Goal: Communication & Community: Participate in discussion

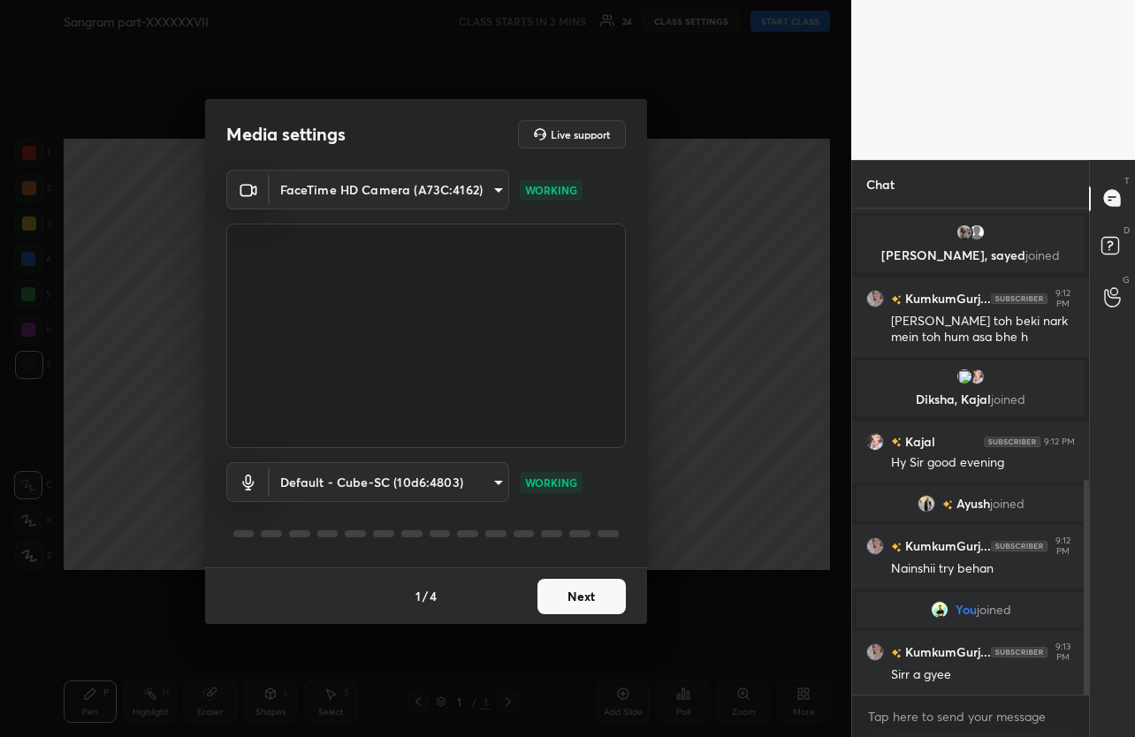
scroll to position [634, 0]
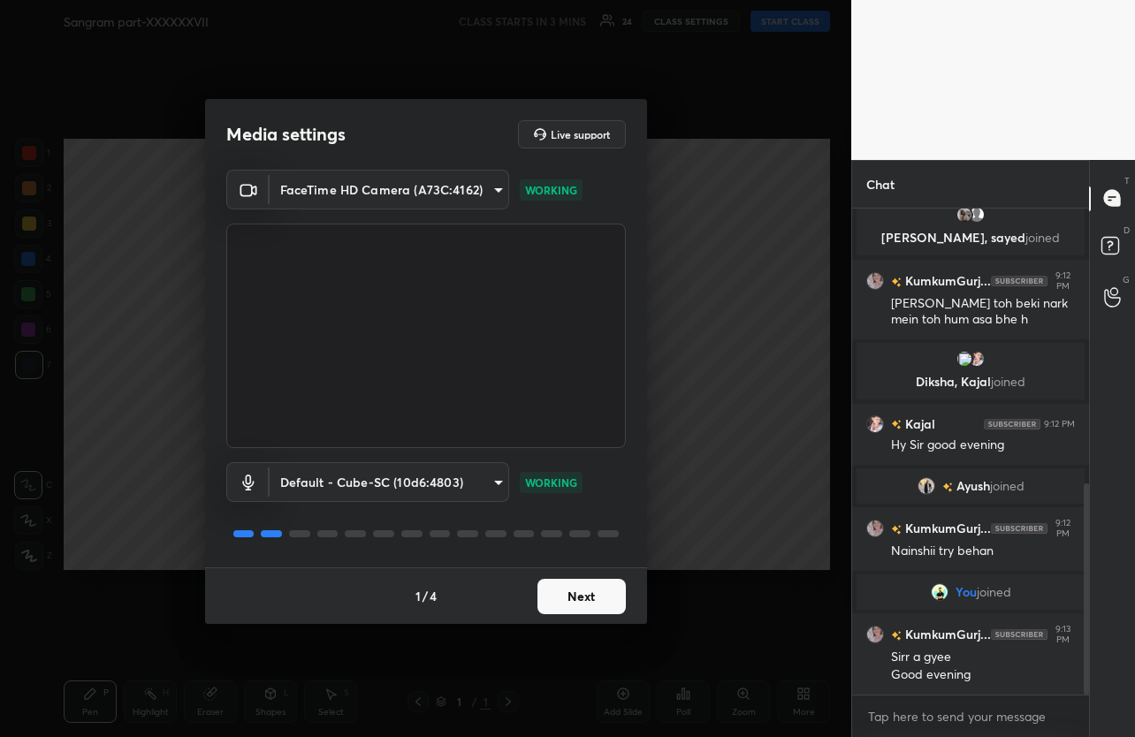
click at [590, 592] on button "Next" at bounding box center [581, 596] width 88 height 35
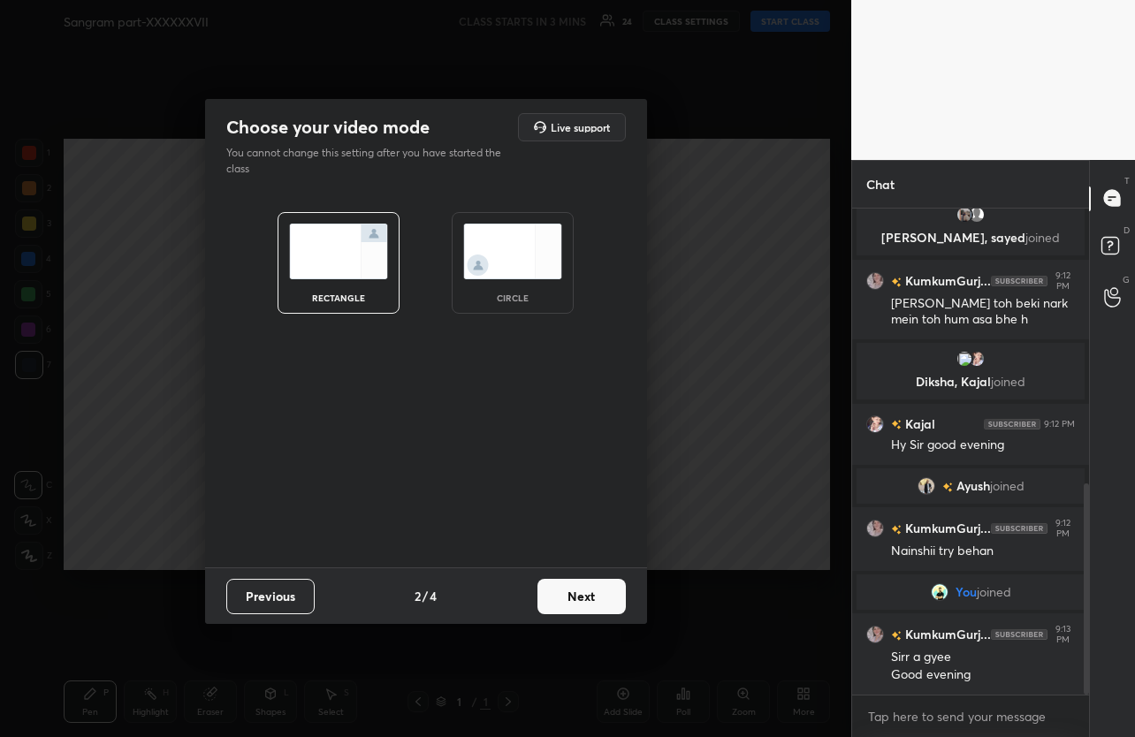
click at [590, 592] on button "Next" at bounding box center [581, 596] width 88 height 35
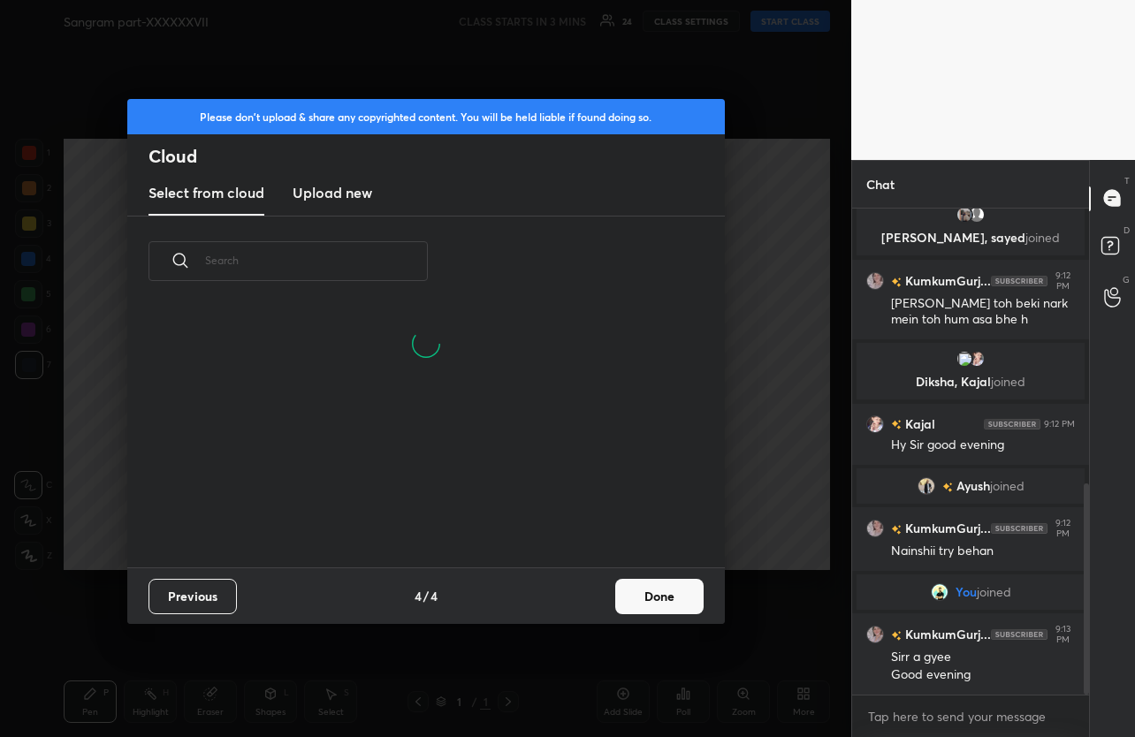
click at [645, 598] on button "Done" at bounding box center [659, 596] width 88 height 35
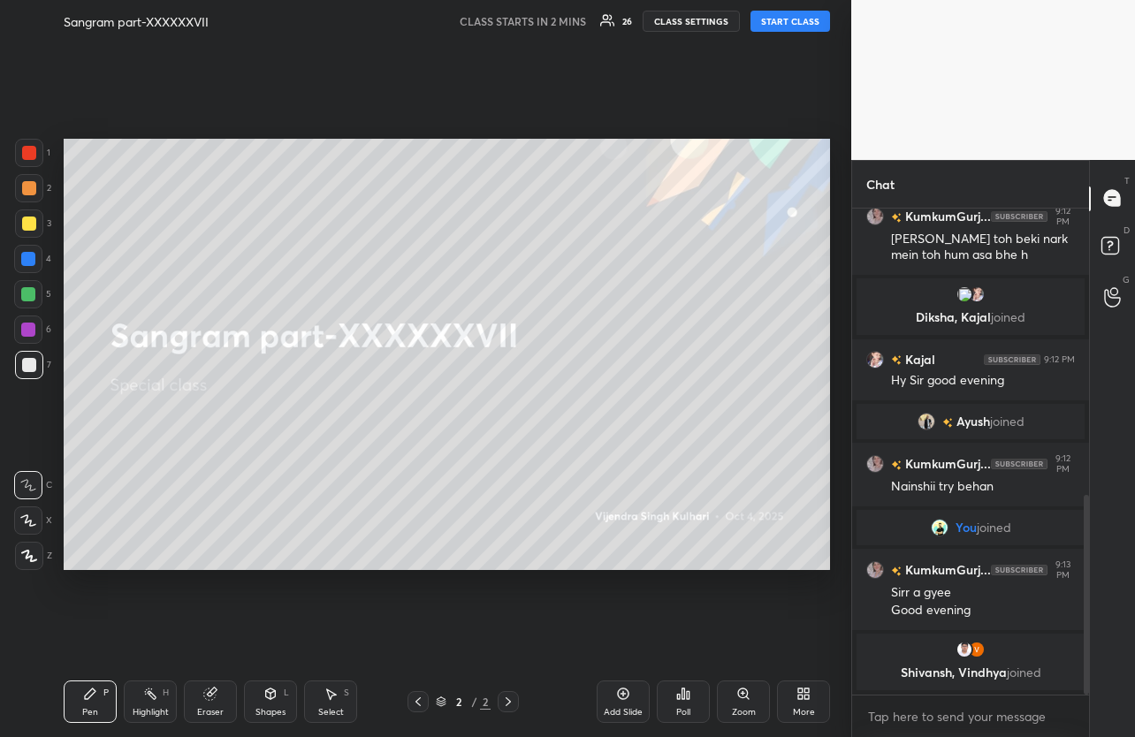
scroll to position [759, 0]
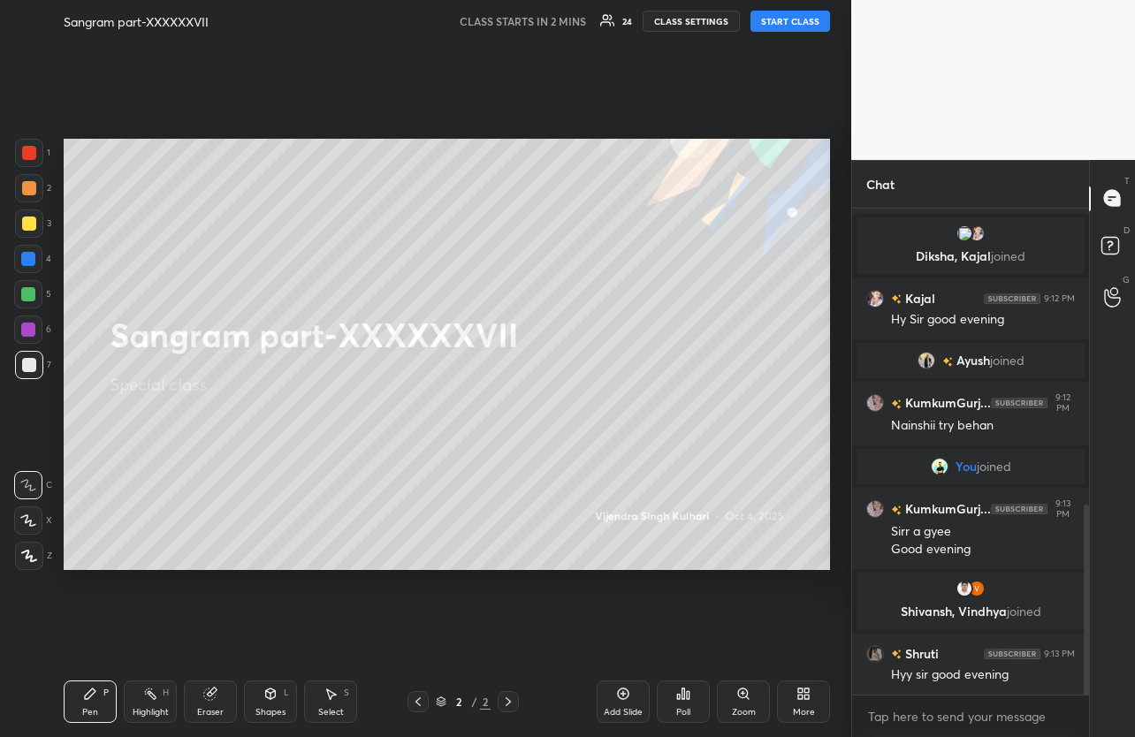
click at [799, 29] on button "START CLASS" at bounding box center [790, 21] width 80 height 21
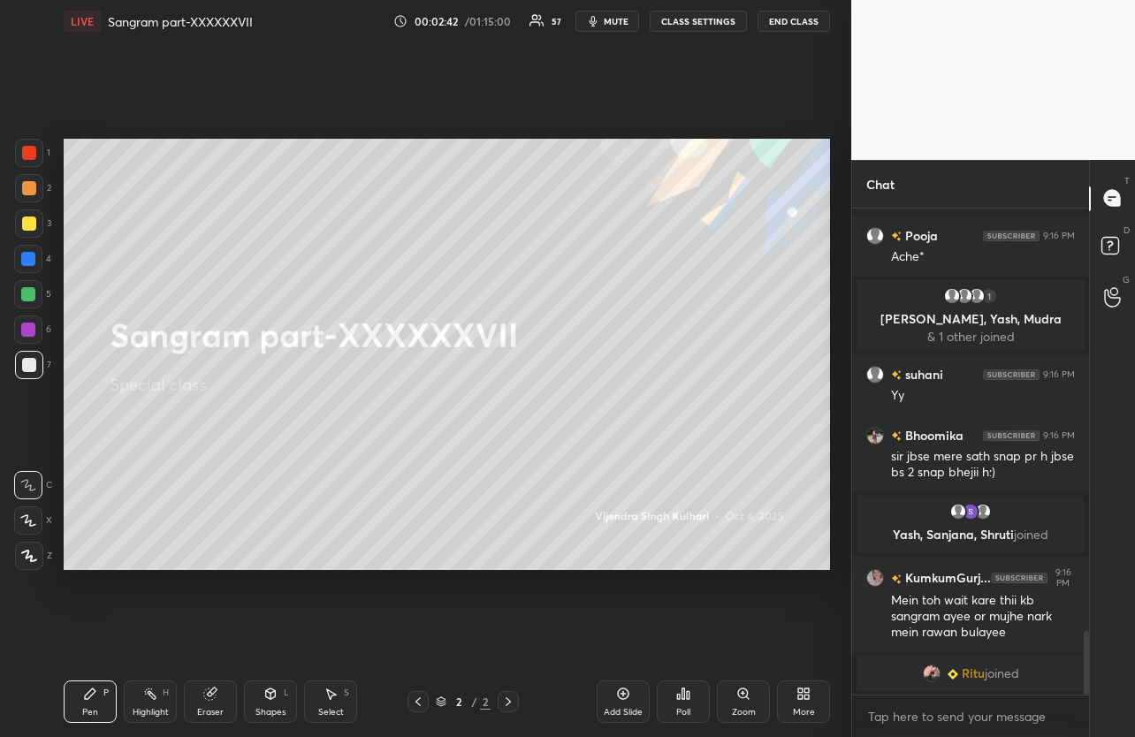
scroll to position [3236, 0]
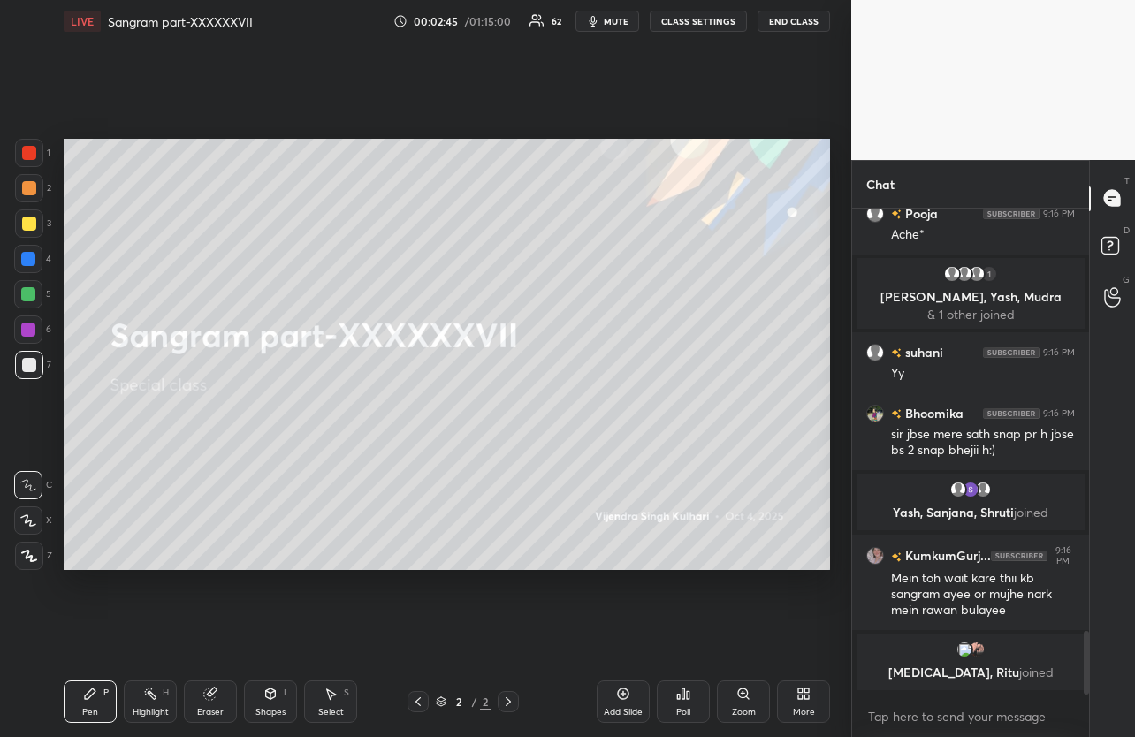
click at [620, 19] on span "mute" at bounding box center [616, 21] width 25 height 12
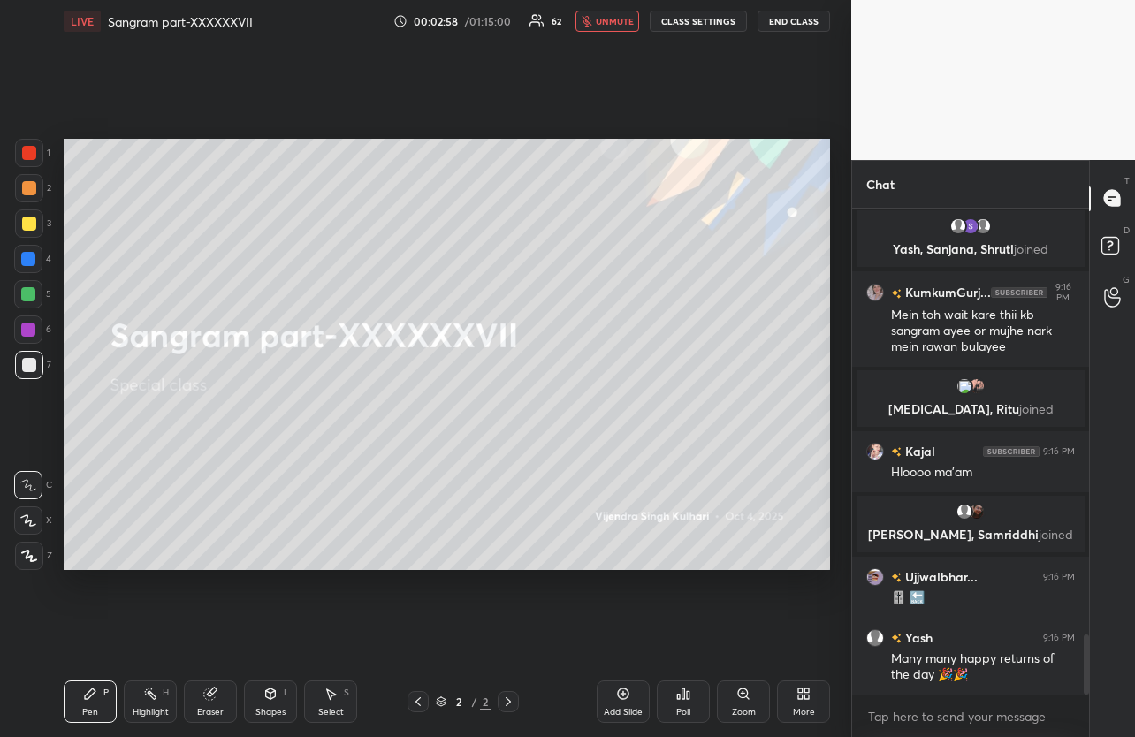
scroll to position [3510, 0]
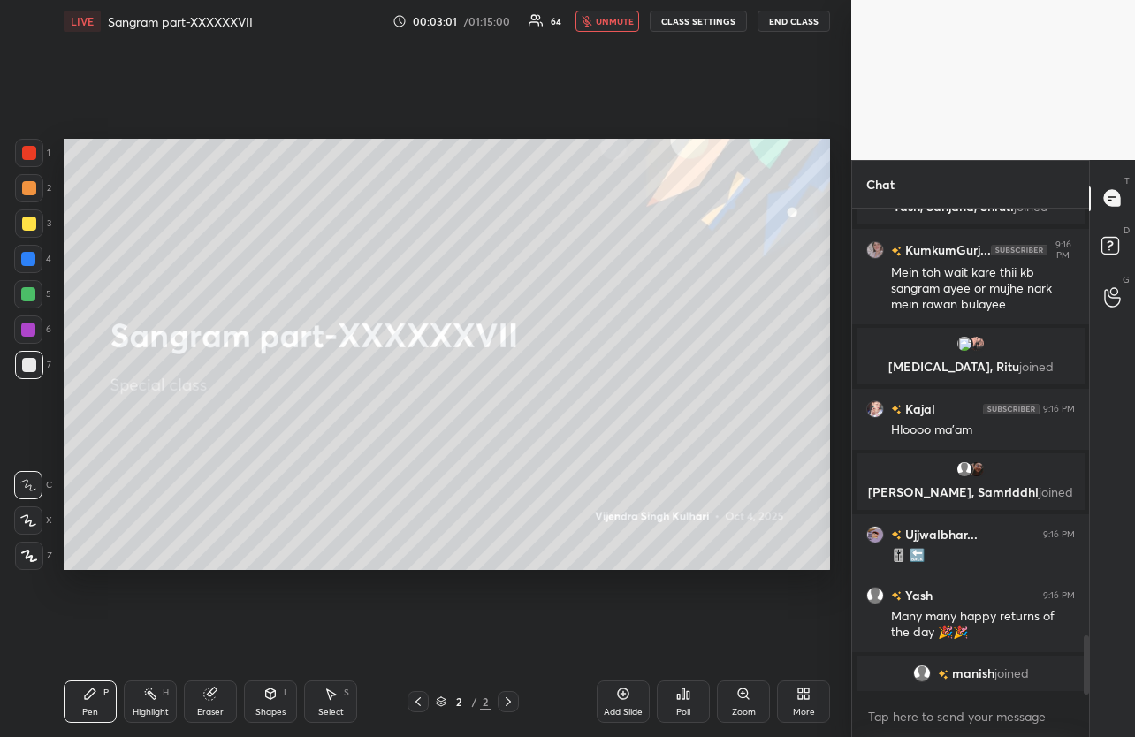
click at [622, 19] on span "unmute" at bounding box center [615, 21] width 38 height 12
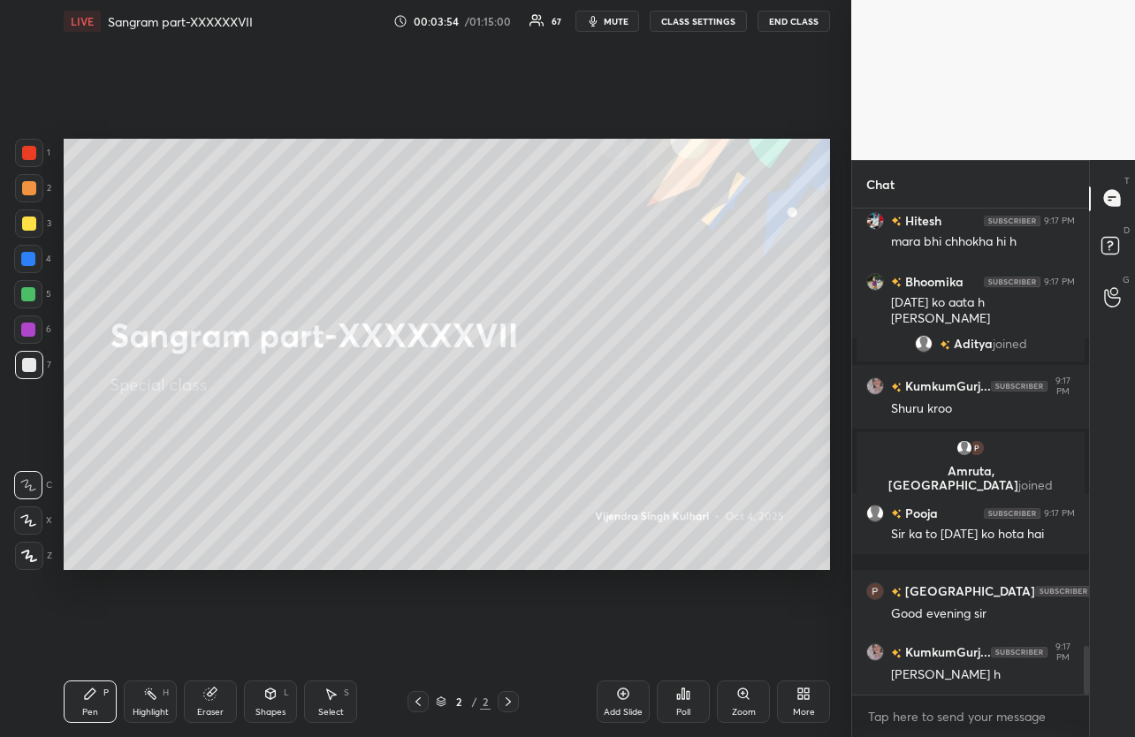
scroll to position [4458, 0]
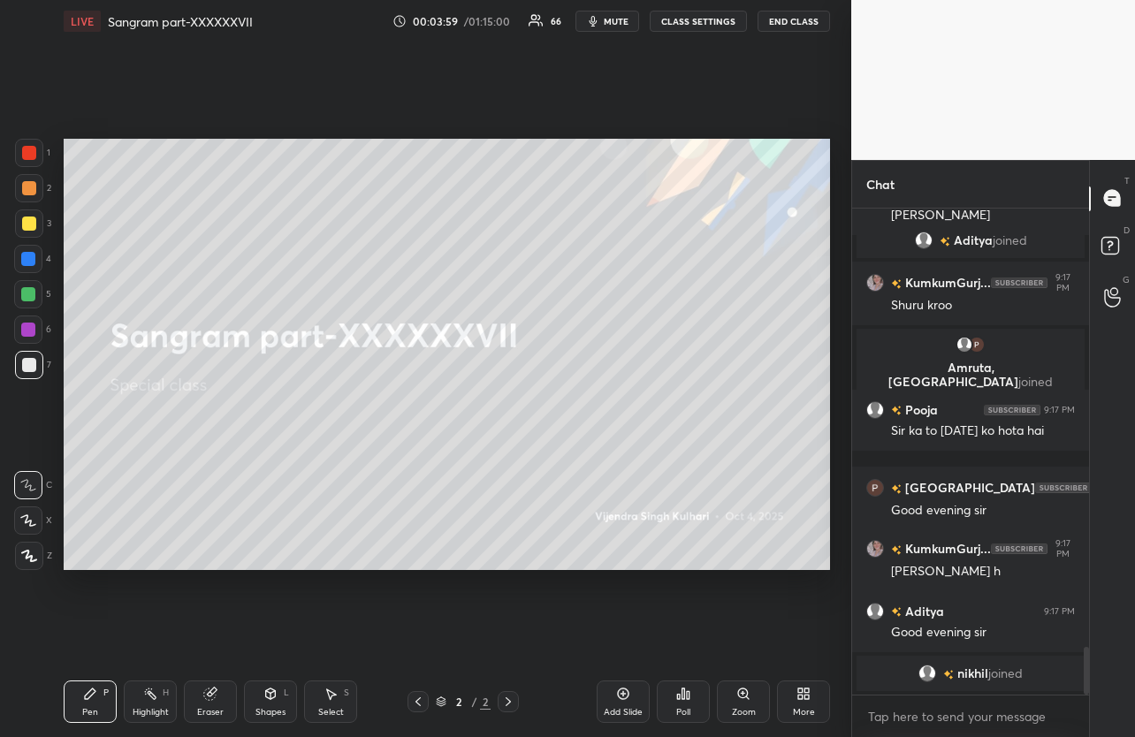
click at [793, 708] on div "More" at bounding box center [804, 712] width 22 height 9
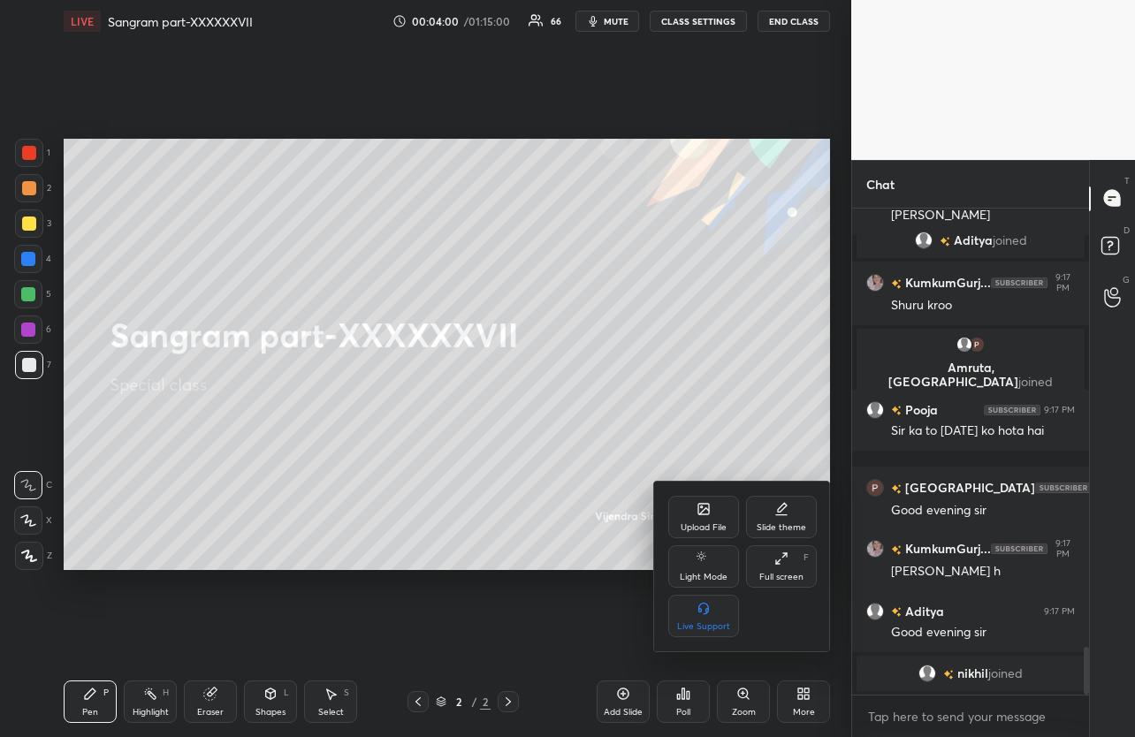
click at [722, 519] on div "Upload File" at bounding box center [703, 517] width 71 height 42
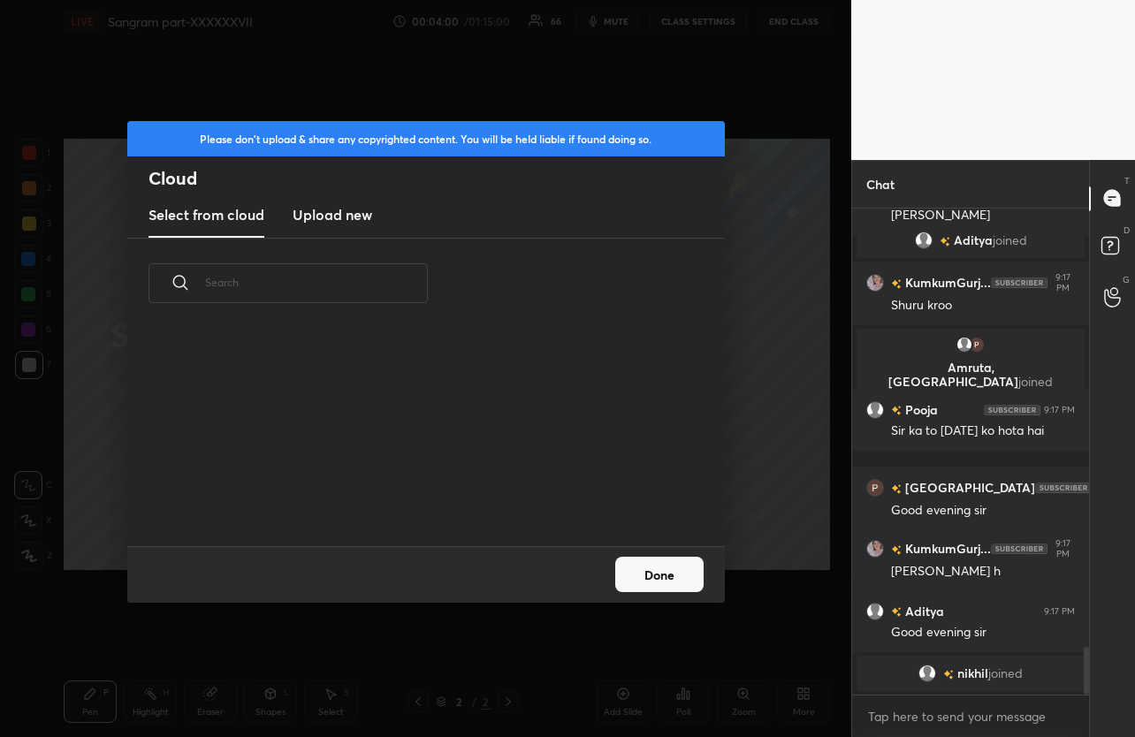
scroll to position [4454, 0]
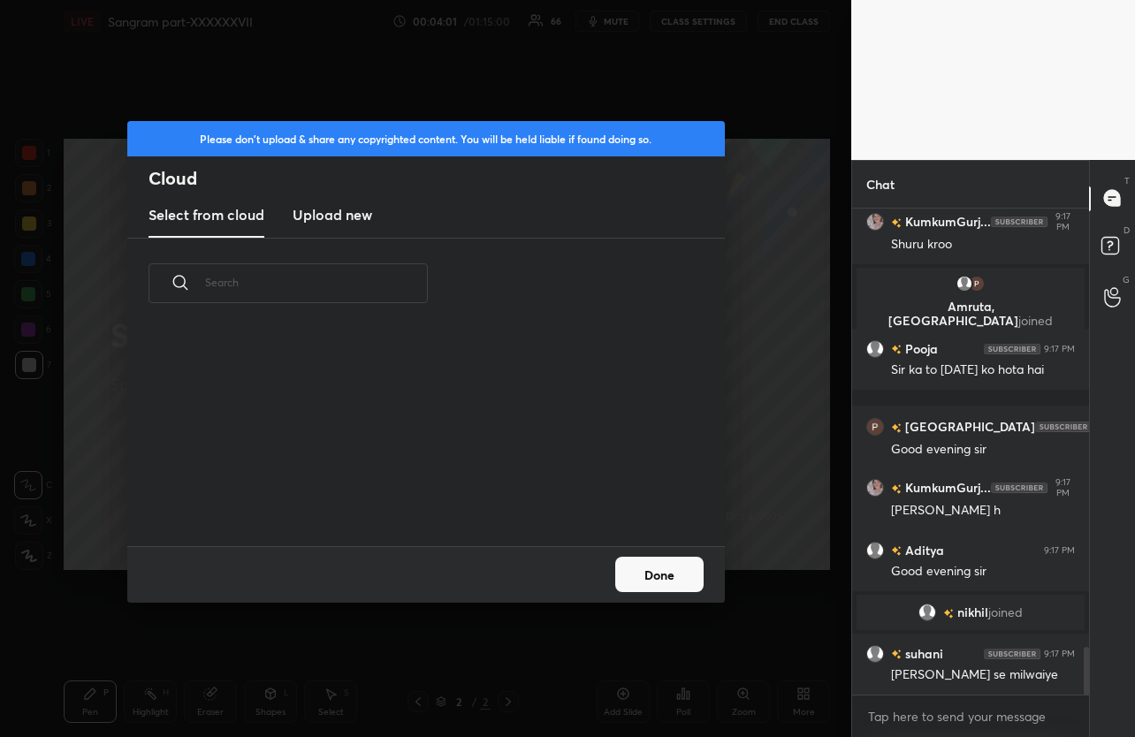
click at [357, 221] on h3 "Upload new" at bounding box center [333, 214] width 80 height 21
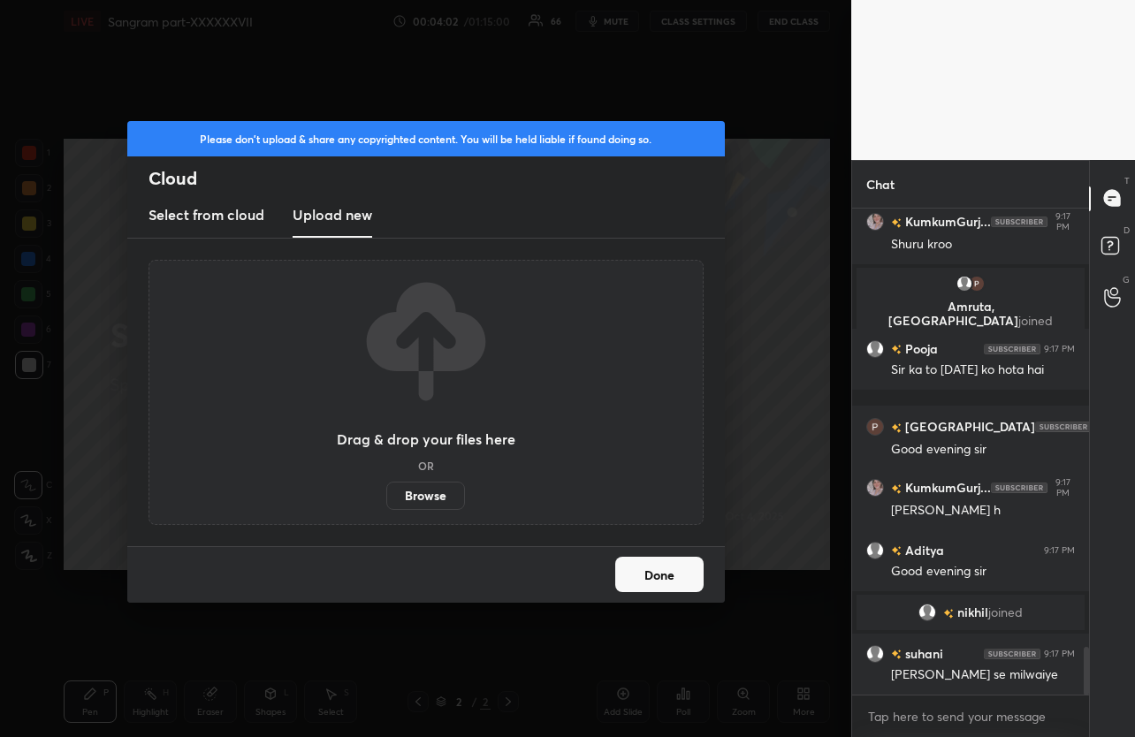
click at [425, 502] on label "Browse" at bounding box center [425, 496] width 79 height 28
click at [386, 502] on input "Browse" at bounding box center [386, 496] width 0 height 28
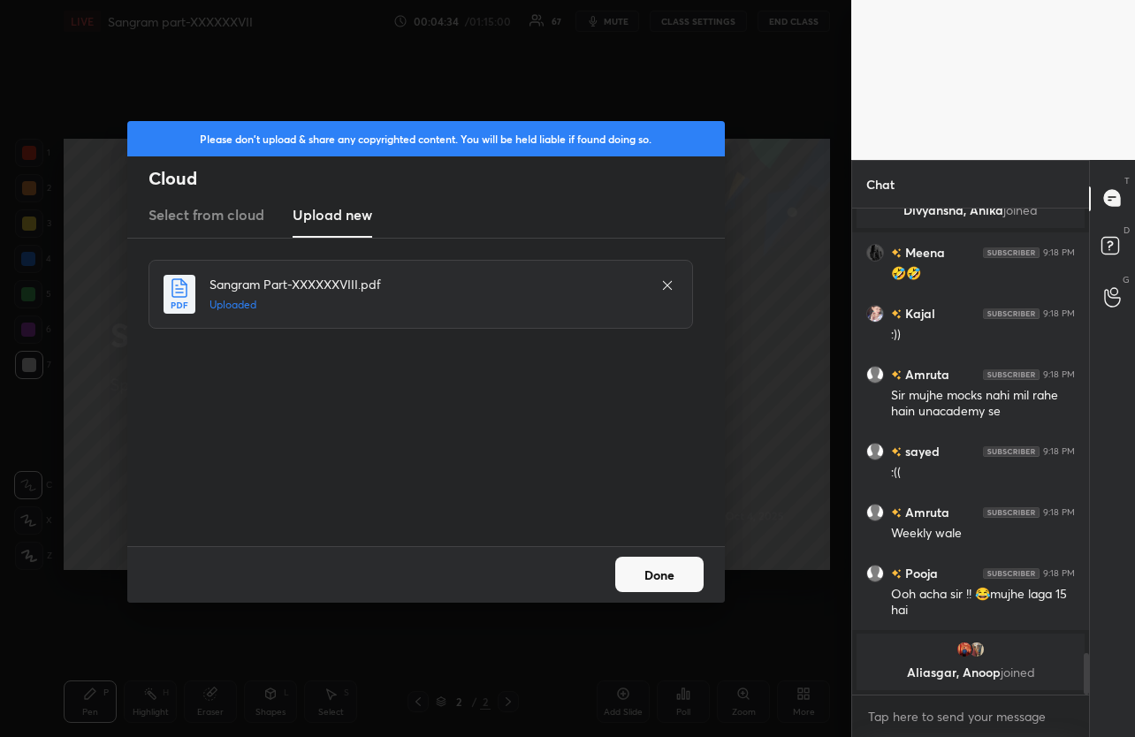
scroll to position [5182, 0]
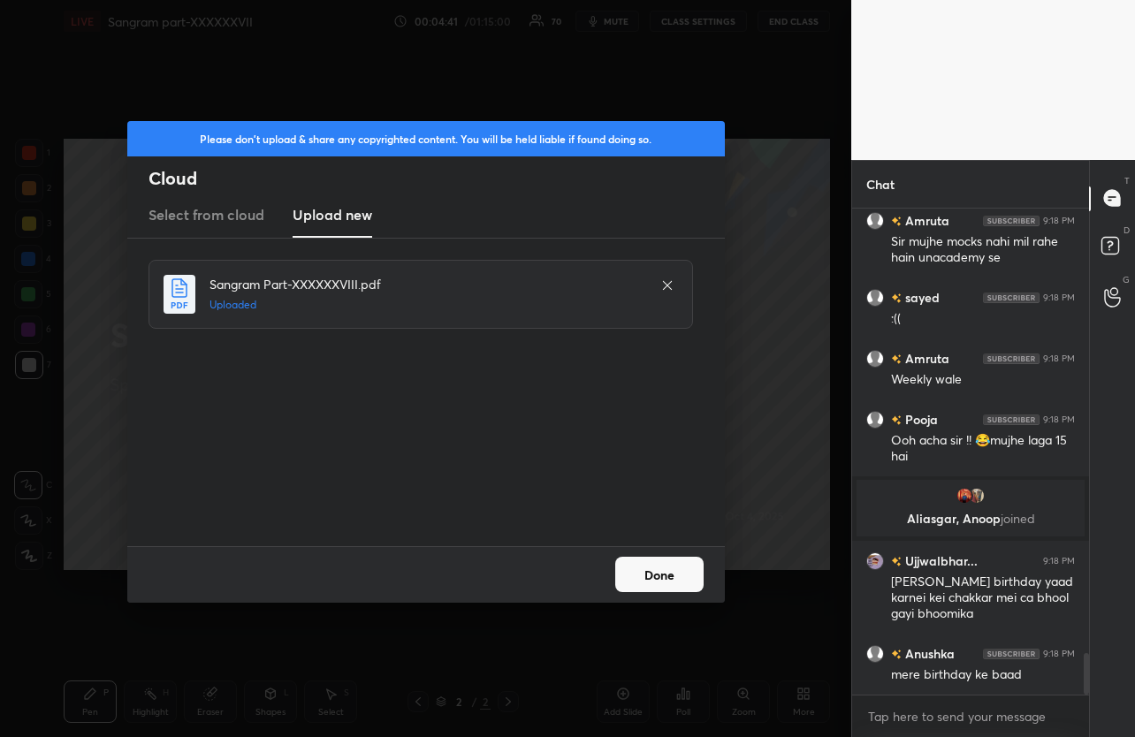
click at [654, 560] on button "Done" at bounding box center [659, 574] width 88 height 35
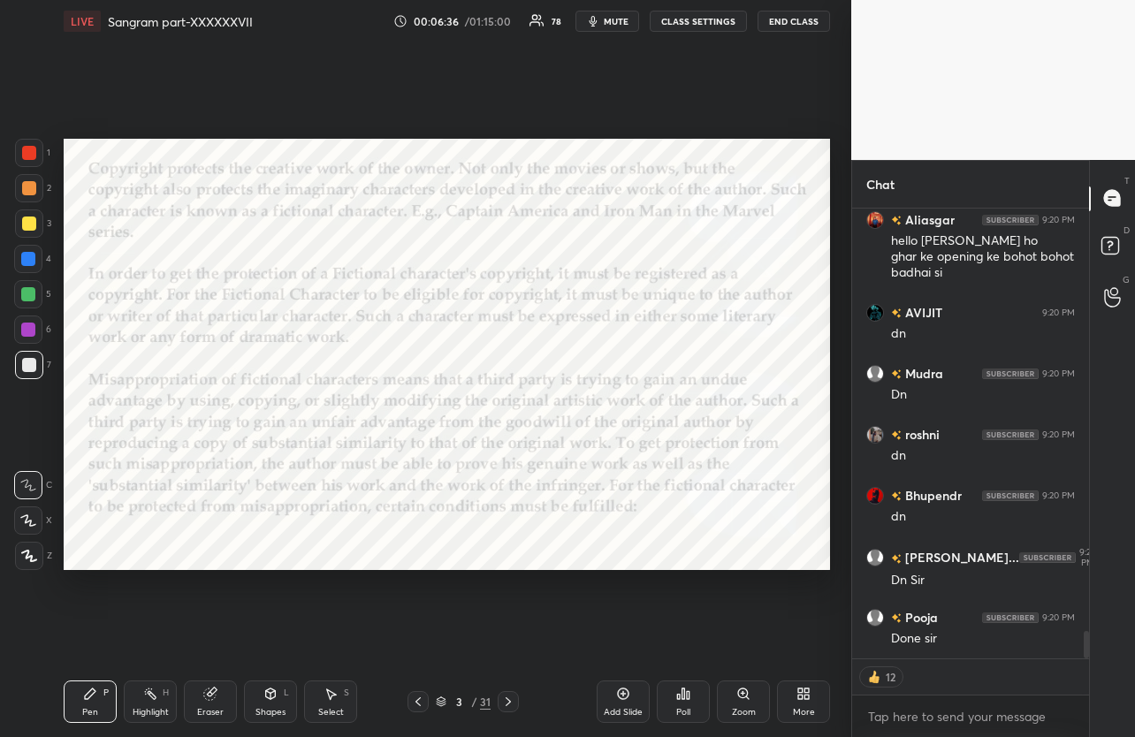
scroll to position [7031, 0]
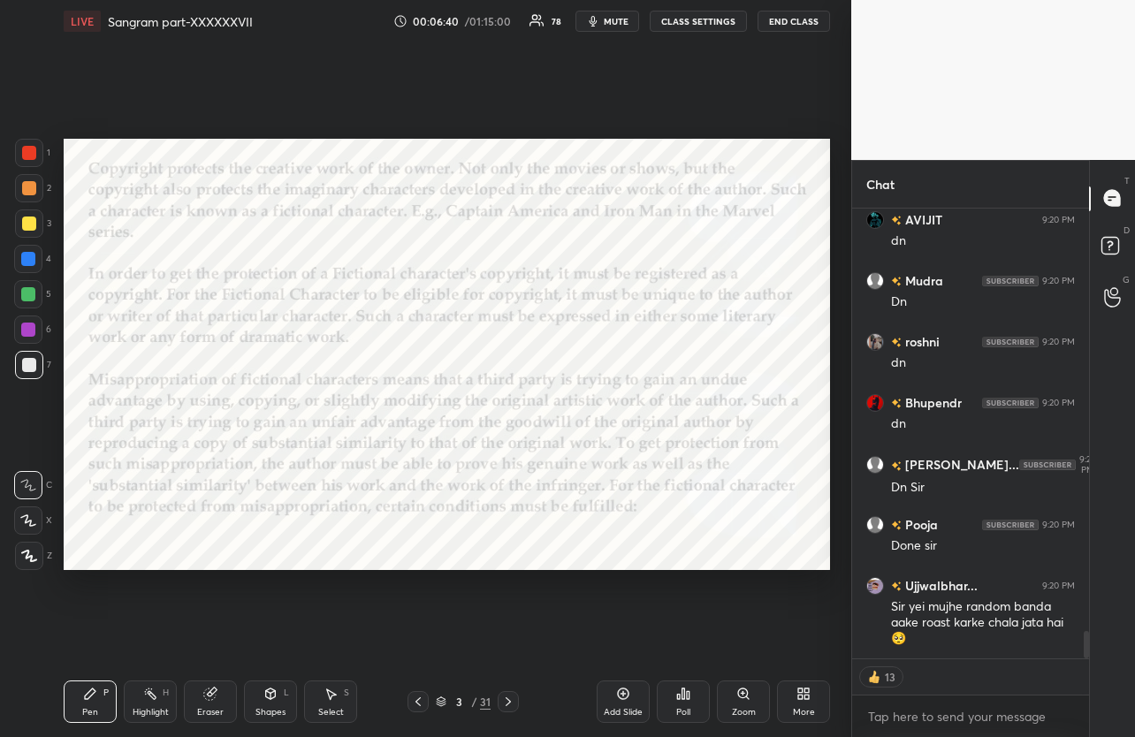
click at [619, 24] on span "mute" at bounding box center [616, 21] width 25 height 12
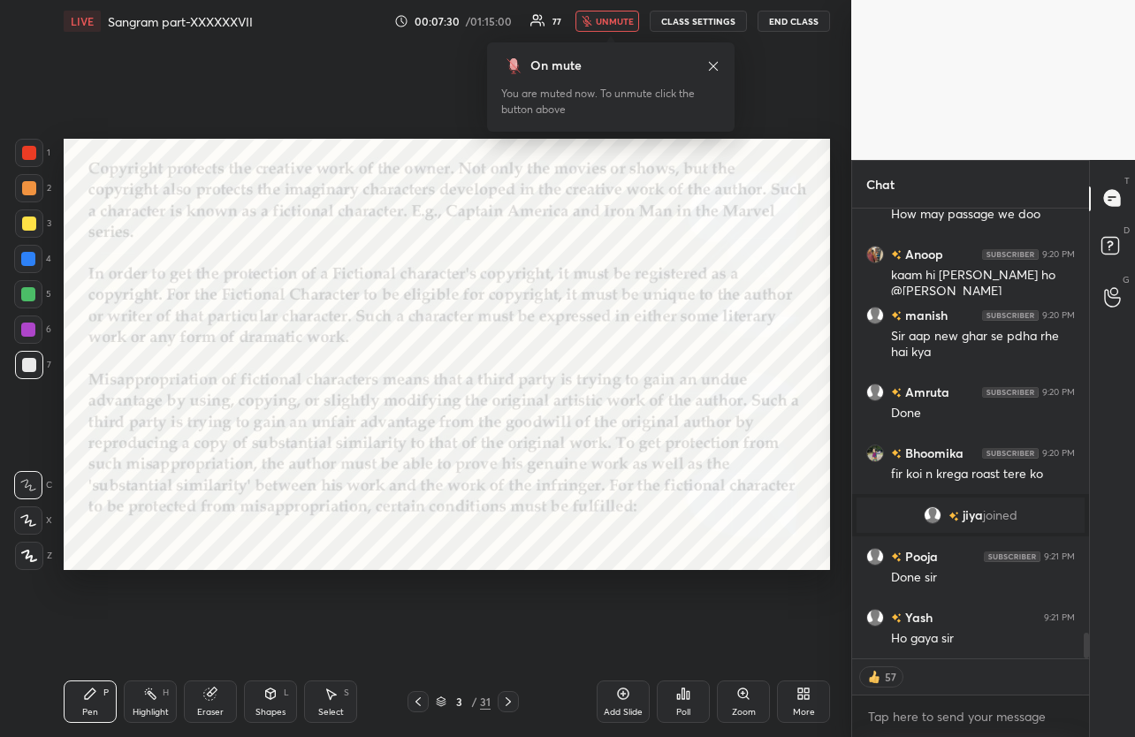
scroll to position [7424, 0]
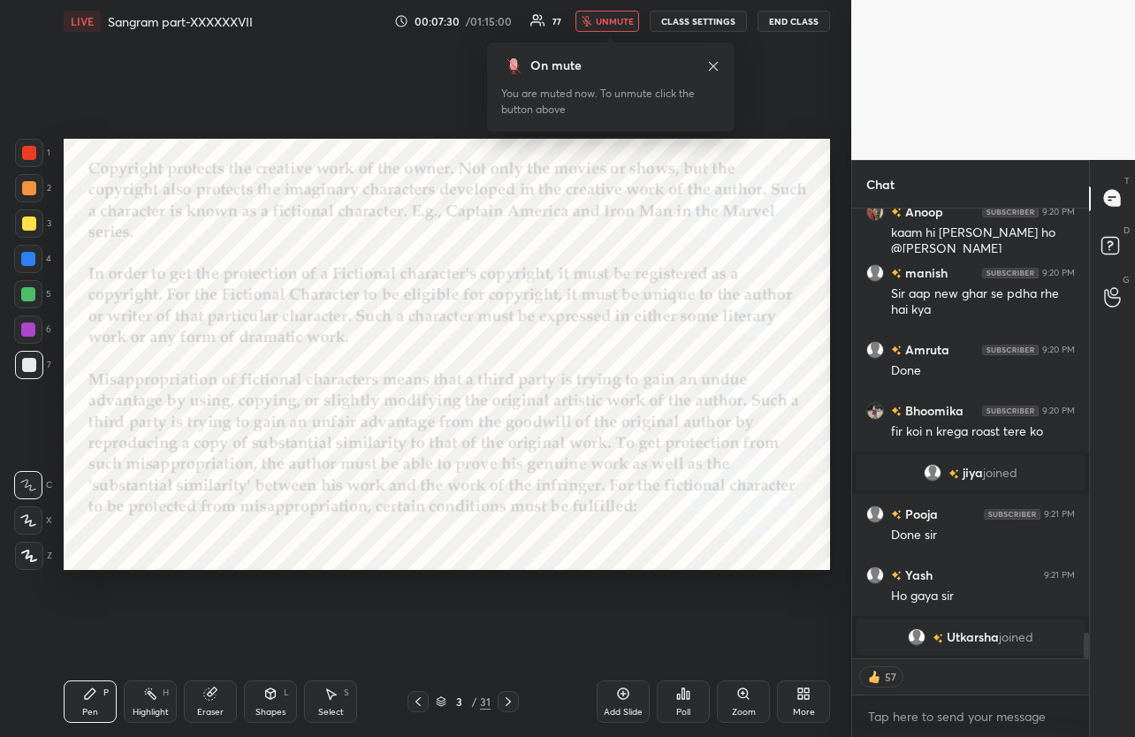
click at [618, 26] on span "unmute" at bounding box center [615, 21] width 38 height 12
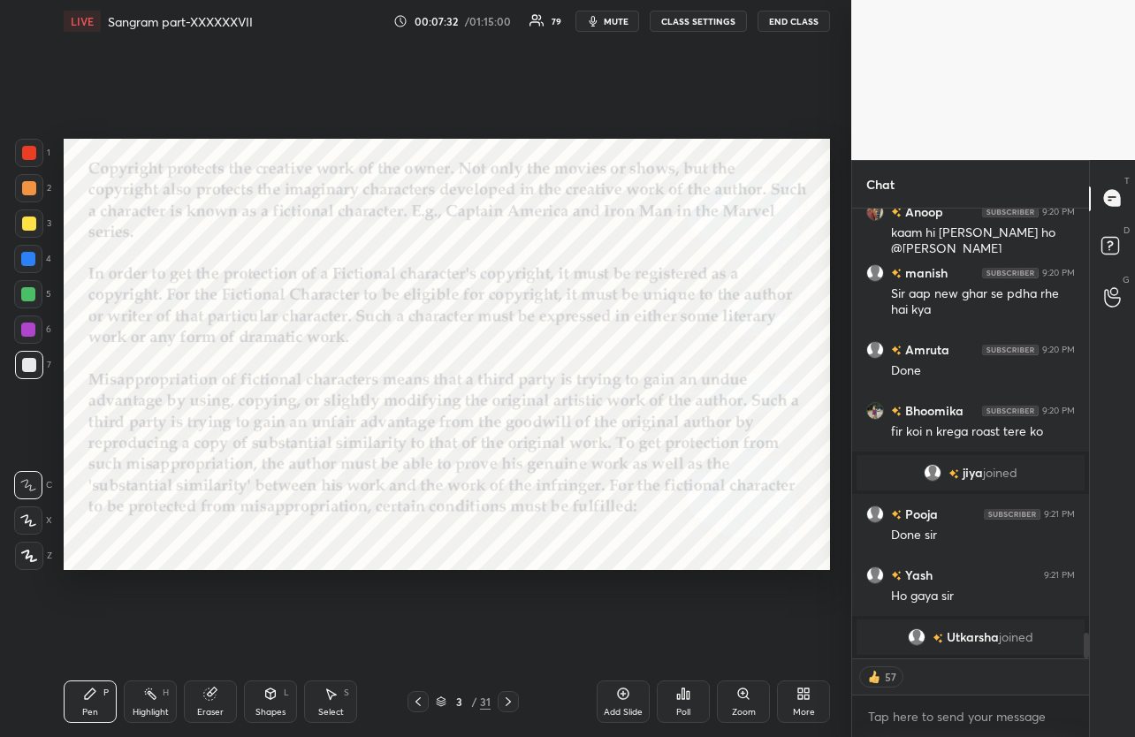
click at [507, 700] on icon at bounding box center [508, 702] width 14 height 14
click at [623, 34] on div "LIVE Sangram part-XXXXXXVII 00:07:34 / 01:15:00 79 mute CLASS SETTINGS End Class" at bounding box center [447, 21] width 766 height 42
click at [621, 25] on span "mute" at bounding box center [616, 21] width 25 height 12
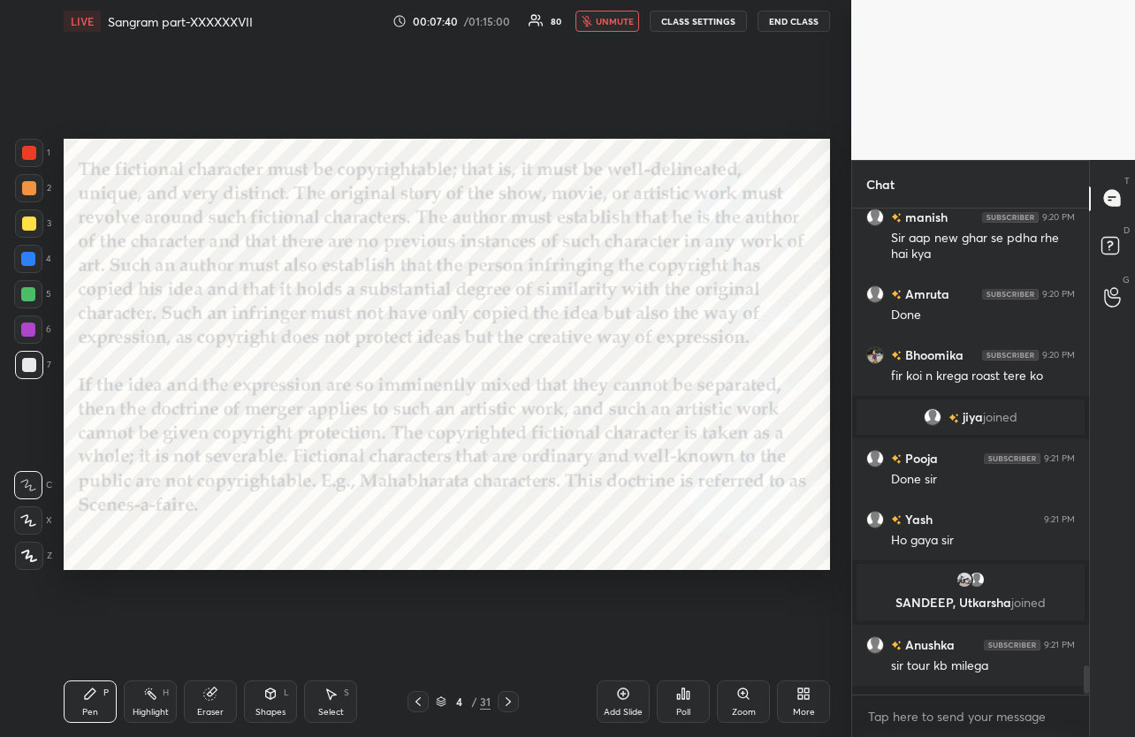
scroll to position [7437, 0]
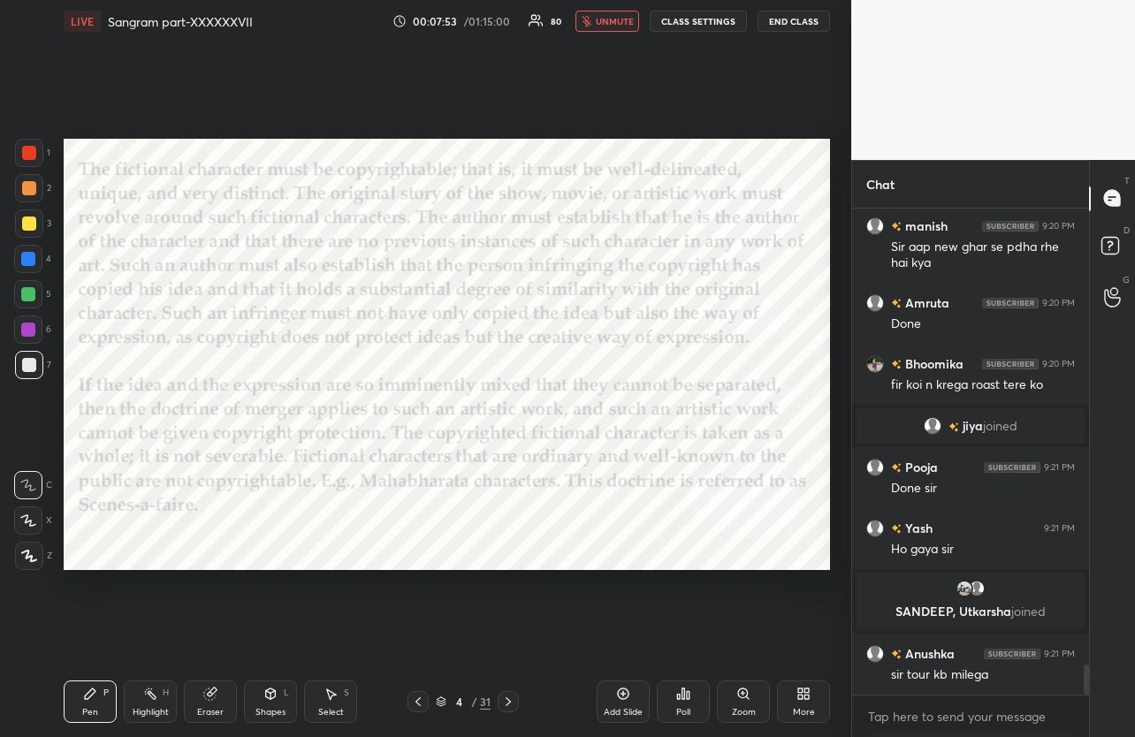
click at [621, 25] on span "unmute" at bounding box center [615, 21] width 38 height 12
click at [621, 25] on span "mute" at bounding box center [616, 21] width 25 height 12
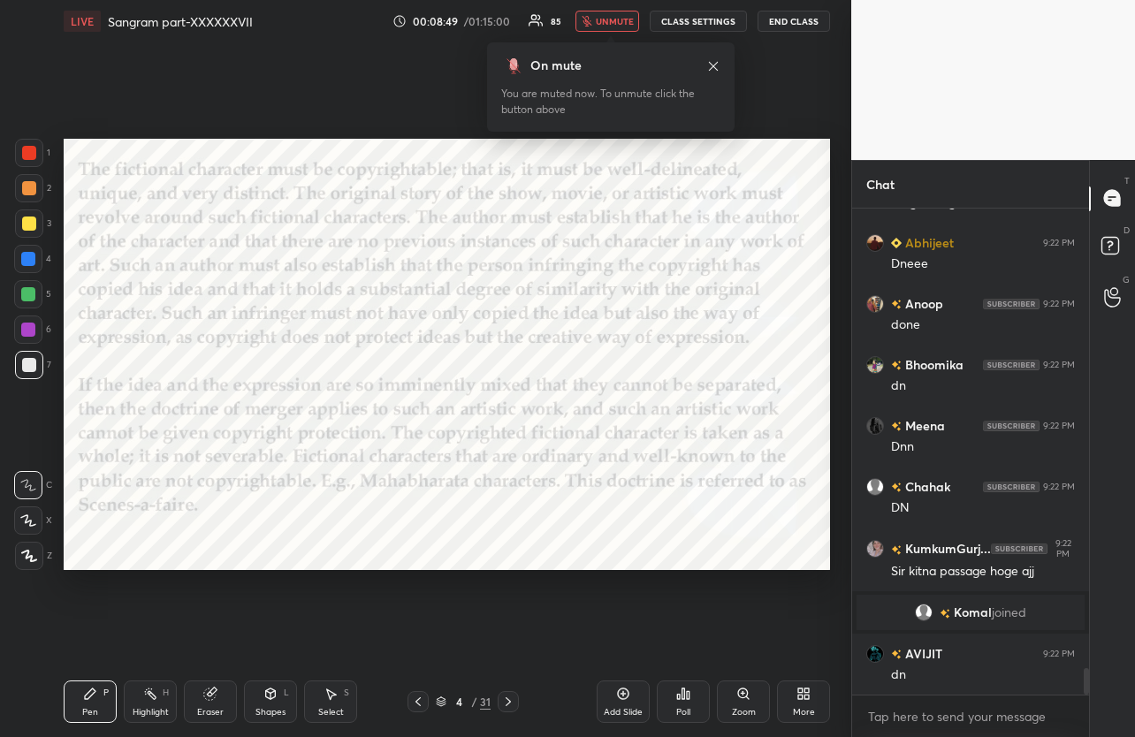
scroll to position [8377, 0]
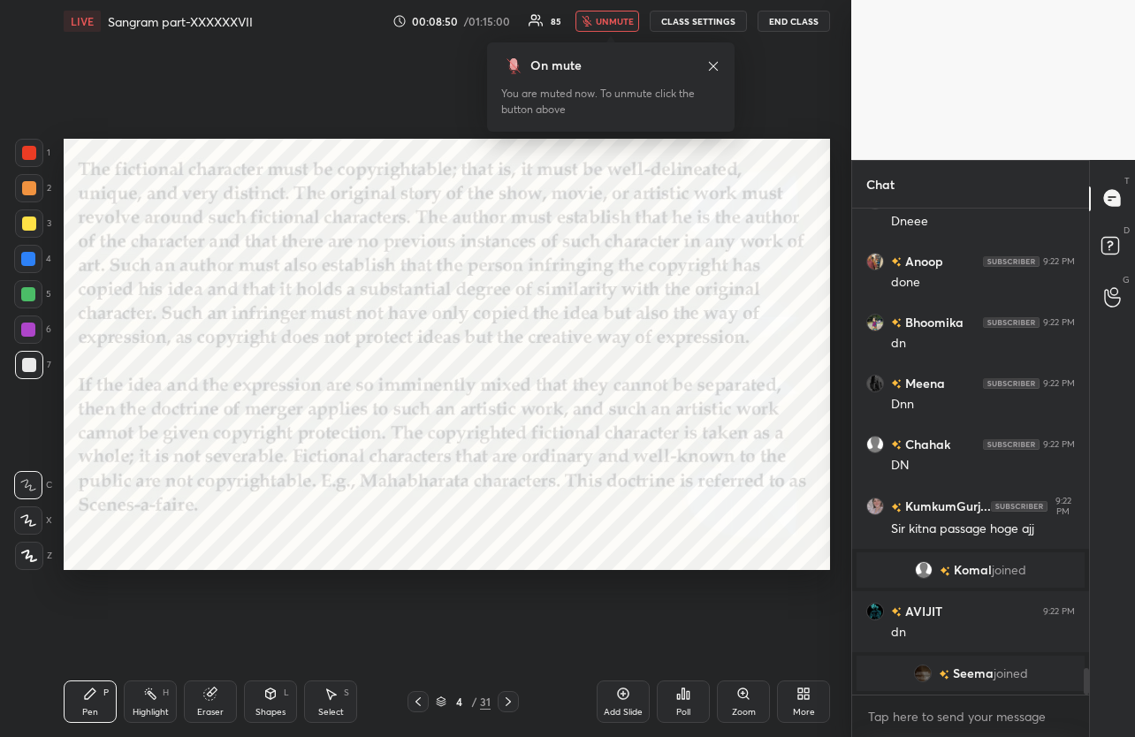
click at [613, 25] on span "unmute" at bounding box center [615, 21] width 38 height 12
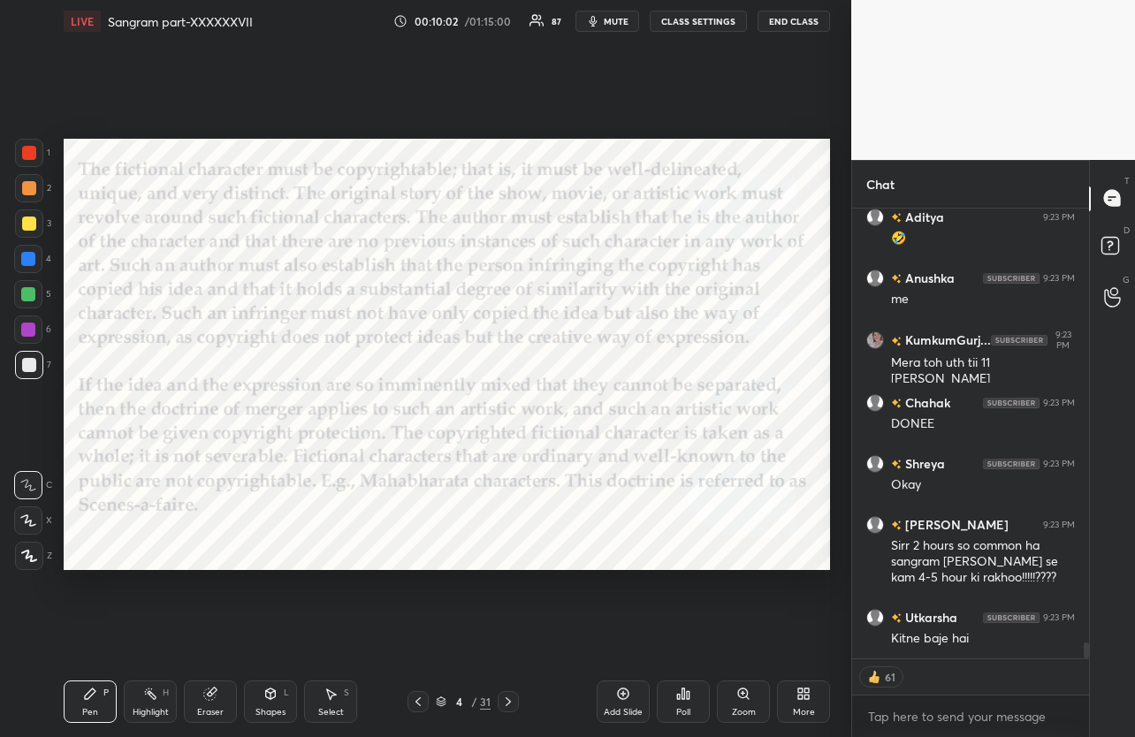
scroll to position [12115, 0]
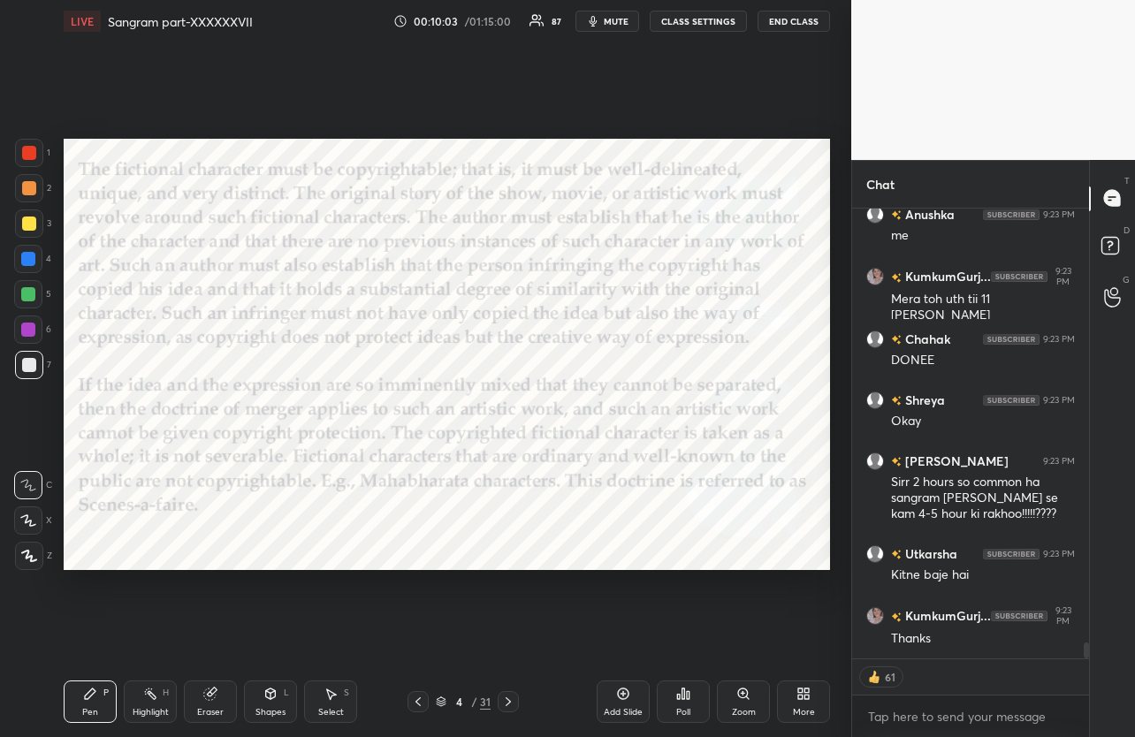
type textarea "x"
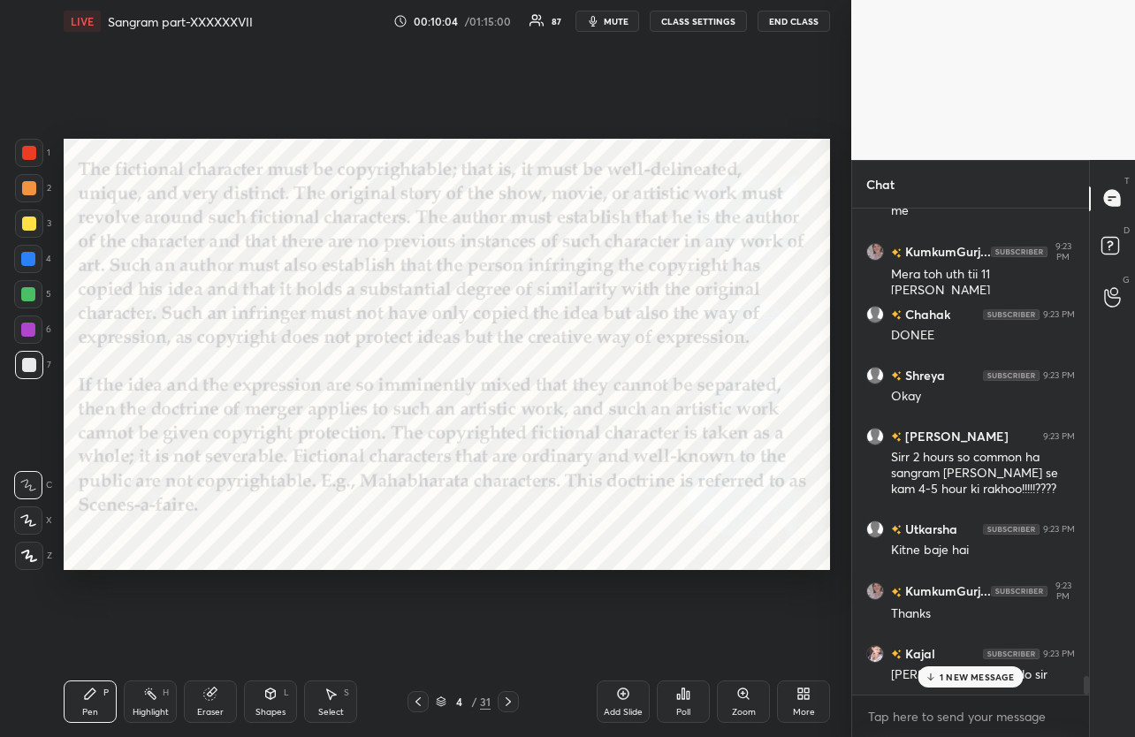
scroll to position [12138, 0]
click at [516, 700] on div at bounding box center [508, 701] width 21 height 21
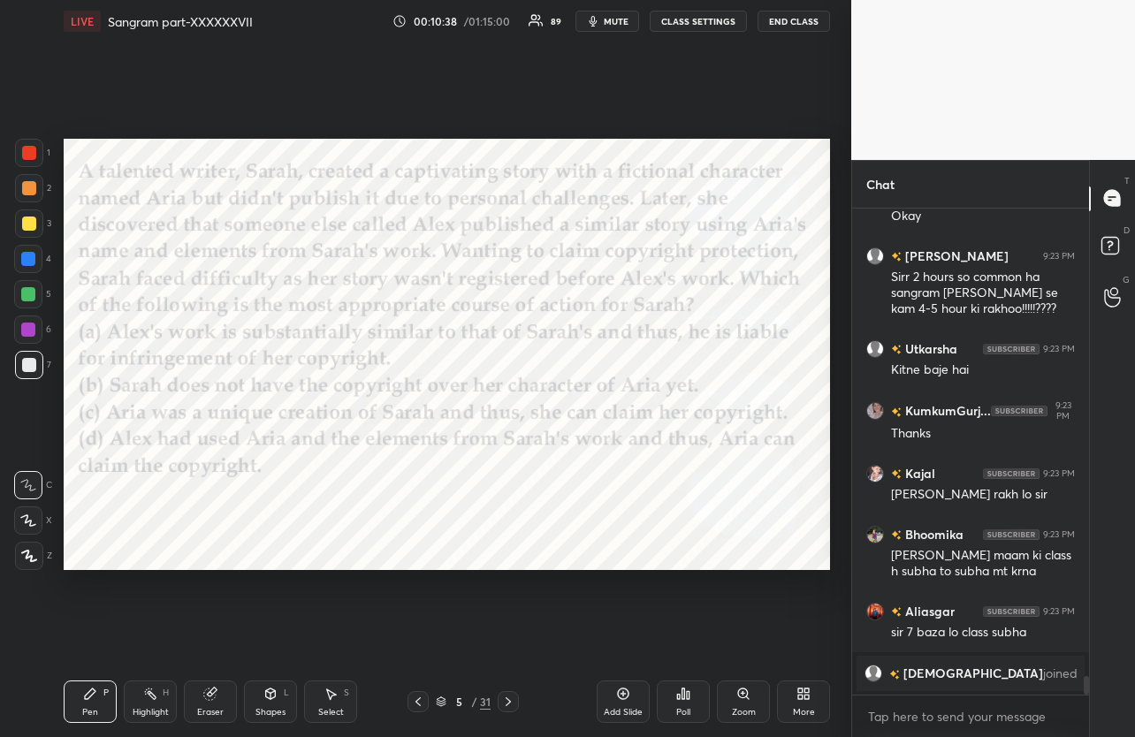
scroll to position [12342, 0]
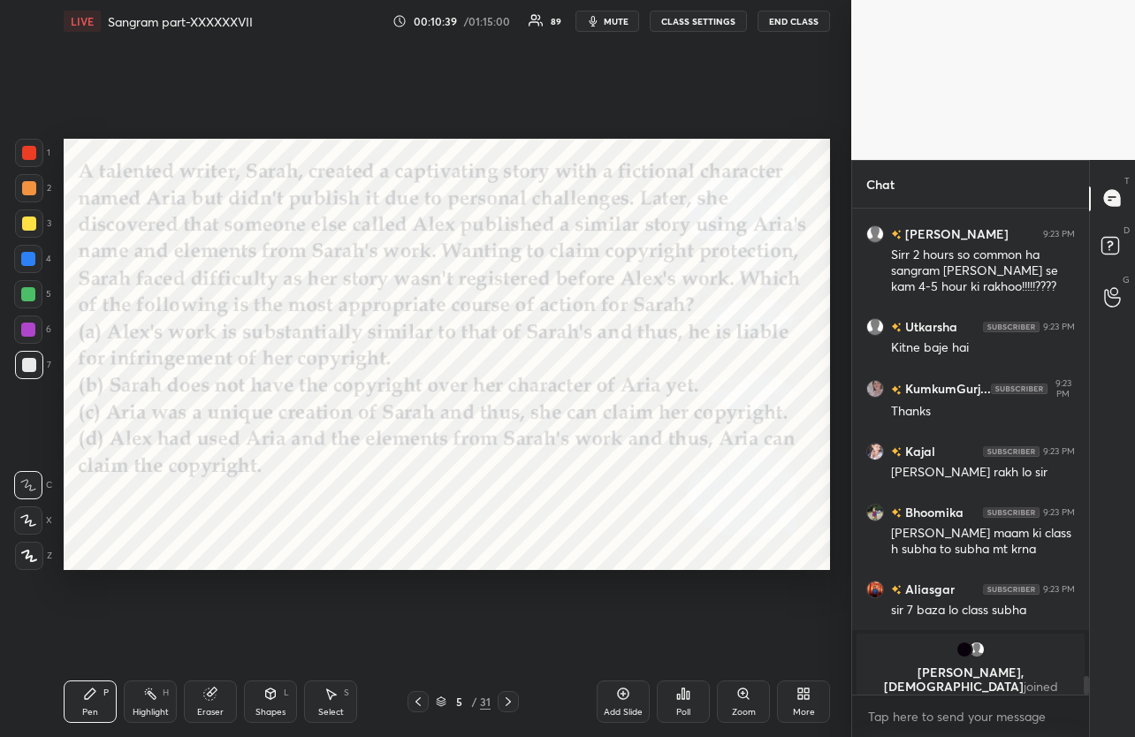
click at [685, 700] on icon at bounding box center [683, 694] width 14 height 14
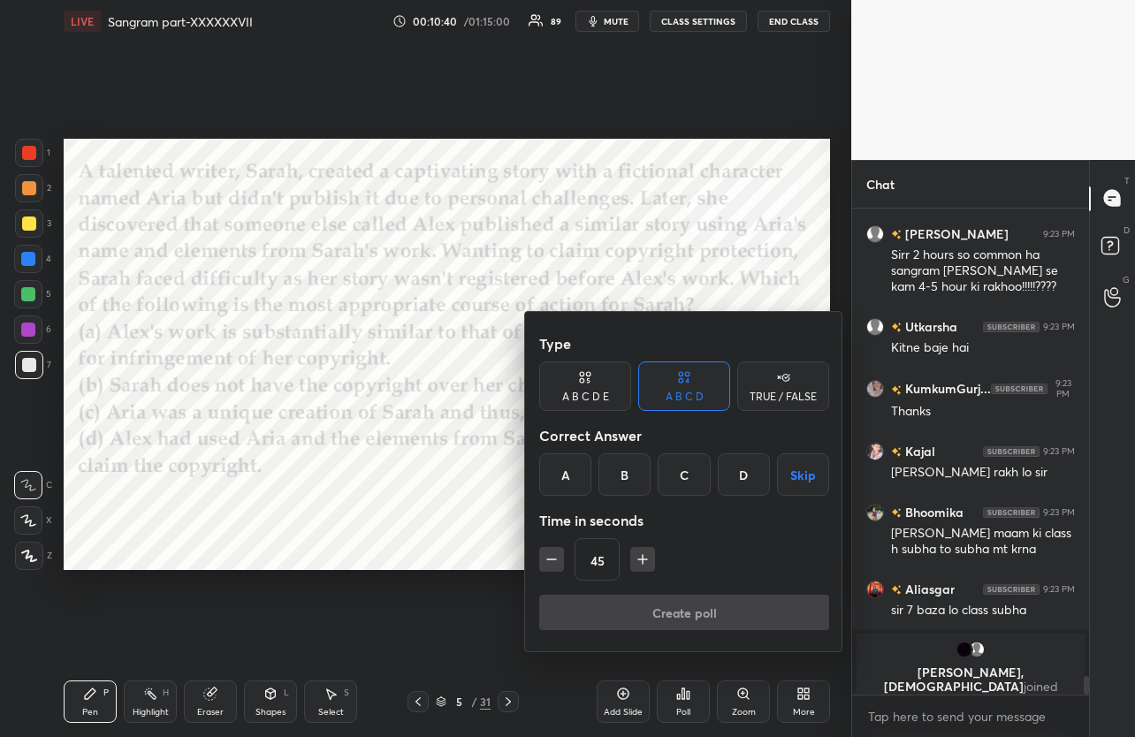
drag, startPoint x: 619, startPoint y: 483, endPoint x: 618, endPoint y: 557, distance: 73.4
click at [613, 488] on div "B" at bounding box center [624, 474] width 52 height 42
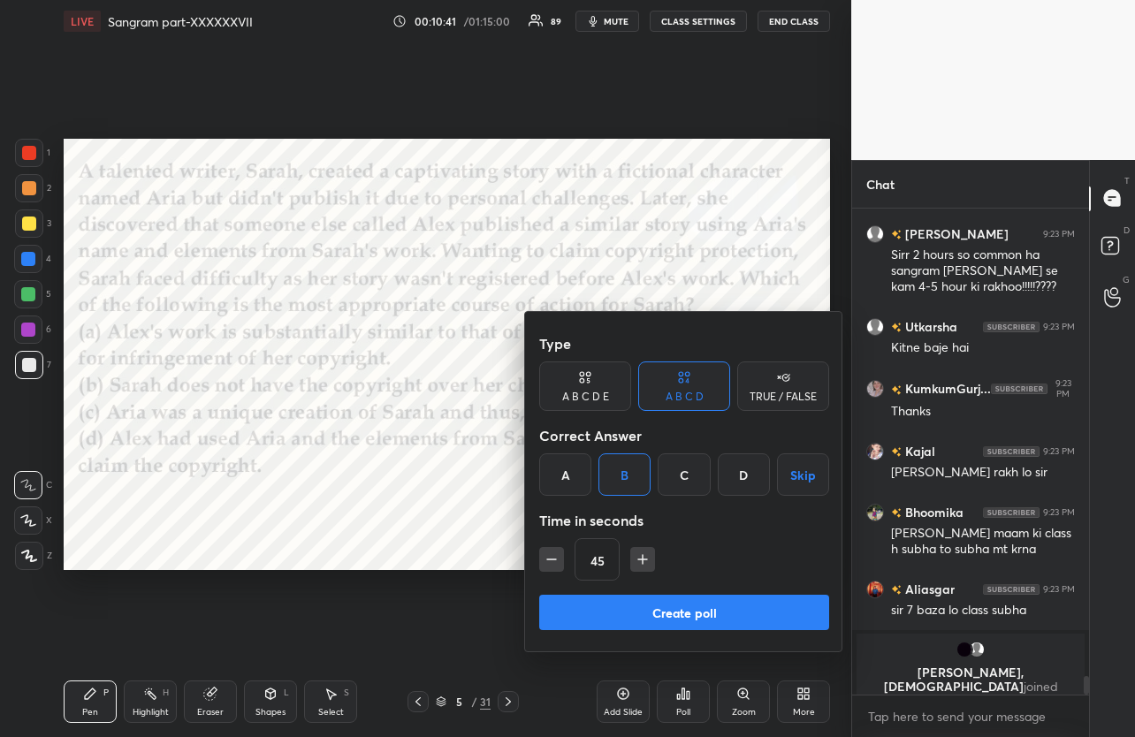
click at [646, 567] on icon "button" at bounding box center [643, 560] width 18 height 18
type input "60"
click at [643, 614] on button "Create poll" at bounding box center [684, 612] width 290 height 35
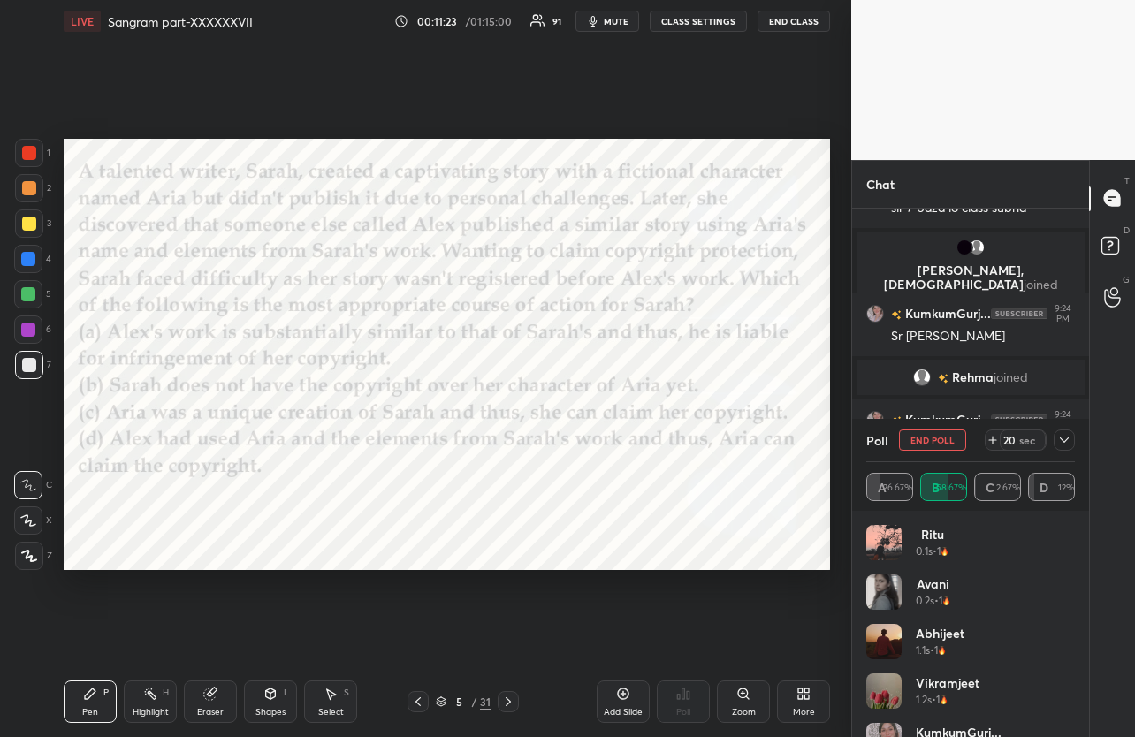
scroll to position [11570, 0]
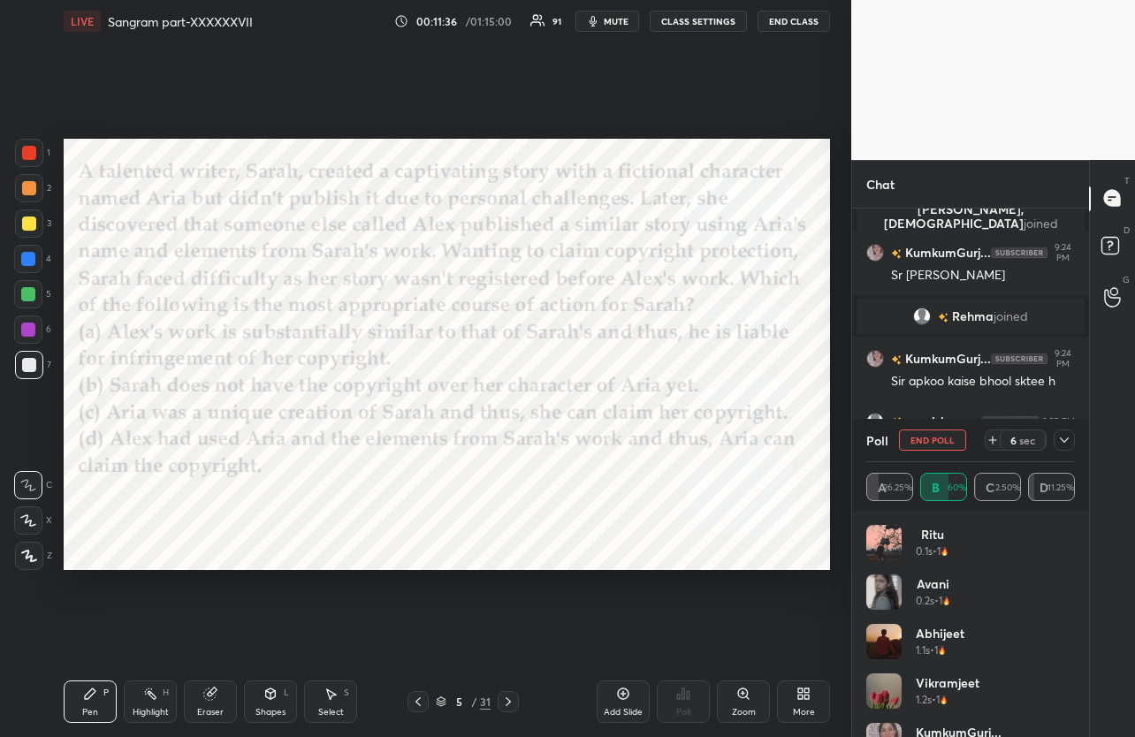
click at [1068, 444] on icon at bounding box center [1064, 440] width 14 height 14
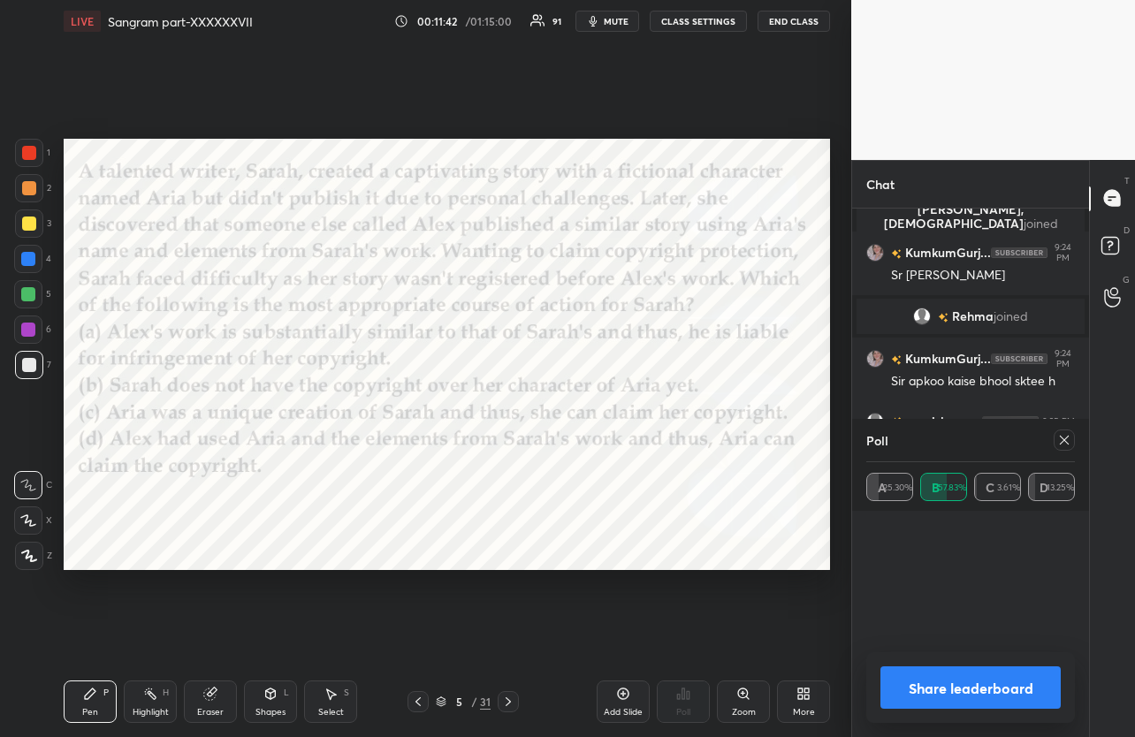
scroll to position [207, 203]
click at [1068, 444] on icon at bounding box center [1064, 440] width 9 height 9
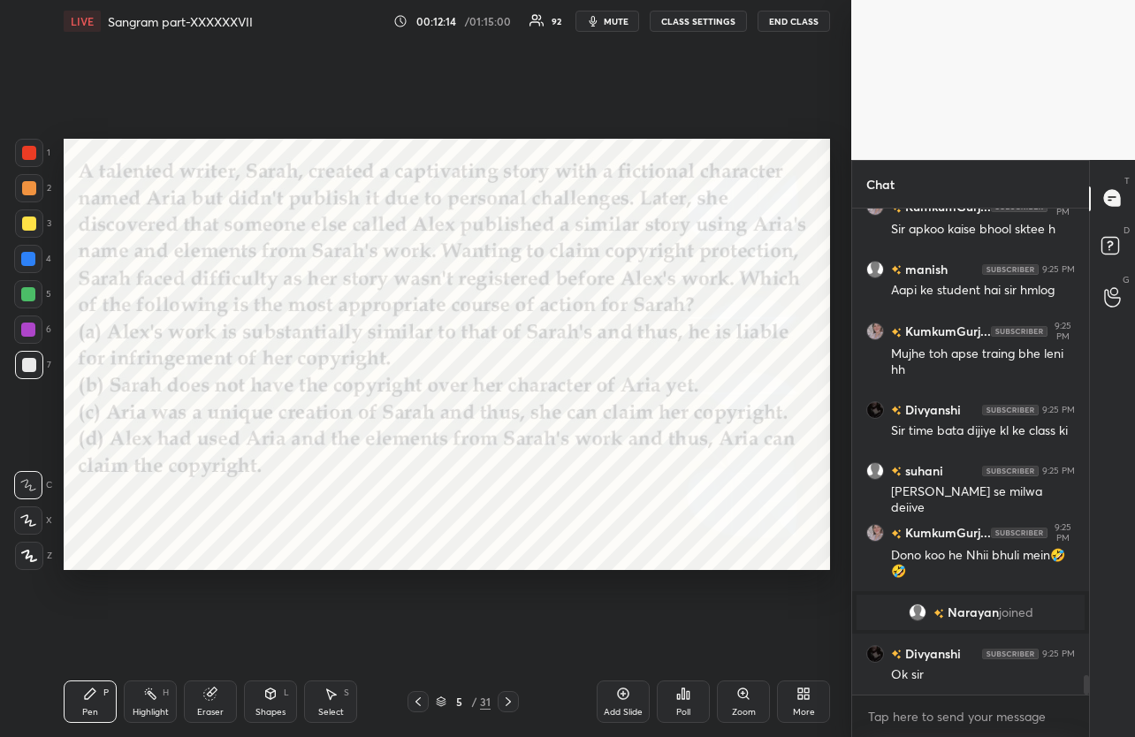
scroll to position [11732, 0]
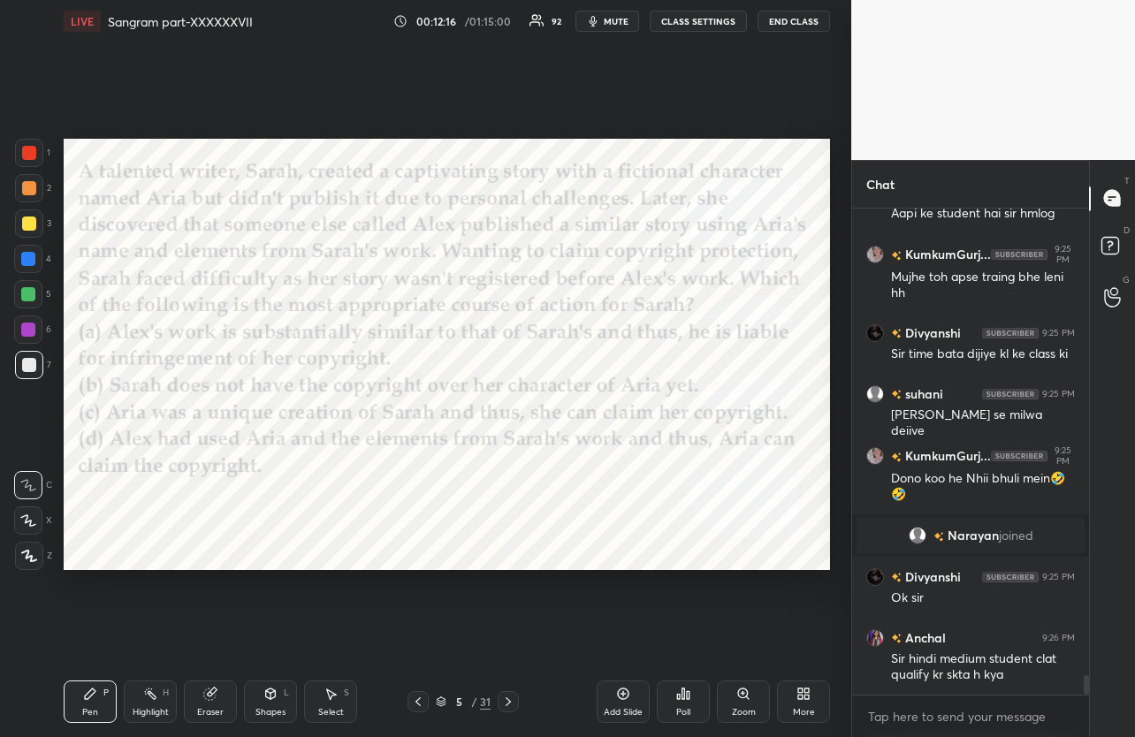
click at [36, 159] on div at bounding box center [29, 153] width 28 height 28
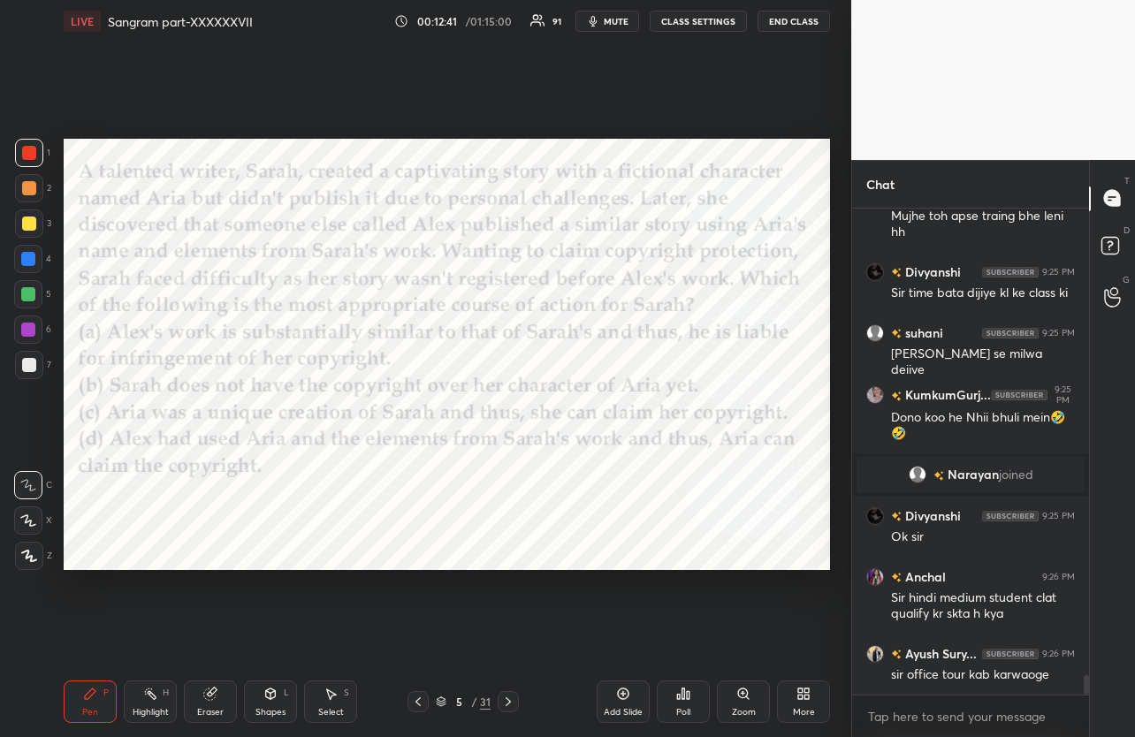
scroll to position [11836, 0]
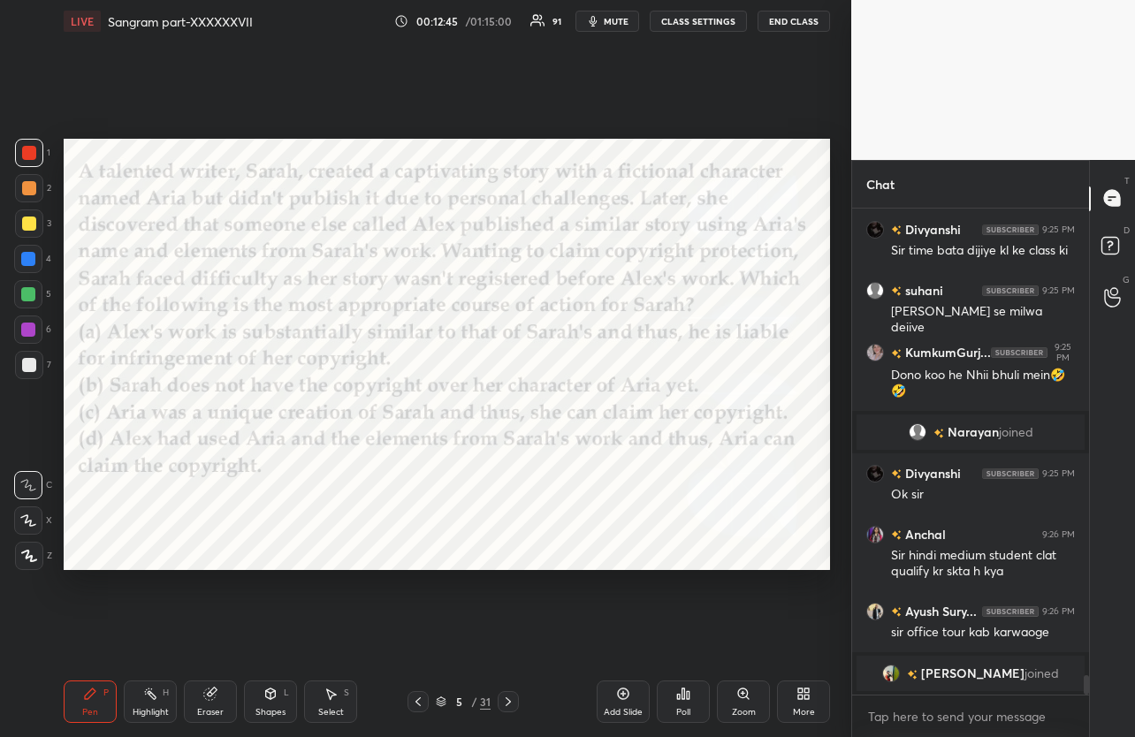
click at [514, 705] on icon at bounding box center [508, 702] width 14 height 14
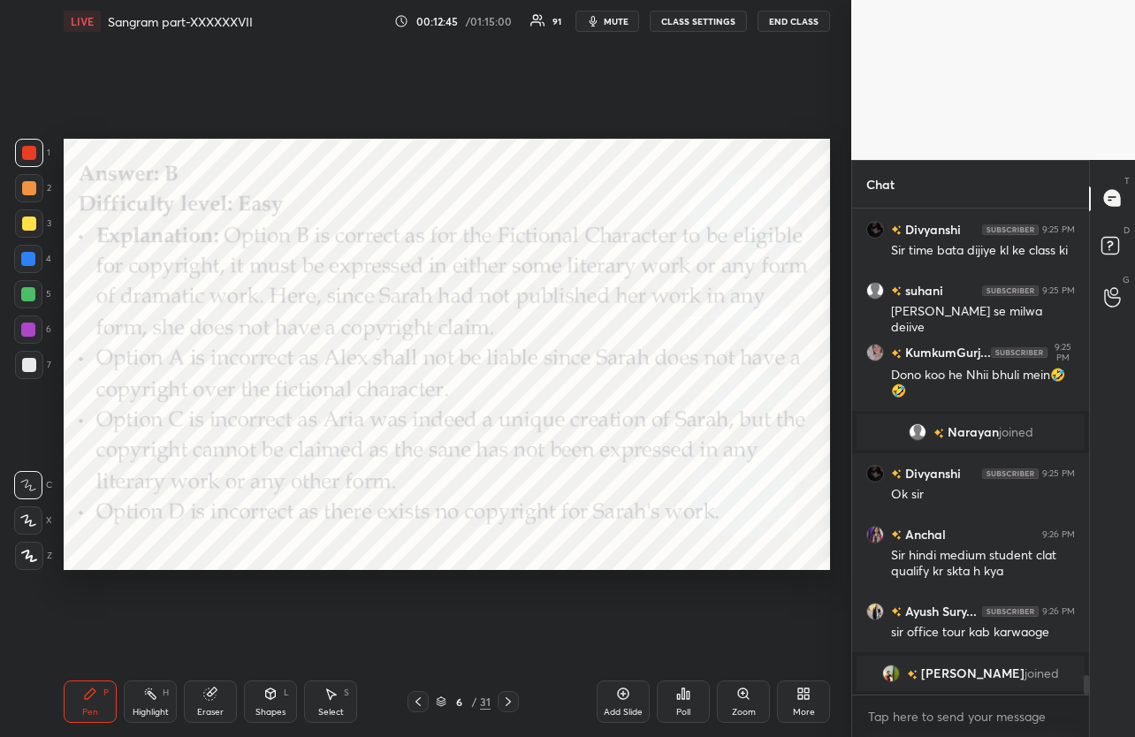
click at [514, 705] on icon at bounding box center [508, 702] width 14 height 14
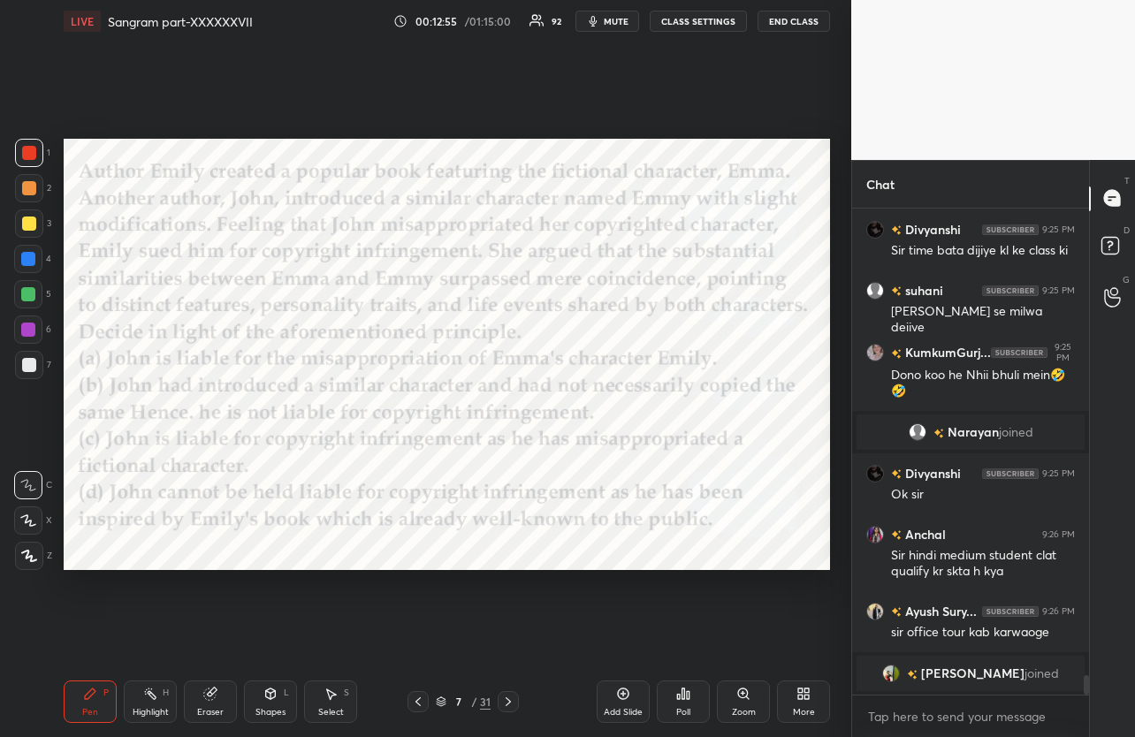
scroll to position [11826, 0]
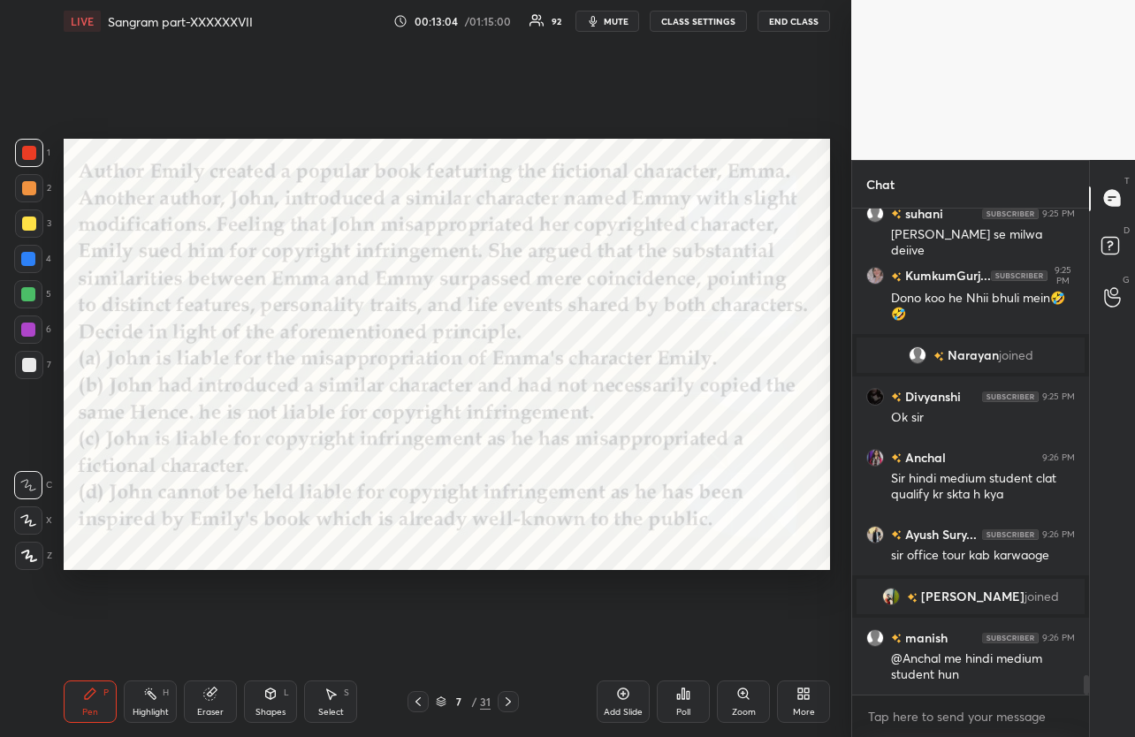
click at [689, 712] on div "Poll" at bounding box center [683, 712] width 14 height 9
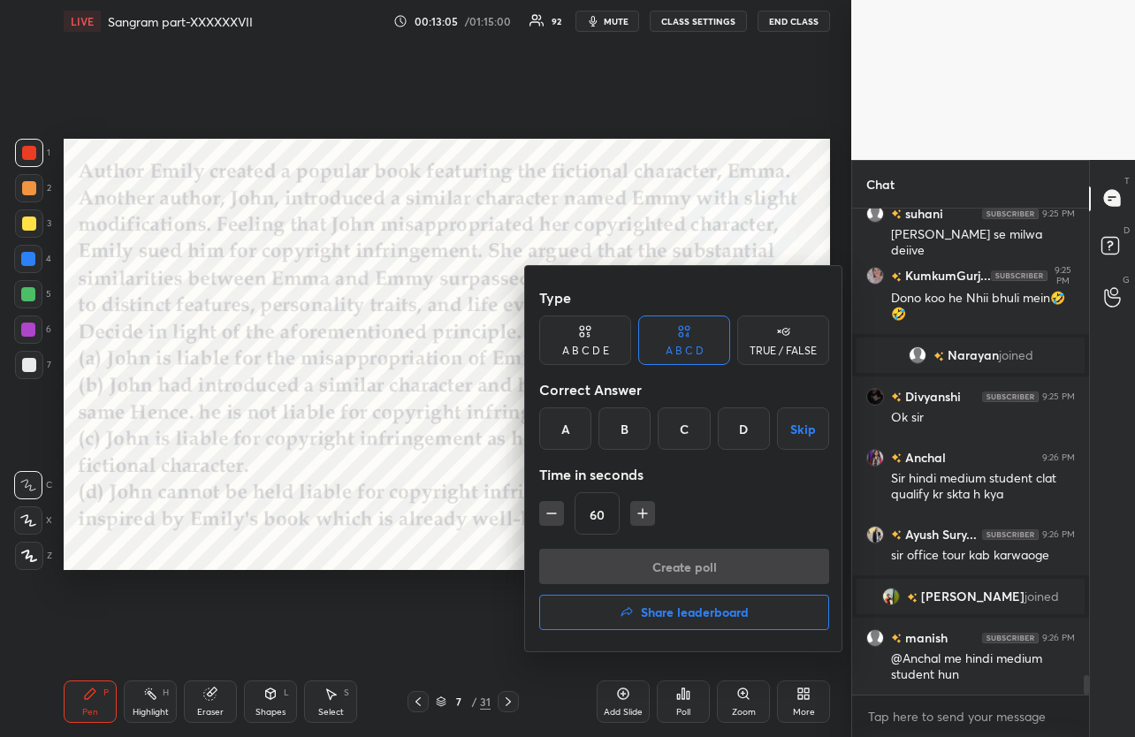
click at [681, 437] on div "C" at bounding box center [684, 428] width 52 height 42
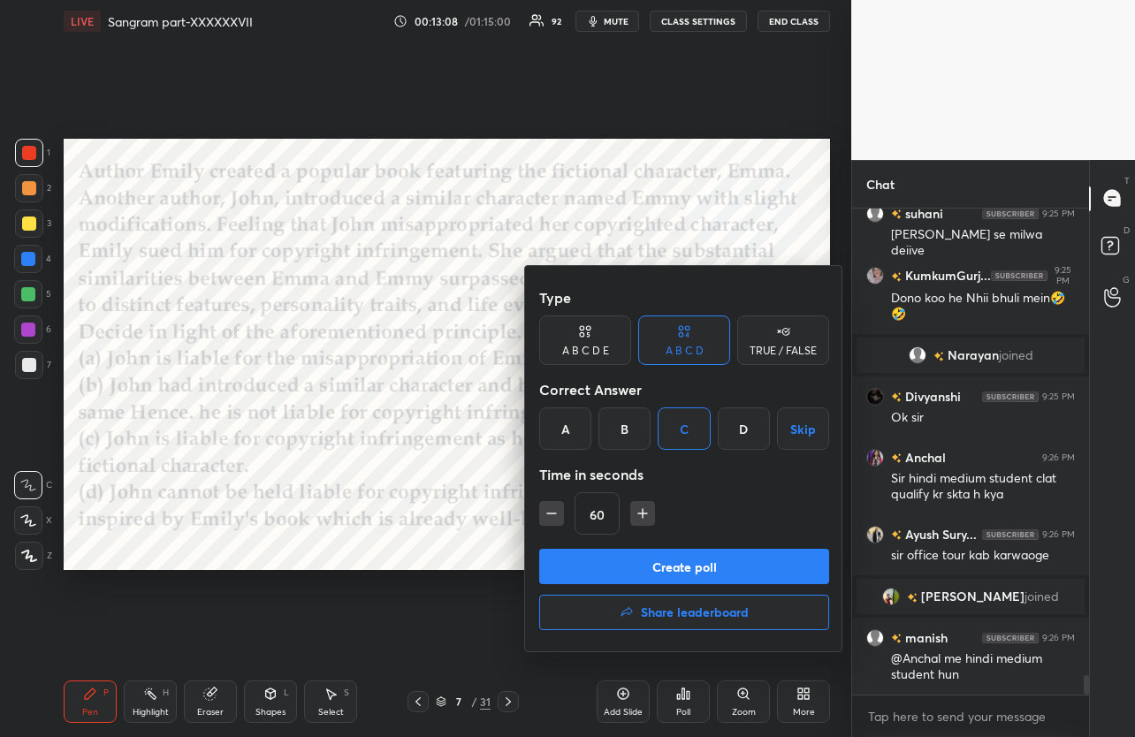
click at [690, 574] on button "Create poll" at bounding box center [684, 566] width 290 height 35
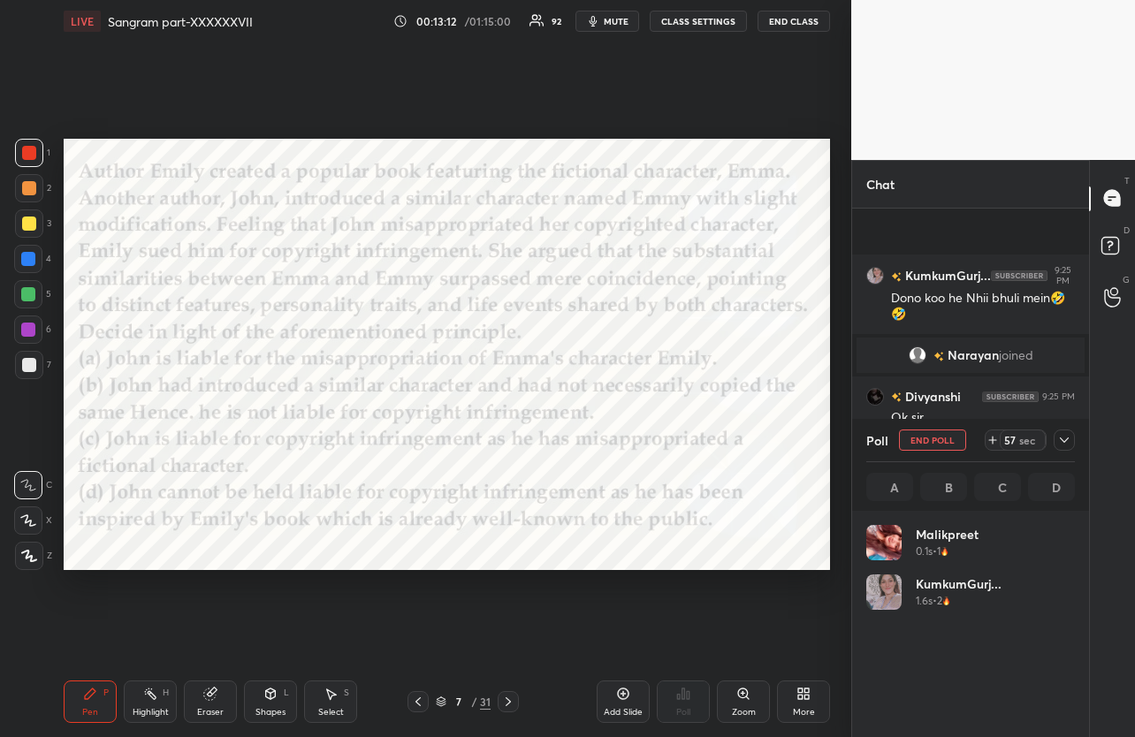
scroll to position [11981, 0]
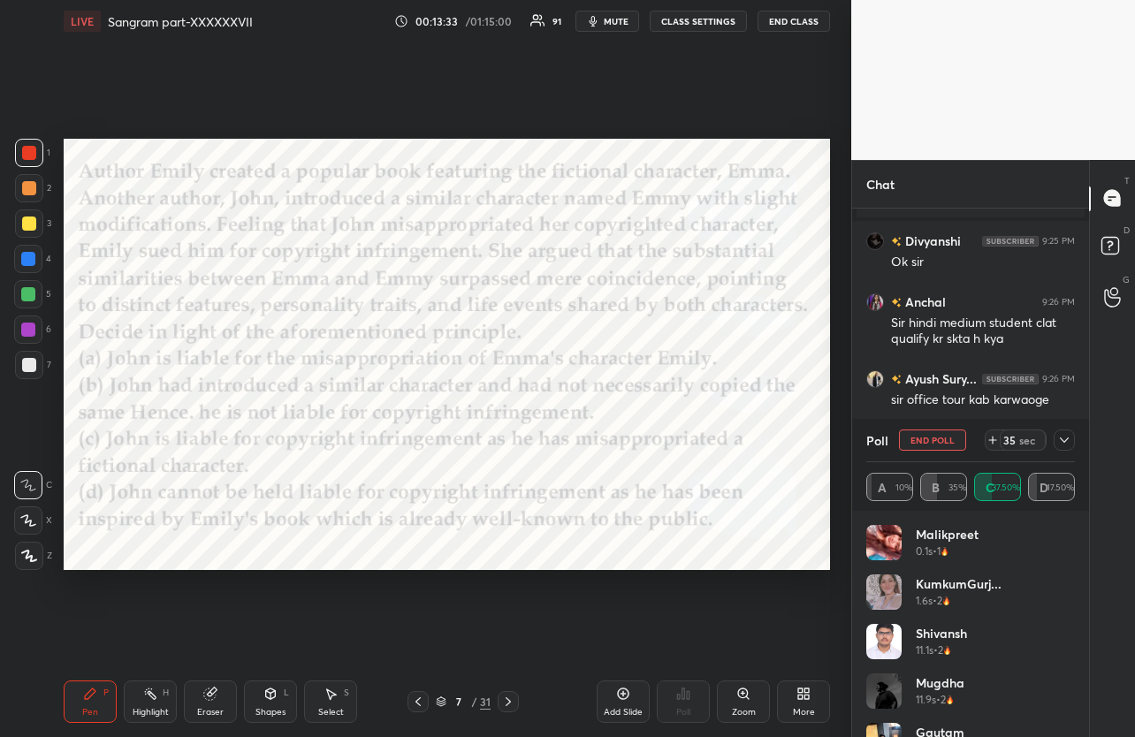
click at [1064, 445] on icon at bounding box center [1064, 440] width 14 height 14
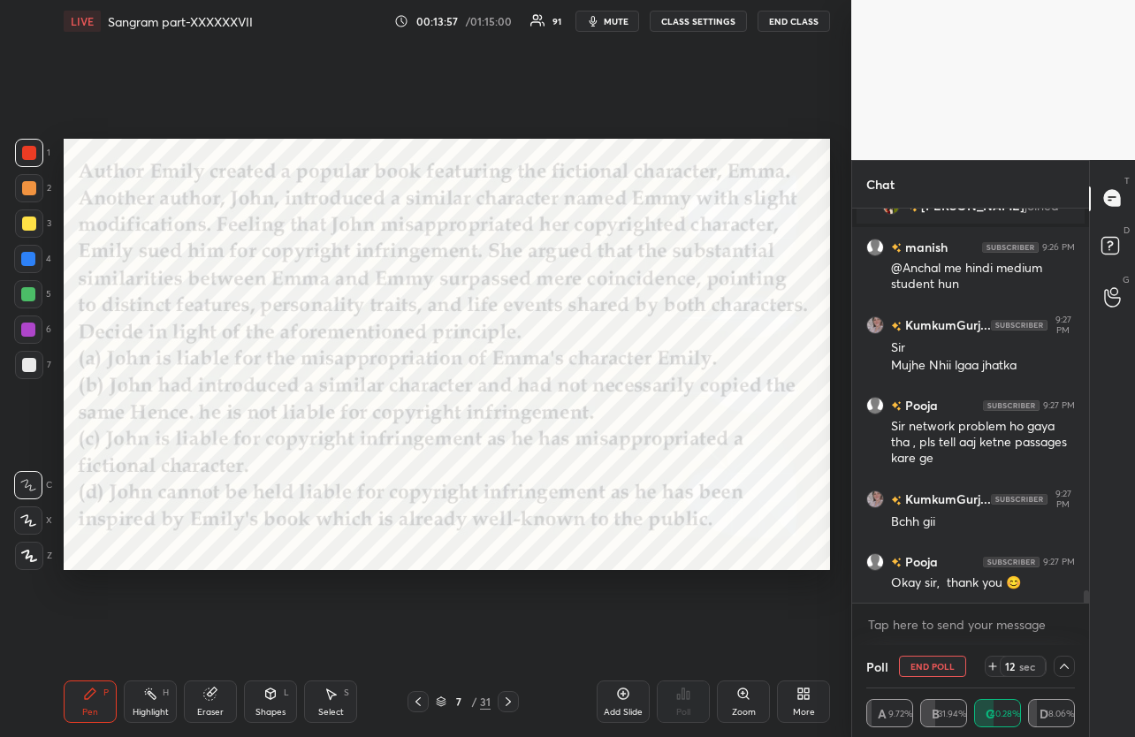
scroll to position [12277, 0]
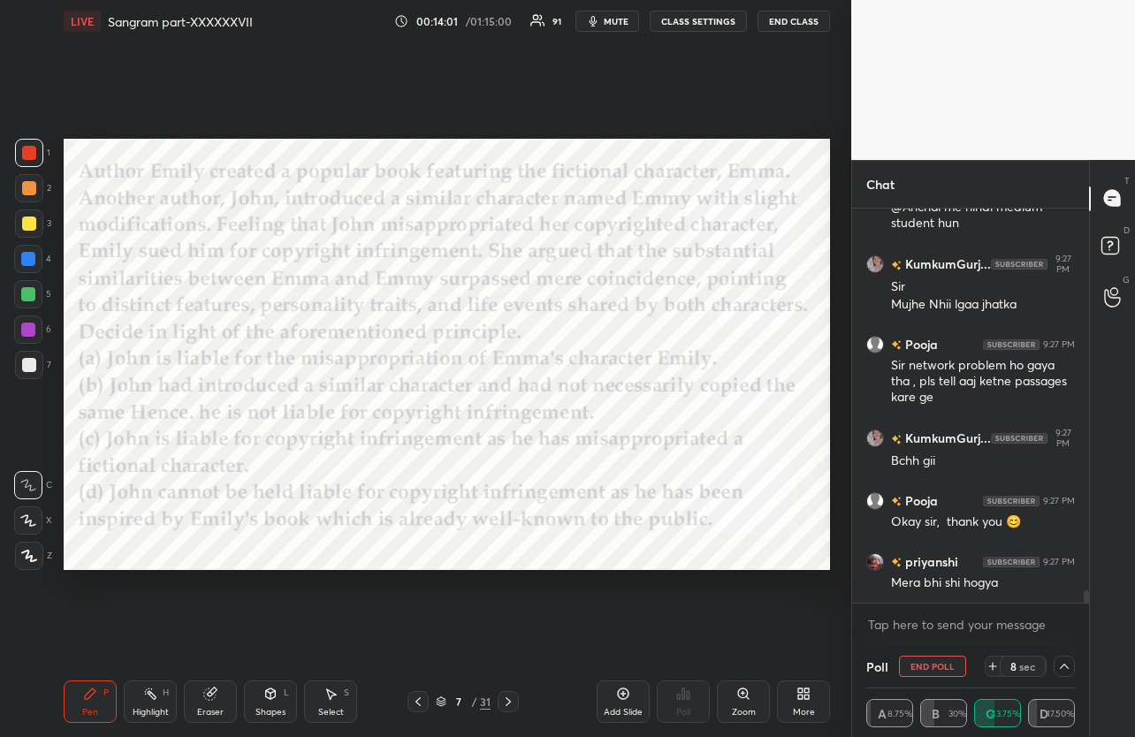
click at [612, 27] on button "mute" at bounding box center [607, 21] width 64 height 21
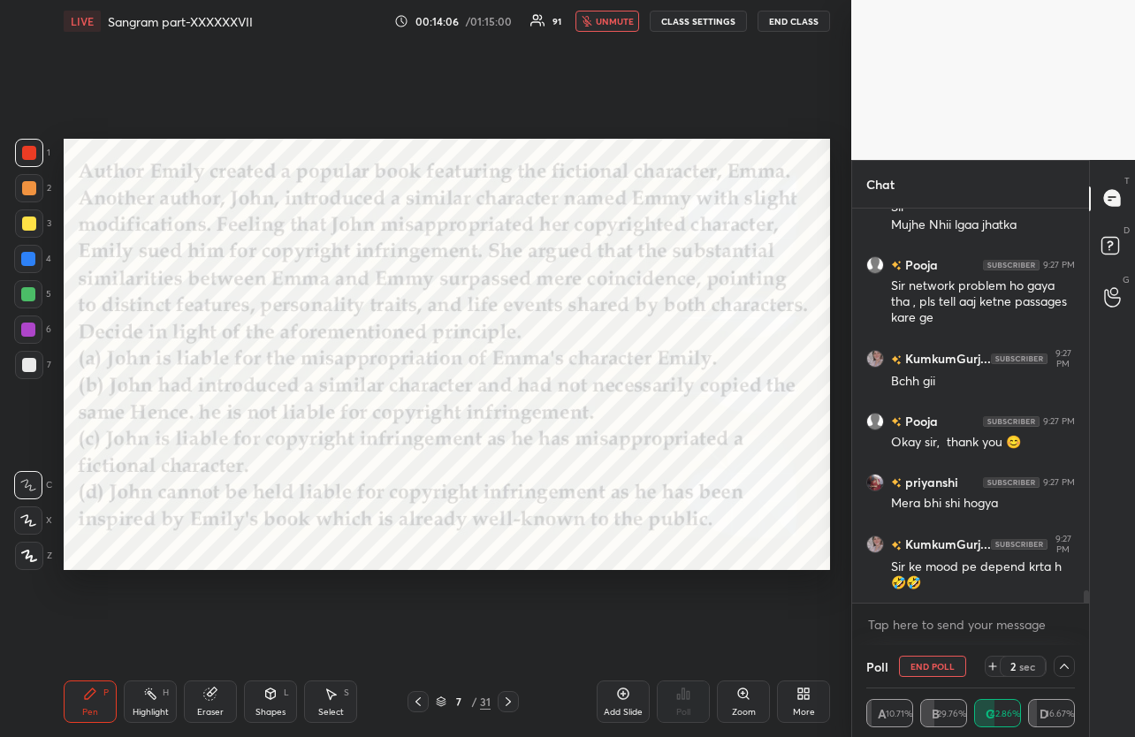
click at [612, 27] on button "unmute" at bounding box center [607, 21] width 64 height 21
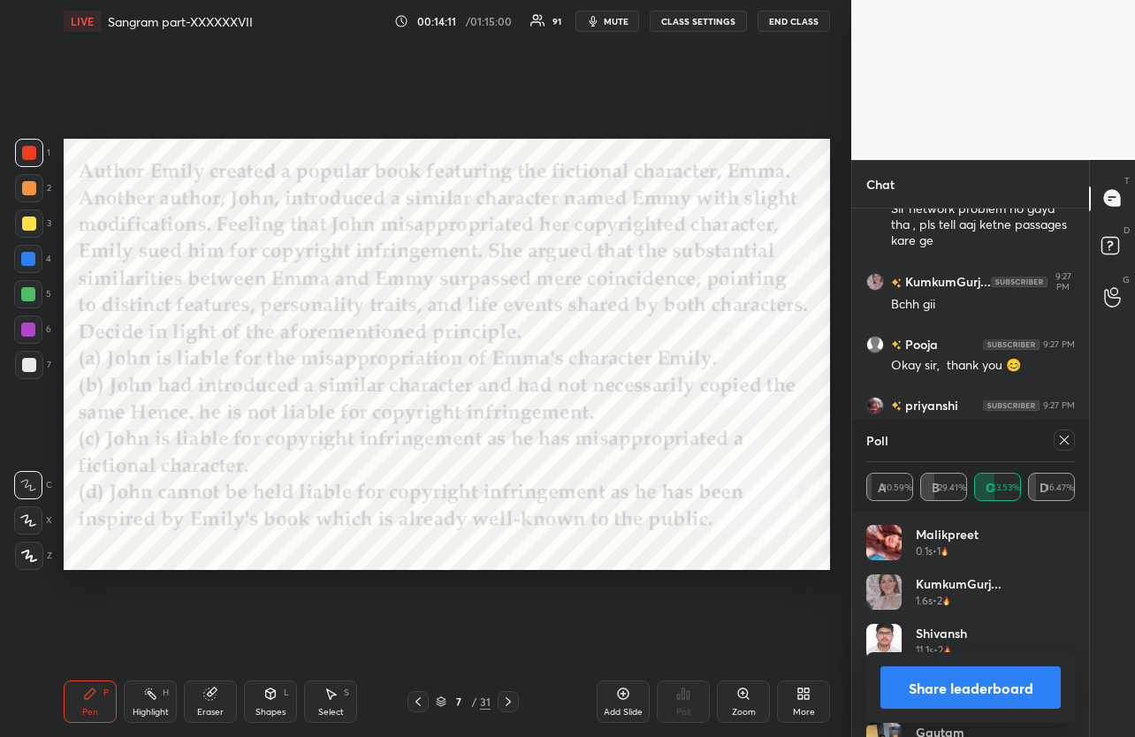
scroll to position [12476, 0]
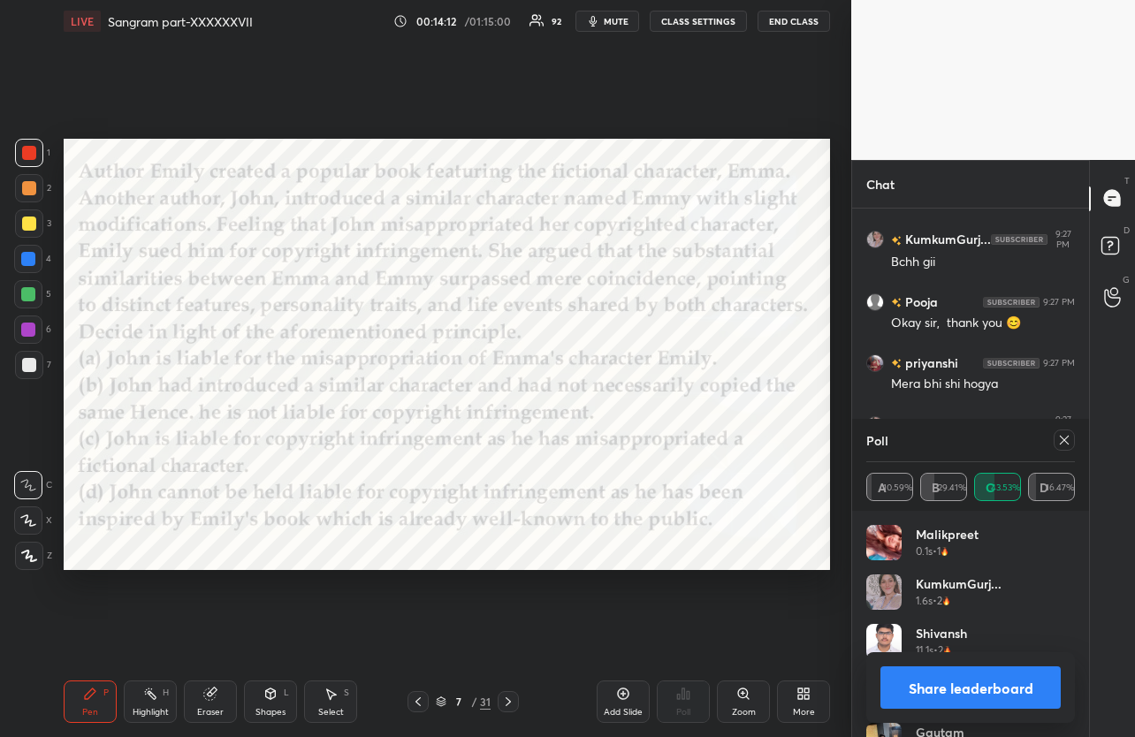
click at [1067, 437] on icon at bounding box center [1064, 440] width 9 height 9
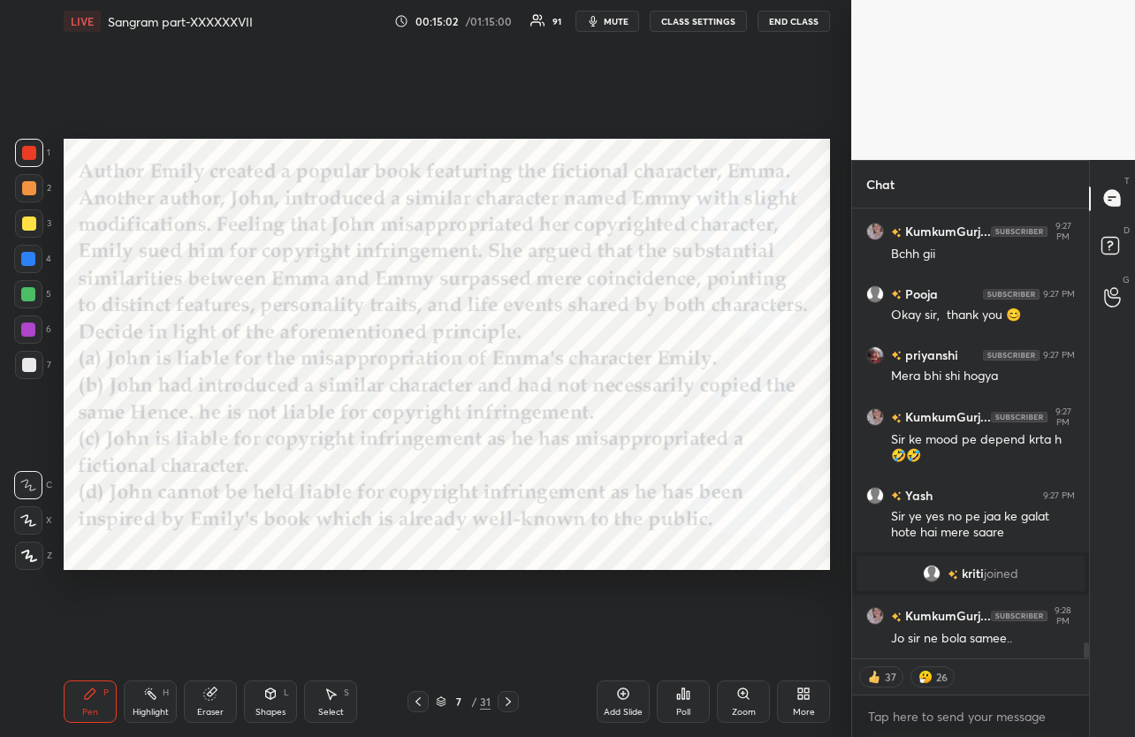
scroll to position [12301, 0]
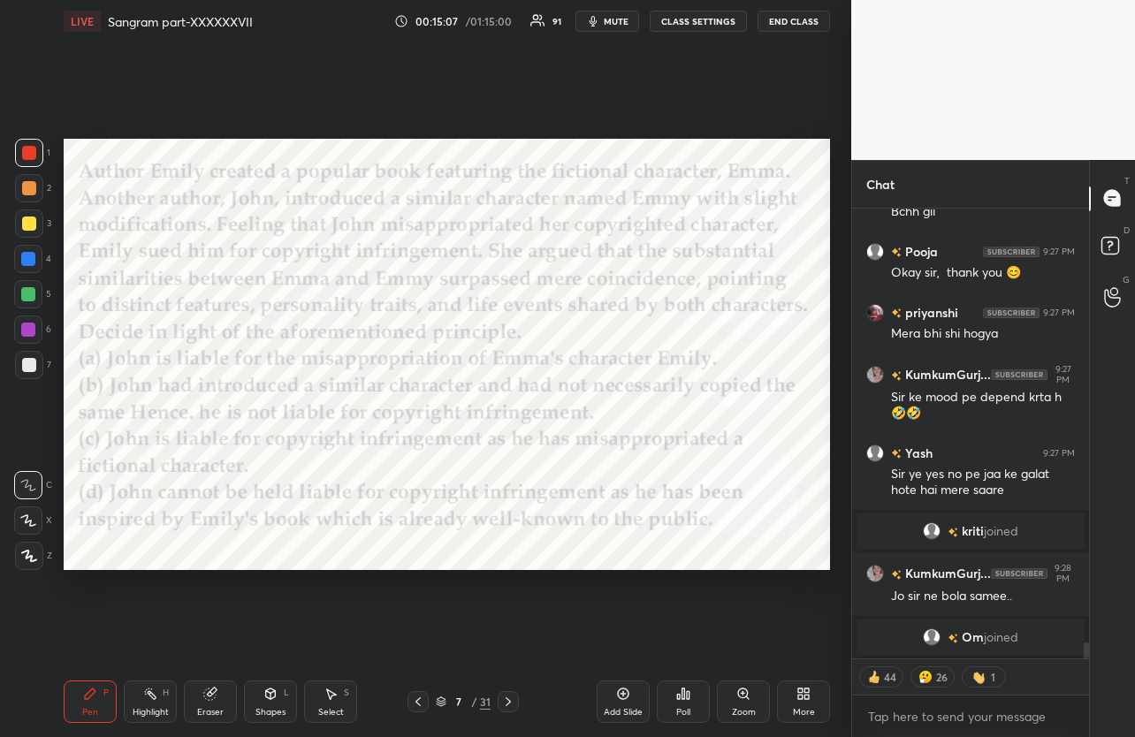
click at [505, 702] on icon at bounding box center [508, 702] width 14 height 14
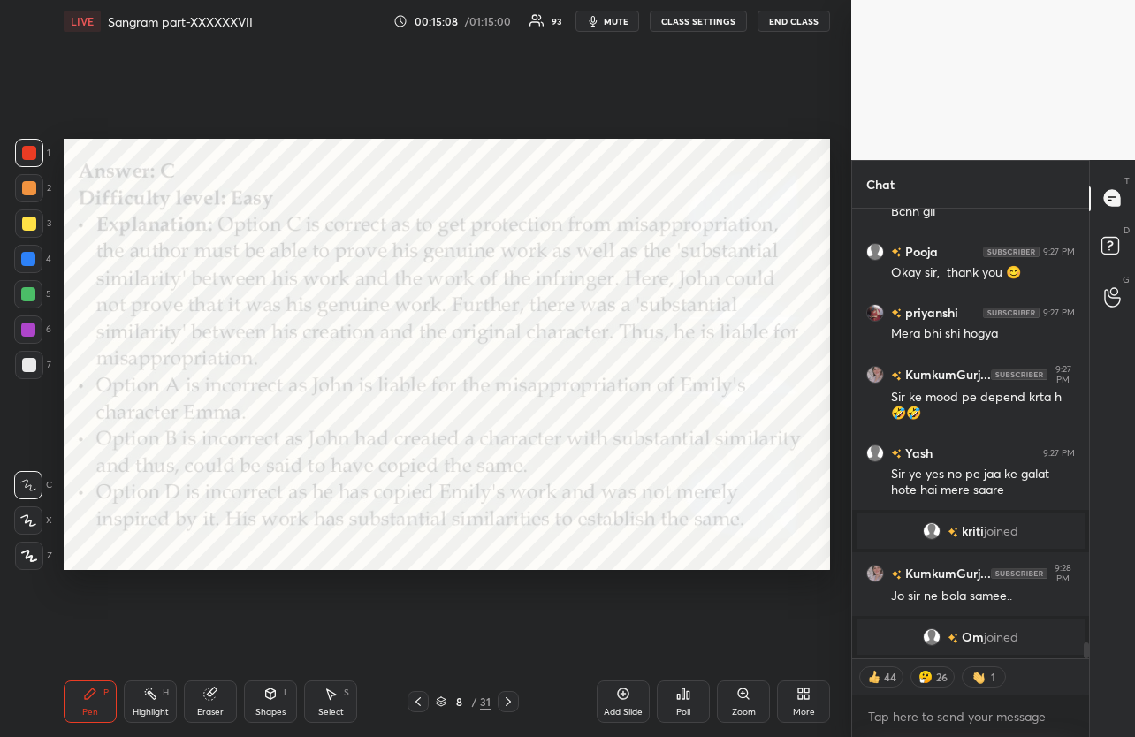
click at [504, 702] on icon at bounding box center [508, 702] width 14 height 14
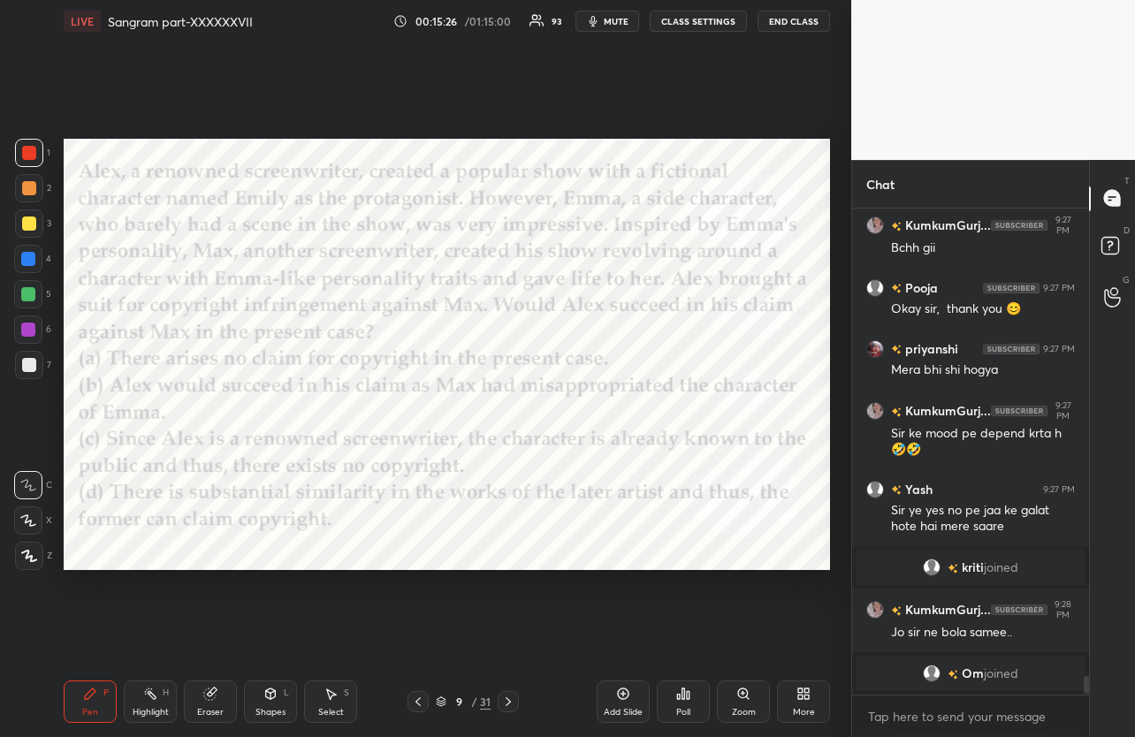
scroll to position [12287, 0]
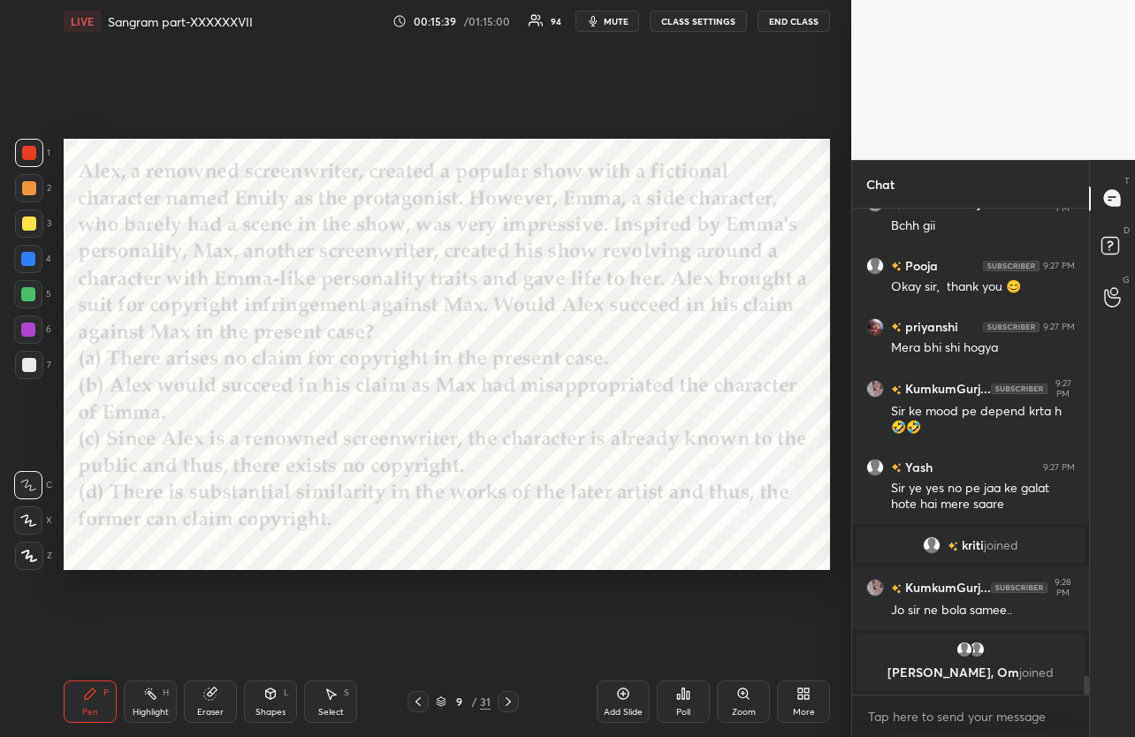
click at [691, 698] on div "Poll" at bounding box center [683, 702] width 53 height 42
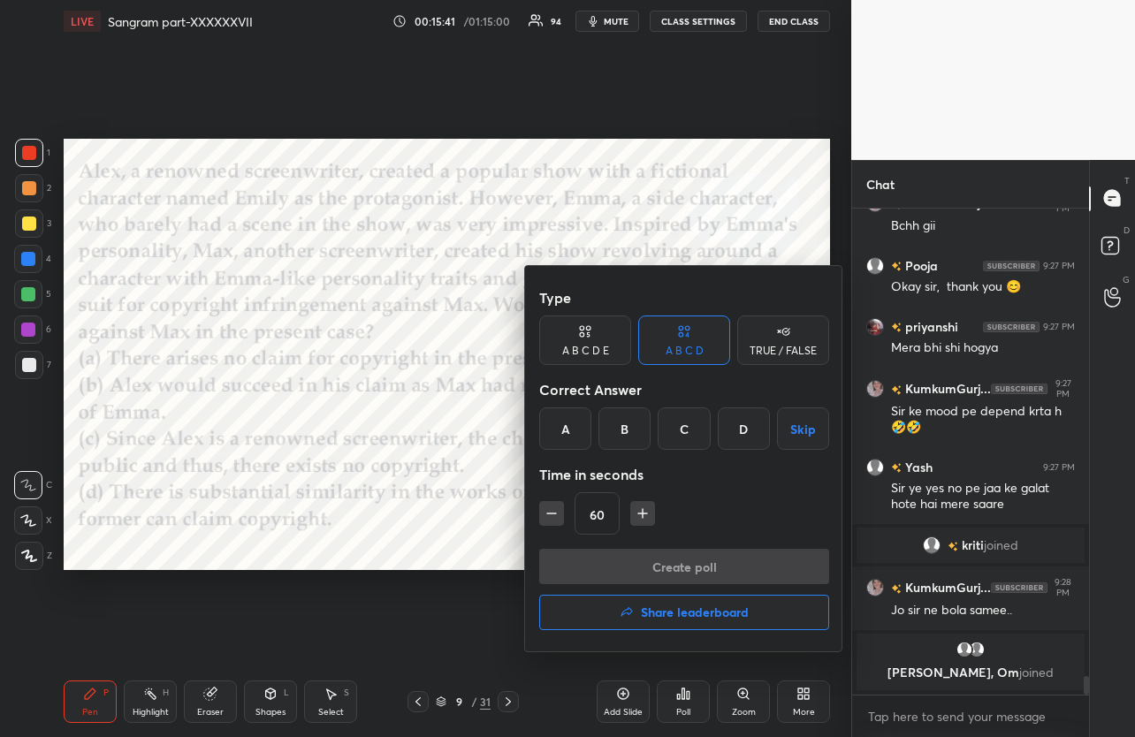
click at [571, 427] on div "A" at bounding box center [565, 428] width 52 height 42
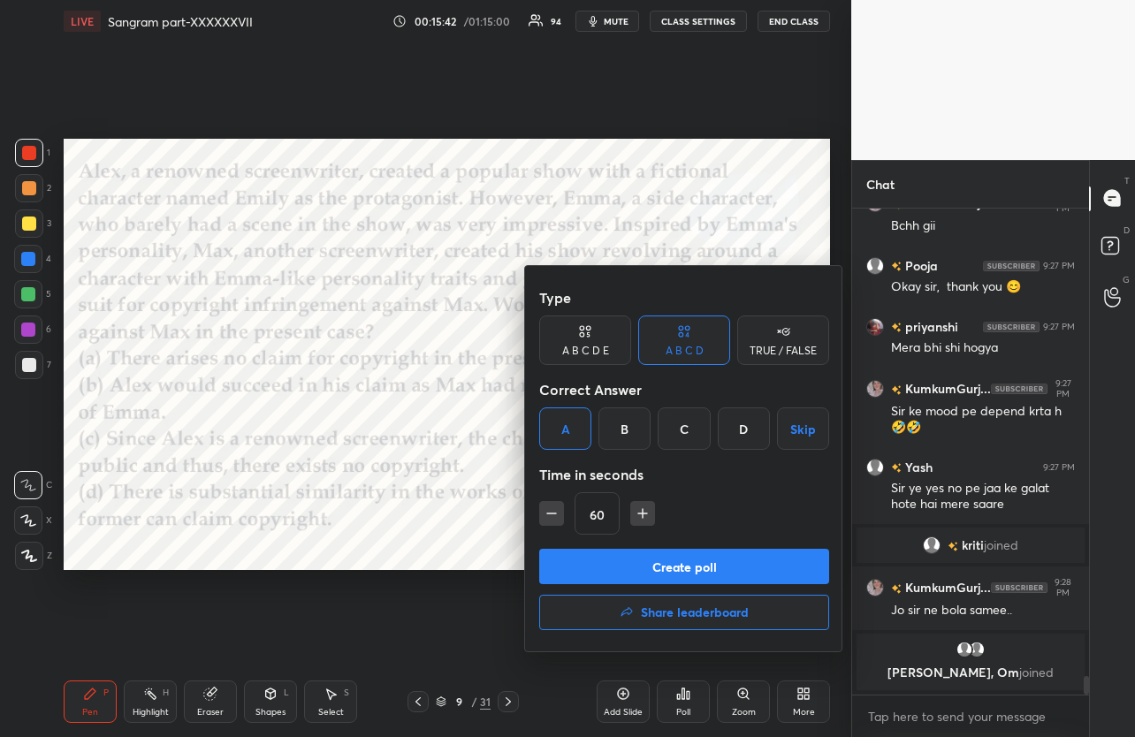
click at [710, 567] on button "Create poll" at bounding box center [684, 566] width 290 height 35
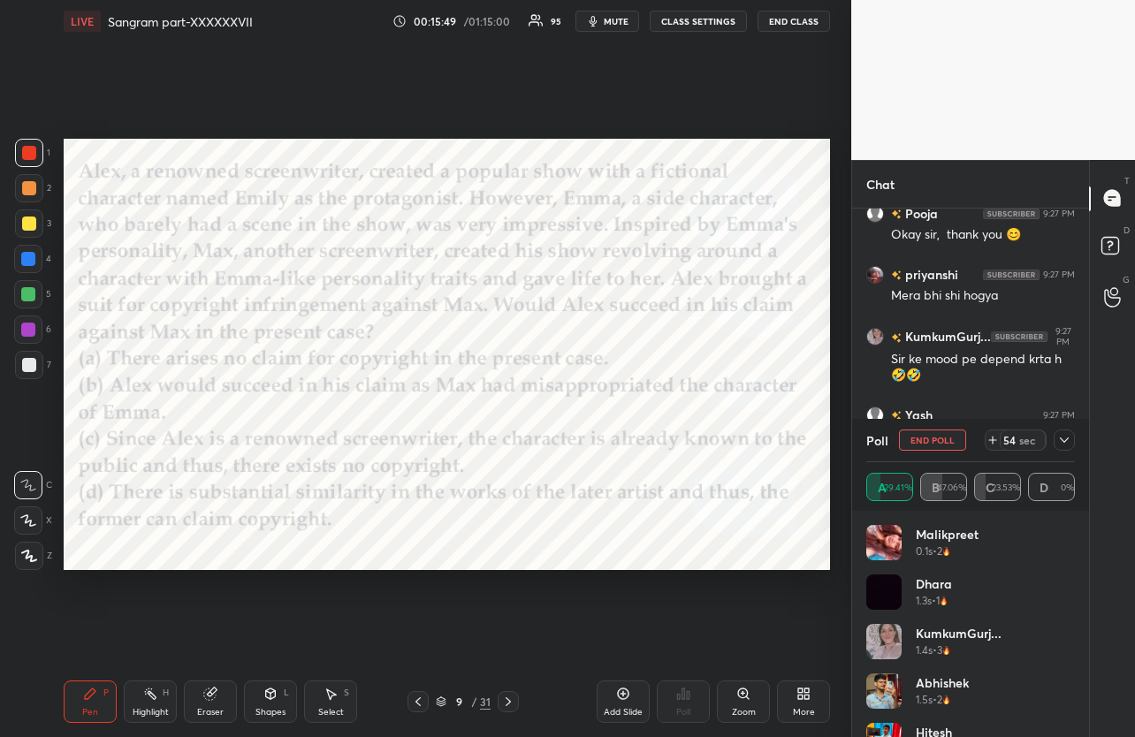
scroll to position [12391, 0]
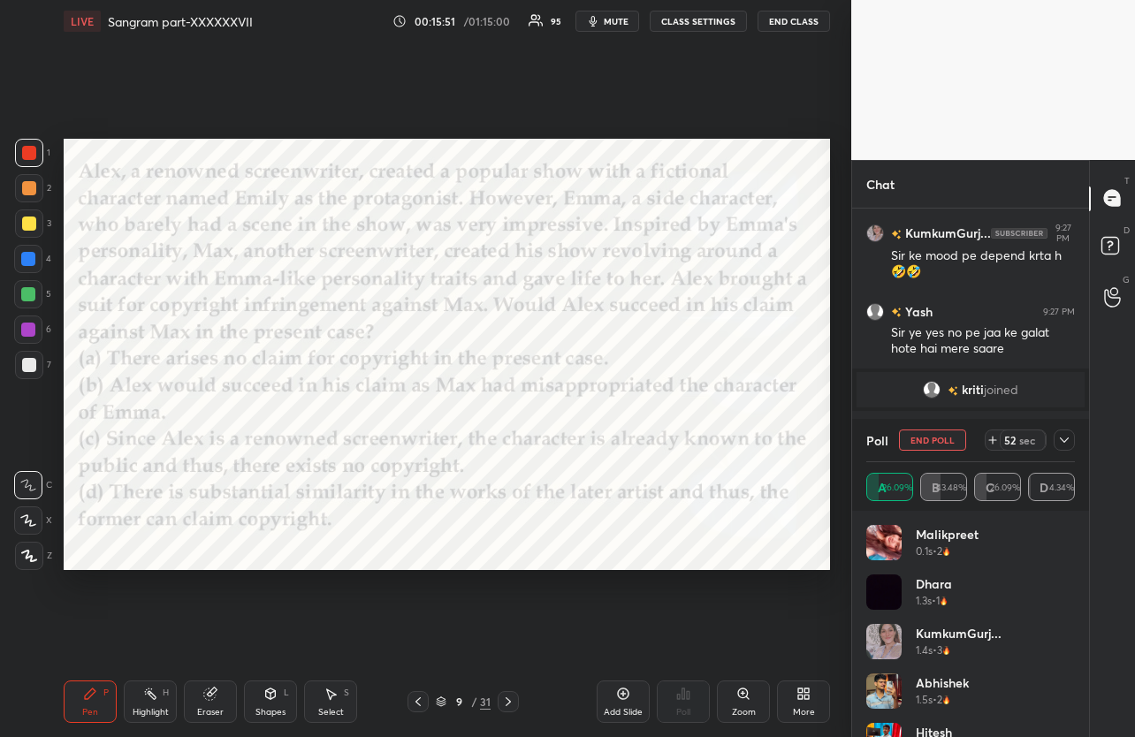
click at [1065, 442] on icon at bounding box center [1064, 440] width 14 height 14
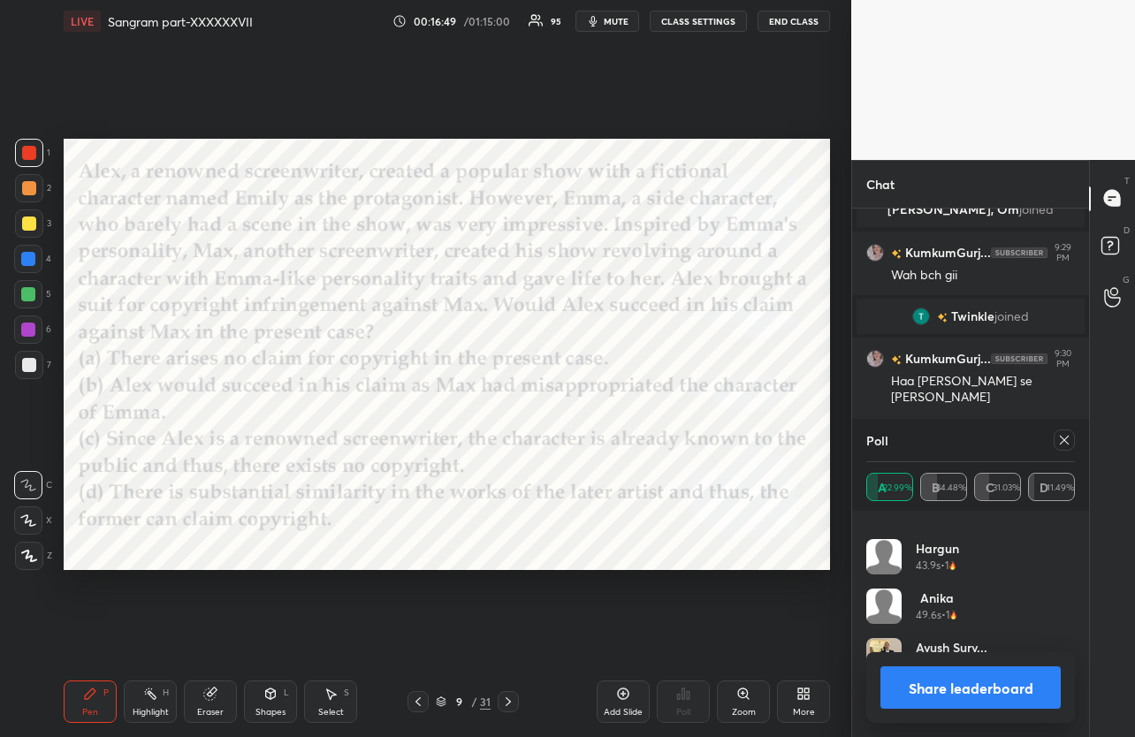
scroll to position [12723, 0]
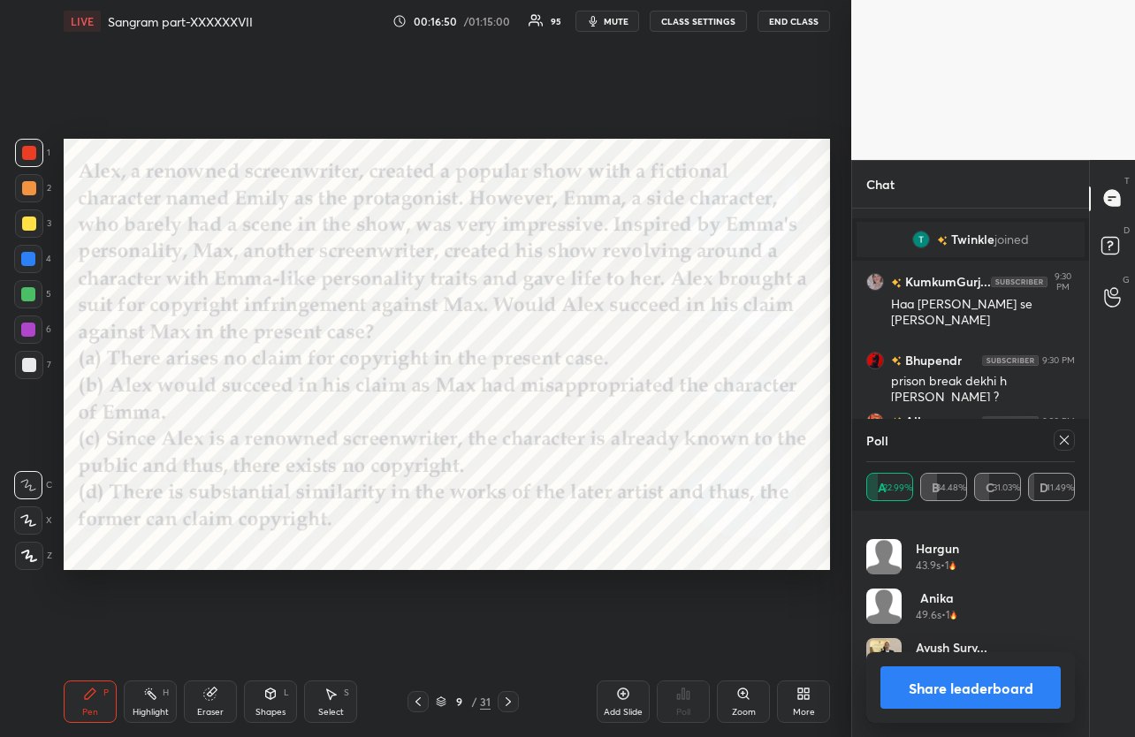
click at [1061, 441] on icon at bounding box center [1064, 440] width 14 height 14
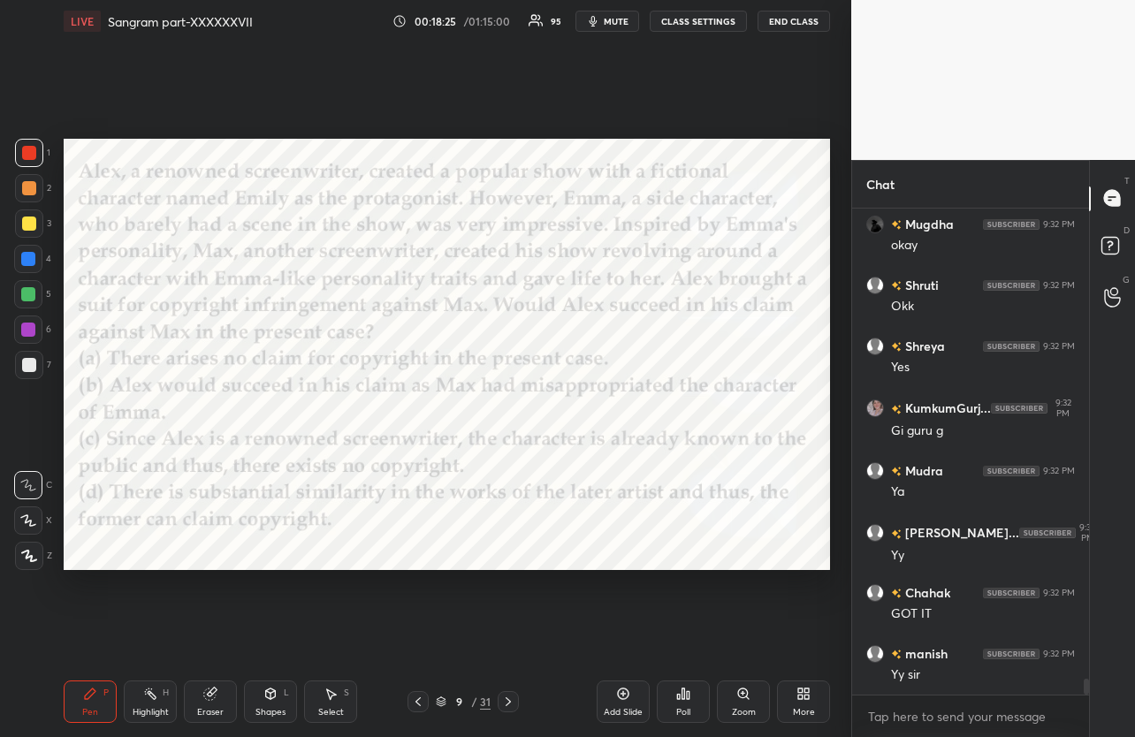
scroll to position [14286, 0]
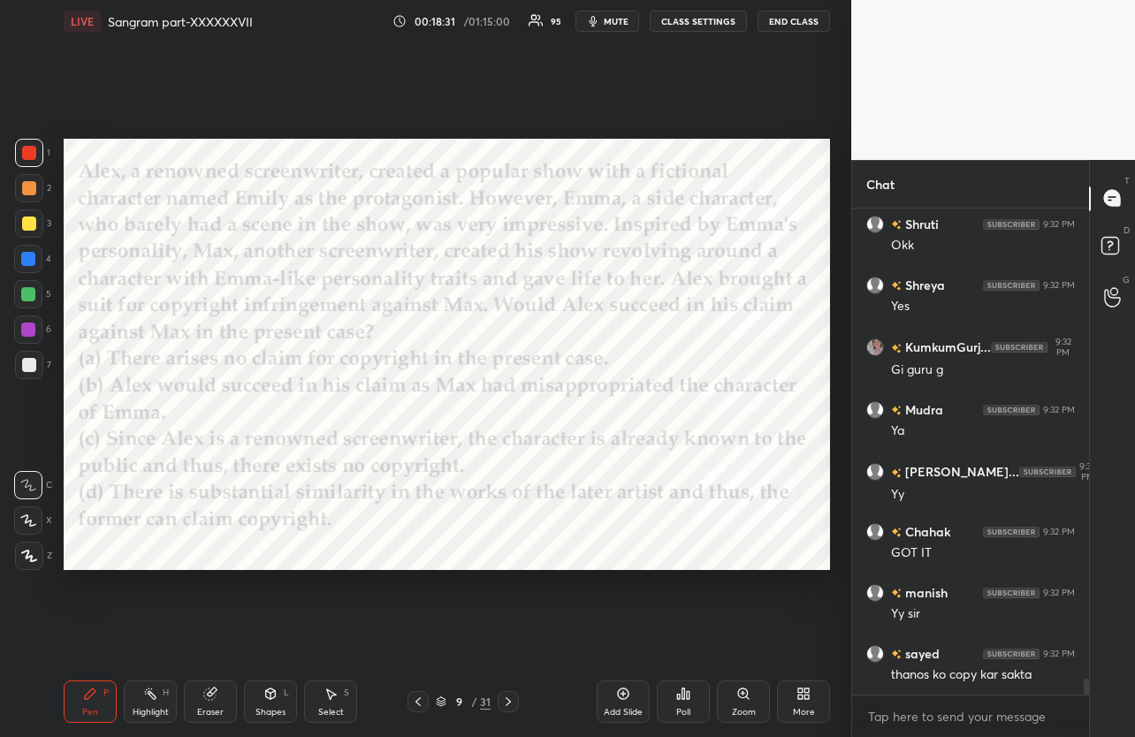
click at [504, 697] on icon at bounding box center [508, 702] width 14 height 14
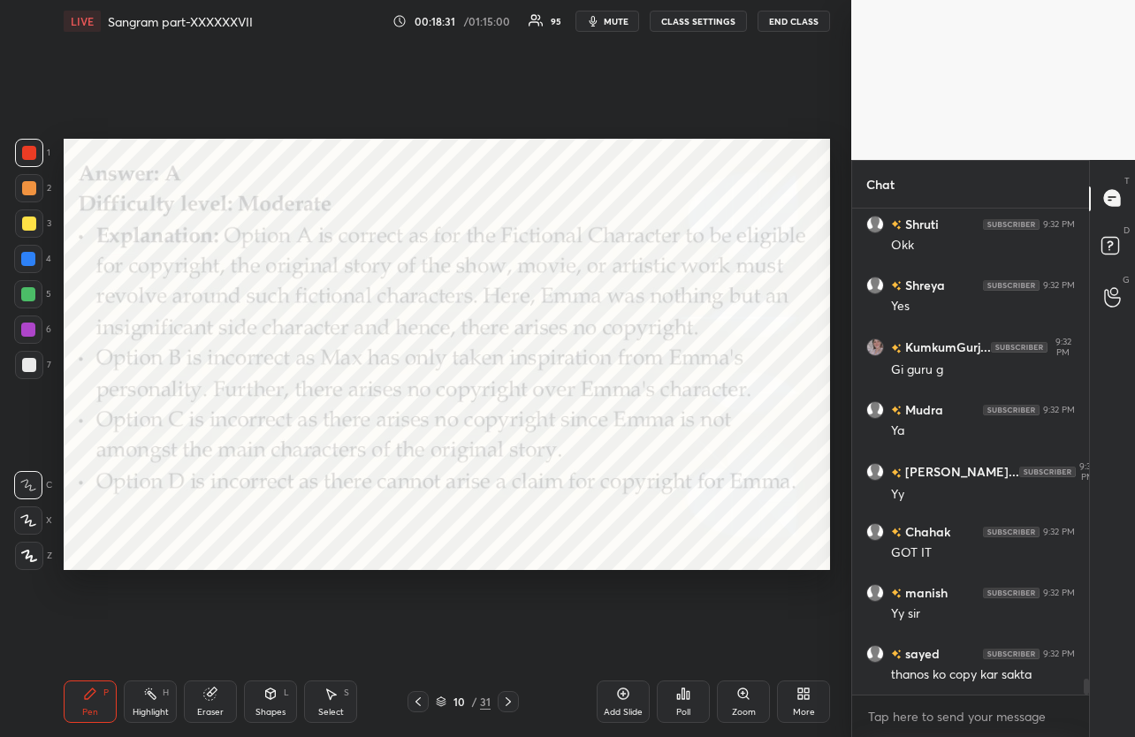
click at [504, 697] on icon at bounding box center [508, 702] width 14 height 14
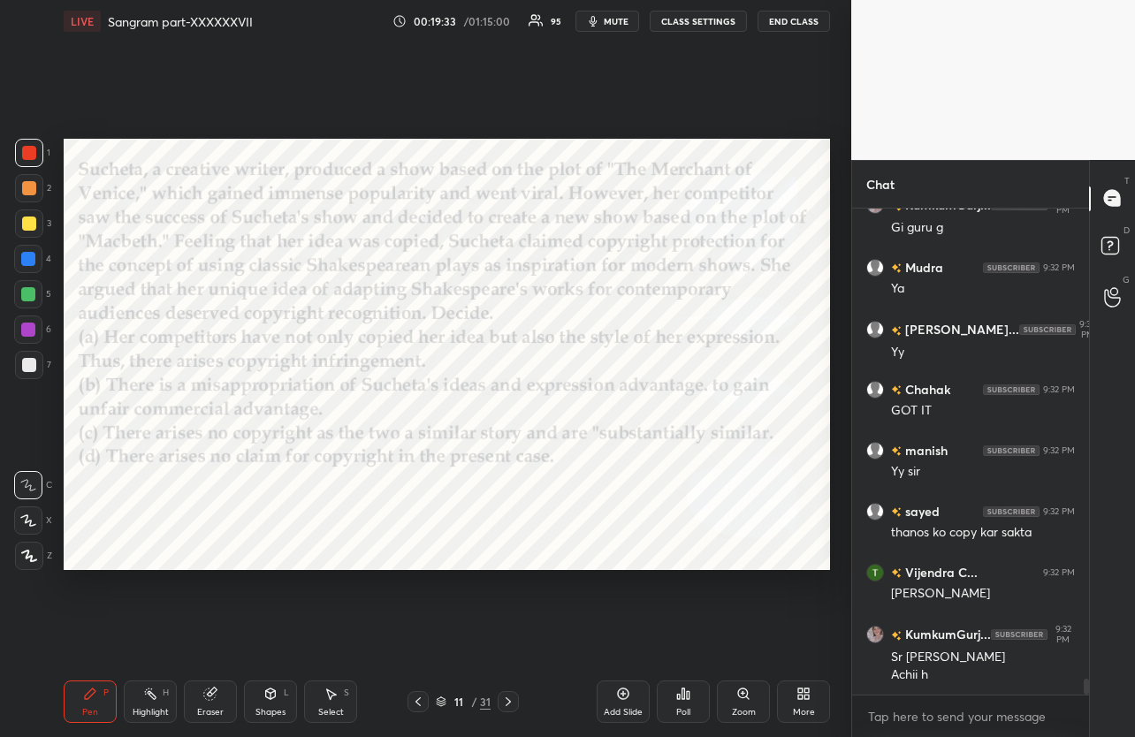
scroll to position [14490, 0]
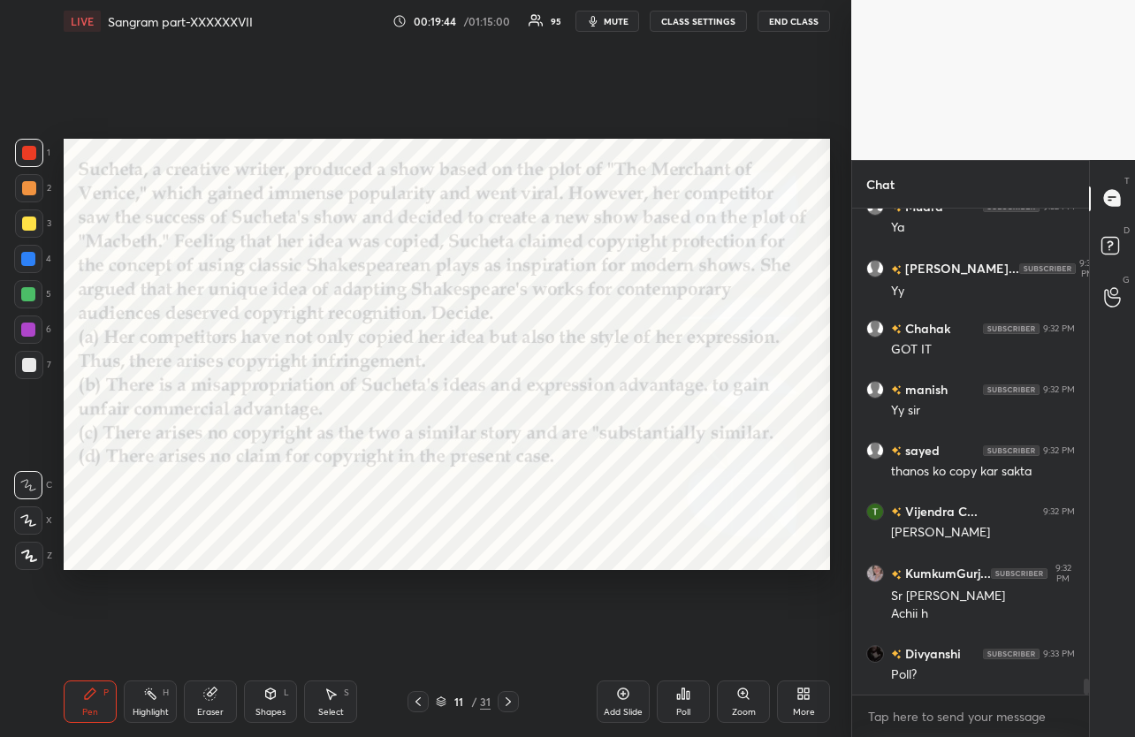
click at [678, 697] on icon at bounding box center [678, 697] width 3 height 4
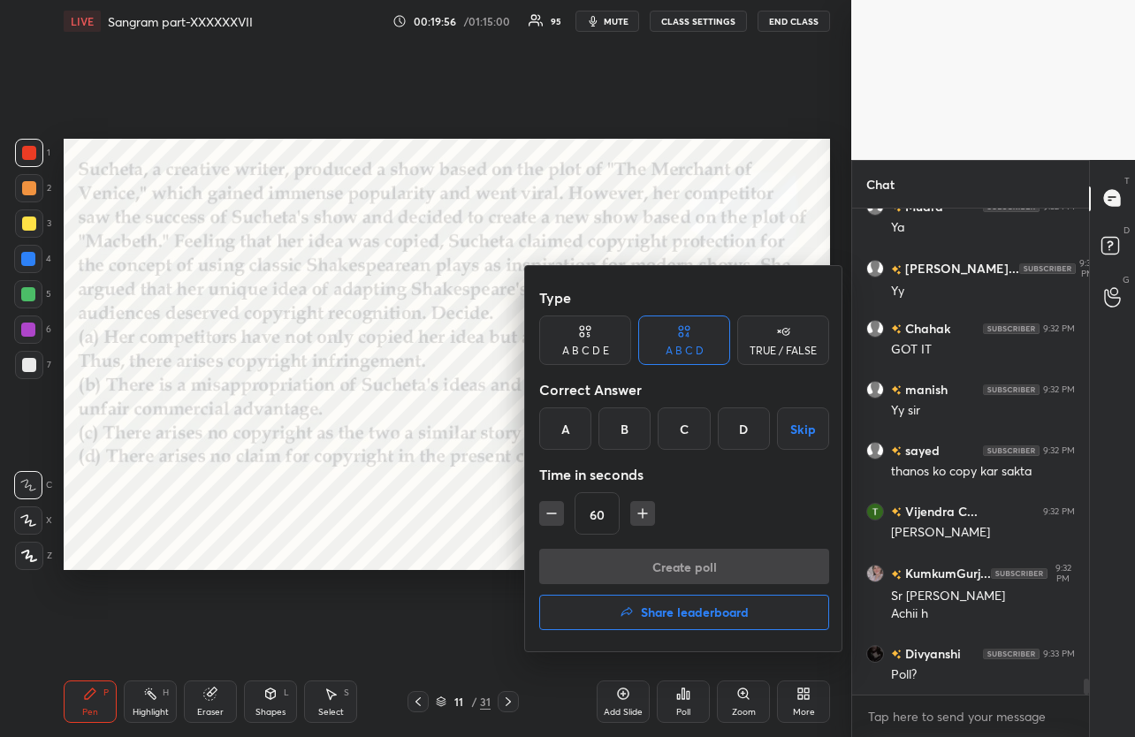
click at [760, 430] on div "D" at bounding box center [744, 428] width 52 height 42
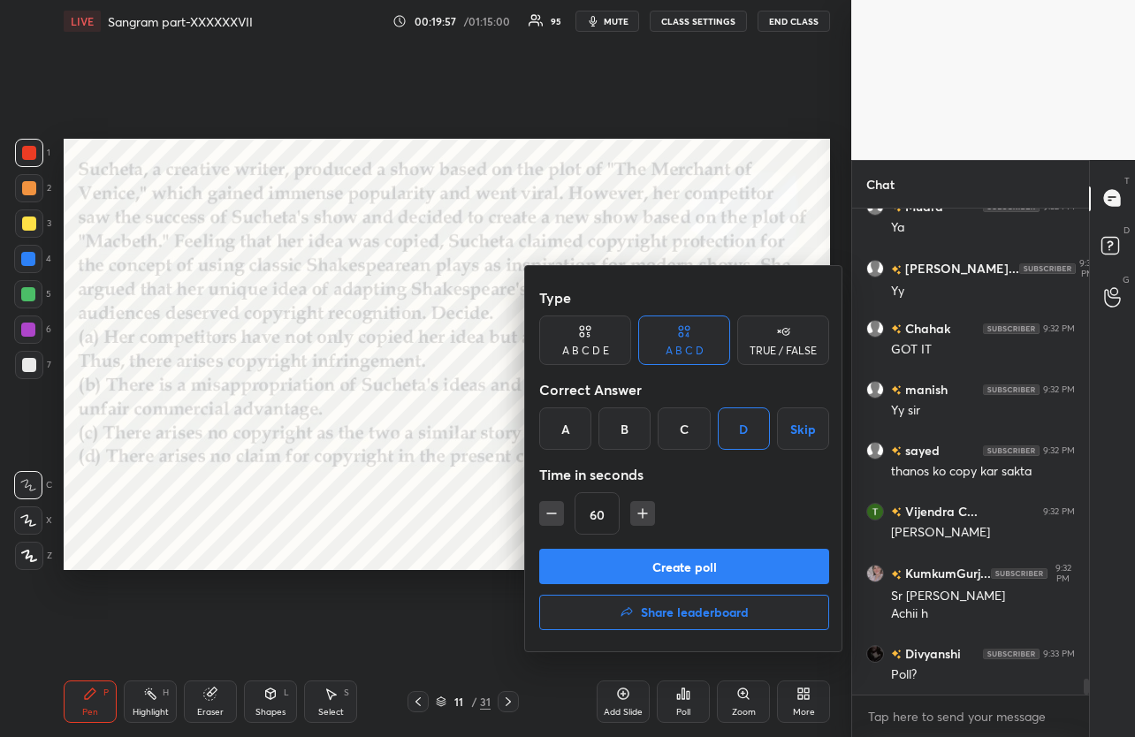
click at [698, 565] on button "Create poll" at bounding box center [684, 566] width 290 height 35
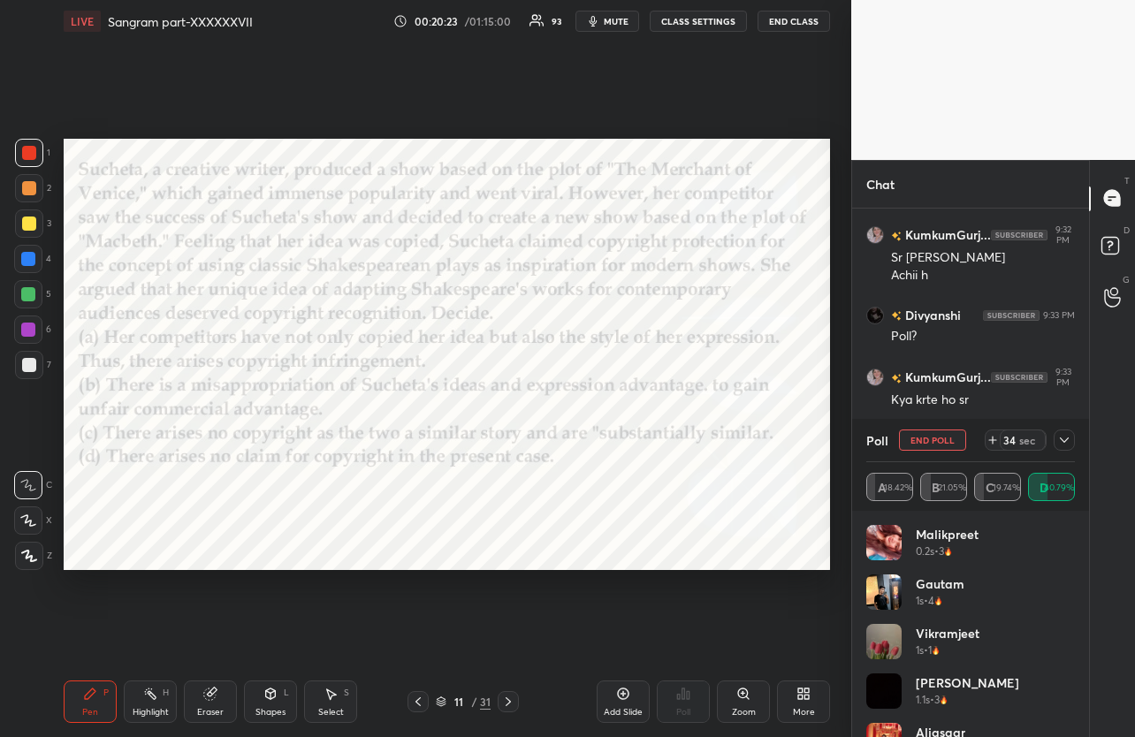
scroll to position [14905, 0]
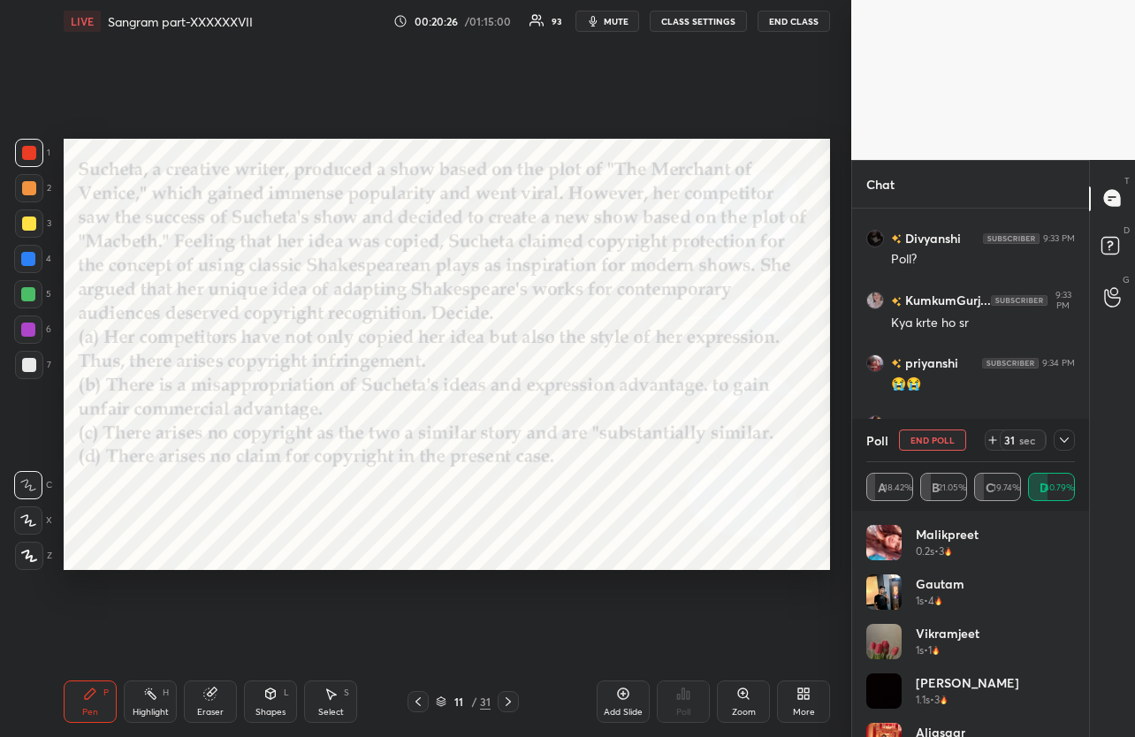
click at [1071, 440] on div at bounding box center [1063, 440] width 21 height 21
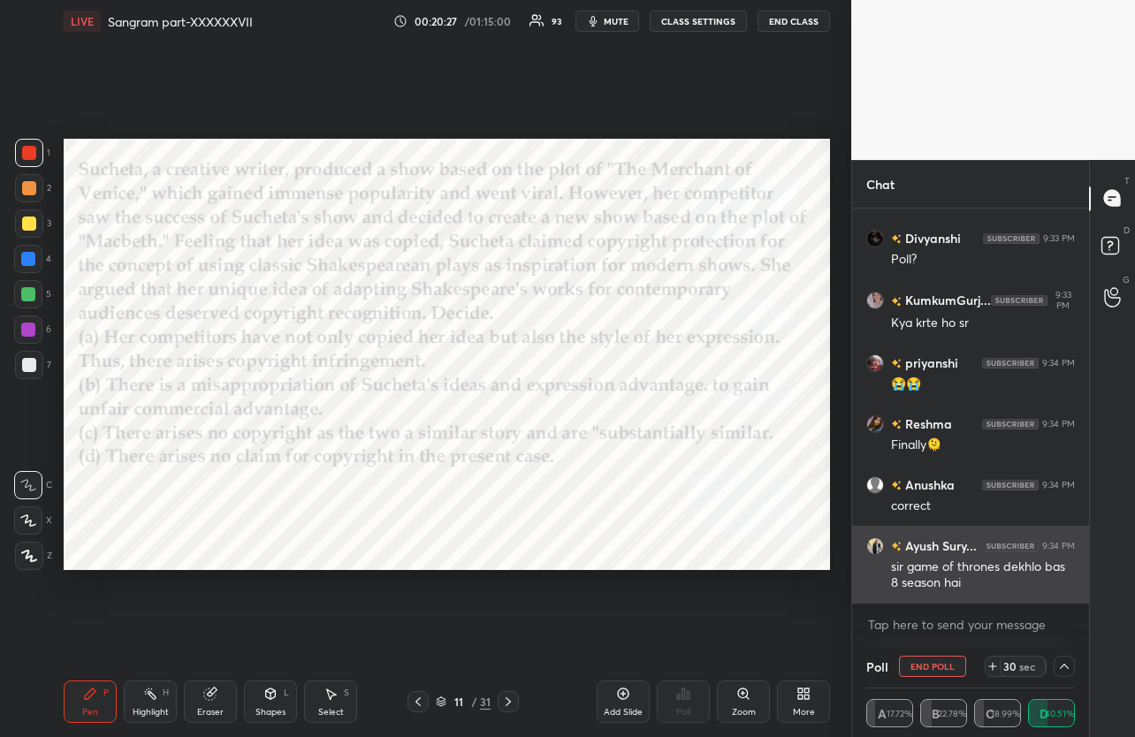
scroll to position [14969, 0]
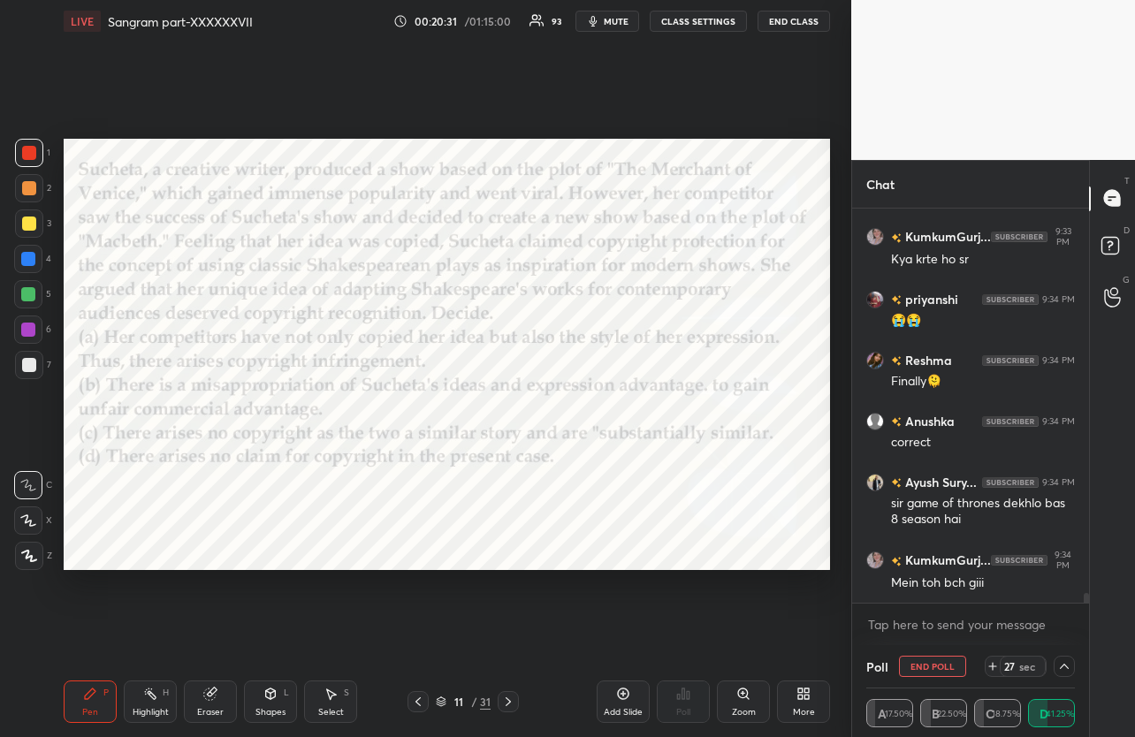
click at [1065, 660] on icon at bounding box center [1064, 666] width 14 height 14
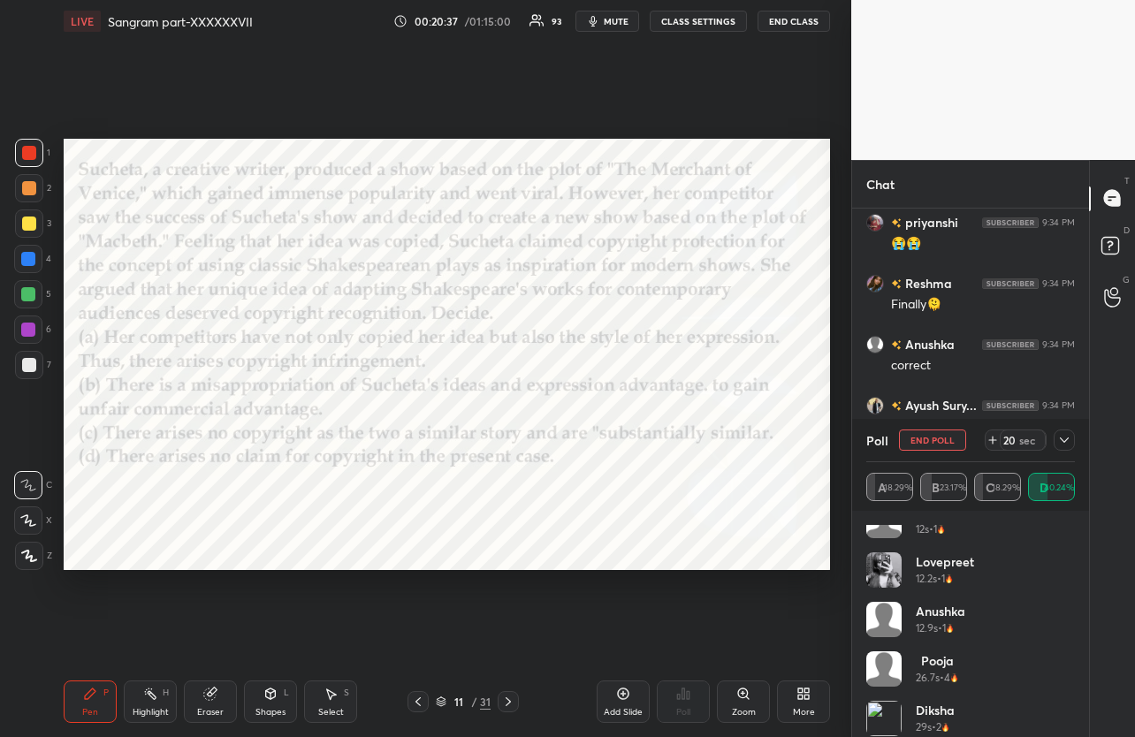
scroll to position [15106, 0]
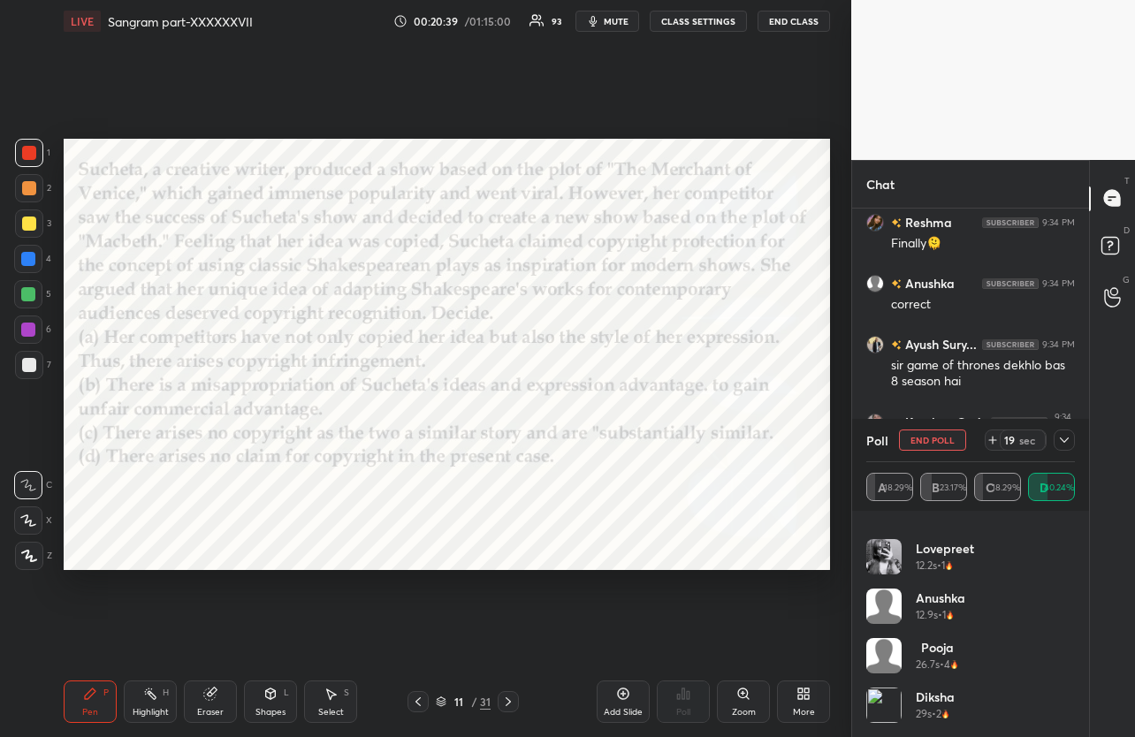
click at [1061, 441] on icon at bounding box center [1064, 440] width 14 height 14
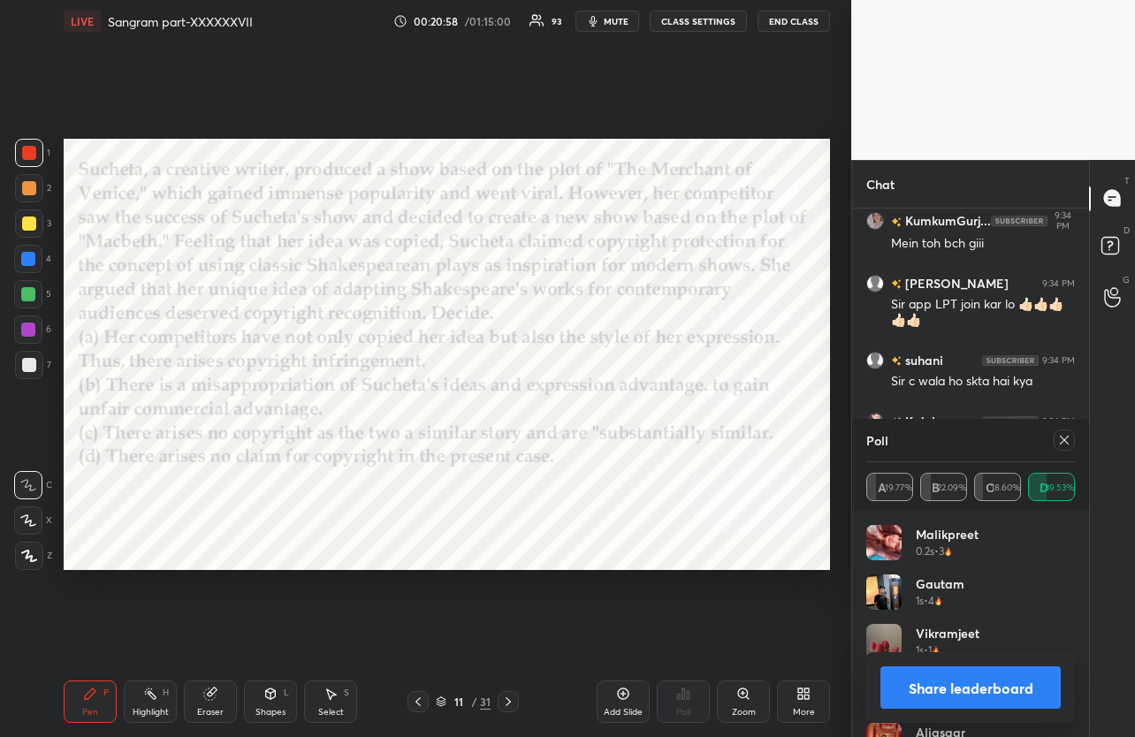
scroll to position [15387, 0]
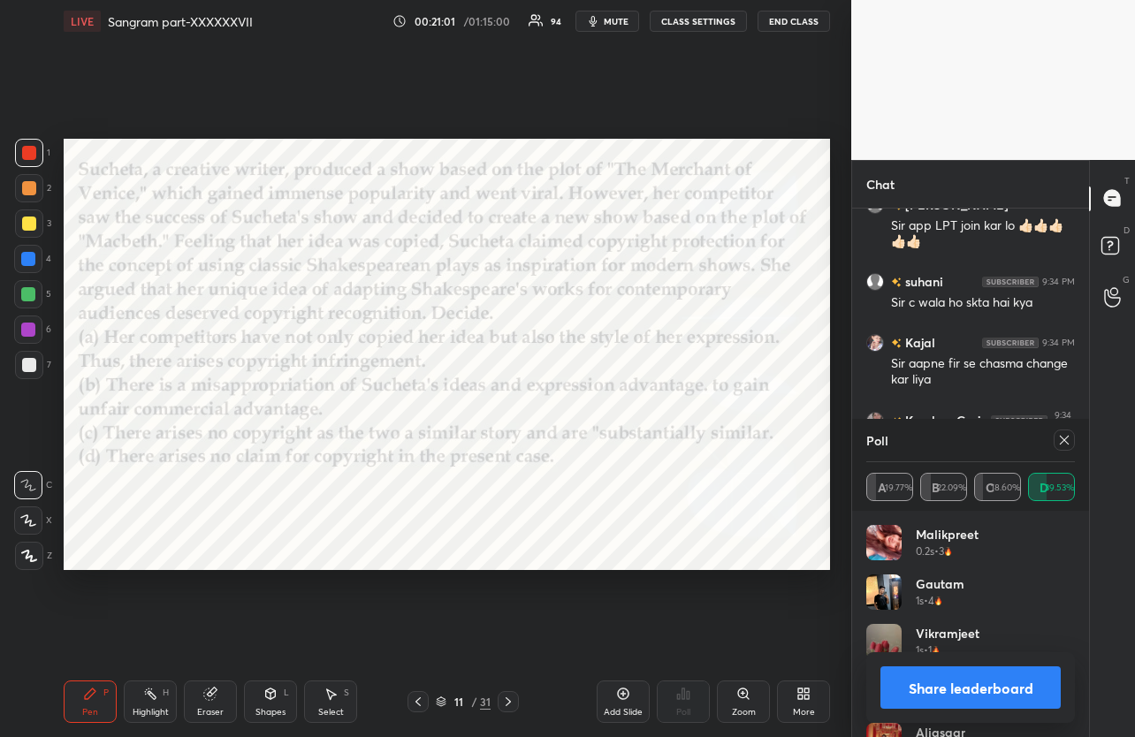
click at [1059, 441] on icon at bounding box center [1064, 440] width 14 height 14
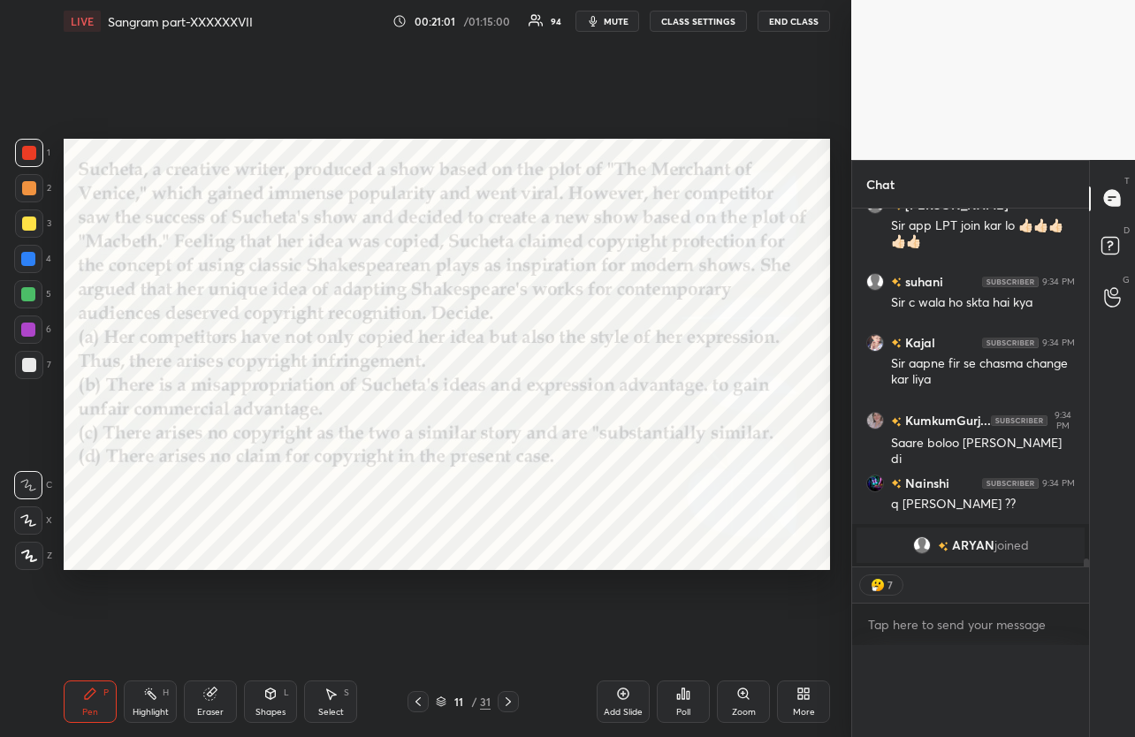
scroll to position [1, 6]
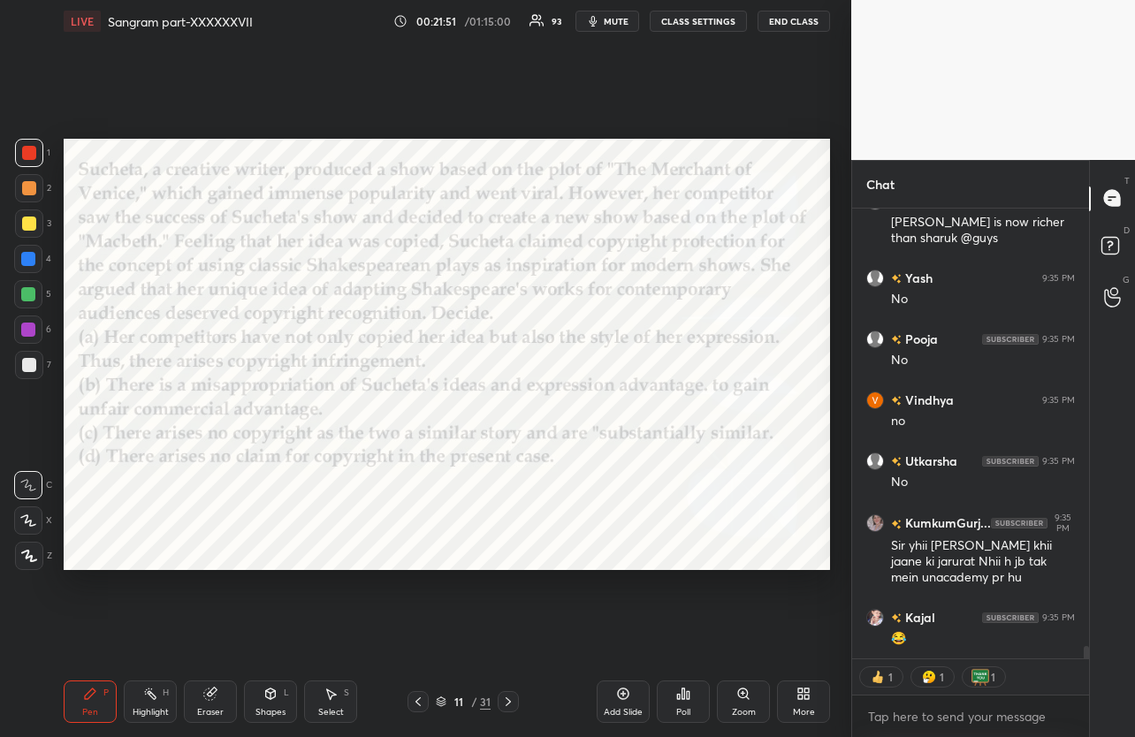
click at [513, 697] on icon at bounding box center [508, 702] width 14 height 14
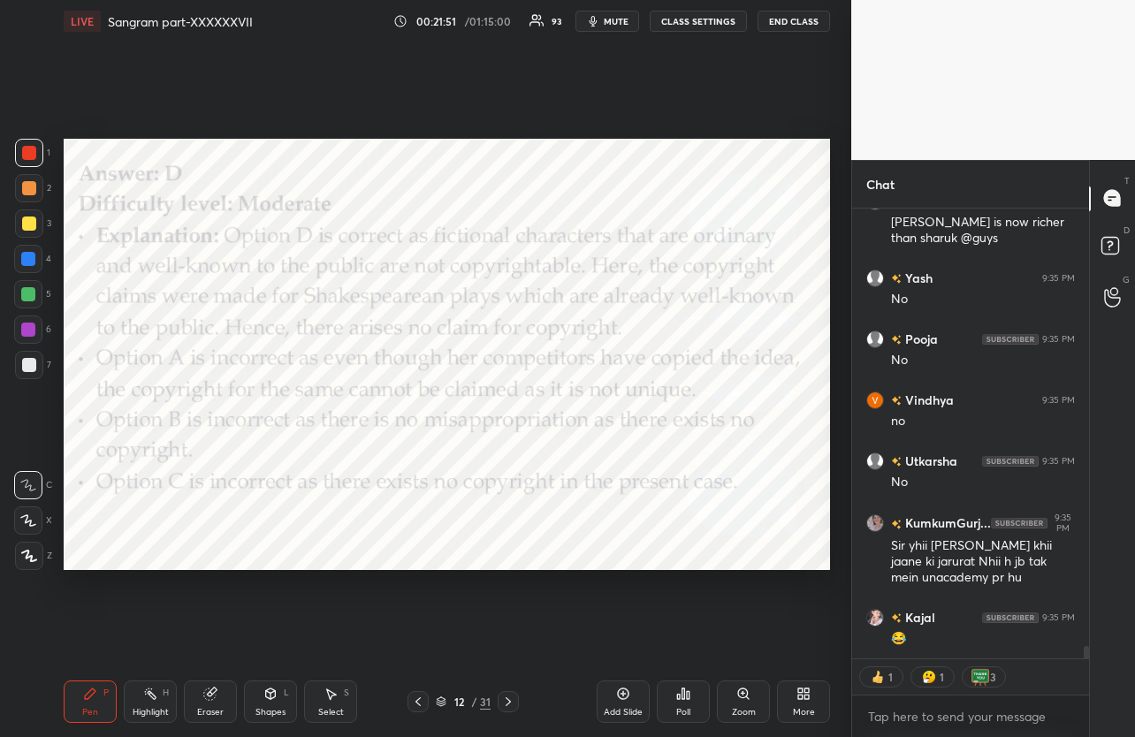
click at [513, 697] on icon at bounding box center [508, 702] width 14 height 14
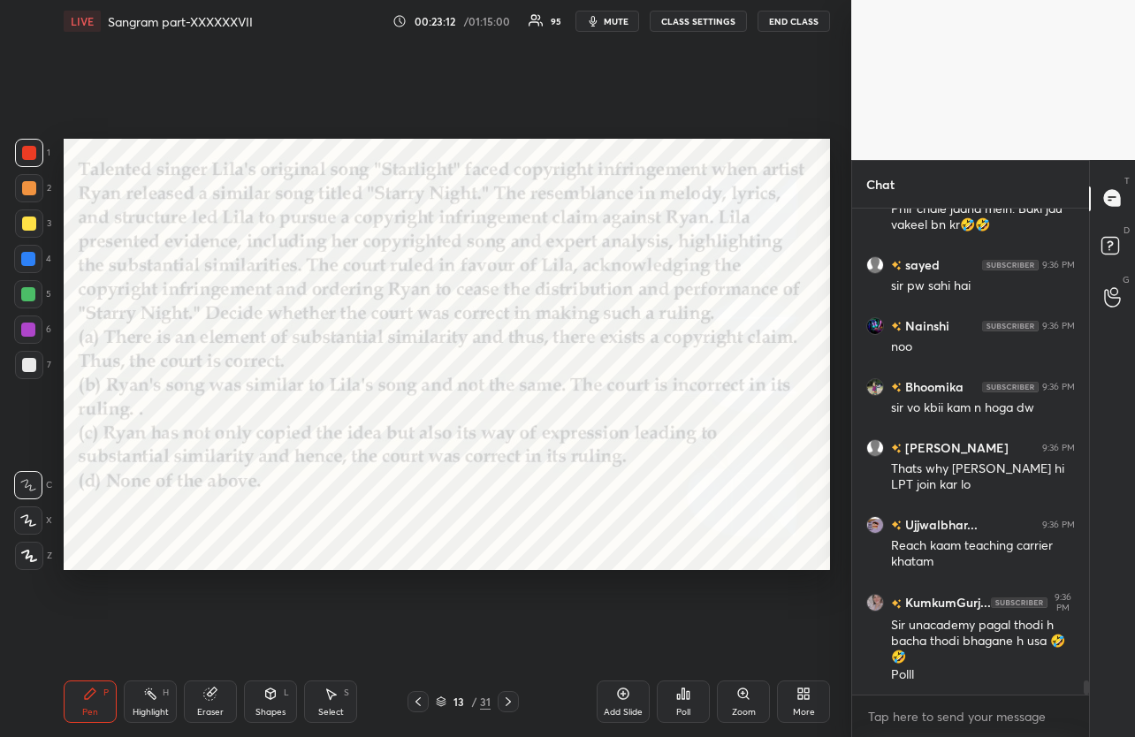
scroll to position [15886, 0]
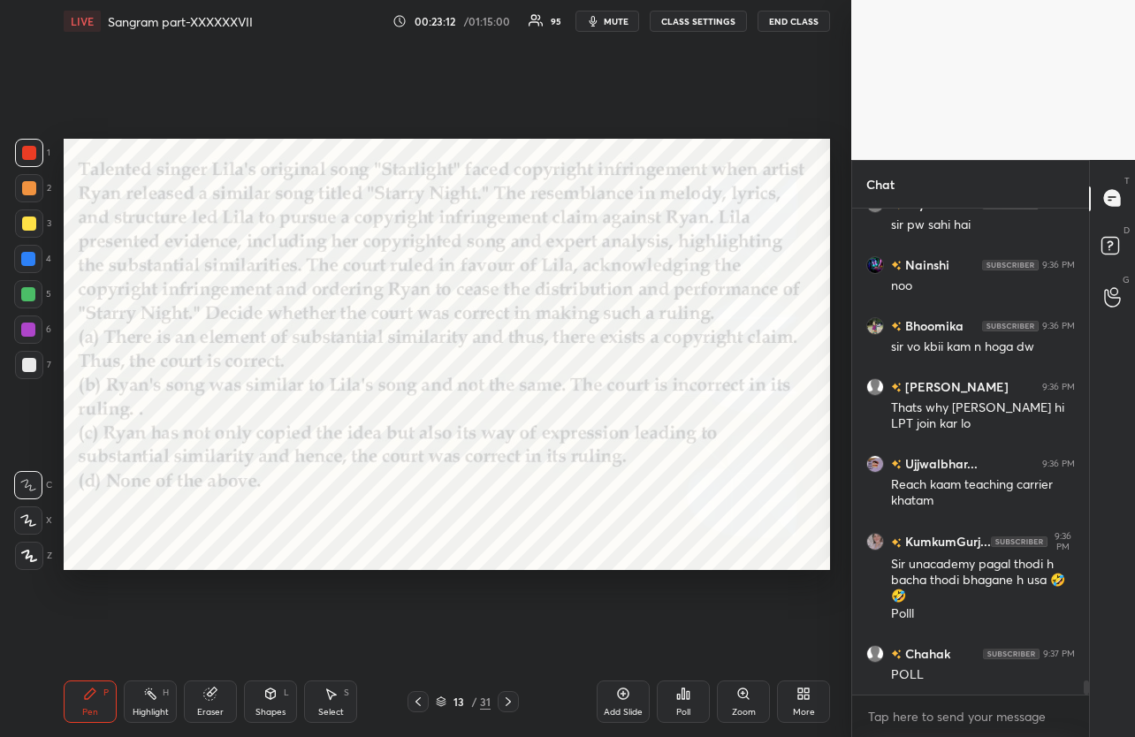
click at [675, 703] on div "Poll" at bounding box center [683, 702] width 53 height 42
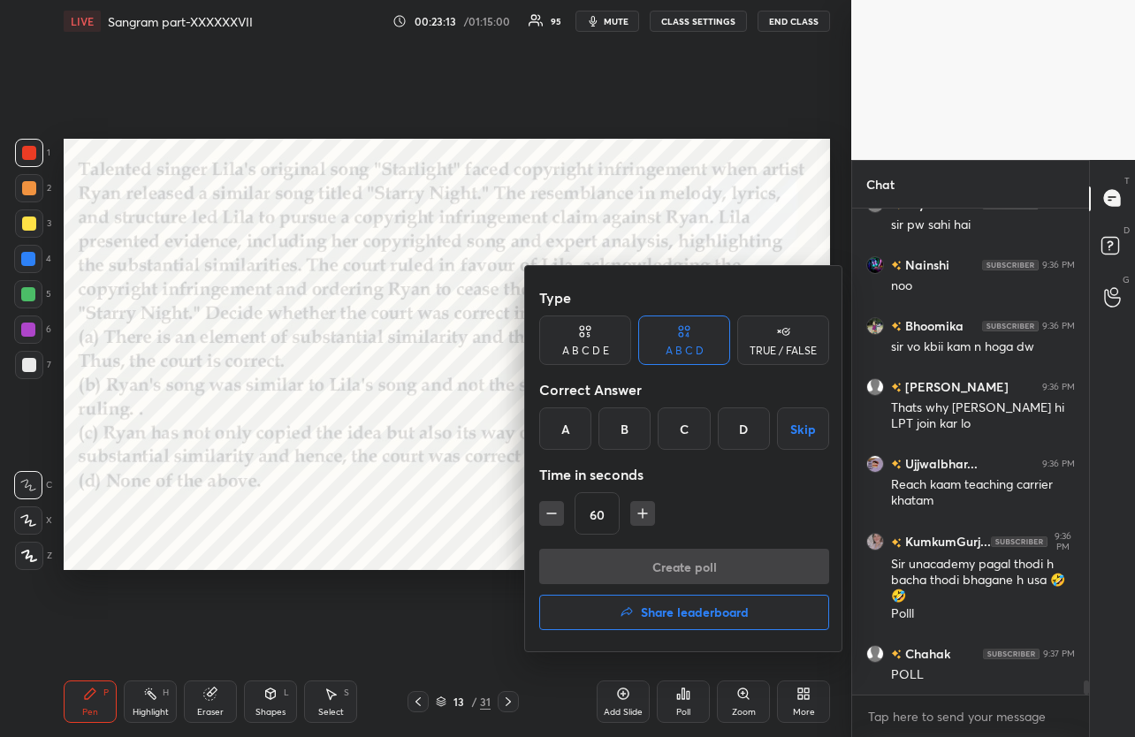
click at [741, 420] on div "D" at bounding box center [744, 428] width 52 height 42
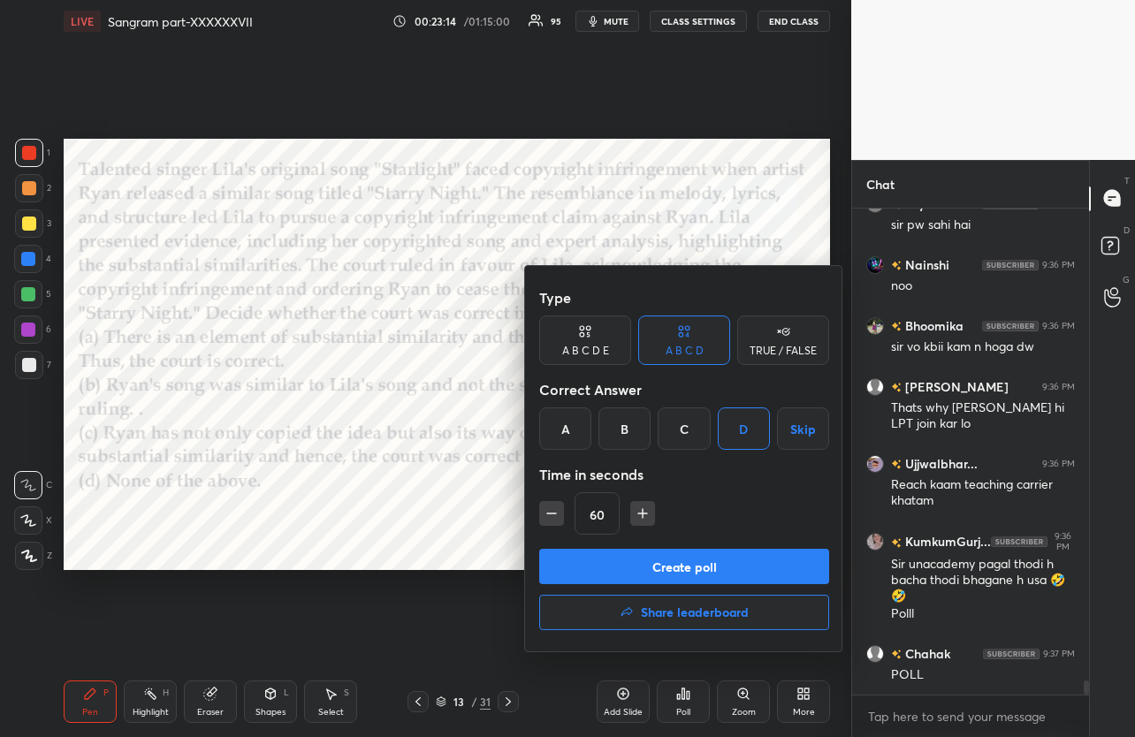
click at [691, 571] on button "Create poll" at bounding box center [684, 566] width 290 height 35
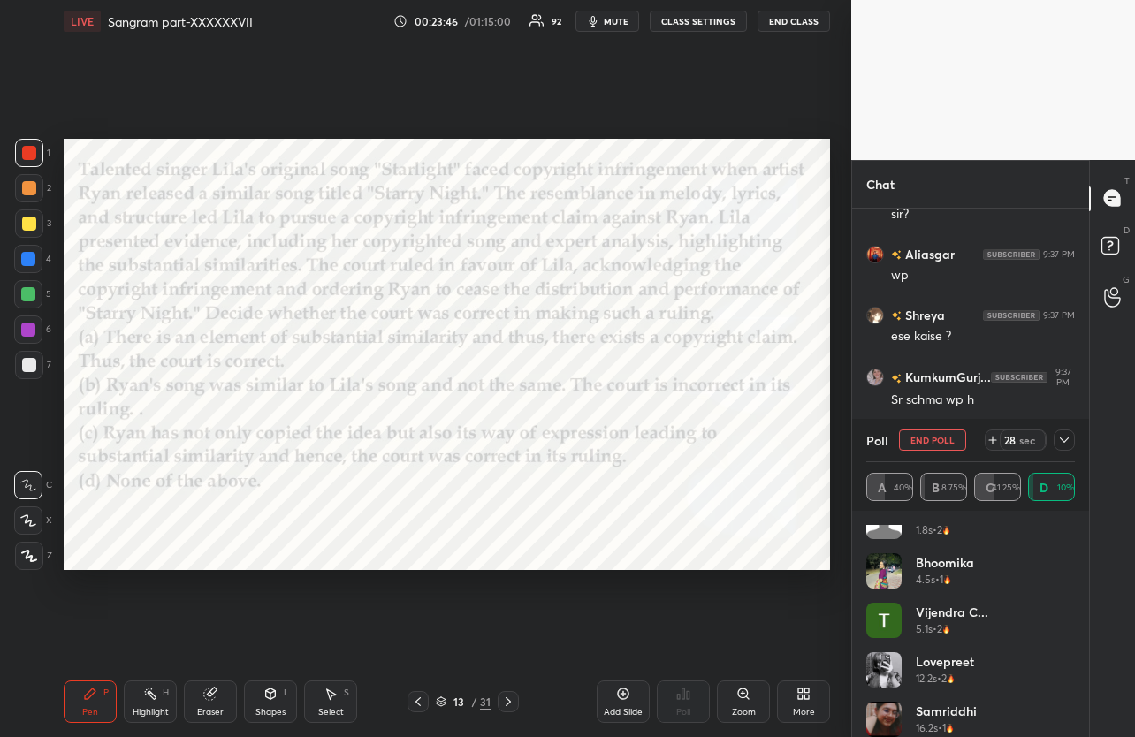
scroll to position [184, 0]
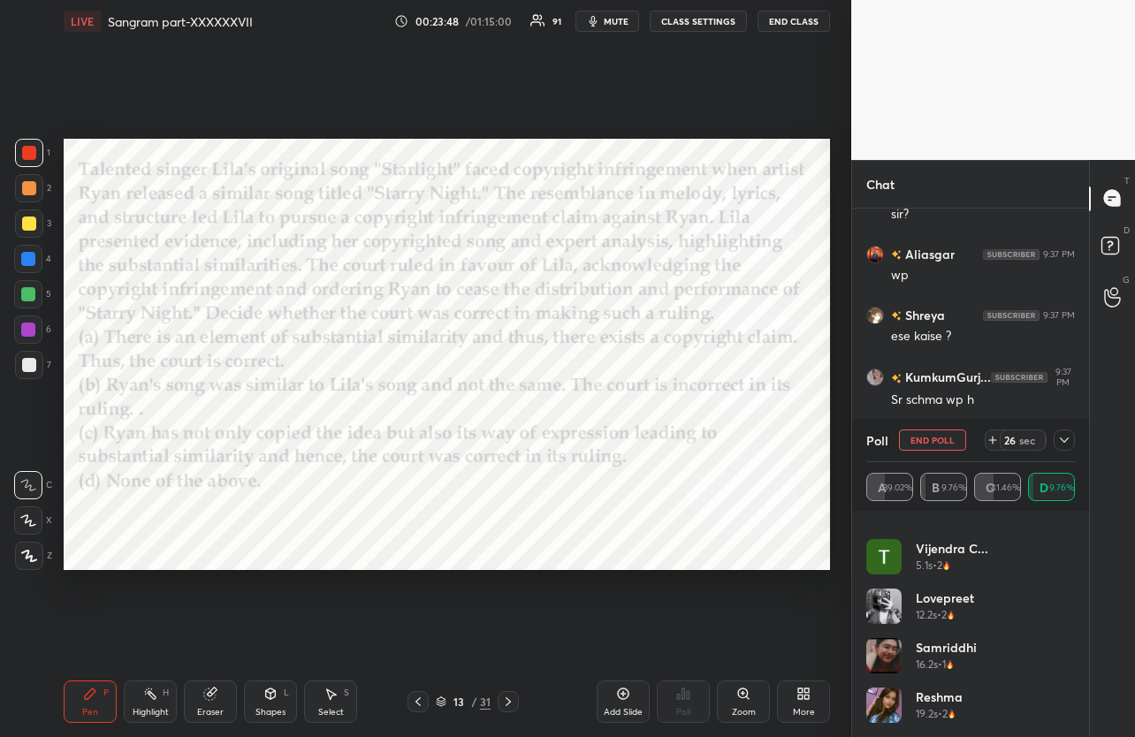
click at [1065, 442] on icon at bounding box center [1064, 440] width 14 height 14
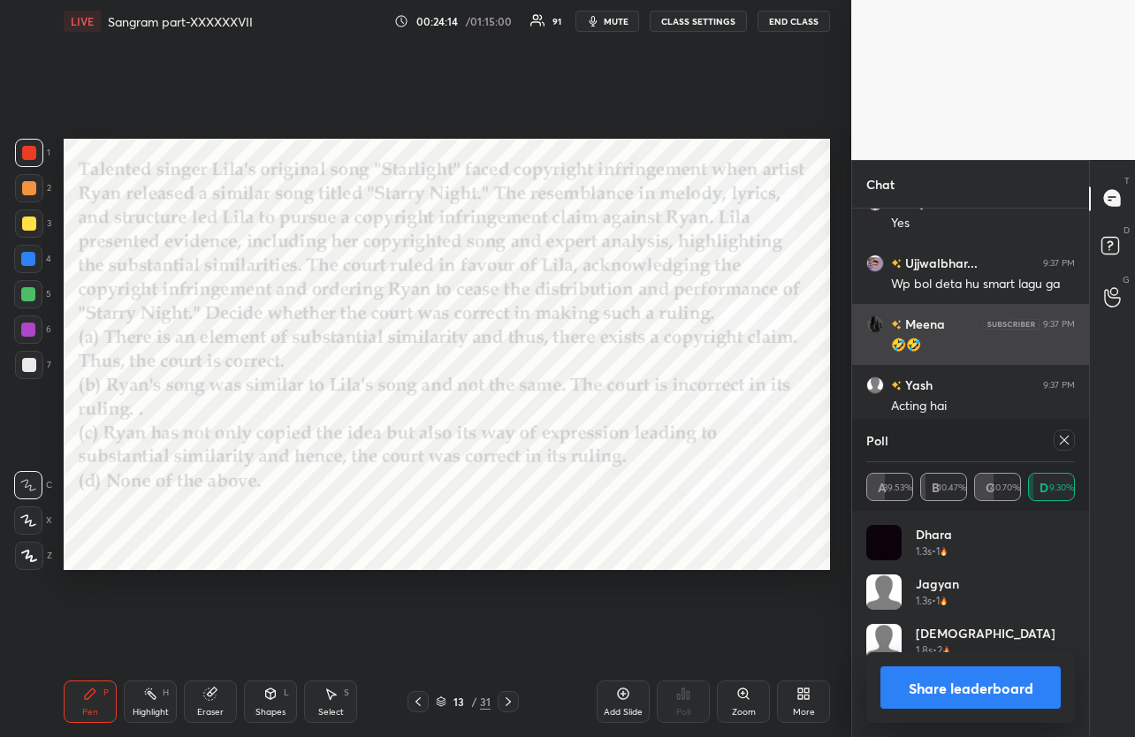
scroll to position [201, 203]
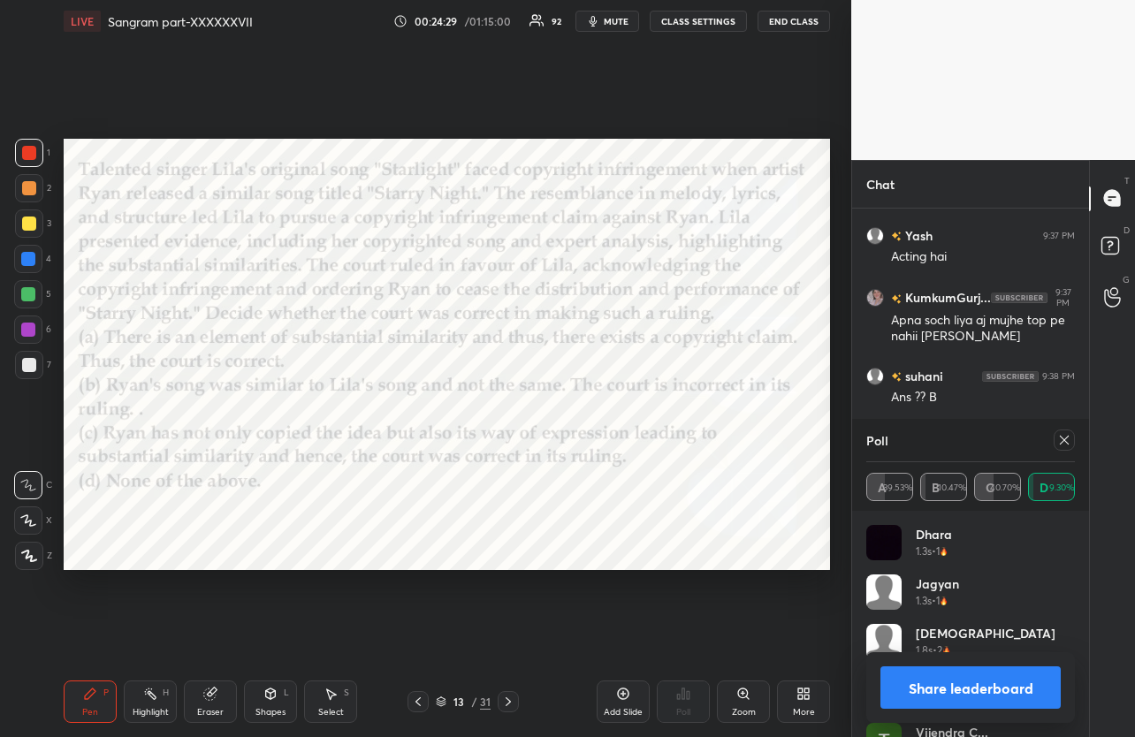
click at [1072, 437] on div at bounding box center [1063, 440] width 21 height 21
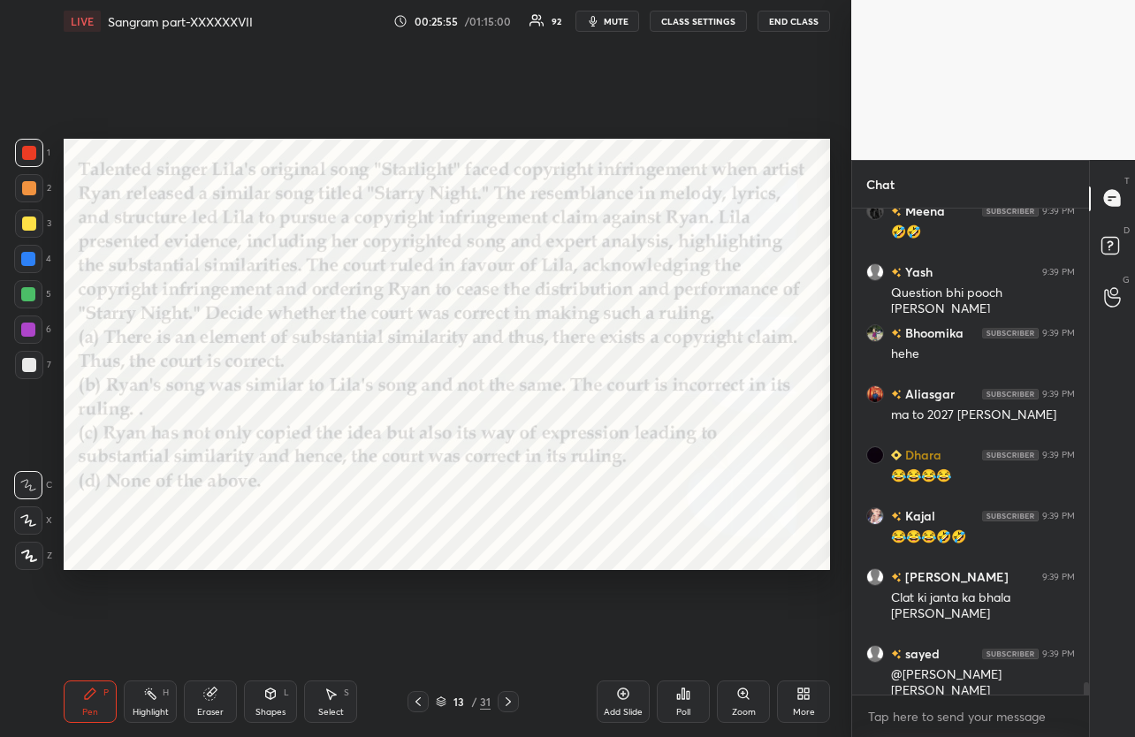
scroll to position [19115, 0]
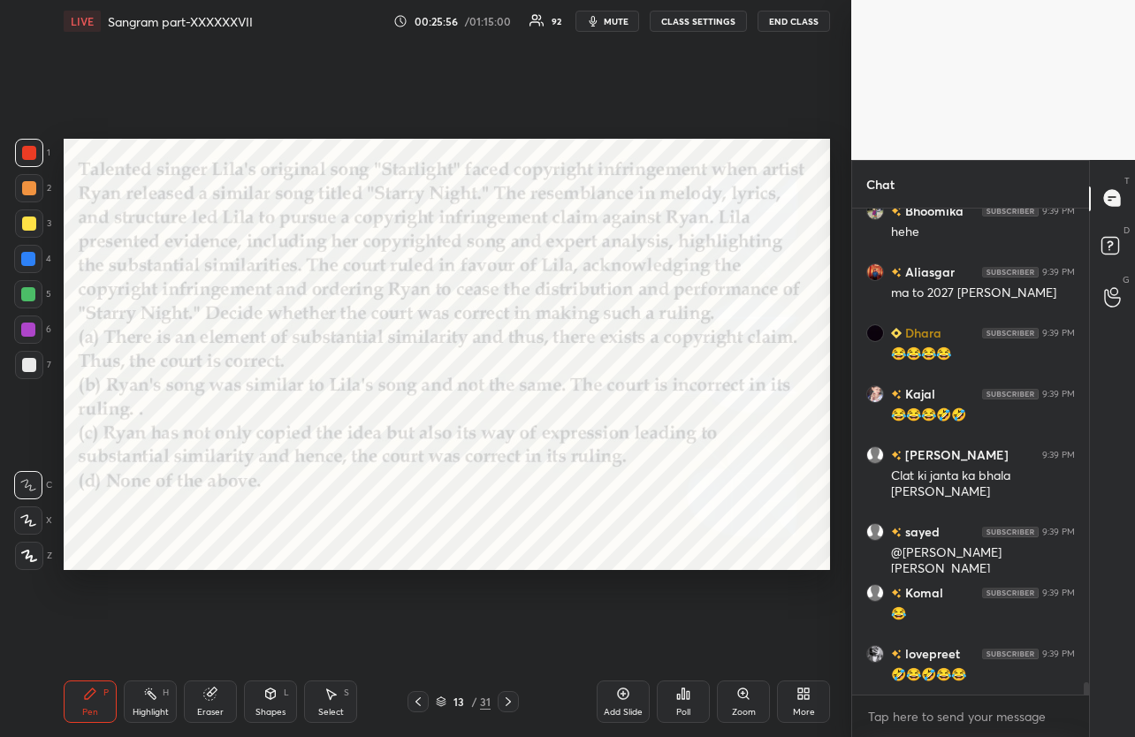
click at [513, 696] on icon at bounding box center [508, 702] width 14 height 14
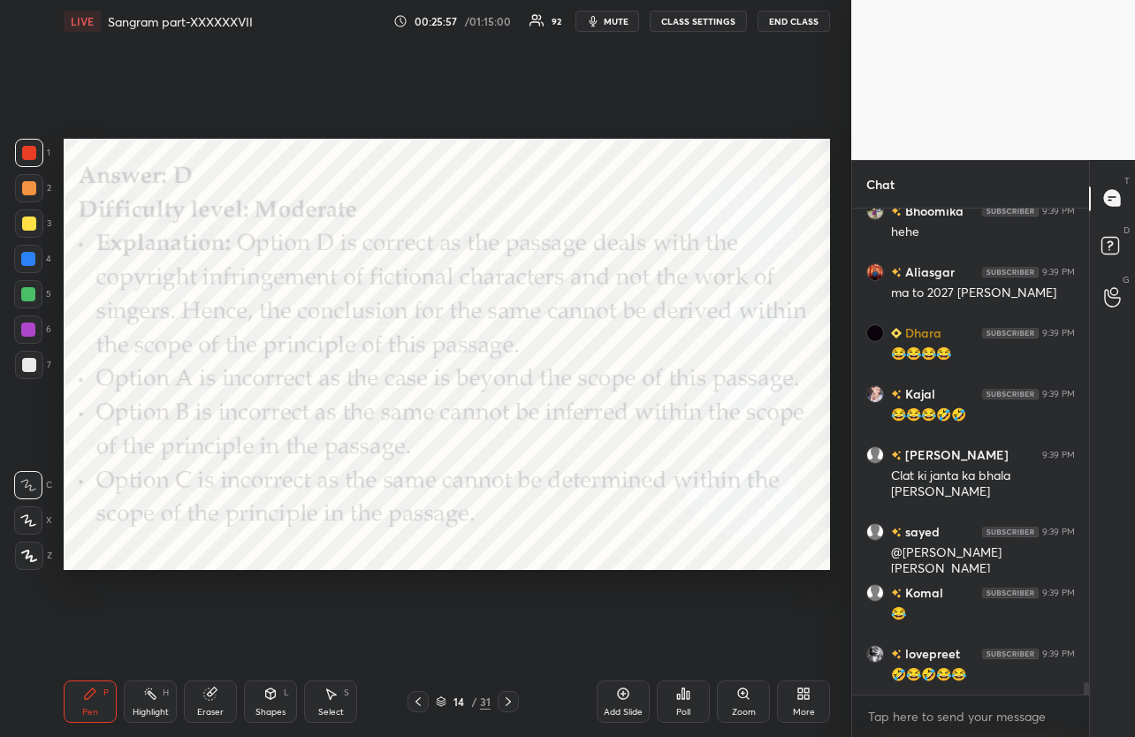
click at [513, 696] on icon at bounding box center [508, 702] width 14 height 14
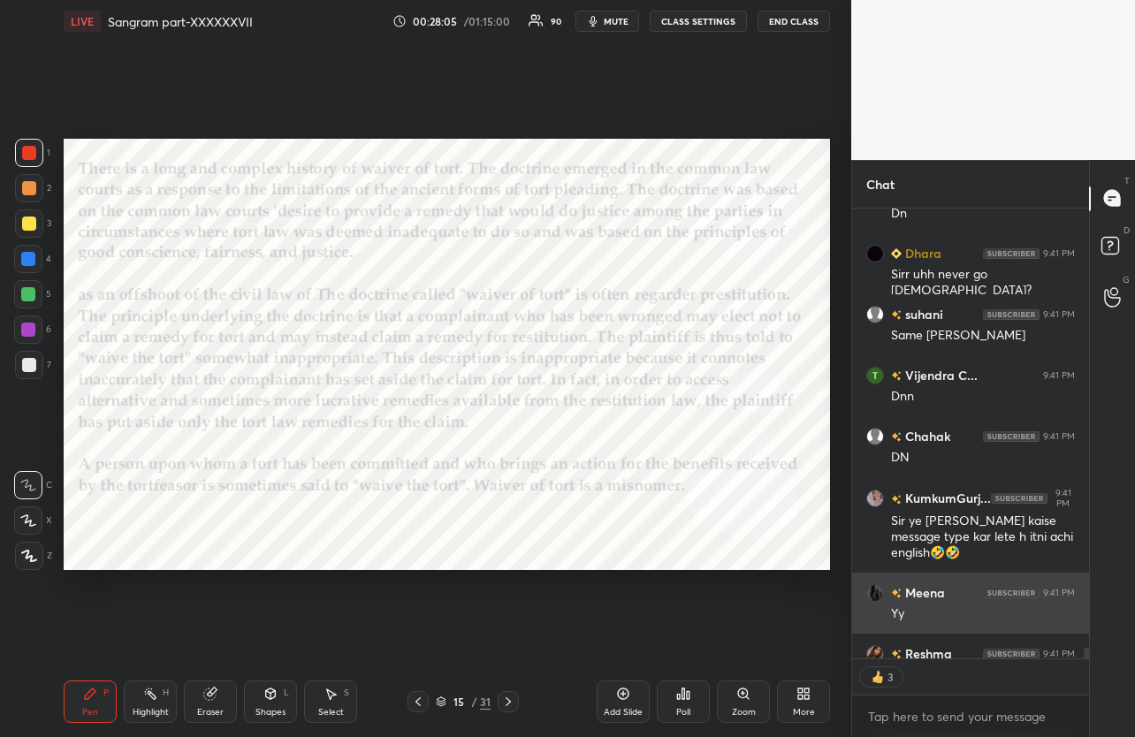
scroll to position [20923, 0]
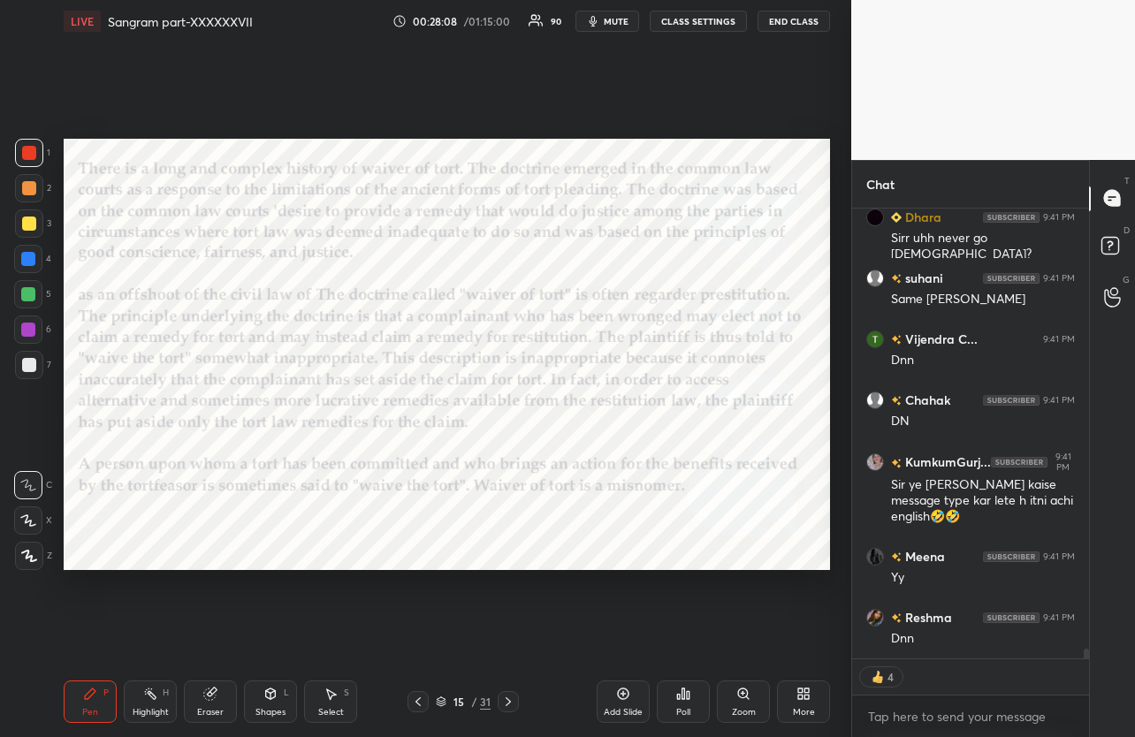
click at [509, 698] on icon at bounding box center [508, 702] width 14 height 14
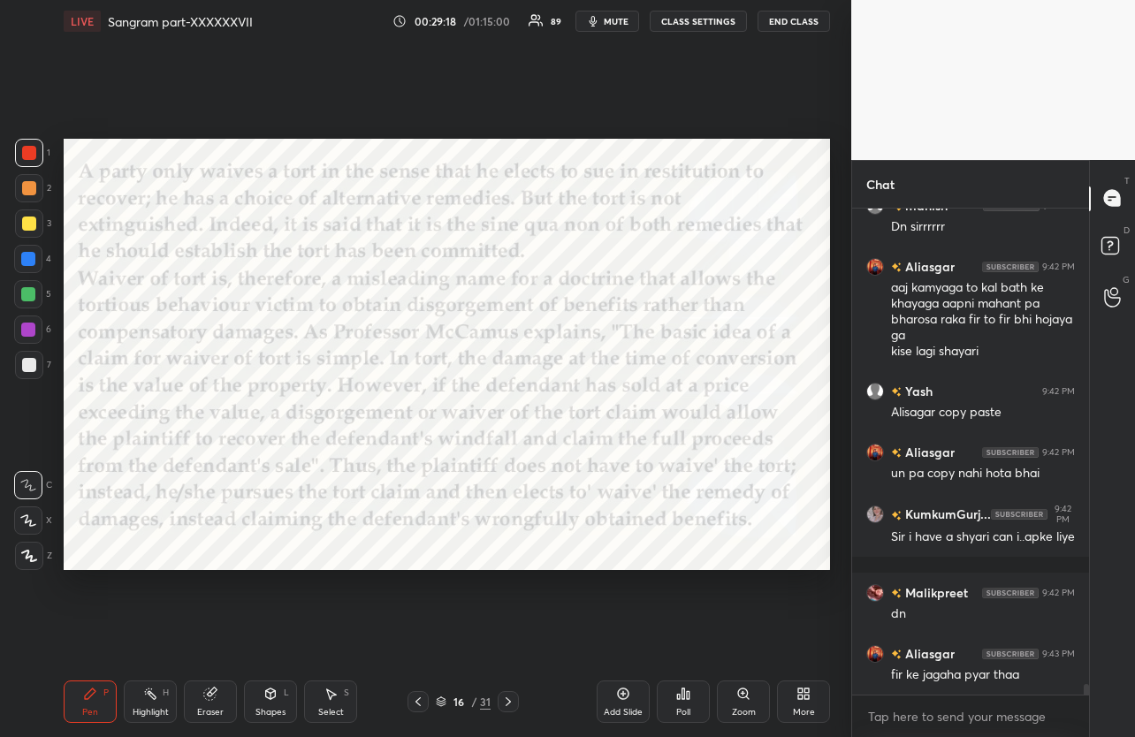
scroll to position [21456, 0]
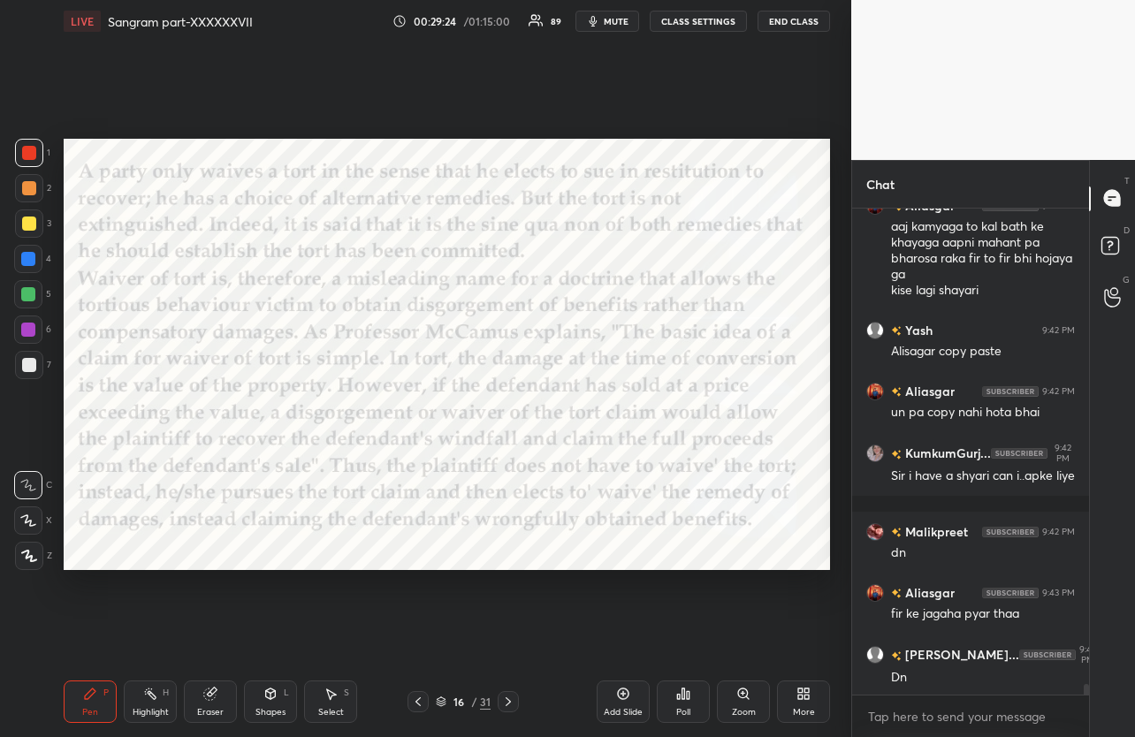
click at [597, 15] on icon "button" at bounding box center [593, 21] width 14 height 14
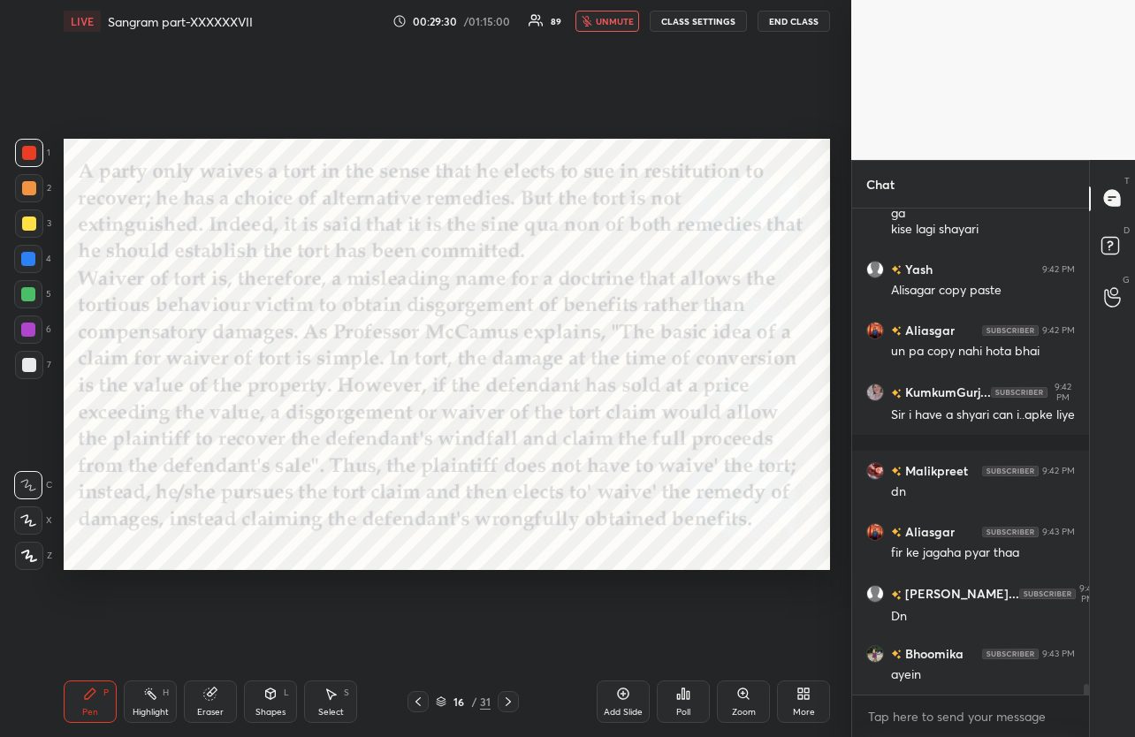
click at [597, 15] on button "unmute" at bounding box center [607, 21] width 64 height 21
click at [507, 701] on icon at bounding box center [508, 702] width 14 height 14
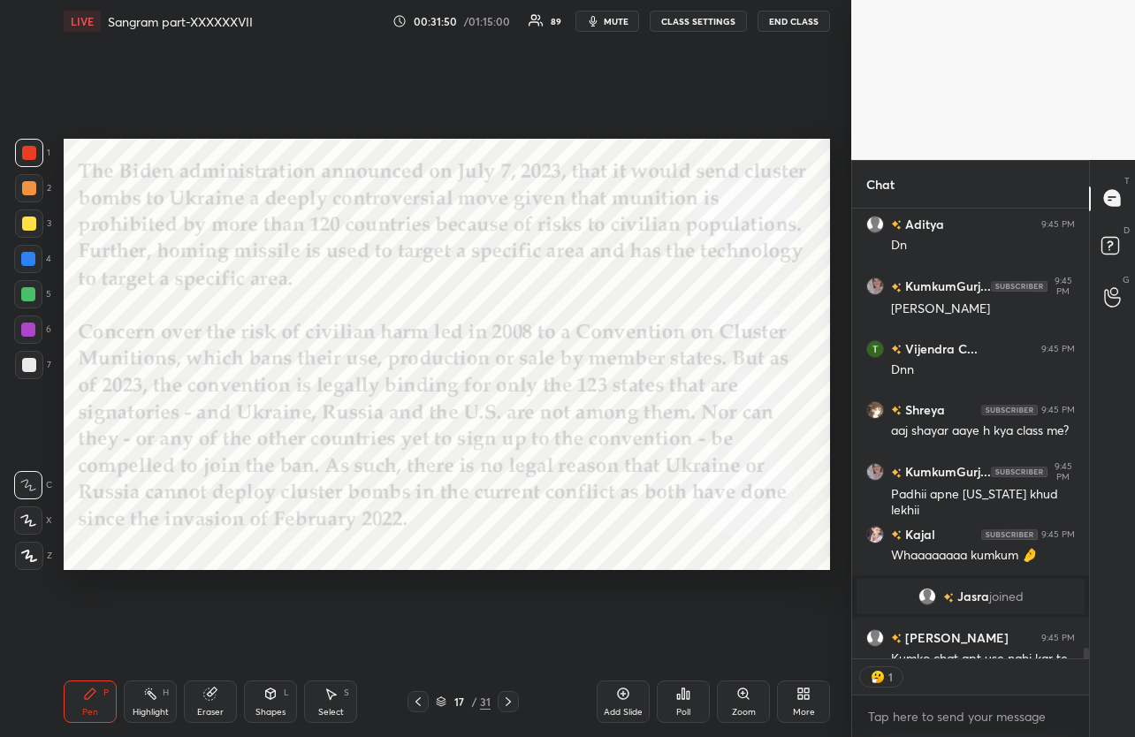
scroll to position [20935, 0]
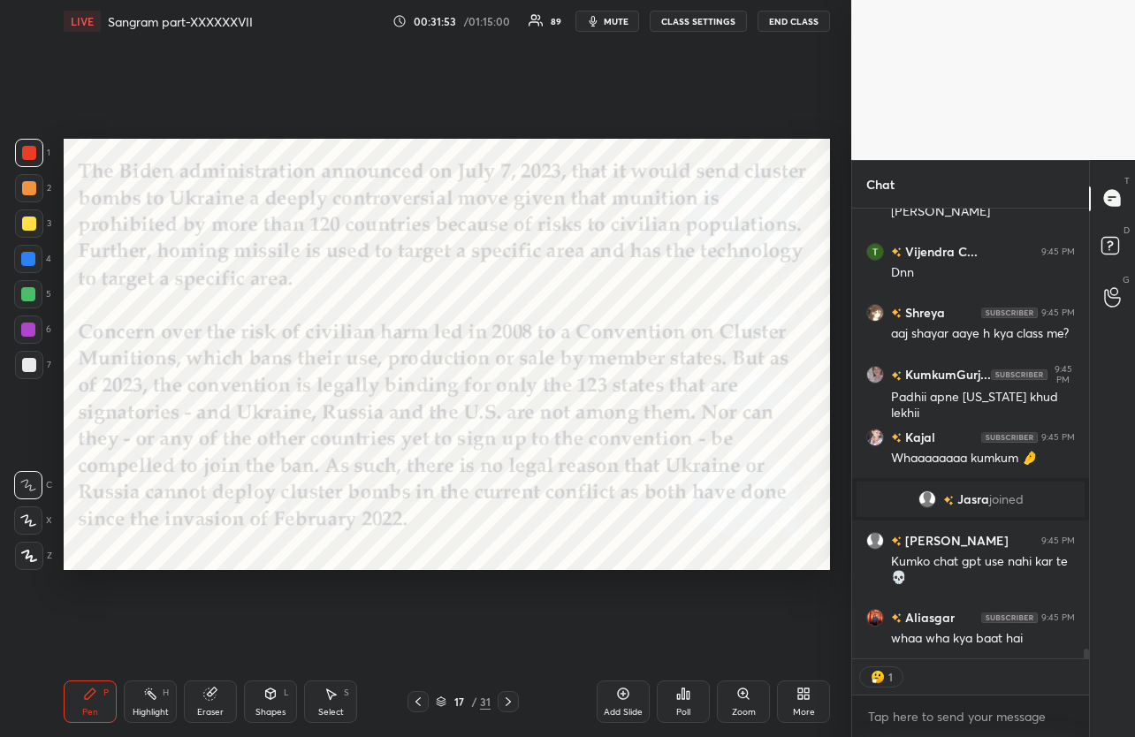
click at [506, 702] on icon at bounding box center [508, 702] width 14 height 14
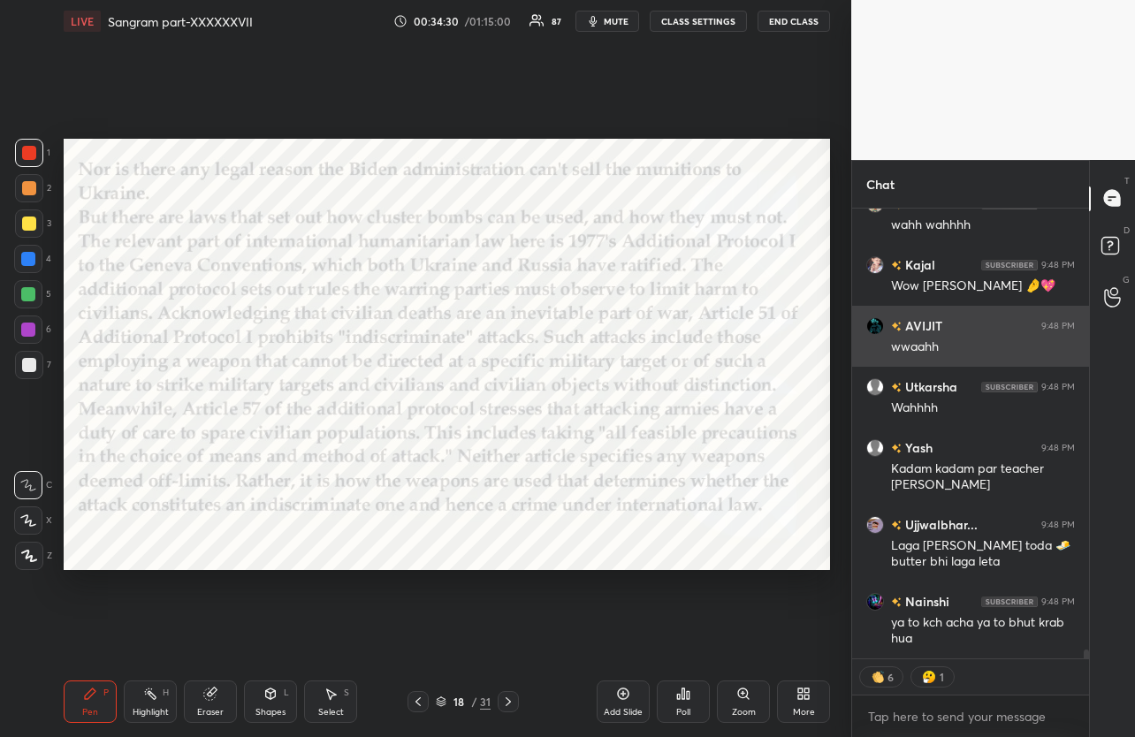
scroll to position [22839, 0]
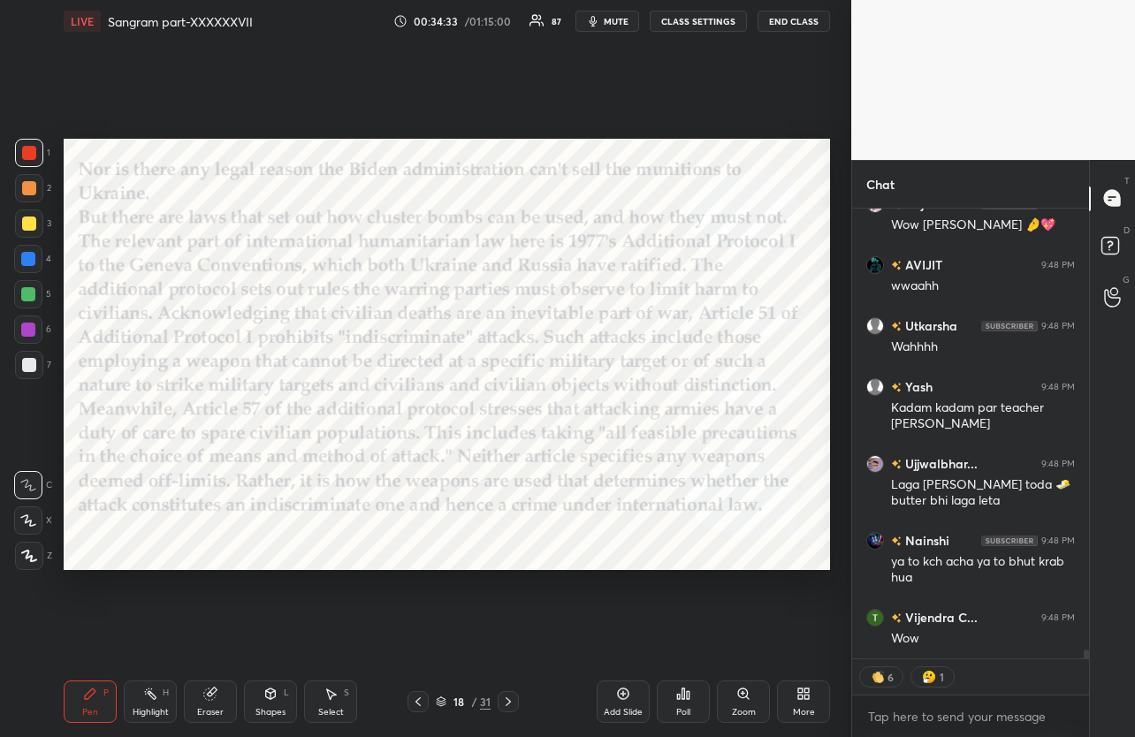
click at [513, 705] on icon at bounding box center [508, 702] width 14 height 14
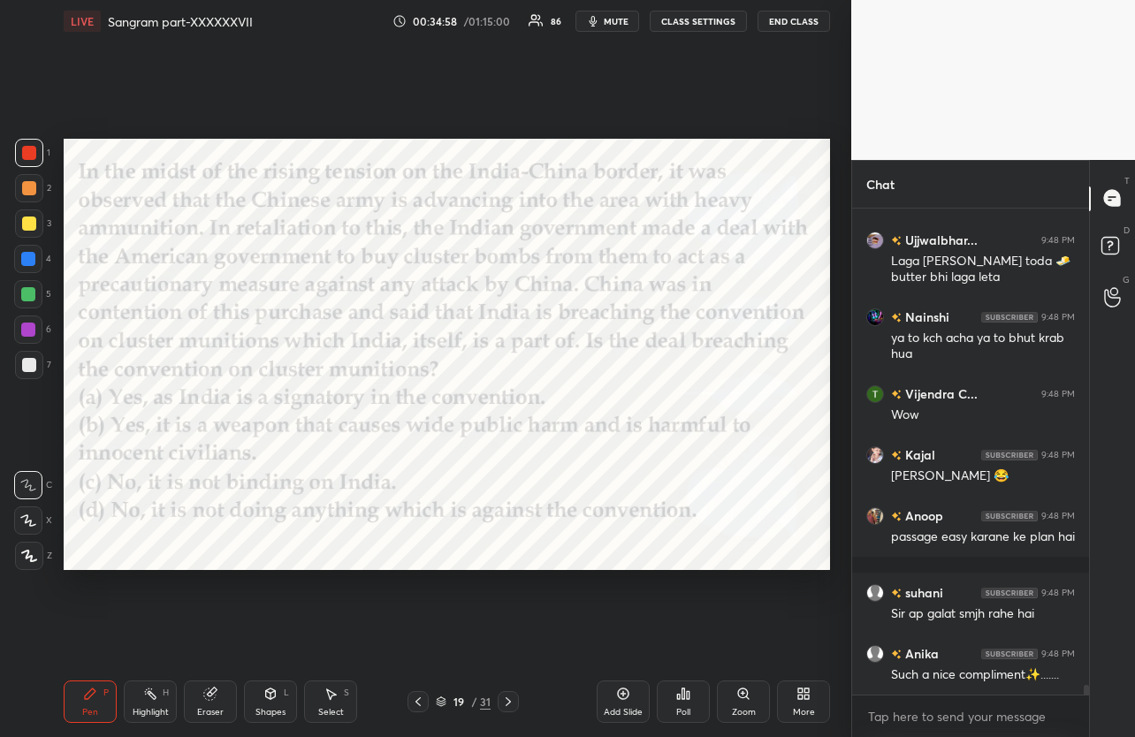
scroll to position [23123, 0]
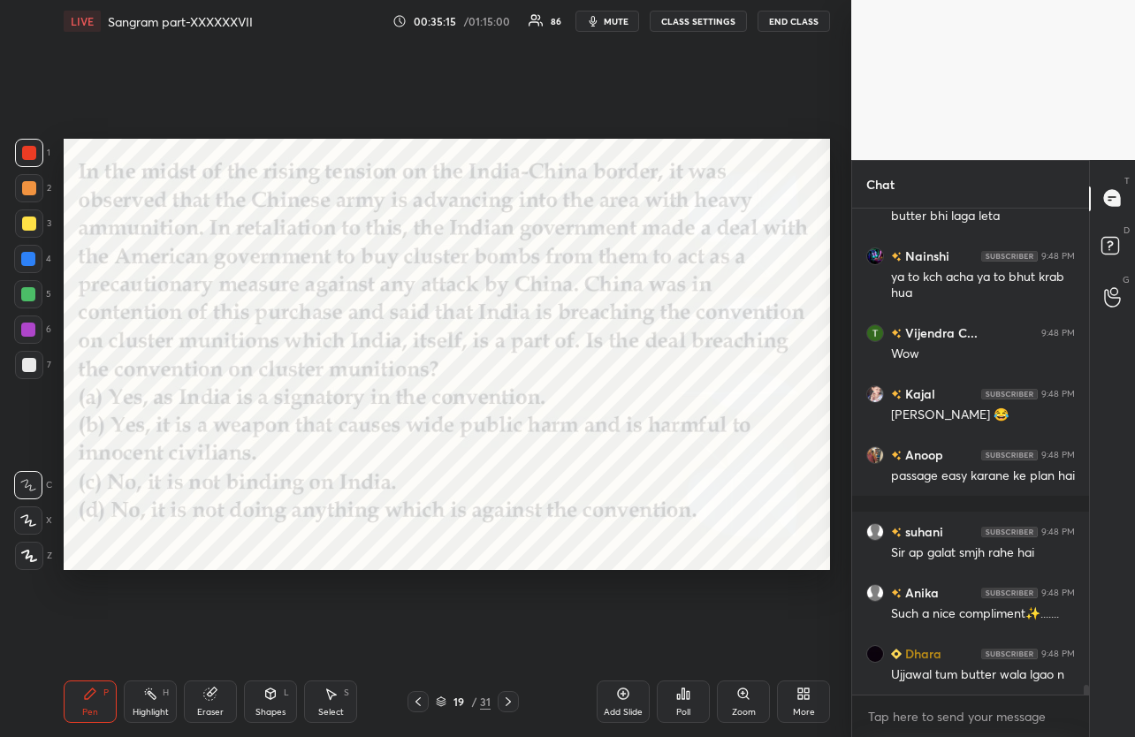
click at [681, 704] on div "Poll" at bounding box center [683, 702] width 53 height 42
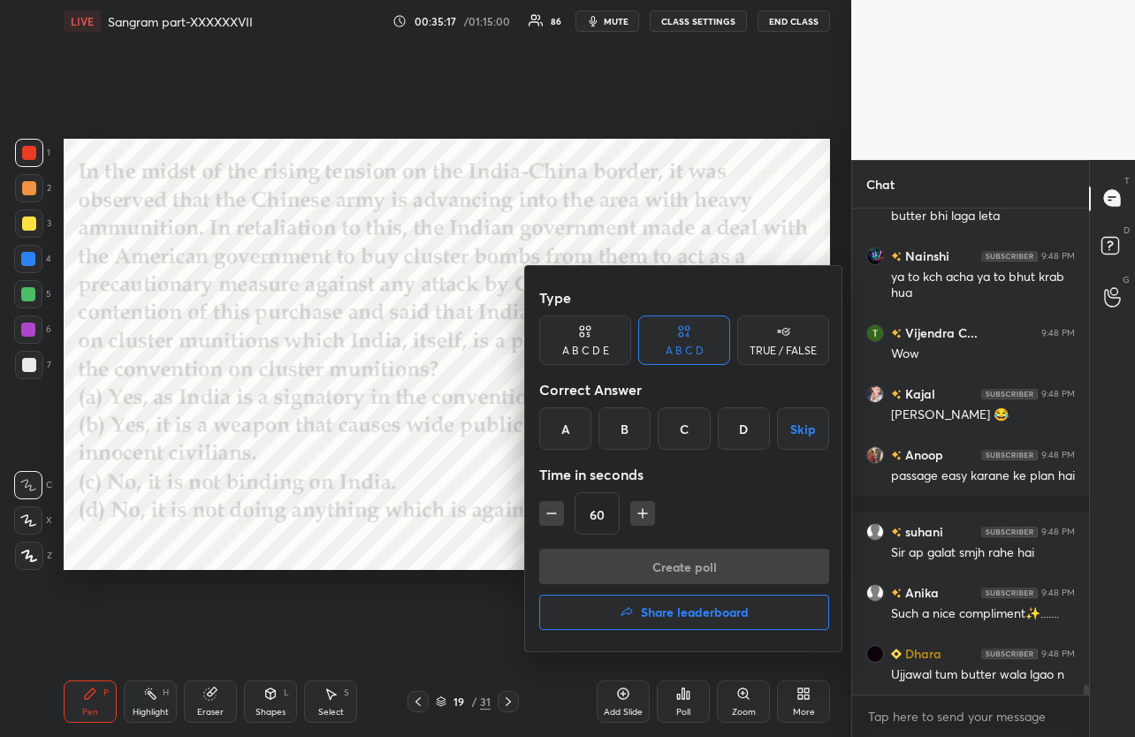
click at [740, 430] on div "D" at bounding box center [744, 428] width 52 height 42
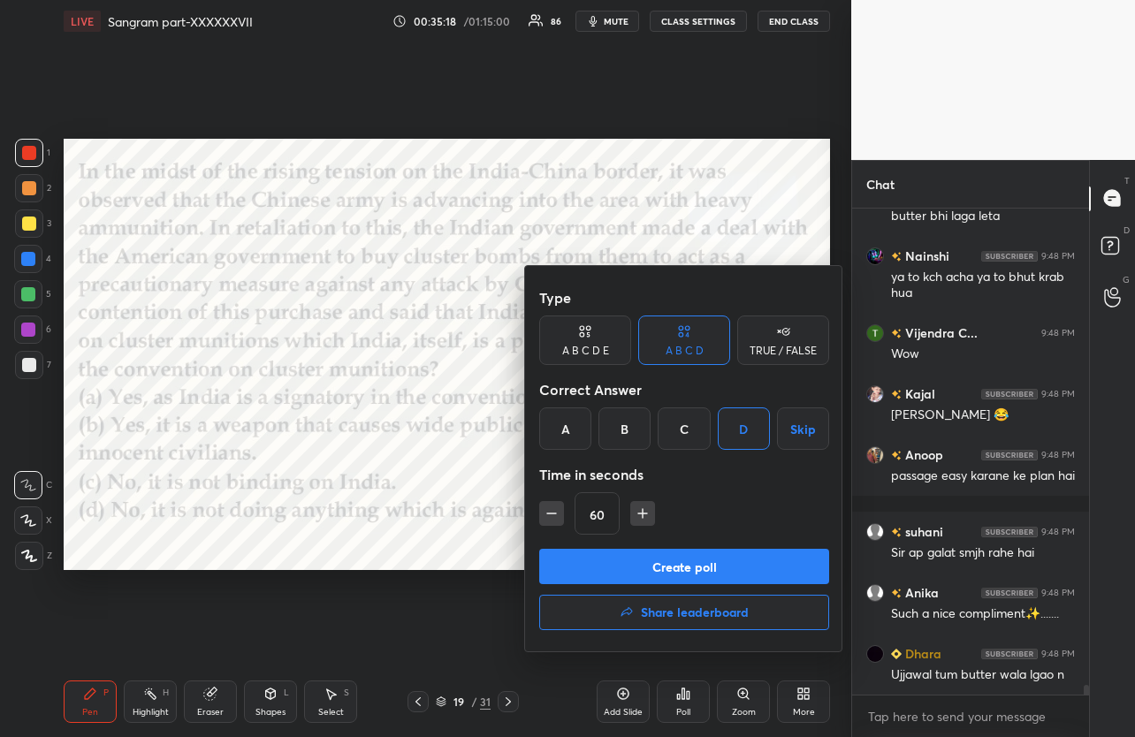
scroll to position [23187, 0]
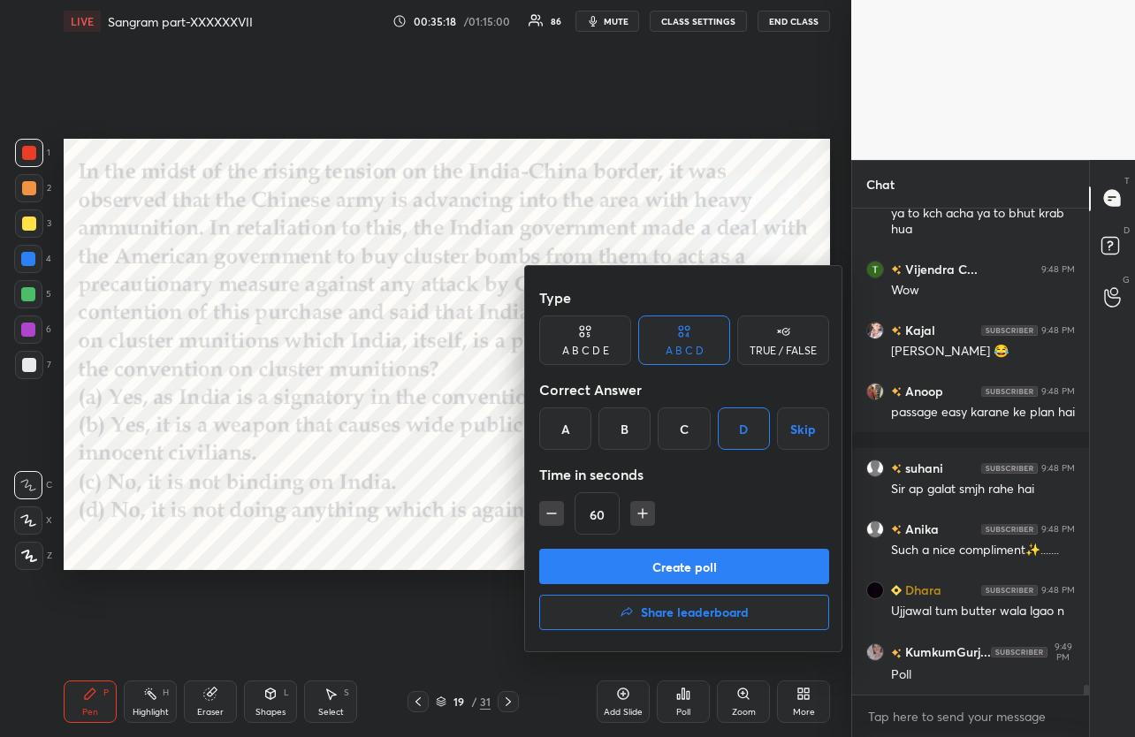
click at [696, 566] on button "Create poll" at bounding box center [684, 566] width 290 height 35
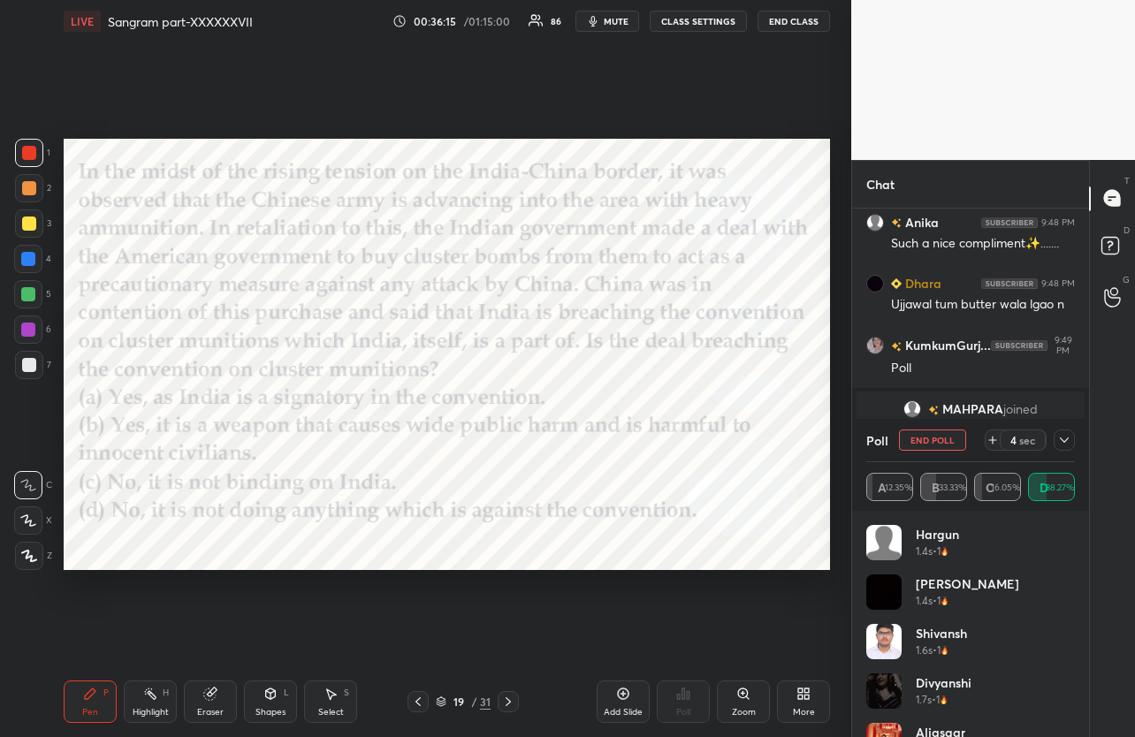
scroll to position [22712, 0]
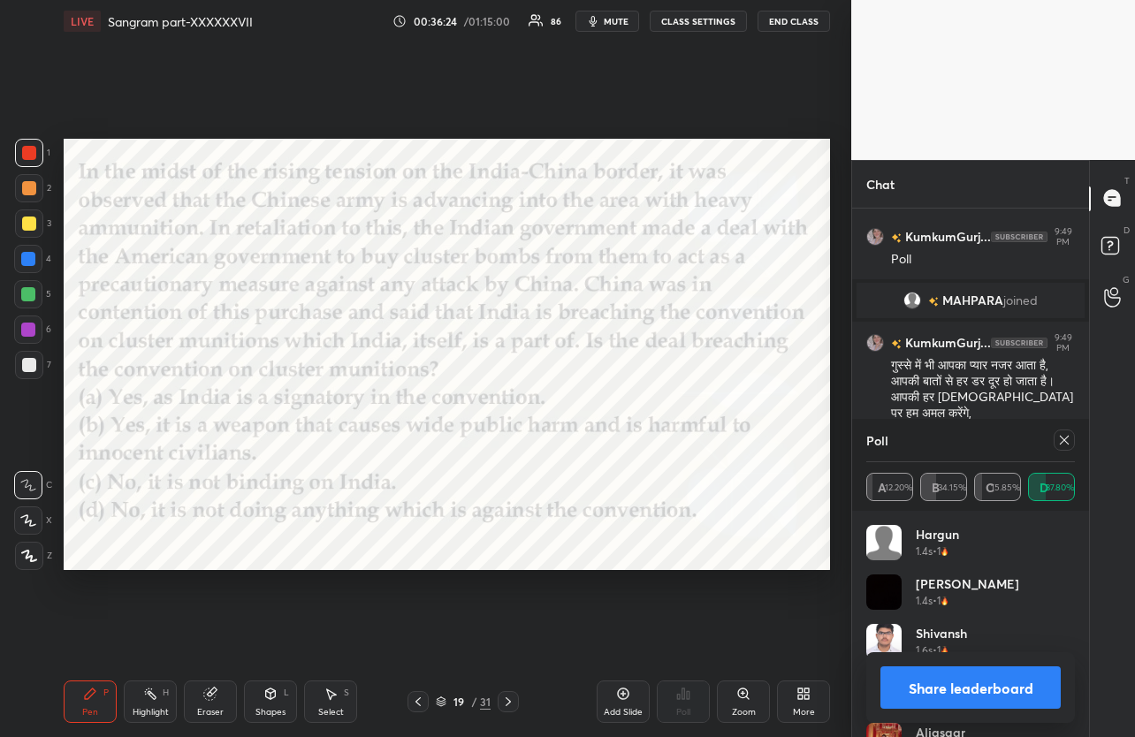
click at [1062, 437] on icon at bounding box center [1064, 440] width 14 height 14
type textarea "x"
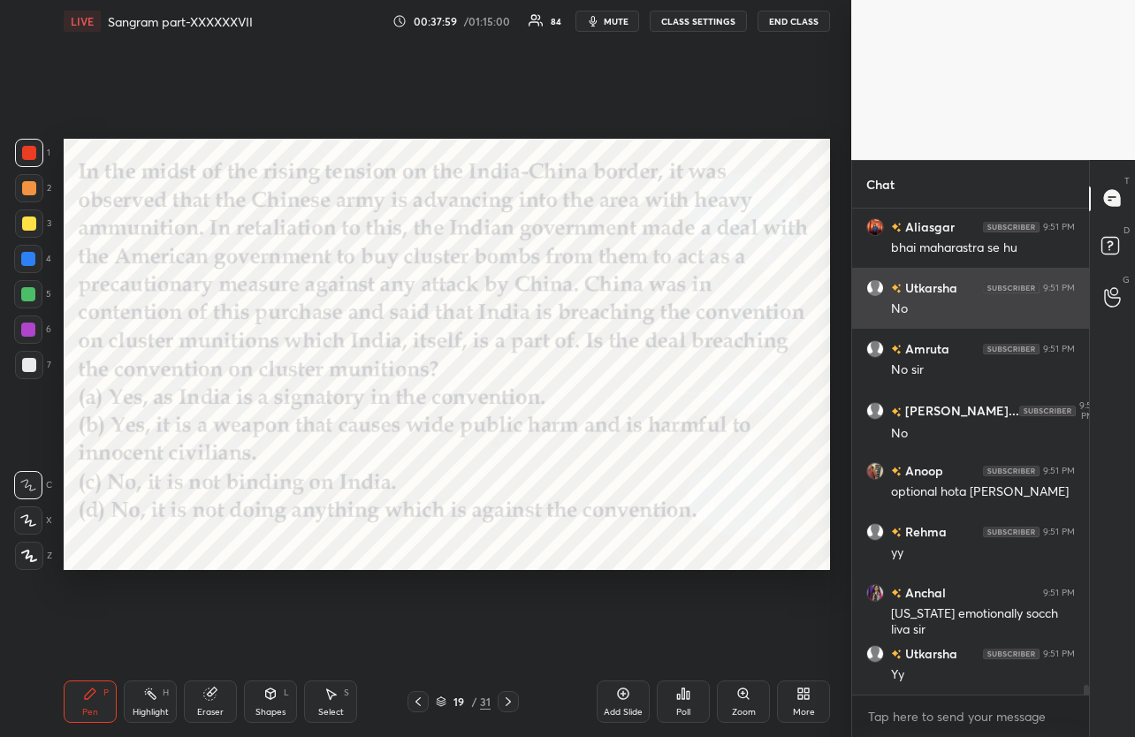
scroll to position [23635, 0]
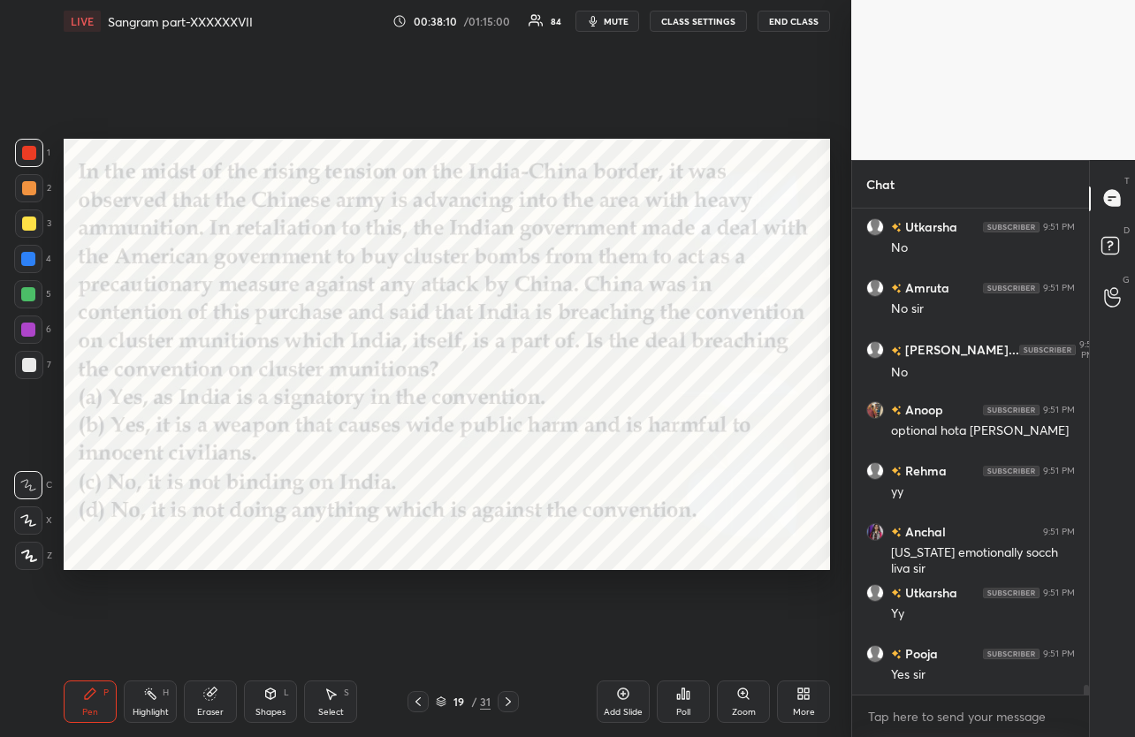
click at [513, 699] on icon at bounding box center [508, 702] width 14 height 14
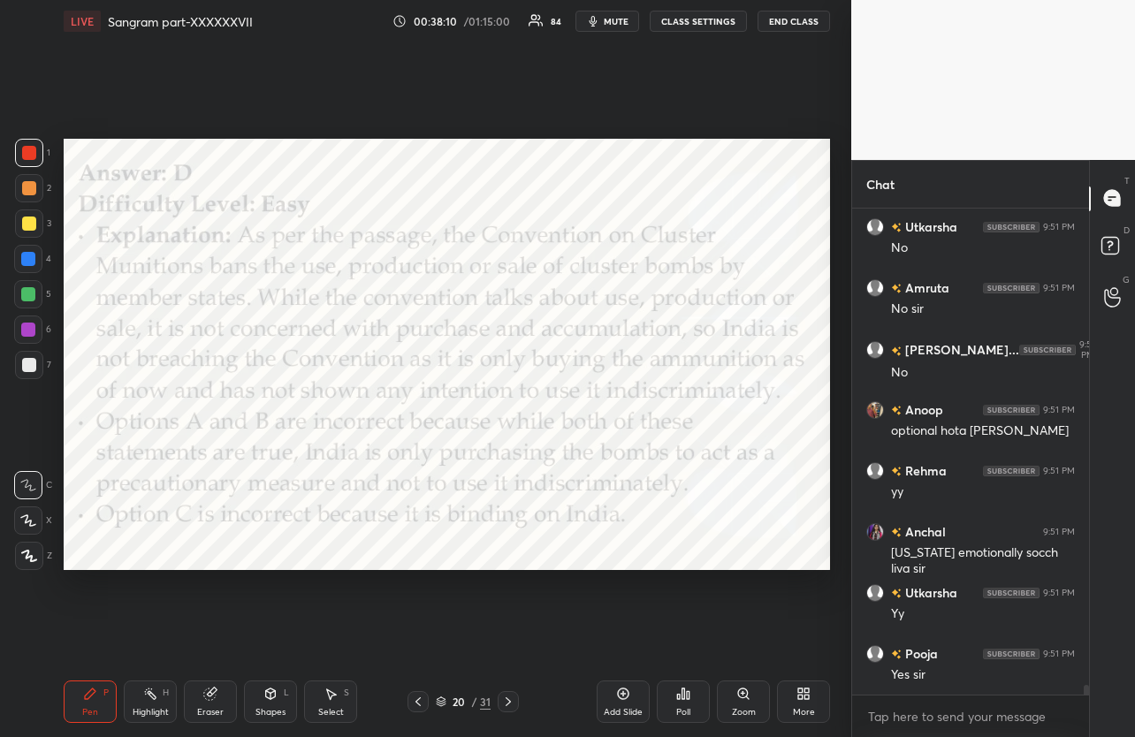
click at [513, 698] on icon at bounding box center [508, 702] width 14 height 14
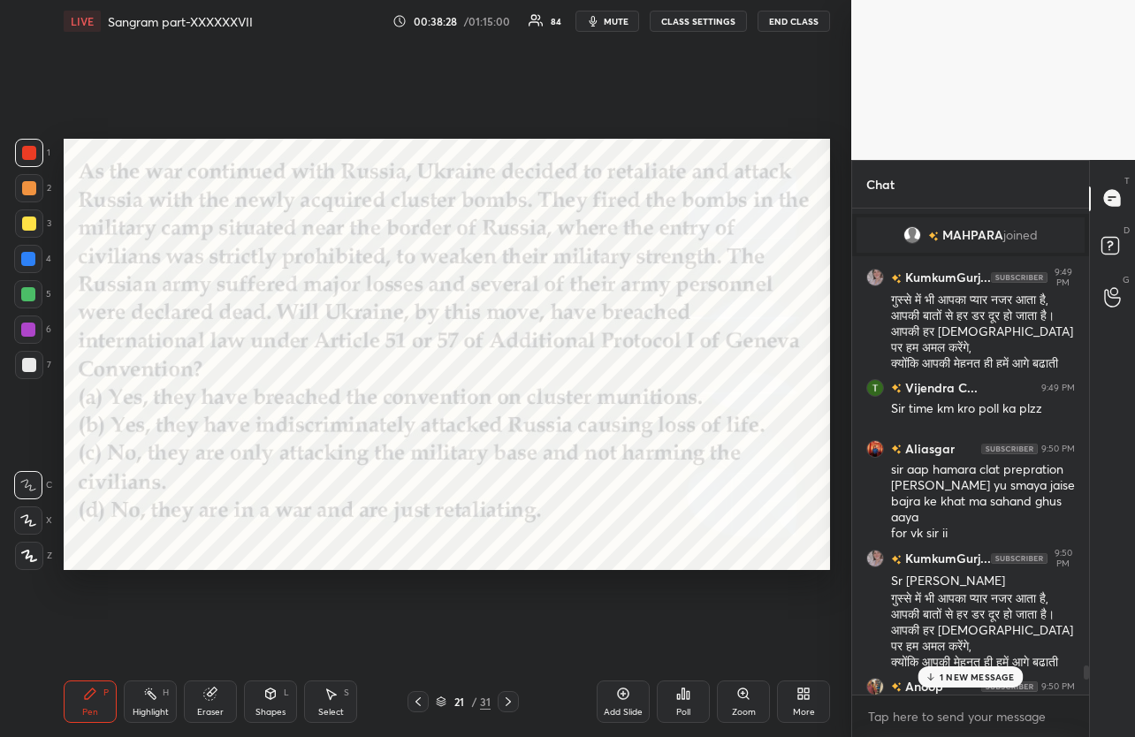
scroll to position [22770, 0]
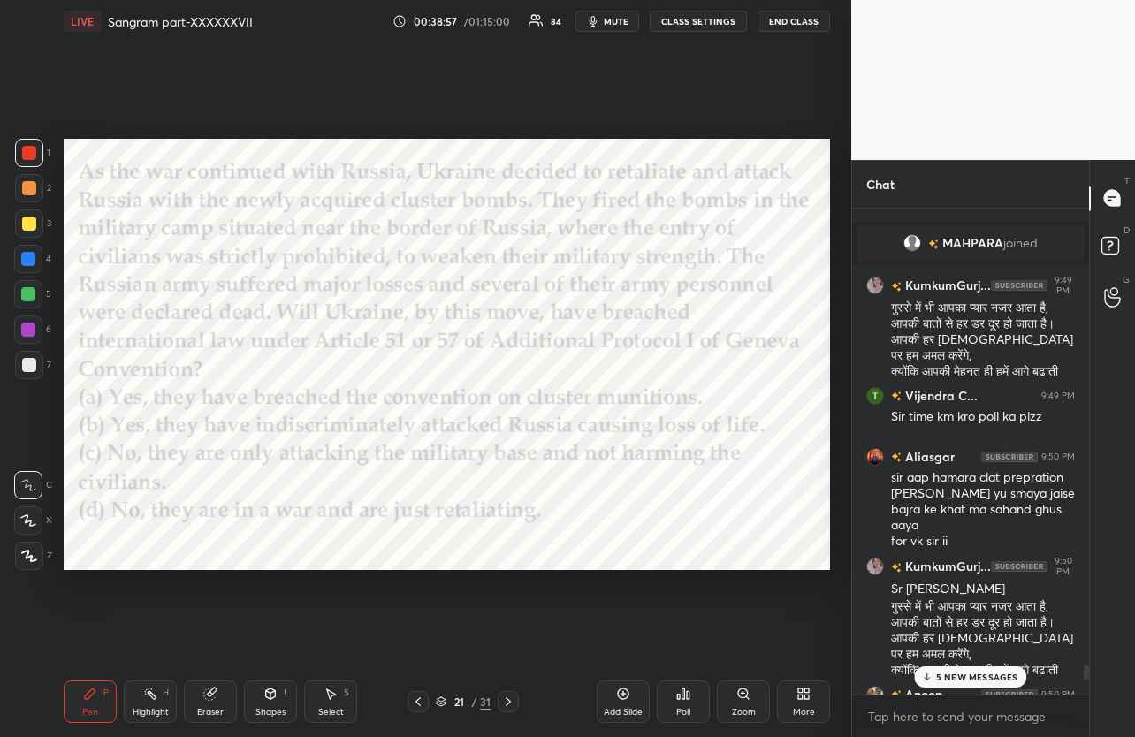
click at [681, 691] on icon at bounding box center [683, 694] width 14 height 14
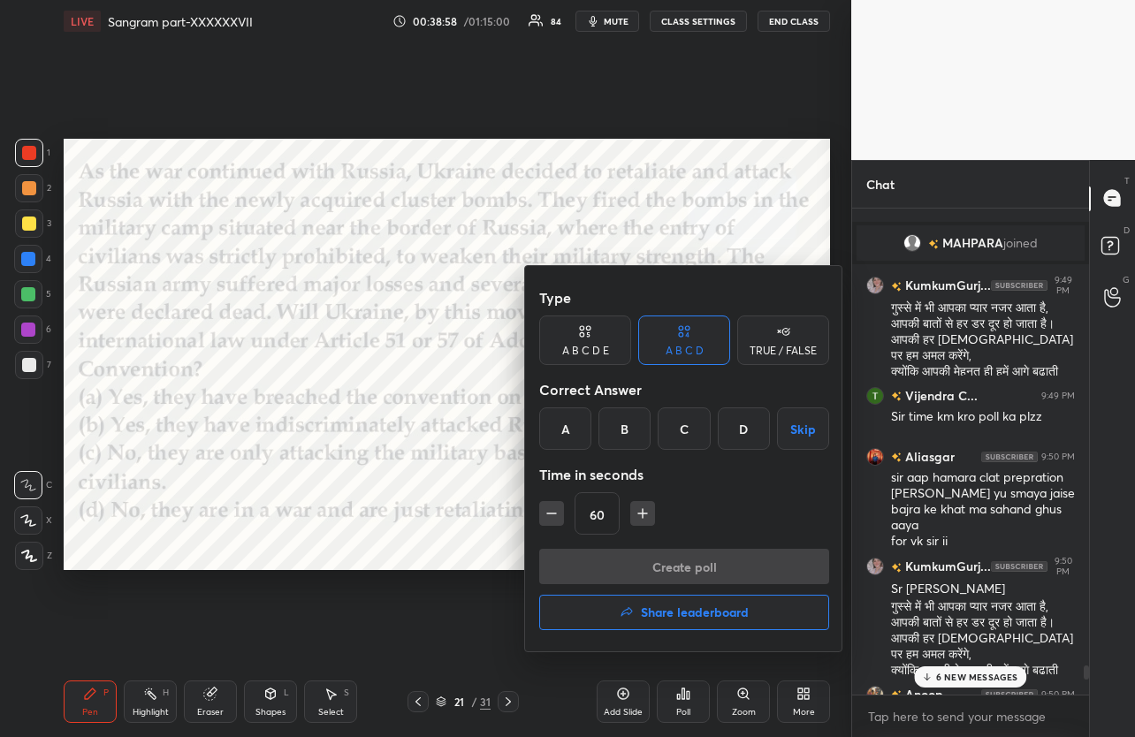
click at [692, 436] on div "C" at bounding box center [684, 428] width 52 height 42
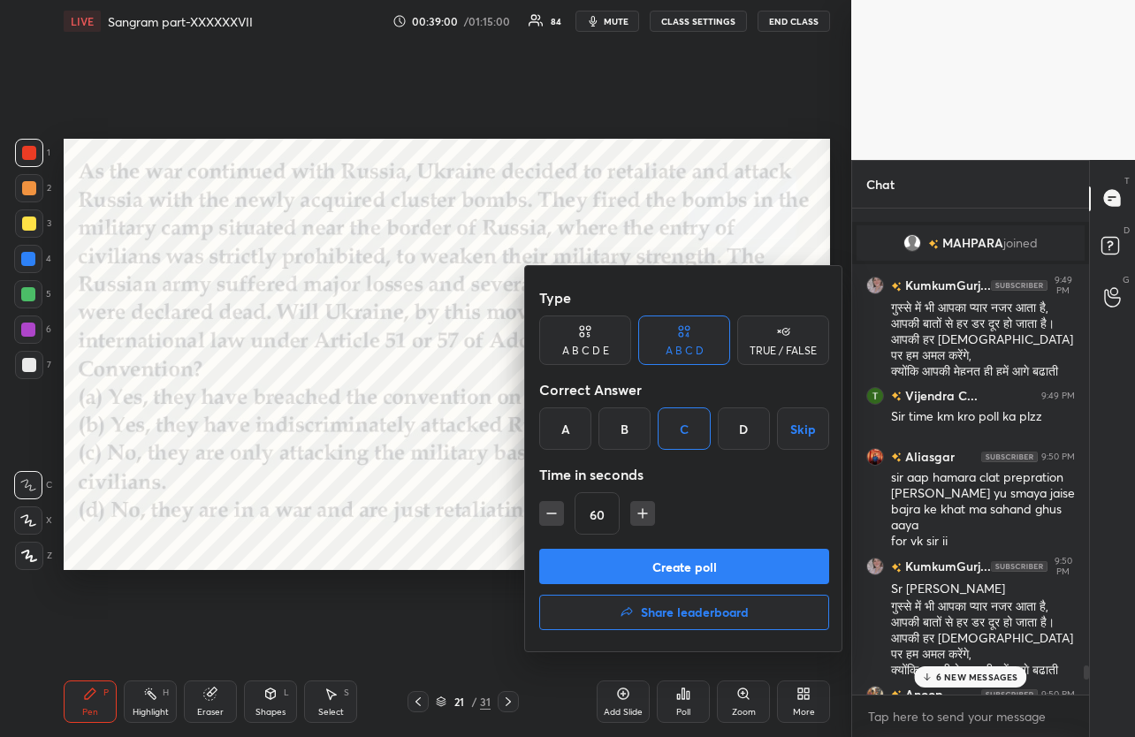
click at [555, 517] on icon "button" at bounding box center [552, 514] width 18 height 18
type input "45"
click at [668, 566] on button "Create poll" at bounding box center [684, 566] width 290 height 35
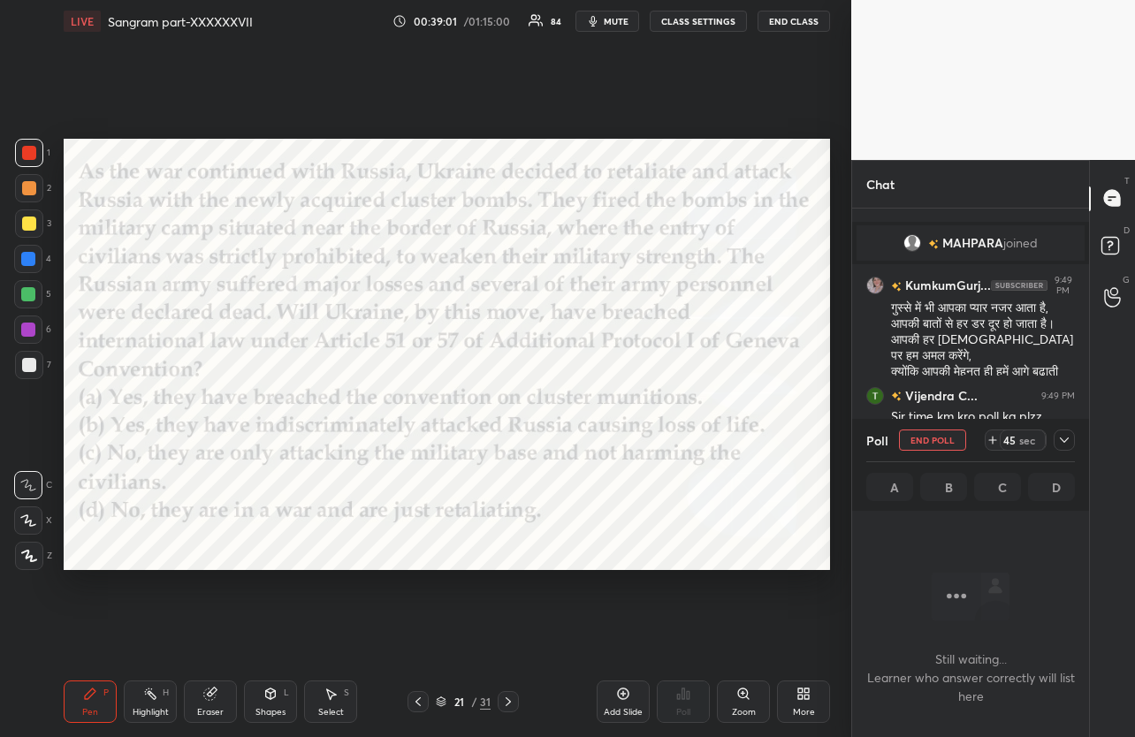
scroll to position [431, 232]
click at [1059, 439] on icon at bounding box center [1064, 440] width 14 height 14
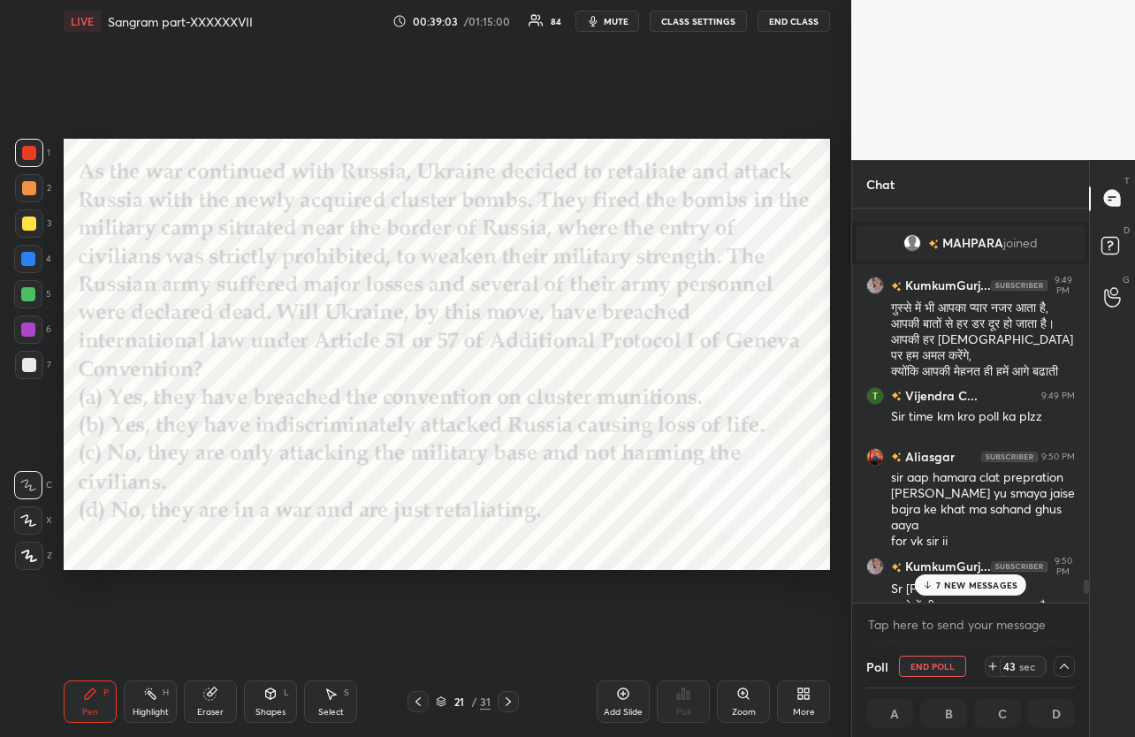
click at [964, 590] on div "7 NEW MESSAGES" at bounding box center [970, 584] width 111 height 21
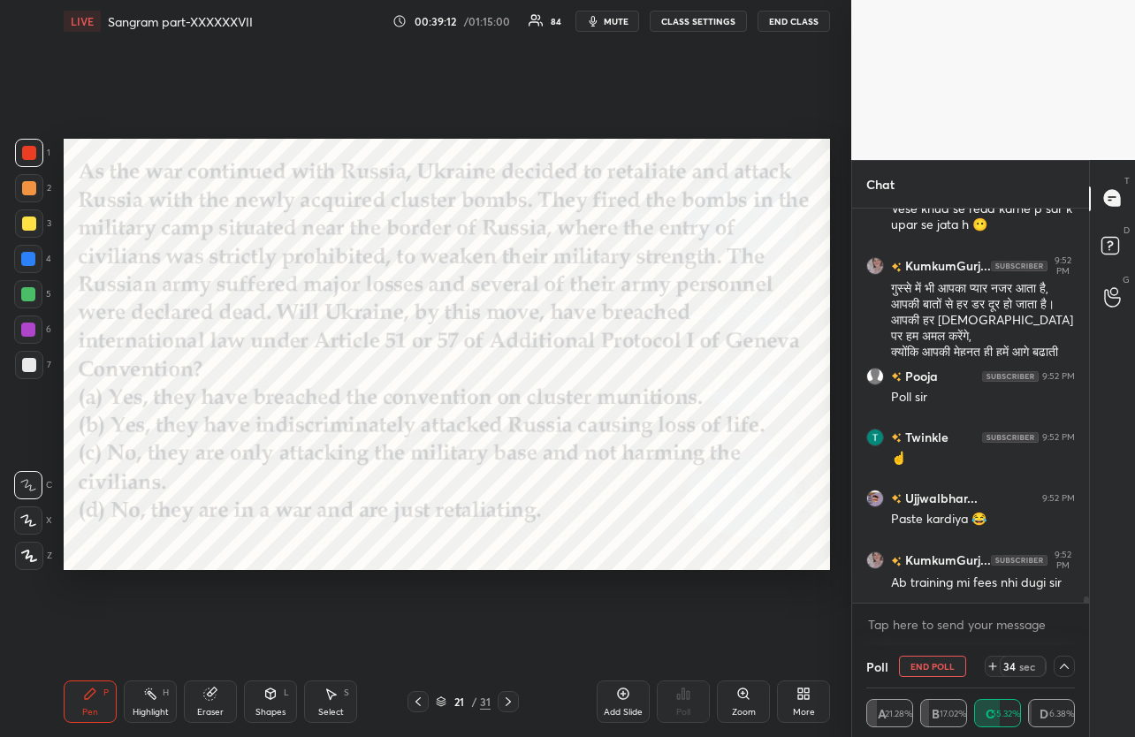
click at [1065, 658] on div at bounding box center [1063, 666] width 21 height 21
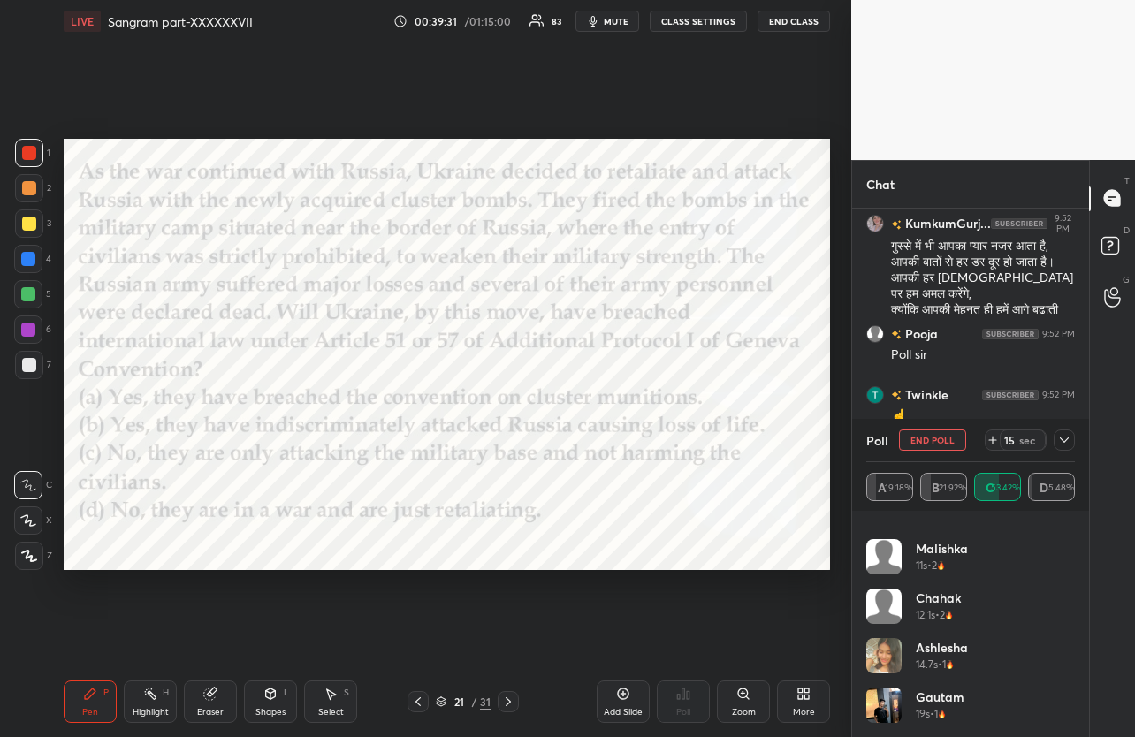
scroll to position [23861, 0]
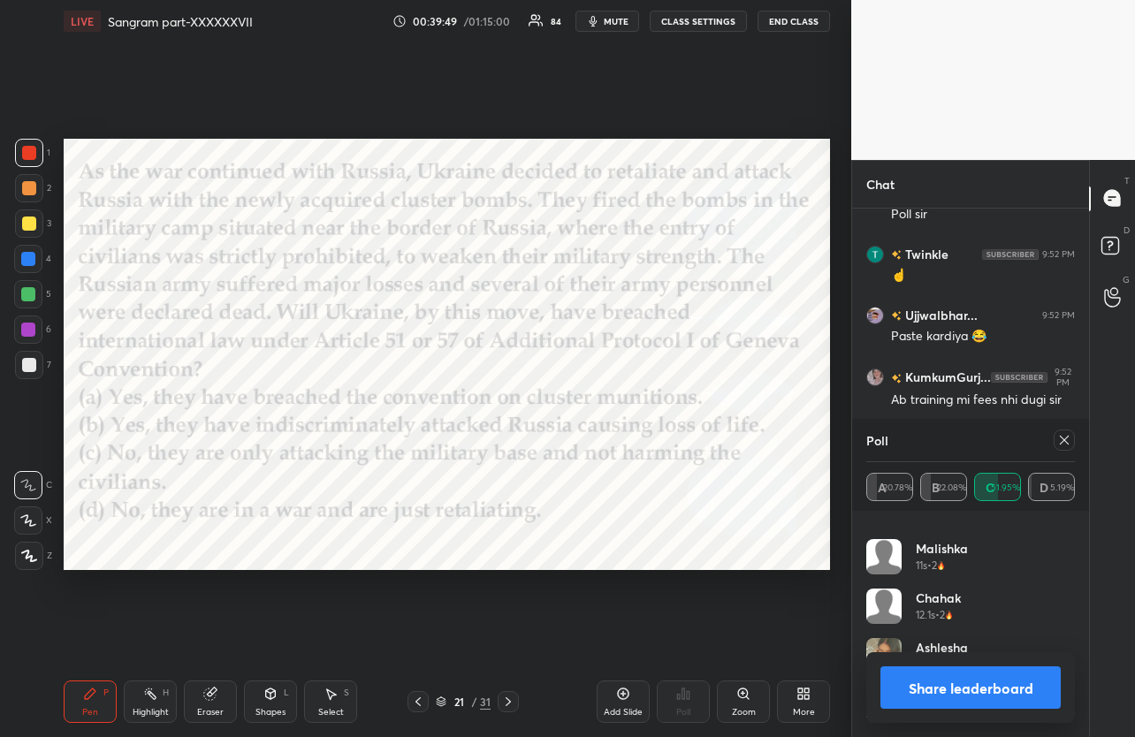
click at [1060, 444] on icon at bounding box center [1064, 440] width 9 height 9
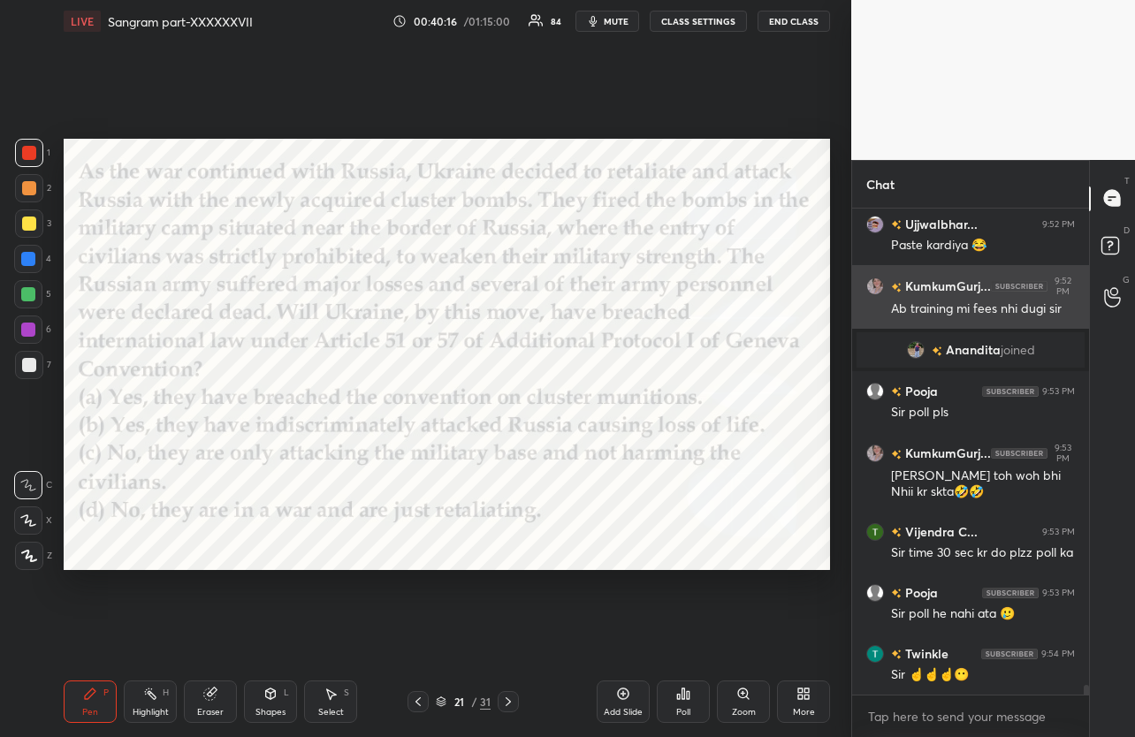
scroll to position [24013, 0]
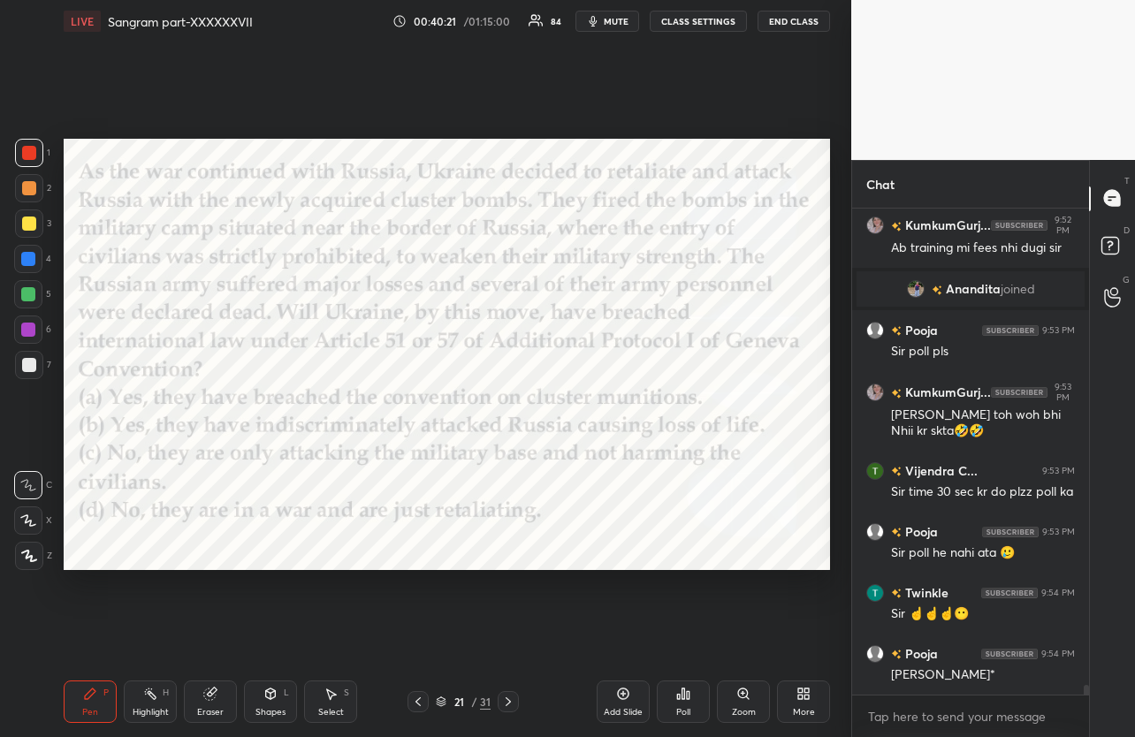
click at [511, 699] on icon at bounding box center [508, 702] width 14 height 14
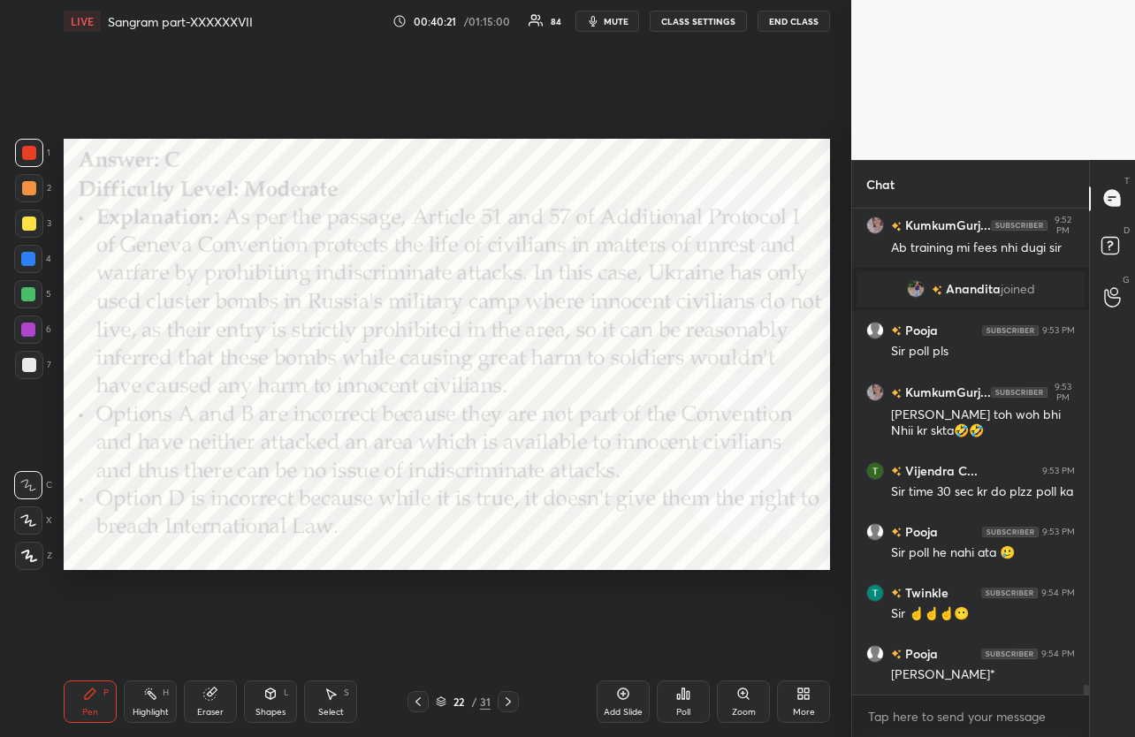
click at [511, 699] on icon at bounding box center [508, 702] width 14 height 14
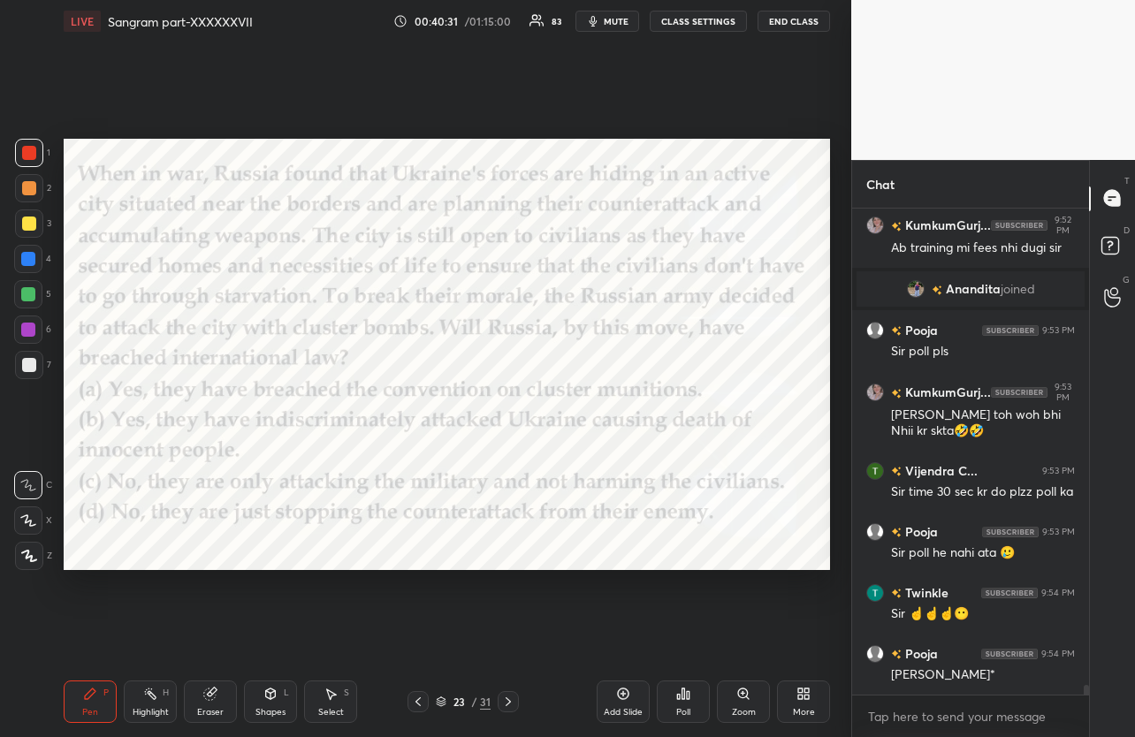
click at [605, 21] on button "mute" at bounding box center [607, 21] width 64 height 21
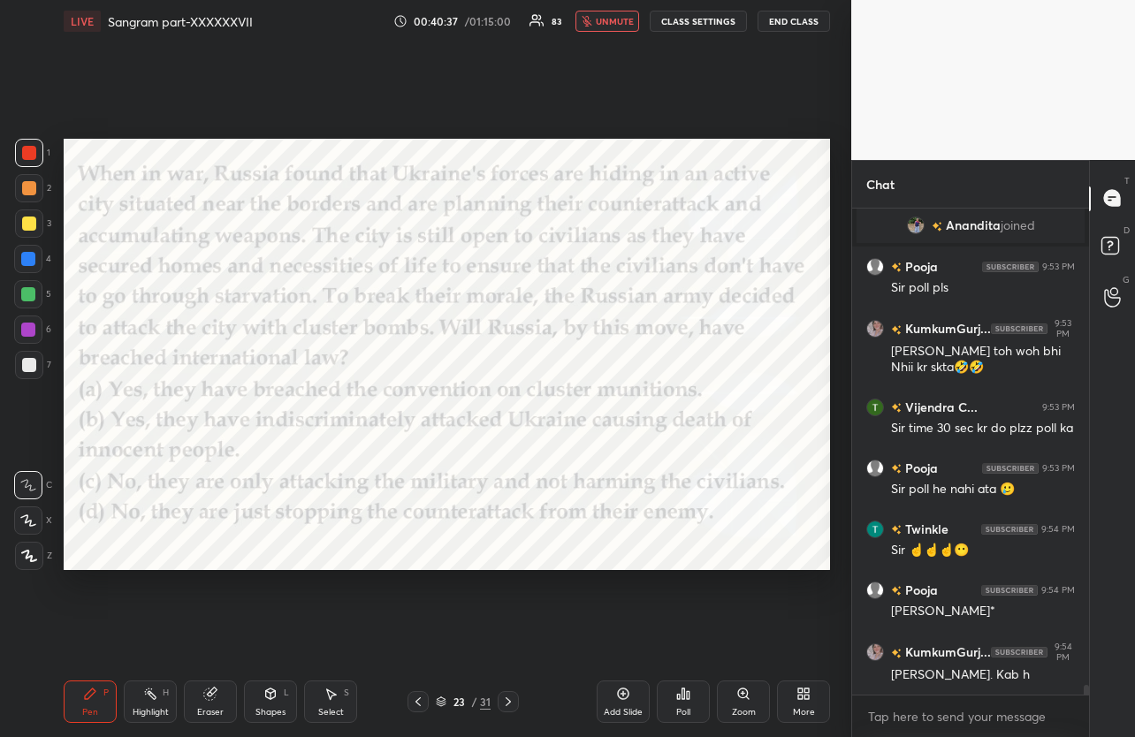
click at [605, 21] on span "unmute" at bounding box center [615, 21] width 38 height 12
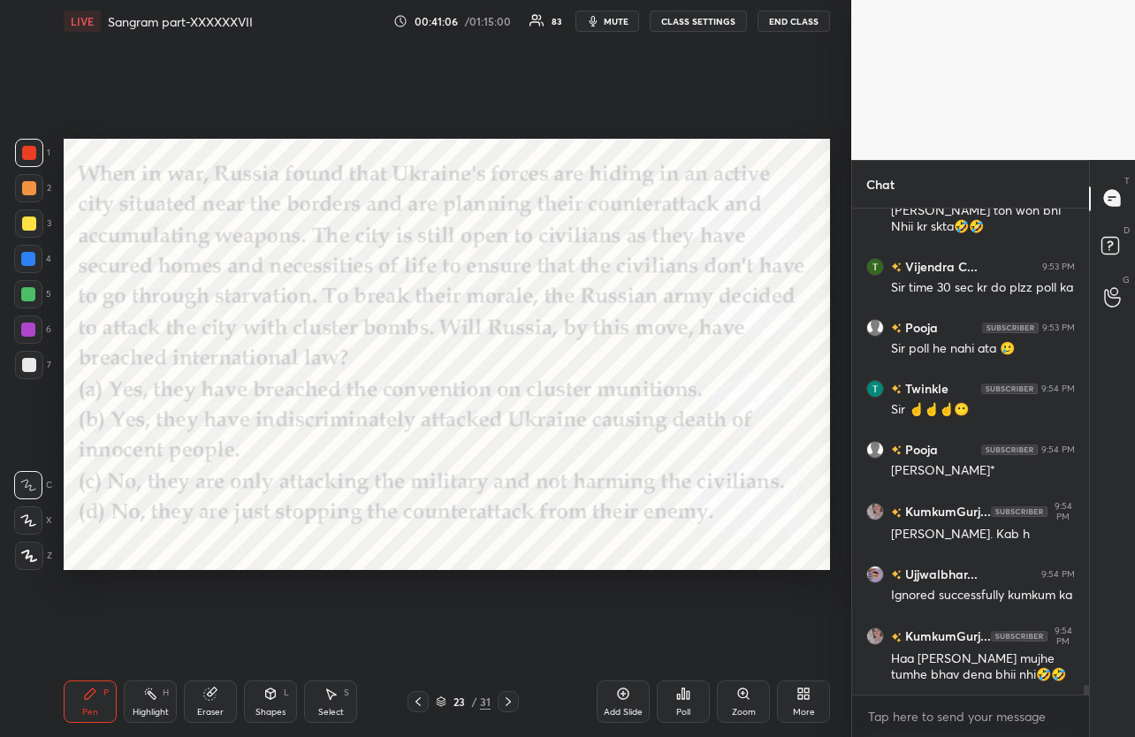
scroll to position [24278, 0]
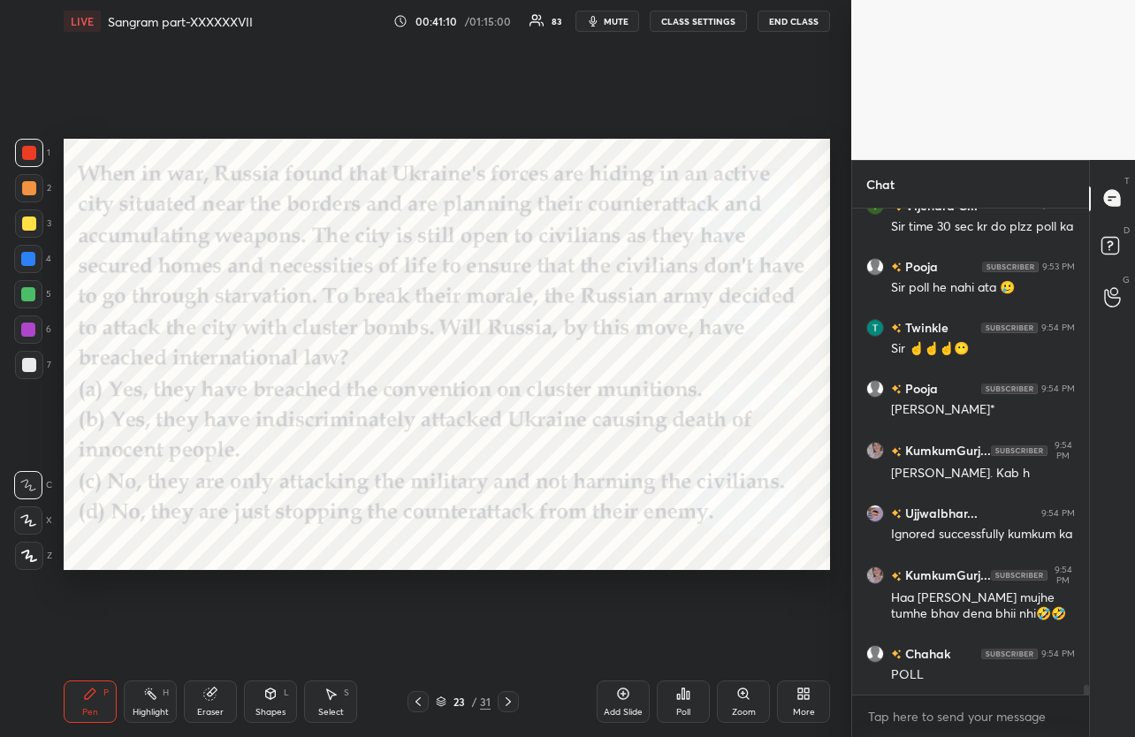
click at [707, 696] on div "Poll" at bounding box center [683, 702] width 53 height 42
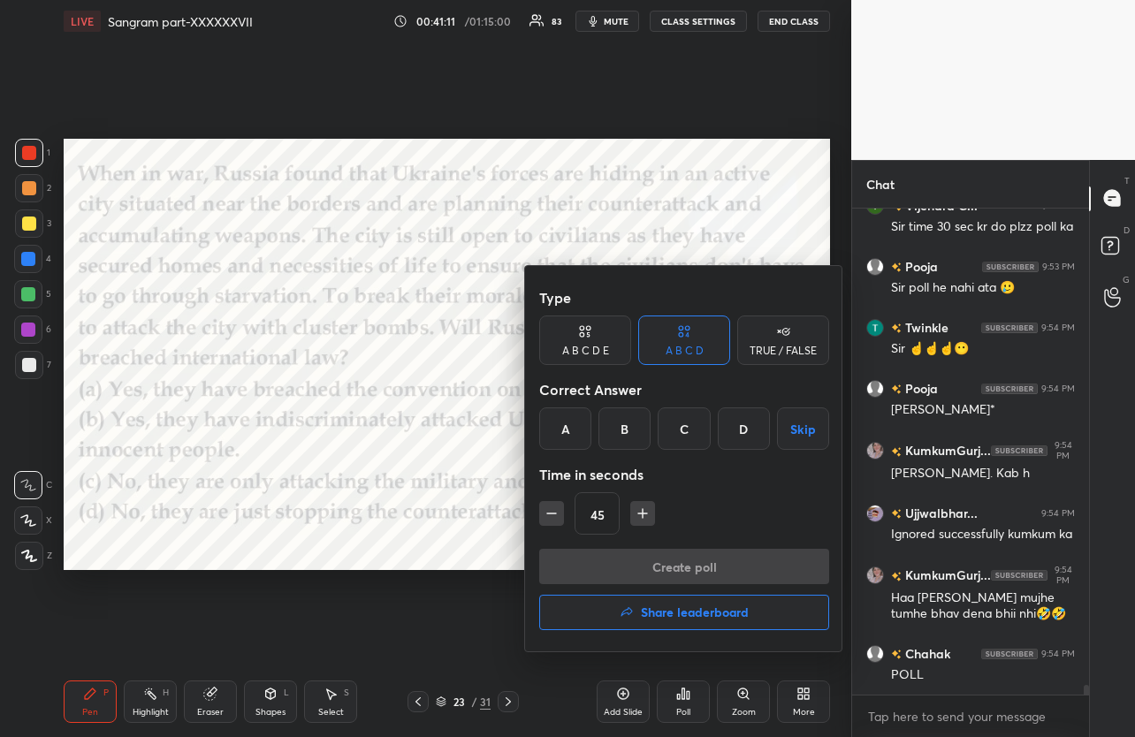
drag, startPoint x: 621, startPoint y: 419, endPoint x: 620, endPoint y: 469, distance: 50.4
click at [621, 421] on div "B" at bounding box center [624, 428] width 52 height 42
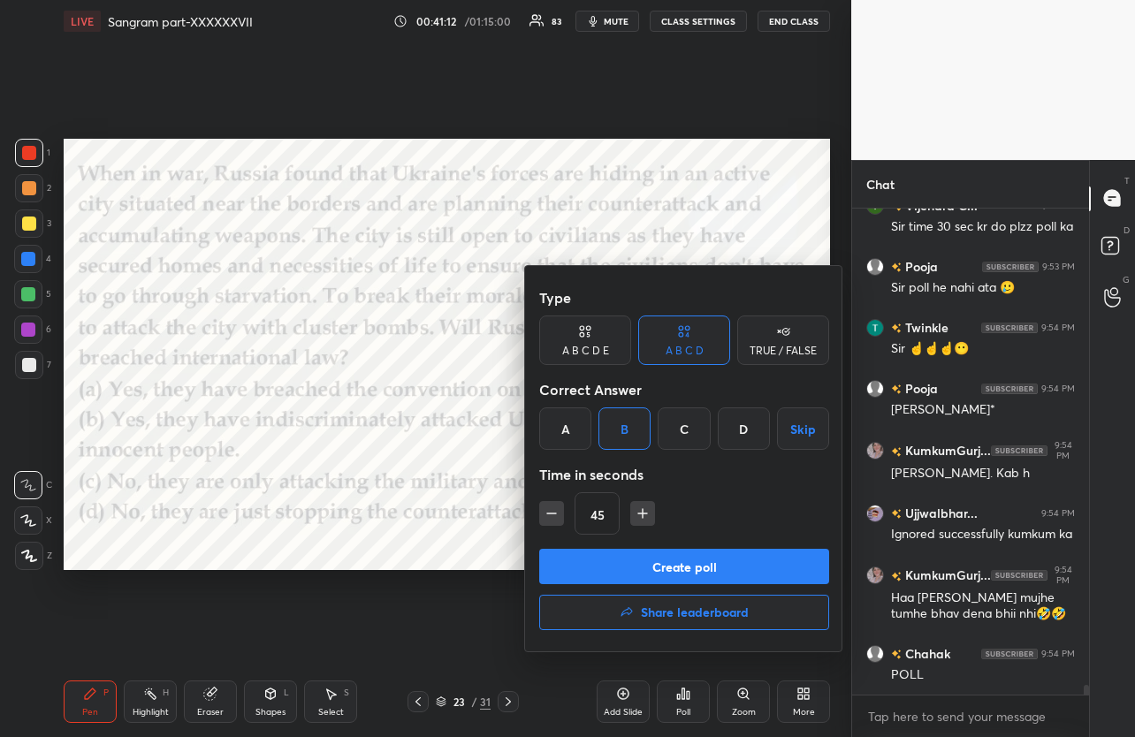
click at [697, 562] on button "Create poll" at bounding box center [684, 566] width 290 height 35
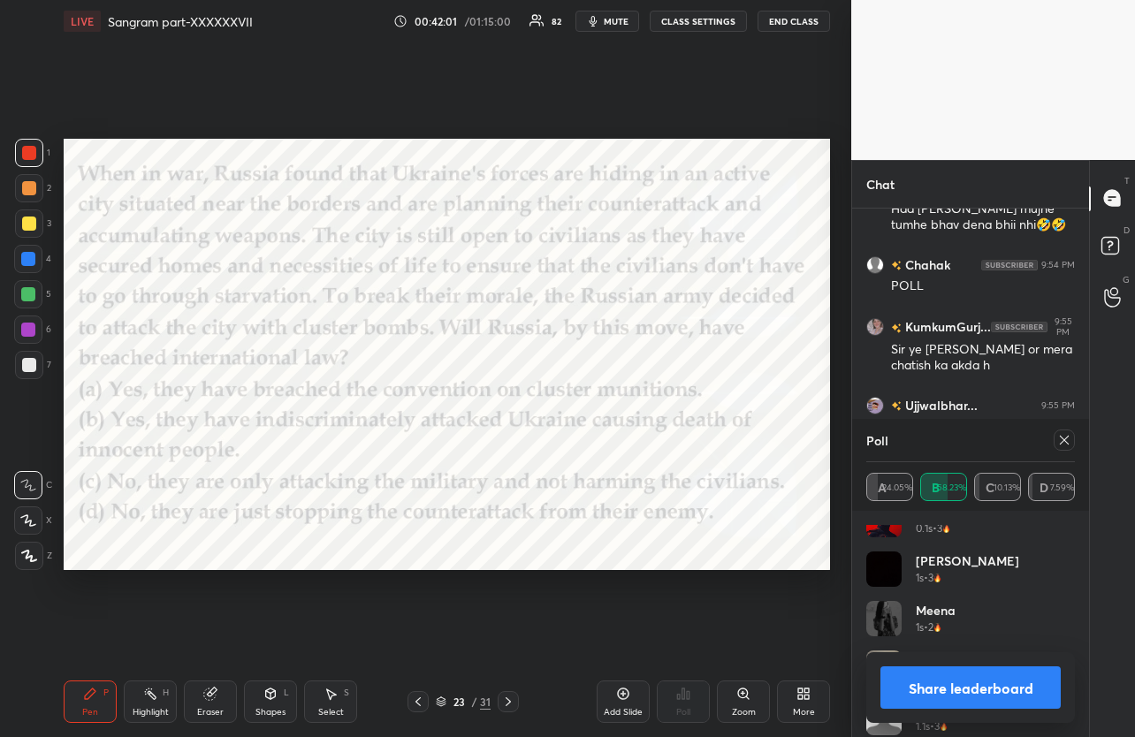
scroll to position [24728, 0]
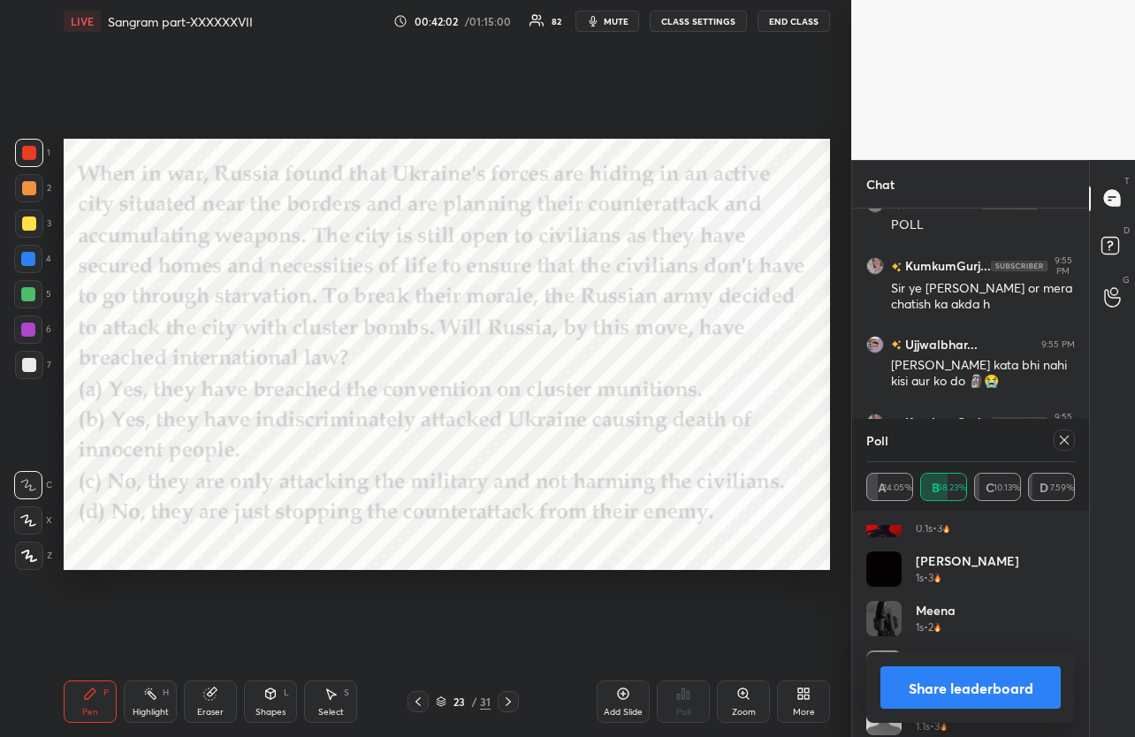
click at [1064, 437] on icon at bounding box center [1064, 440] width 14 height 14
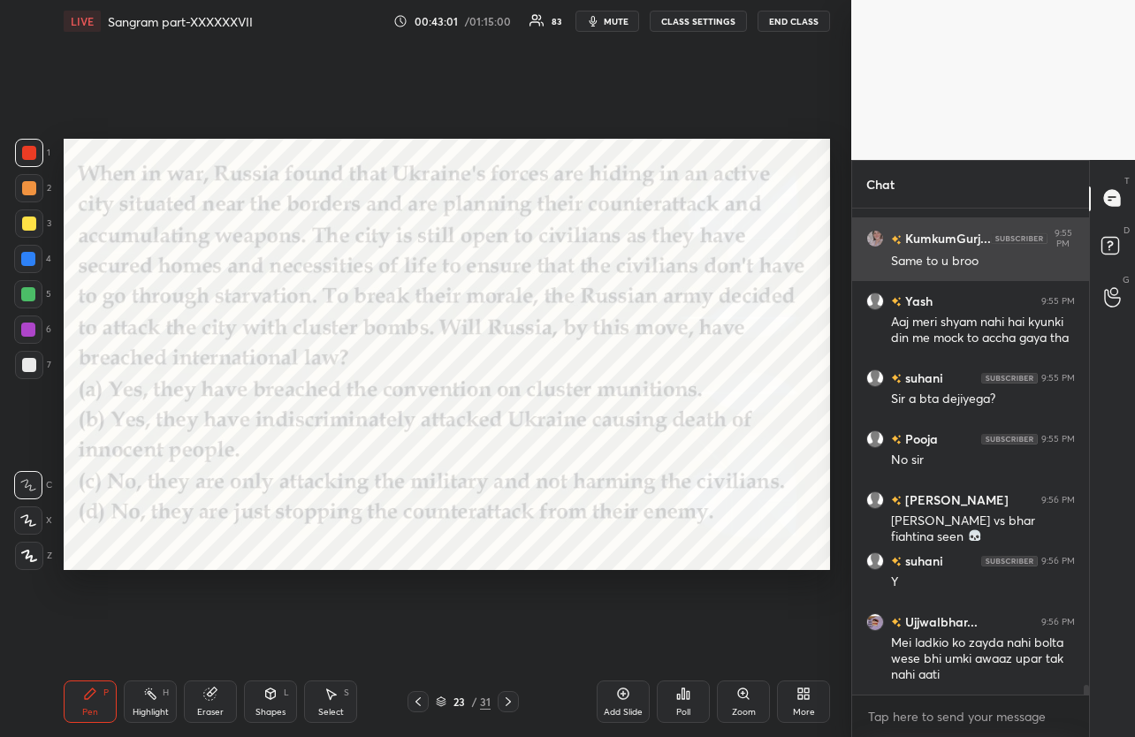
scroll to position [24976, 0]
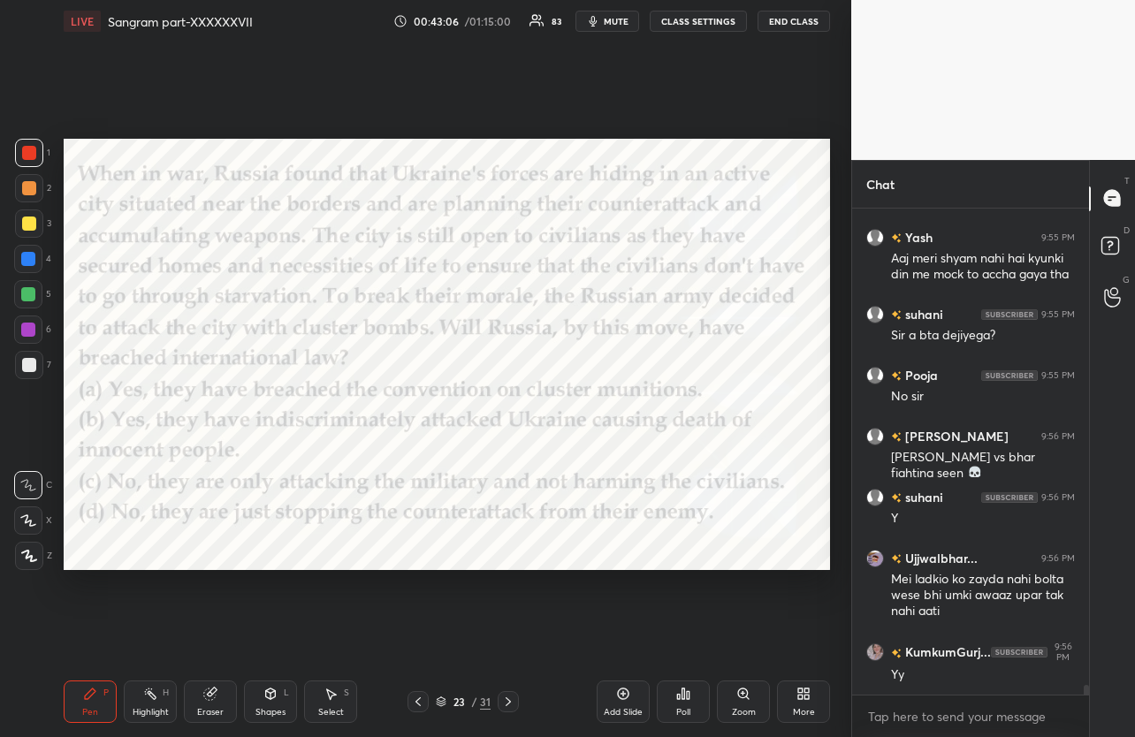
click at [501, 703] on icon at bounding box center [508, 702] width 14 height 14
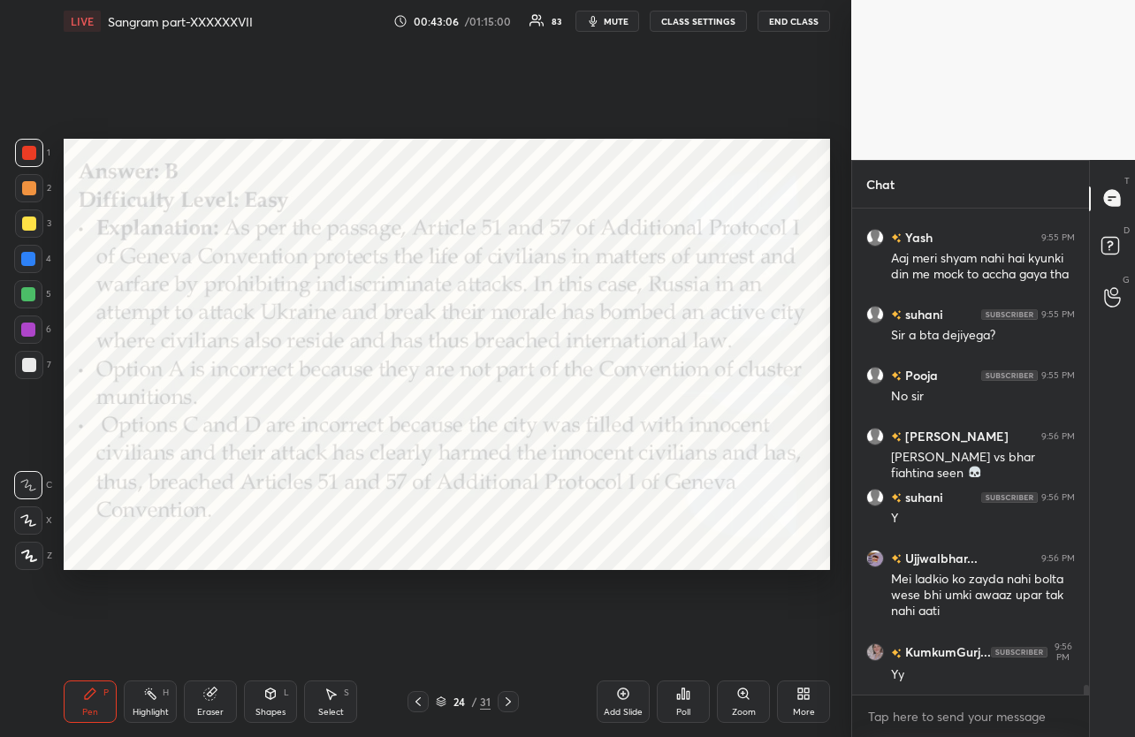
click at [501, 703] on icon at bounding box center [508, 702] width 14 height 14
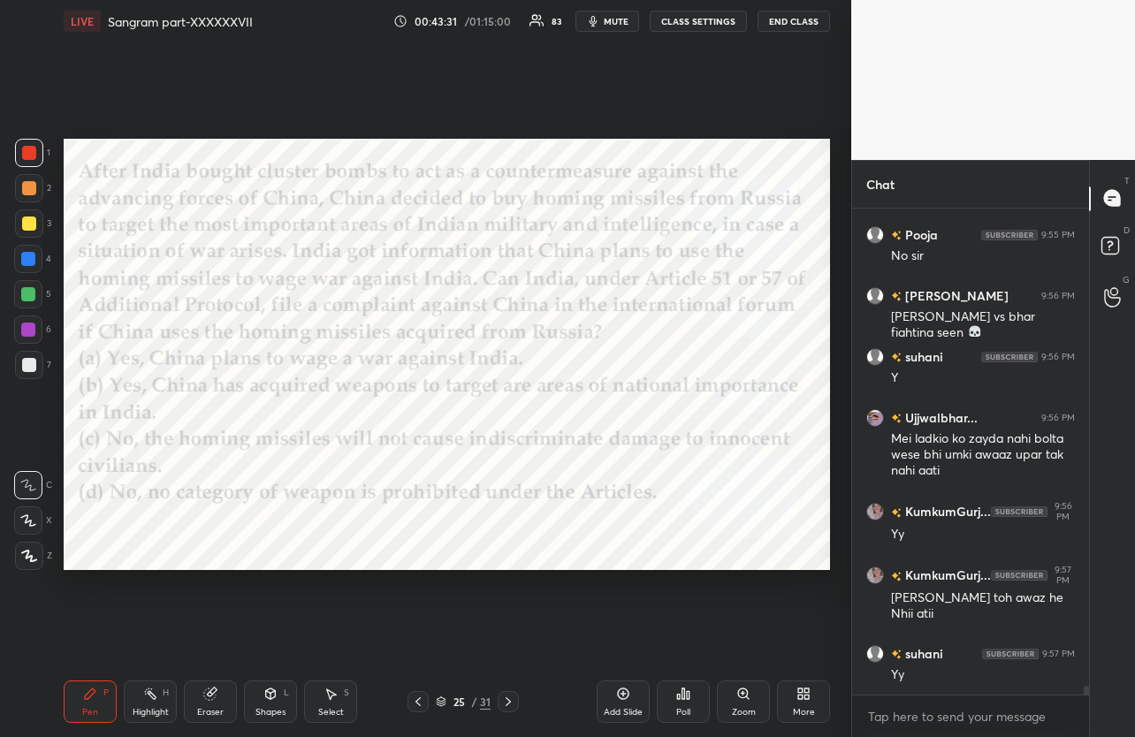
scroll to position [25180, 0]
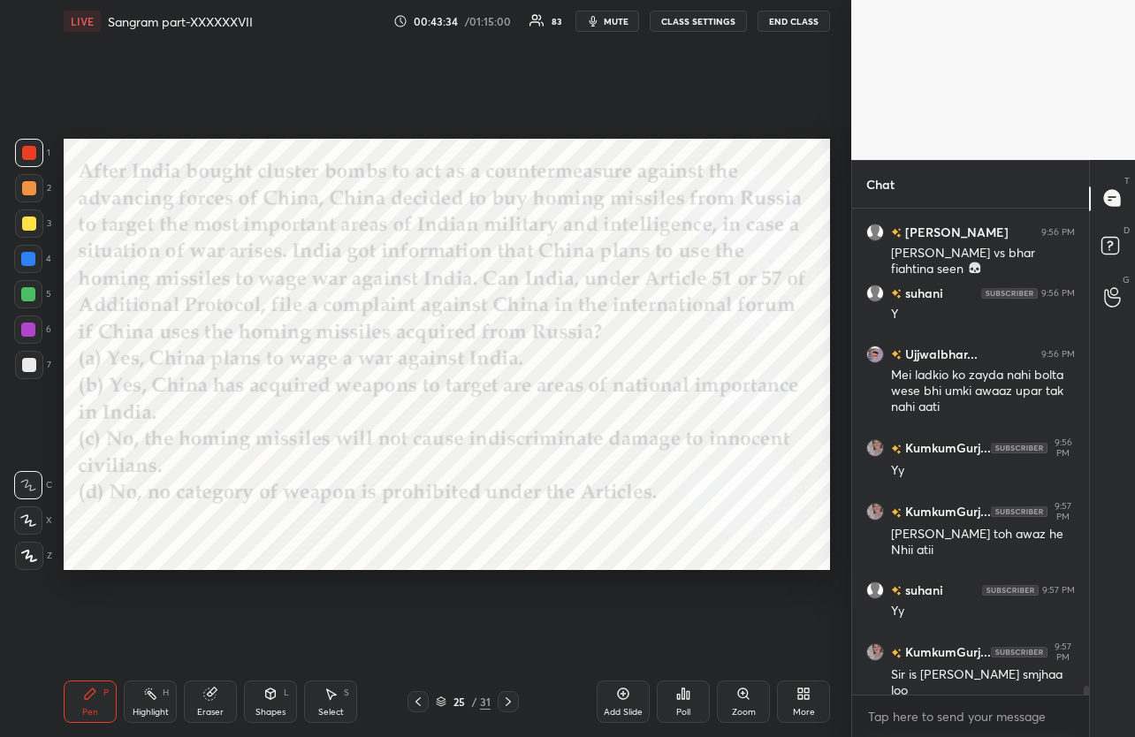
click at [680, 700] on icon at bounding box center [683, 694] width 14 height 14
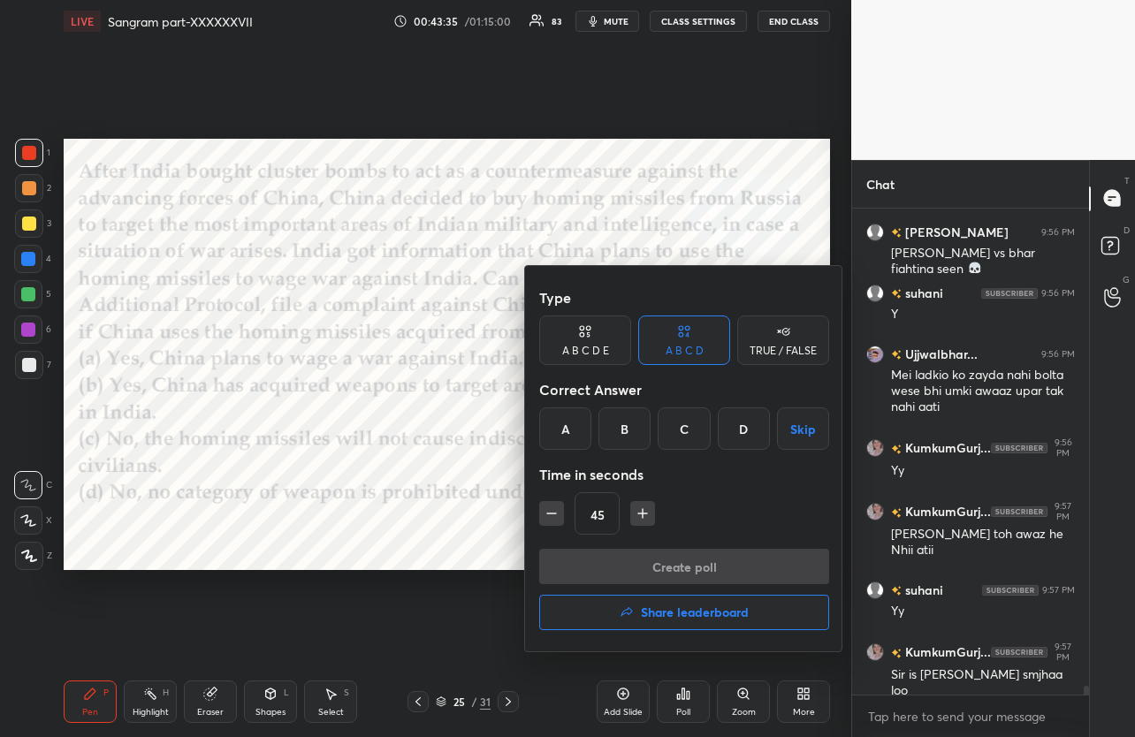
click at [675, 449] on div "C" at bounding box center [684, 428] width 52 height 42
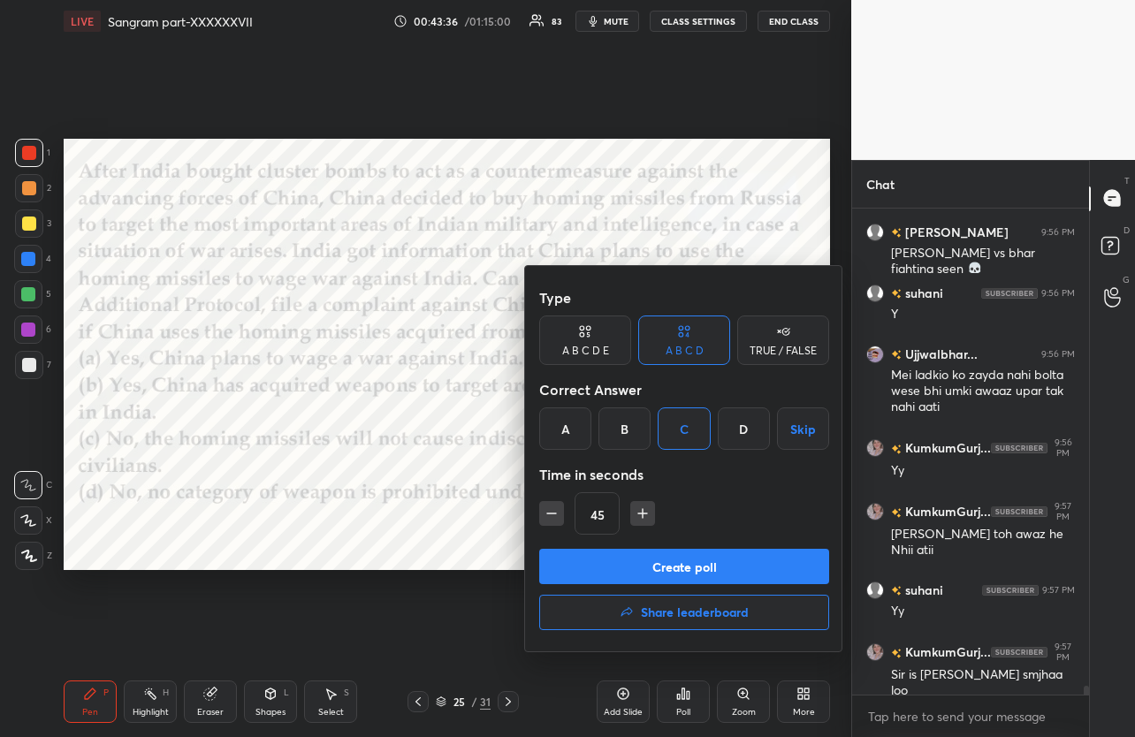
click at [690, 578] on button "Create poll" at bounding box center [684, 566] width 290 height 35
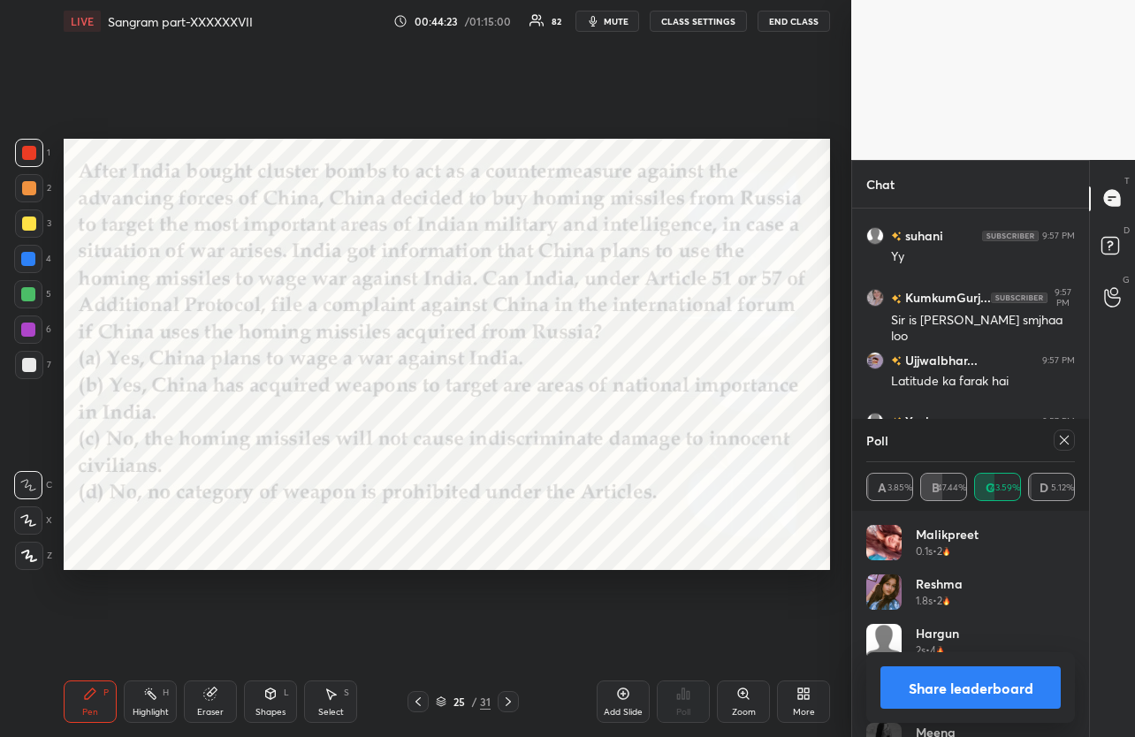
scroll to position [25595, 0]
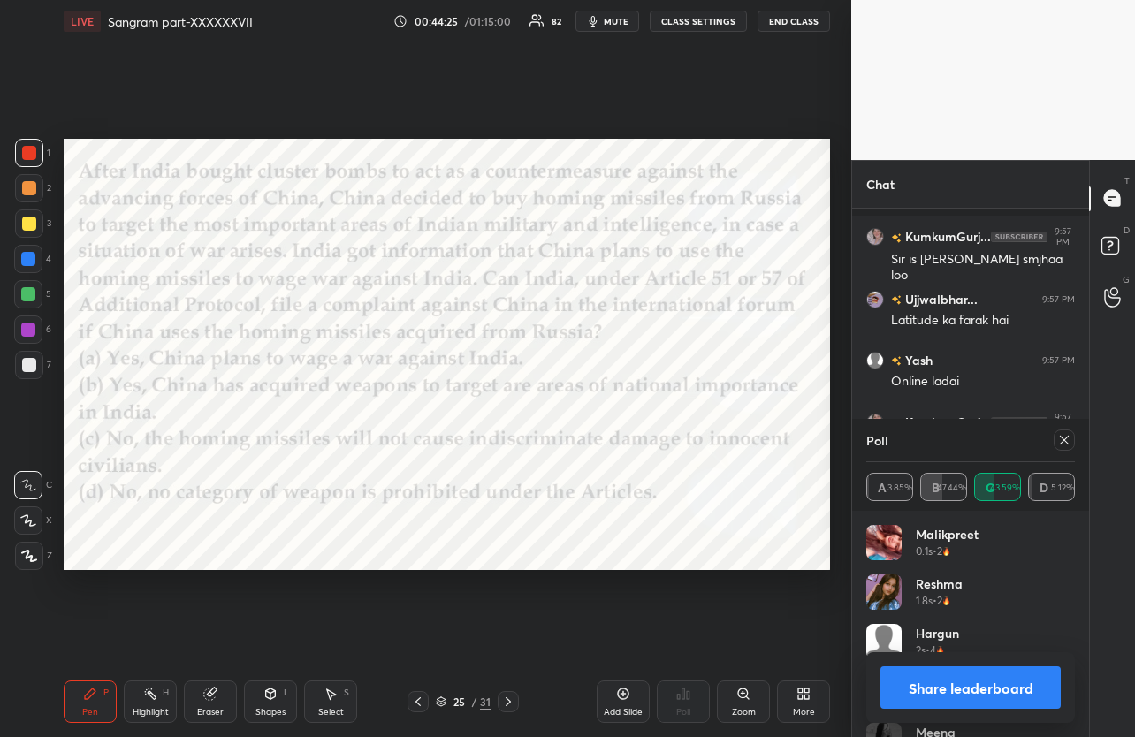
click at [1062, 443] on icon at bounding box center [1064, 440] width 14 height 14
type textarea "x"
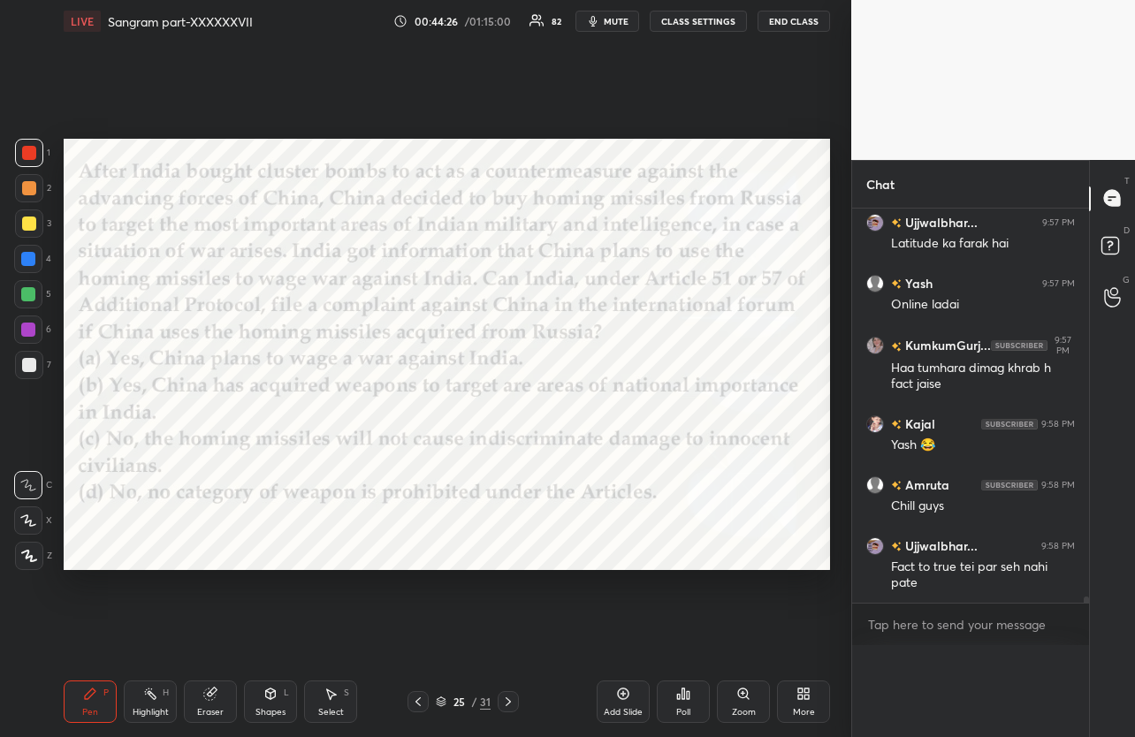
scroll to position [25643, 0]
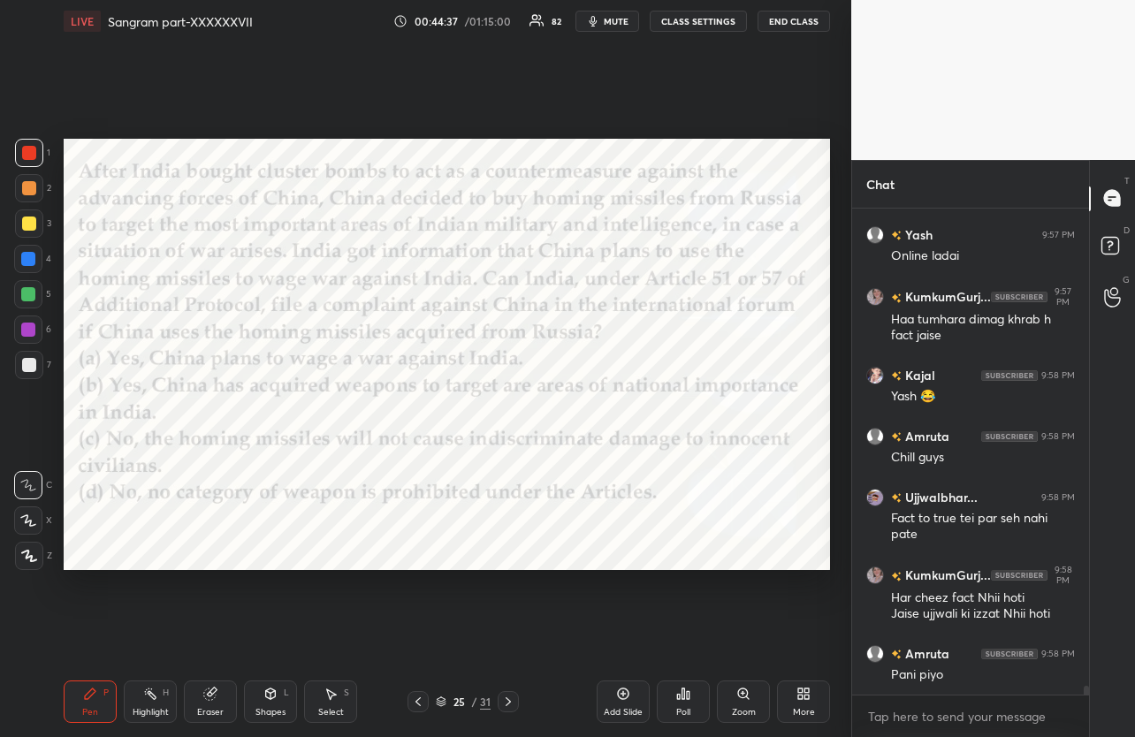
click at [512, 703] on icon at bounding box center [508, 702] width 14 height 14
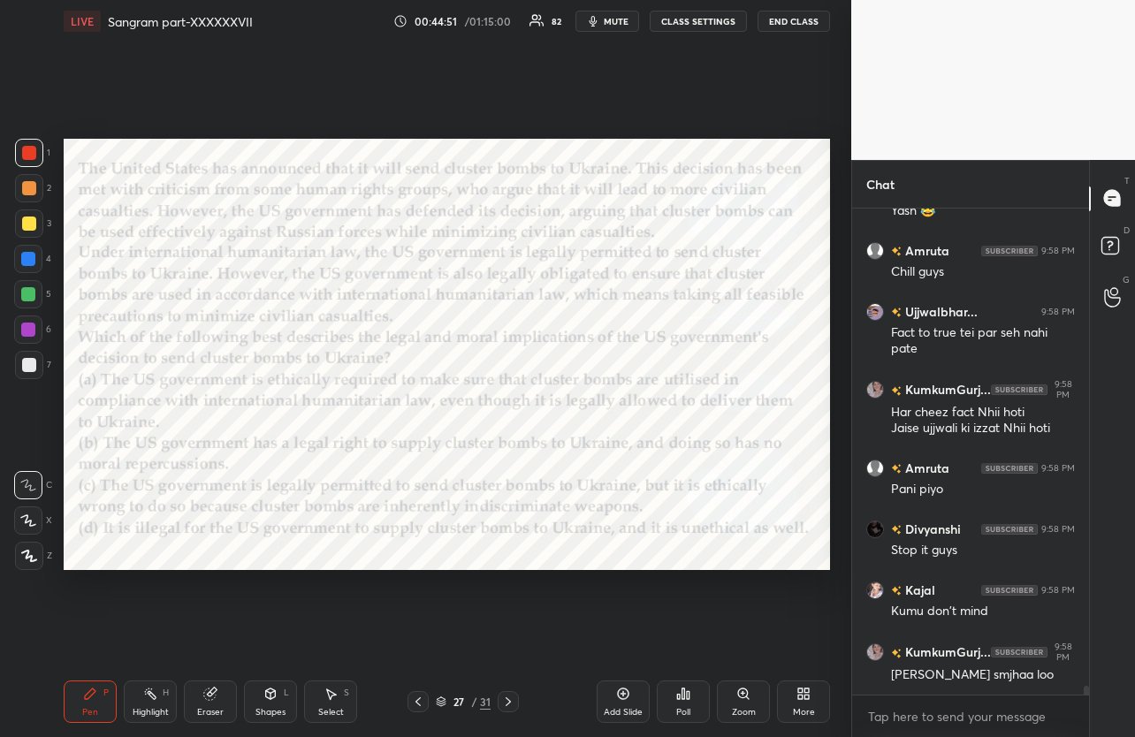
scroll to position [25967, 0]
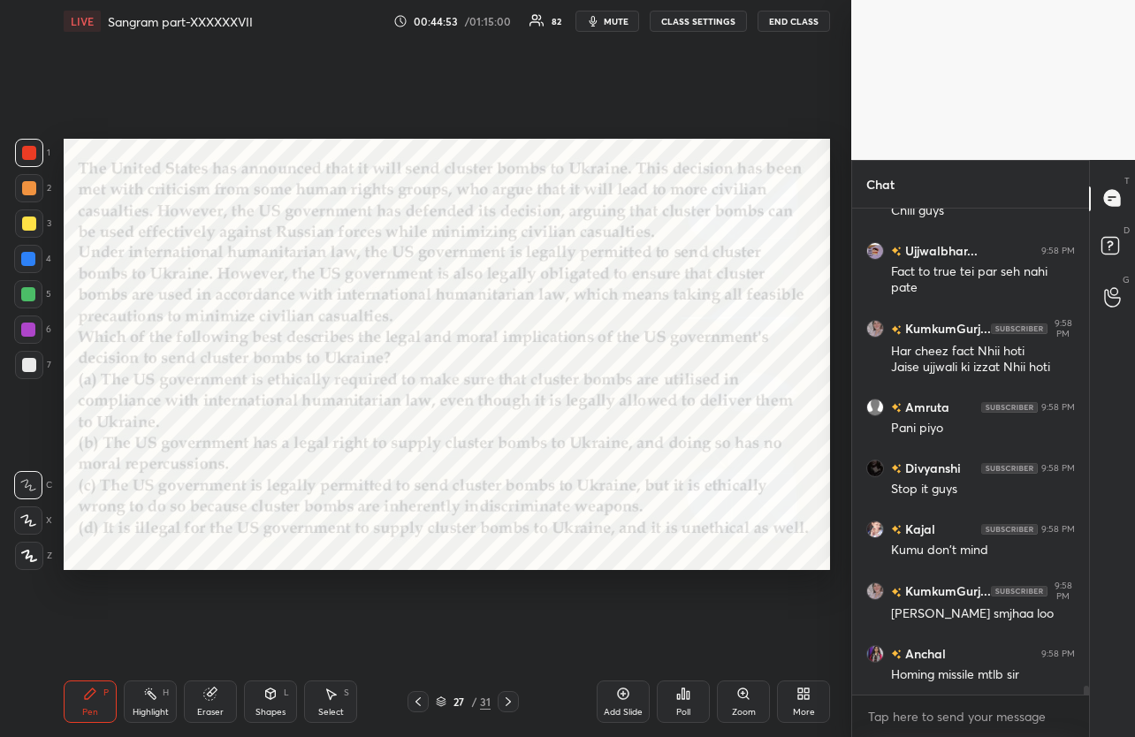
drag, startPoint x: 512, startPoint y: 703, endPoint x: 602, endPoint y: 587, distance: 147.4
click at [602, 587] on div "LIVE Sangram part-XXXXXXVII 00:44:53 / 01:15:00 82 mute CLASS SETTINGS End Clas…" at bounding box center [447, 368] width 780 height 737
click at [704, 698] on div "Poll" at bounding box center [683, 702] width 53 height 42
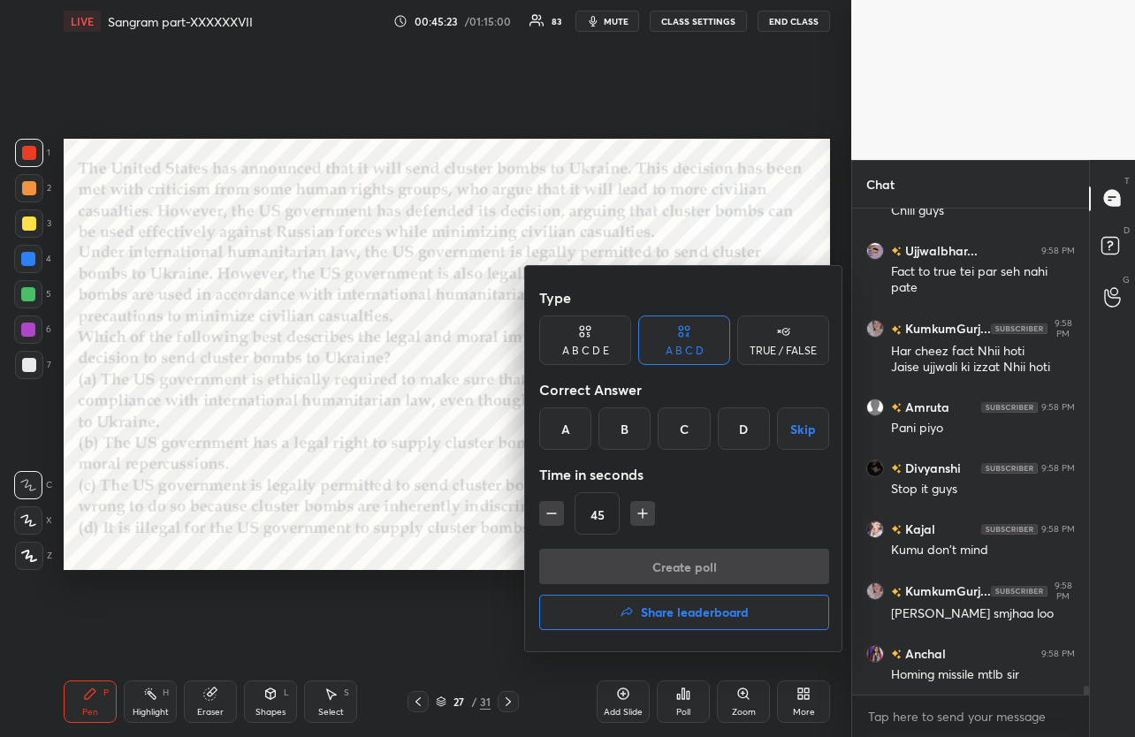
scroll to position [26044, 0]
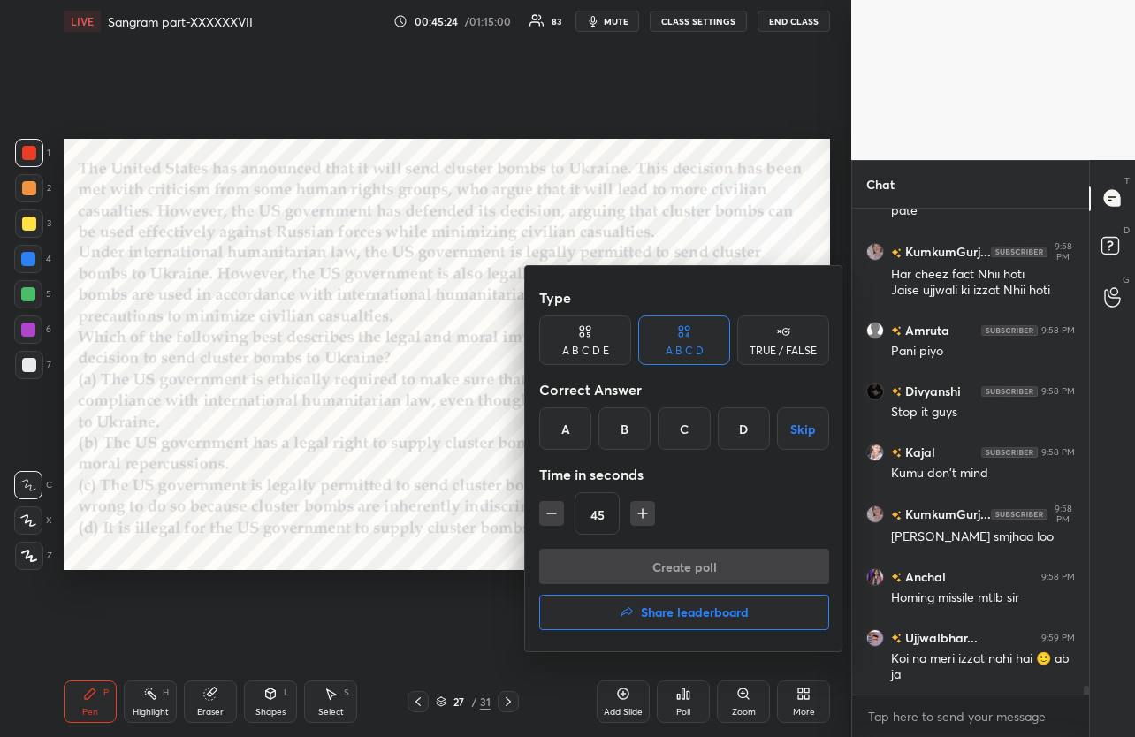
click at [566, 440] on div "A" at bounding box center [565, 428] width 52 height 42
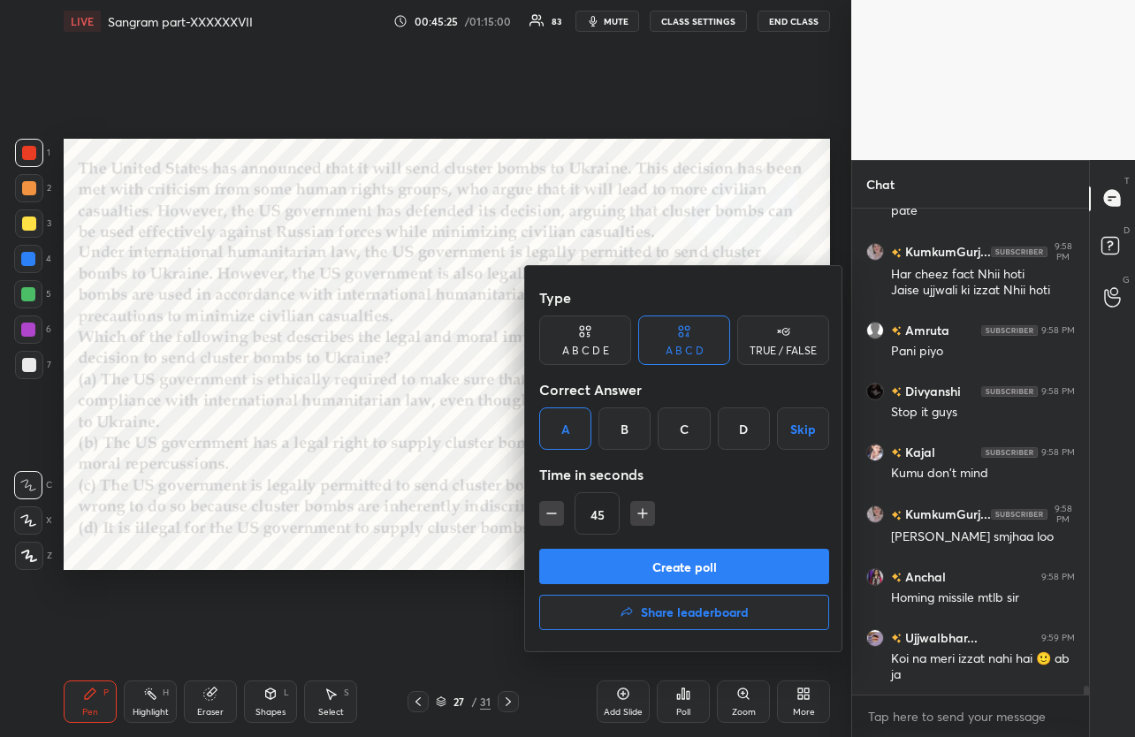
click at [661, 513] on div "45" at bounding box center [684, 513] width 290 height 42
click at [646, 515] on icon "button" at bounding box center [643, 514] width 18 height 18
type input "60"
click at [627, 559] on button "Create poll" at bounding box center [684, 566] width 290 height 35
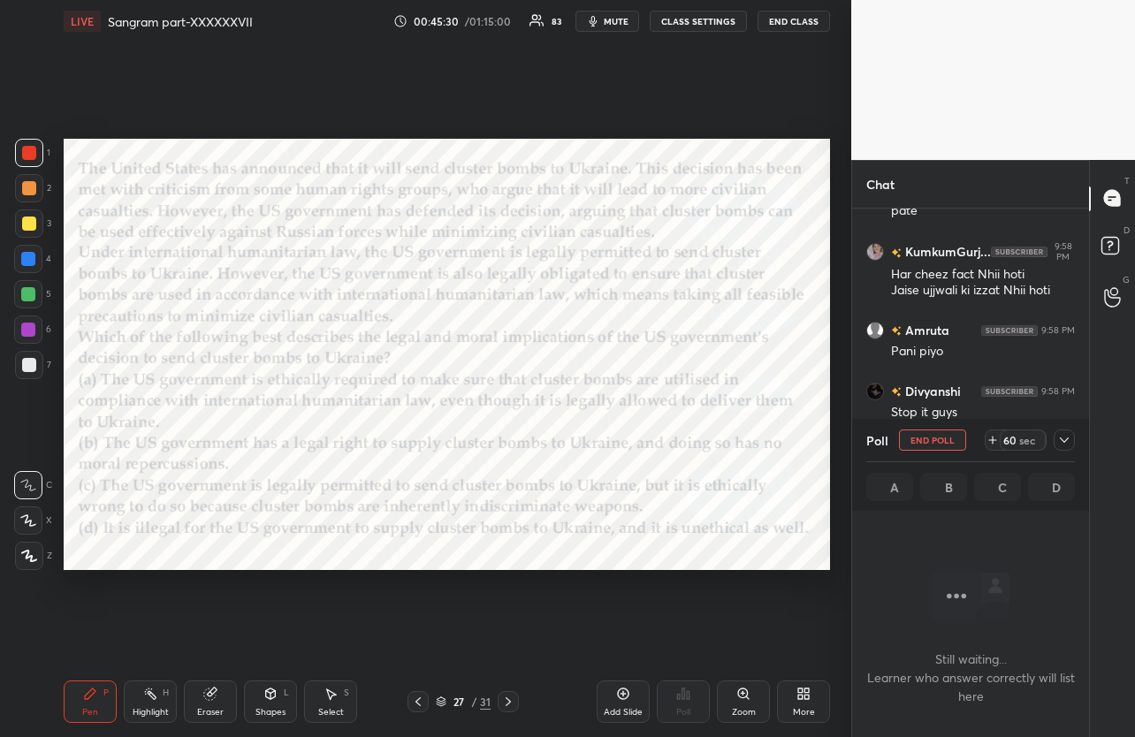
scroll to position [5, 6]
click at [1066, 441] on icon at bounding box center [1064, 440] width 14 height 14
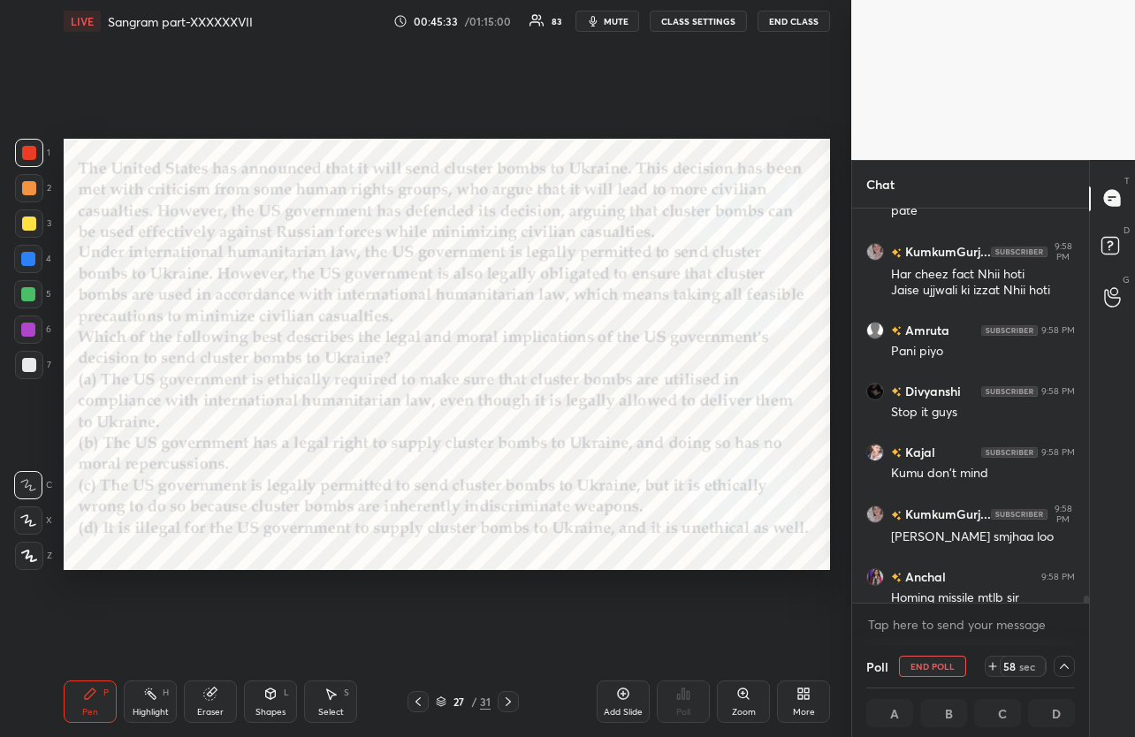
scroll to position [26136, 0]
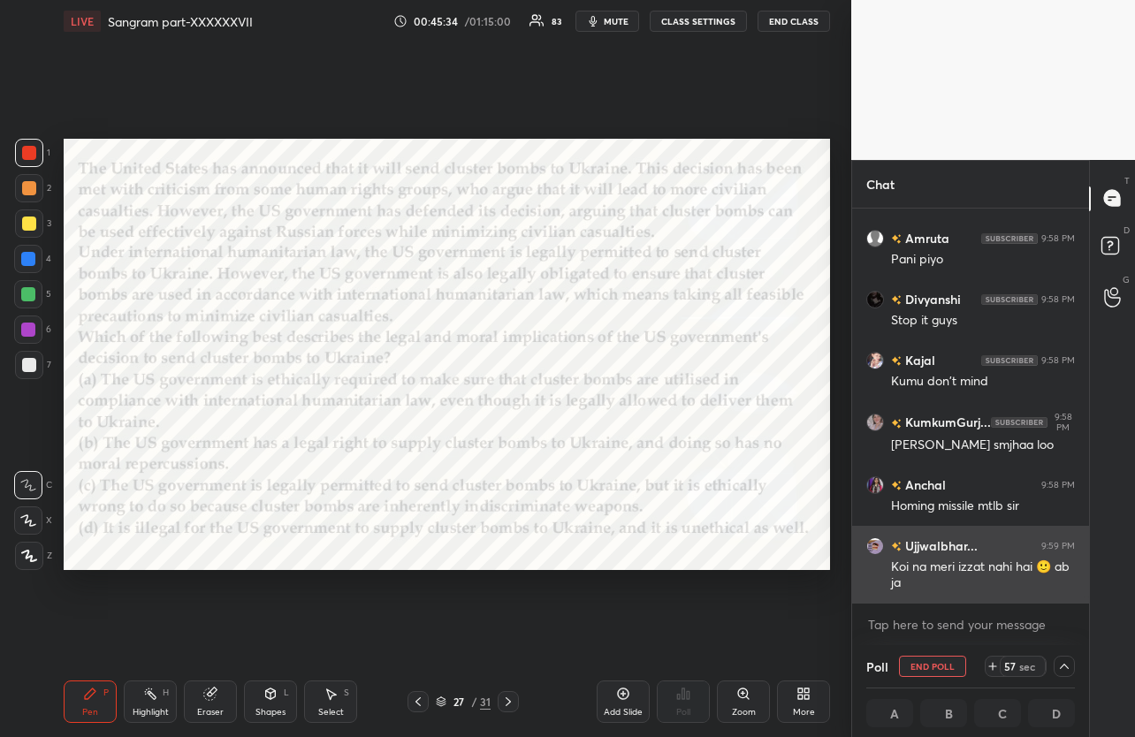
click at [874, 542] on img "grid" at bounding box center [875, 545] width 18 height 18
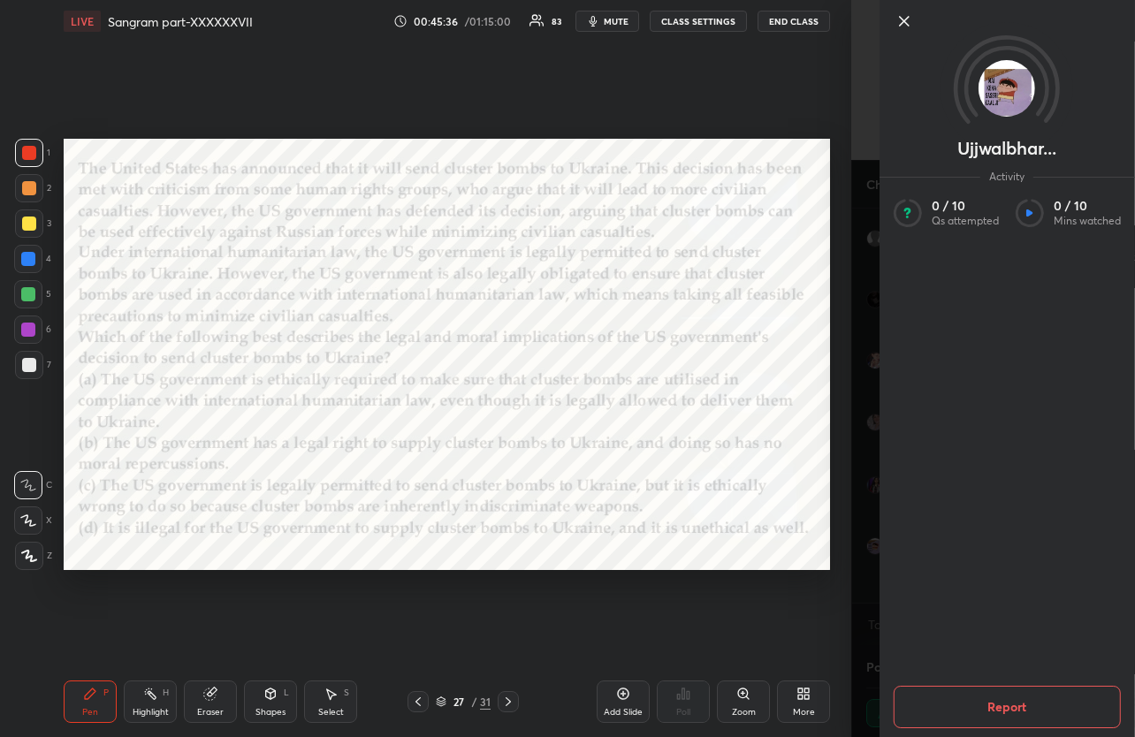
click at [866, 537] on div "Ujjwalbhar... Activity 0 / 10 Qs attempted 0 / 10 Mins watched Report" at bounding box center [993, 368] width 284 height 737
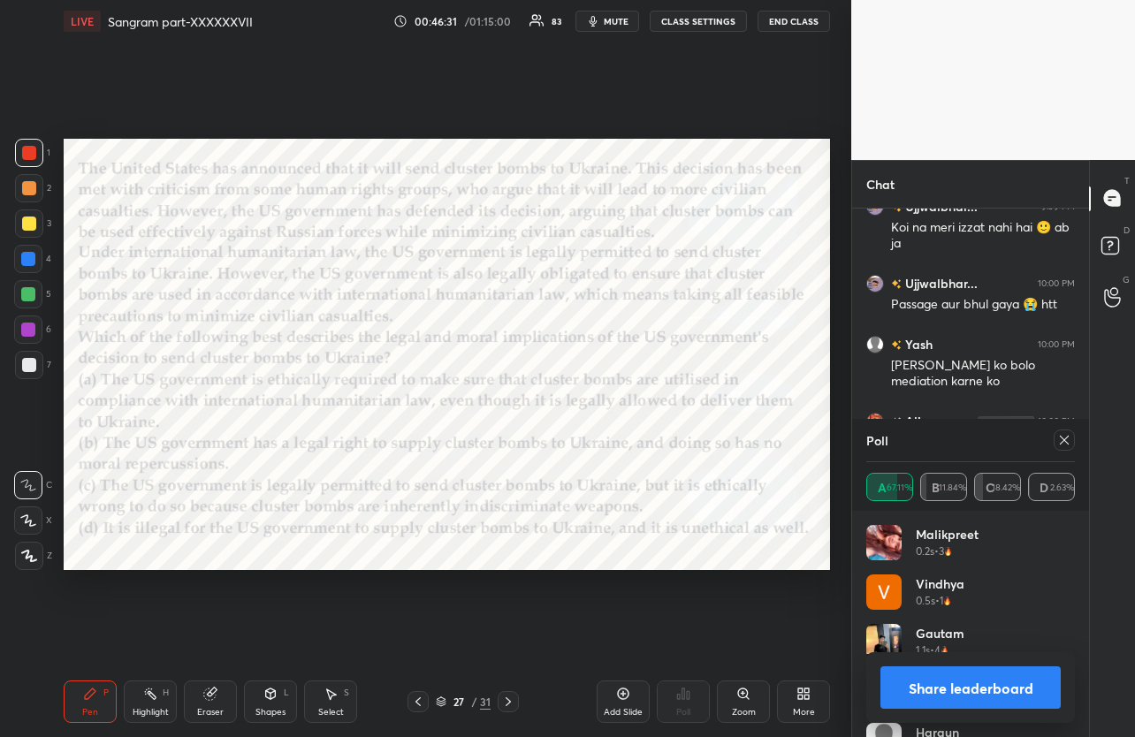
scroll to position [207, 203]
click at [1068, 444] on icon at bounding box center [1064, 440] width 14 height 14
type textarea "x"
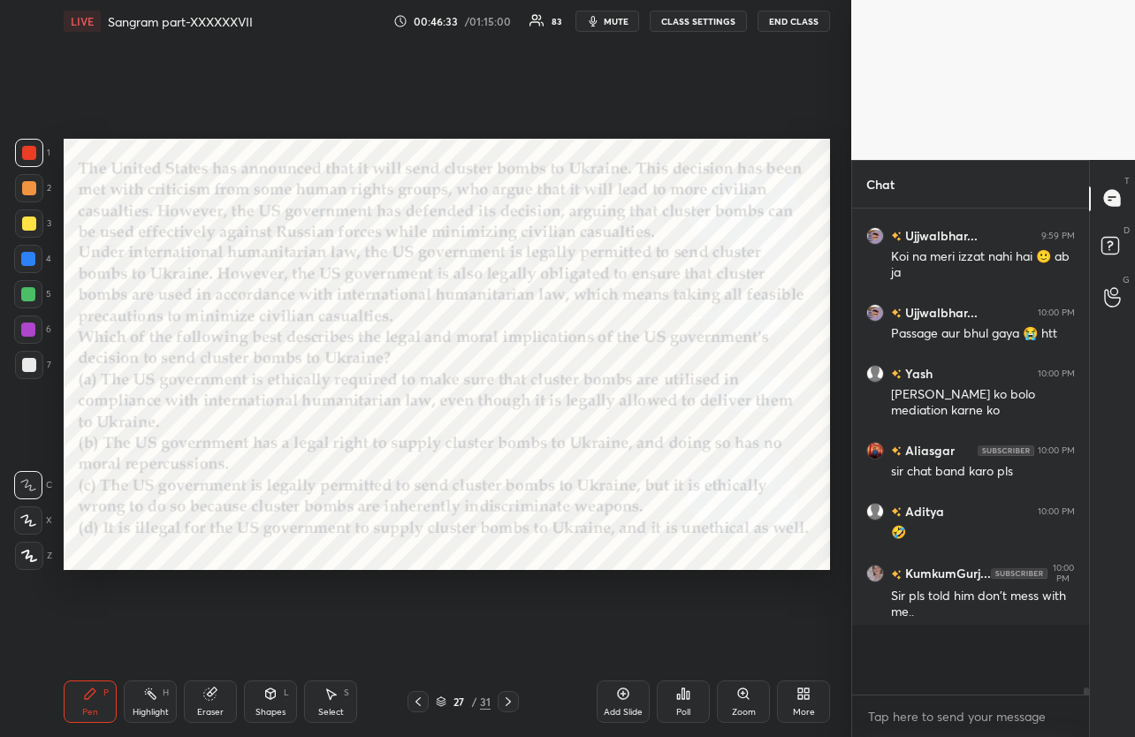
scroll to position [481, 232]
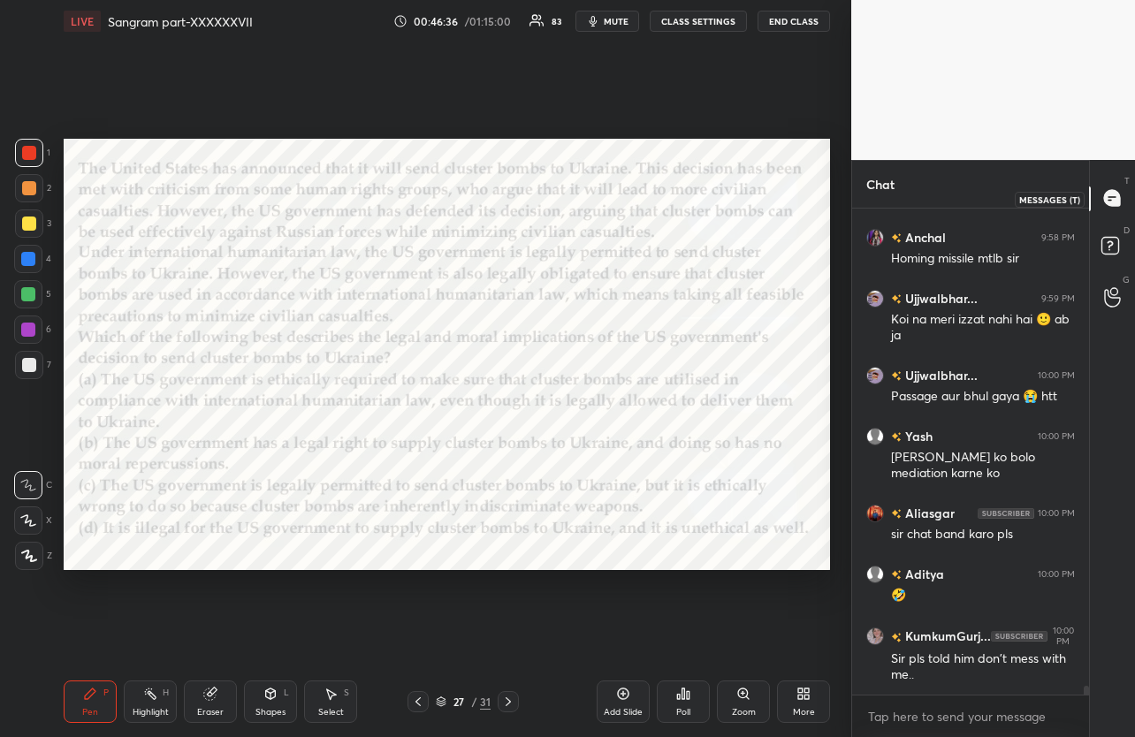
click at [1115, 203] on icon at bounding box center [1112, 198] width 16 height 16
click at [683, 25] on button "CLASS SETTINGS" at bounding box center [698, 21] width 97 height 21
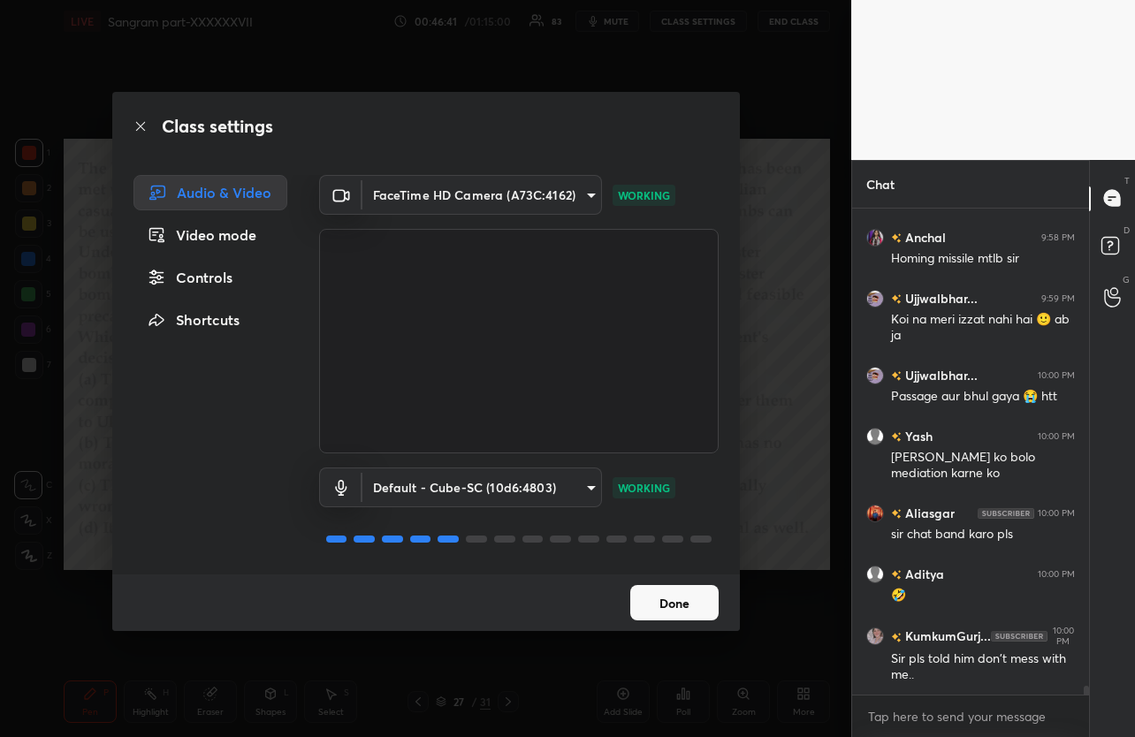
scroll to position [26444, 0]
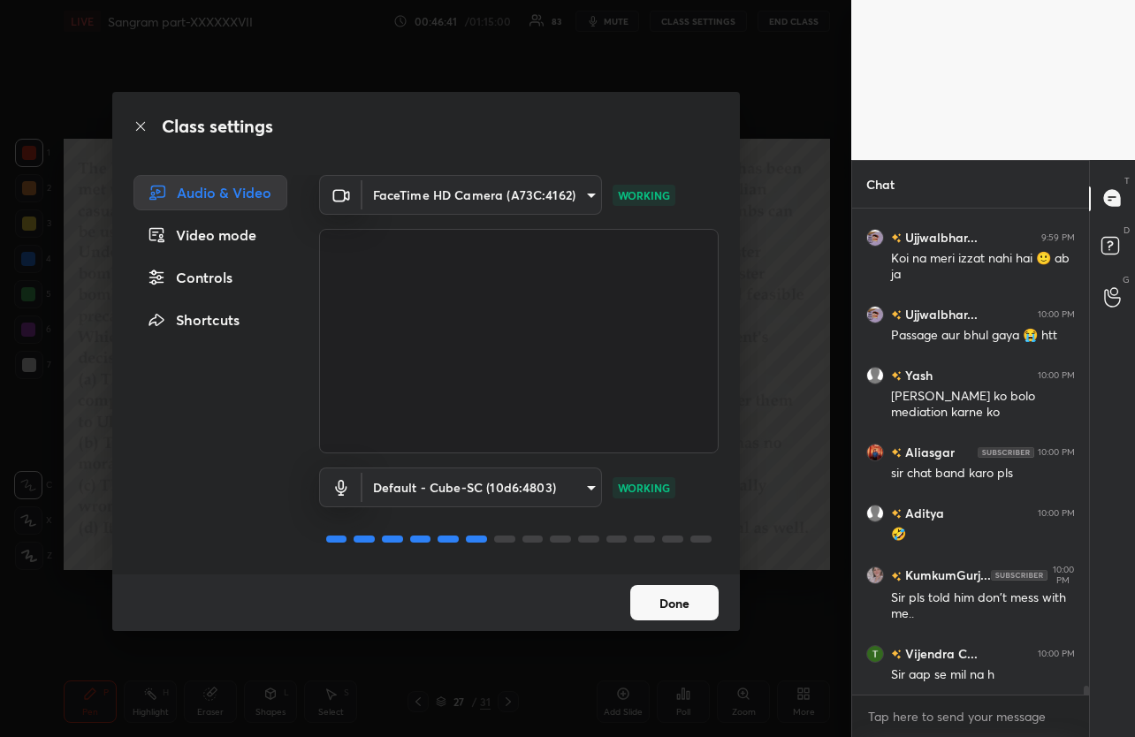
click at [220, 283] on div "Controls" at bounding box center [210, 277] width 154 height 35
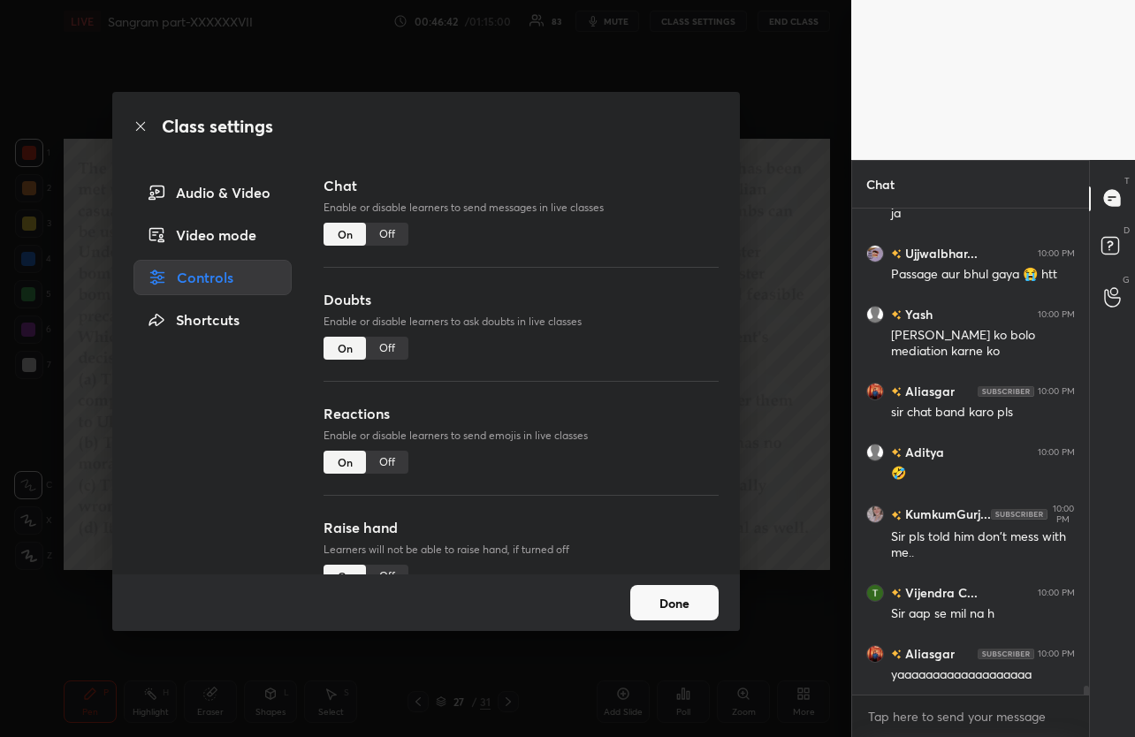
click at [373, 232] on div "Off" at bounding box center [387, 234] width 42 height 23
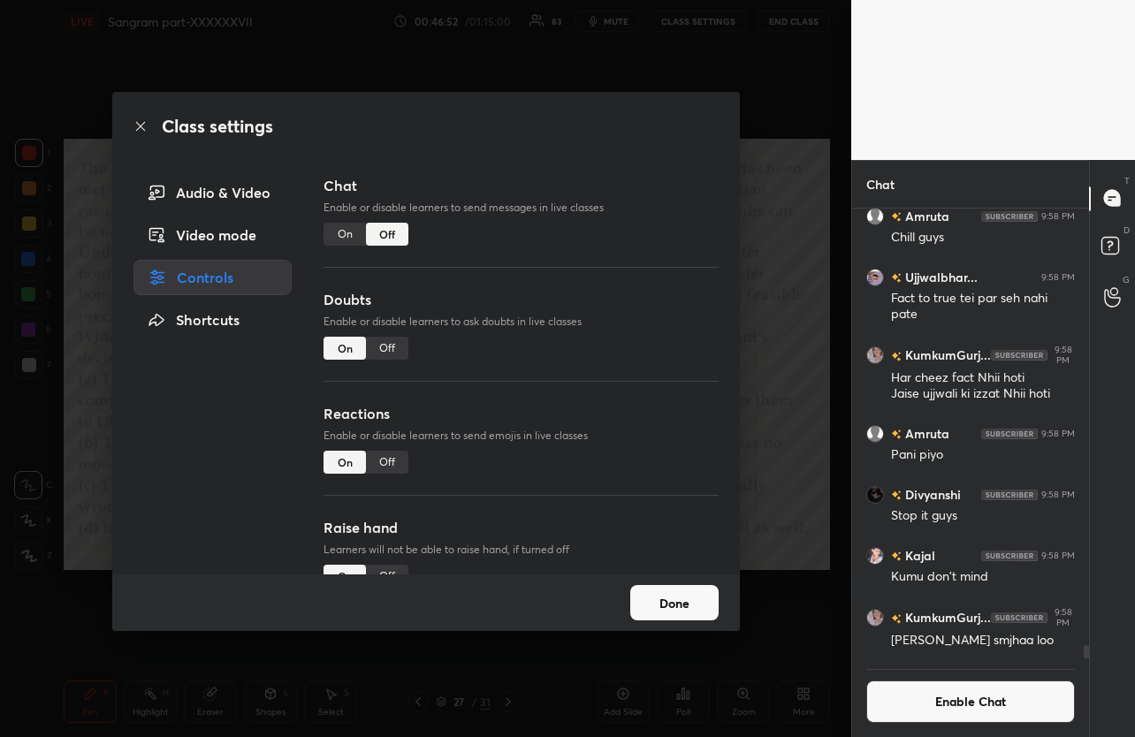
click at [683, 611] on button "Done" at bounding box center [674, 602] width 88 height 35
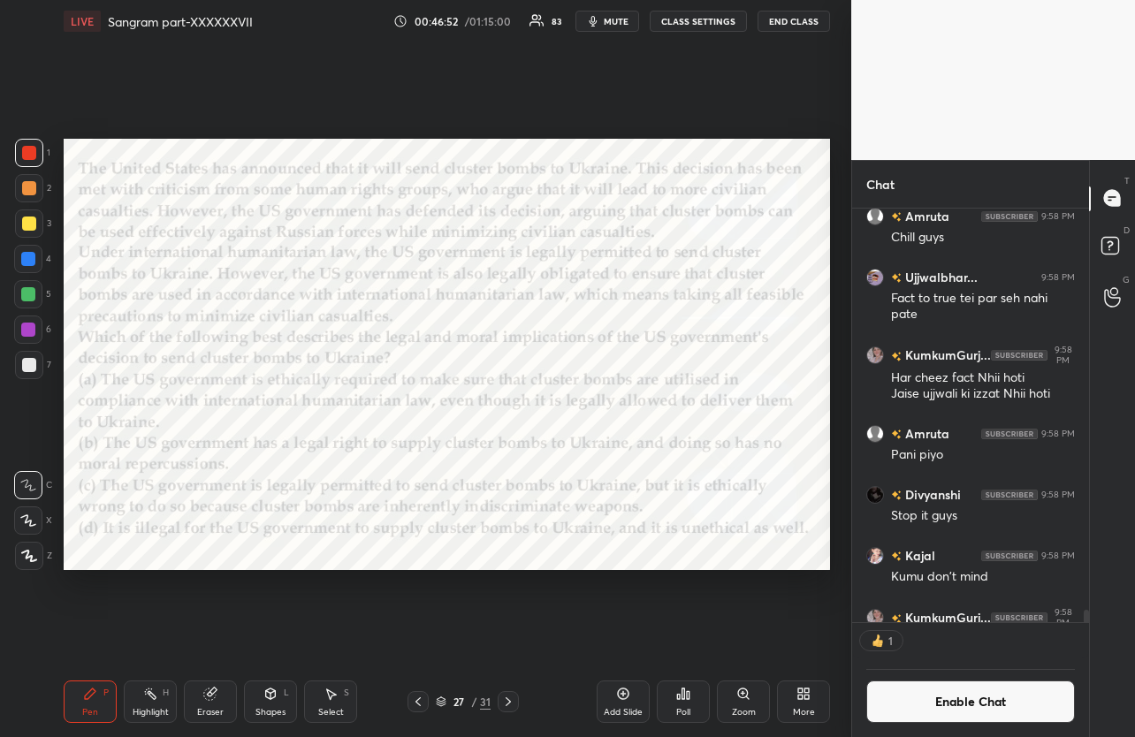
scroll to position [408, 232]
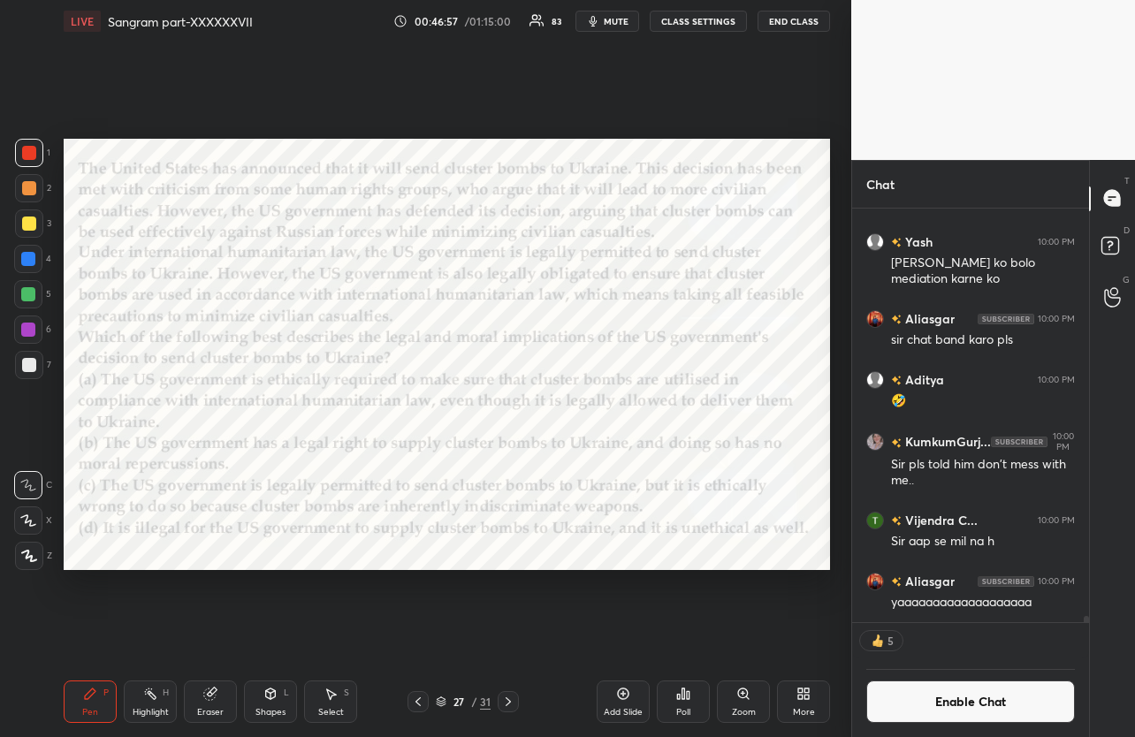
click at [509, 703] on icon at bounding box center [508, 702] width 14 height 14
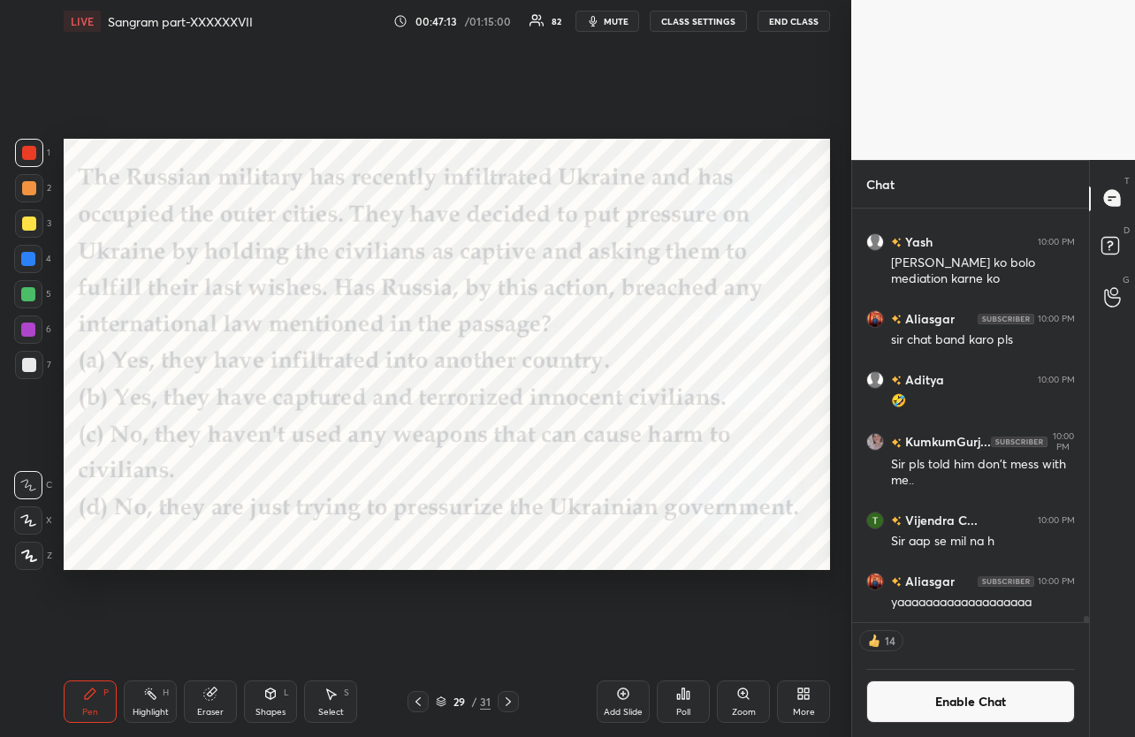
click at [677, 690] on icon at bounding box center [683, 694] width 14 height 14
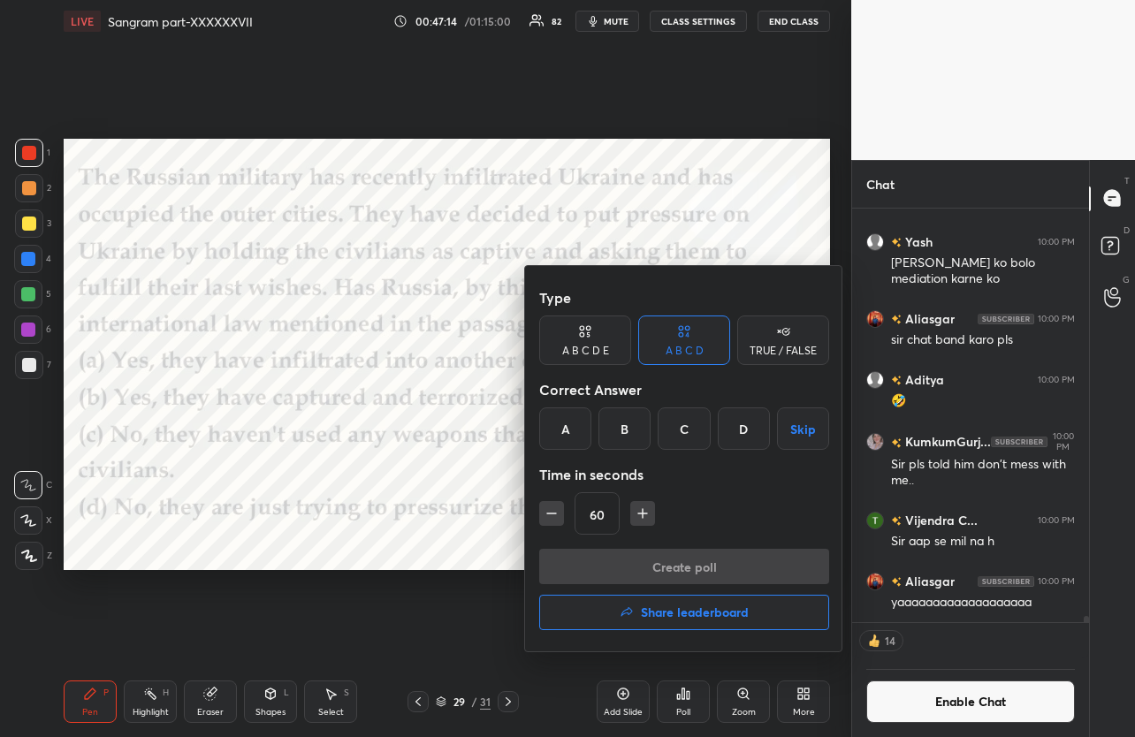
click at [631, 430] on div "B" at bounding box center [624, 428] width 52 height 42
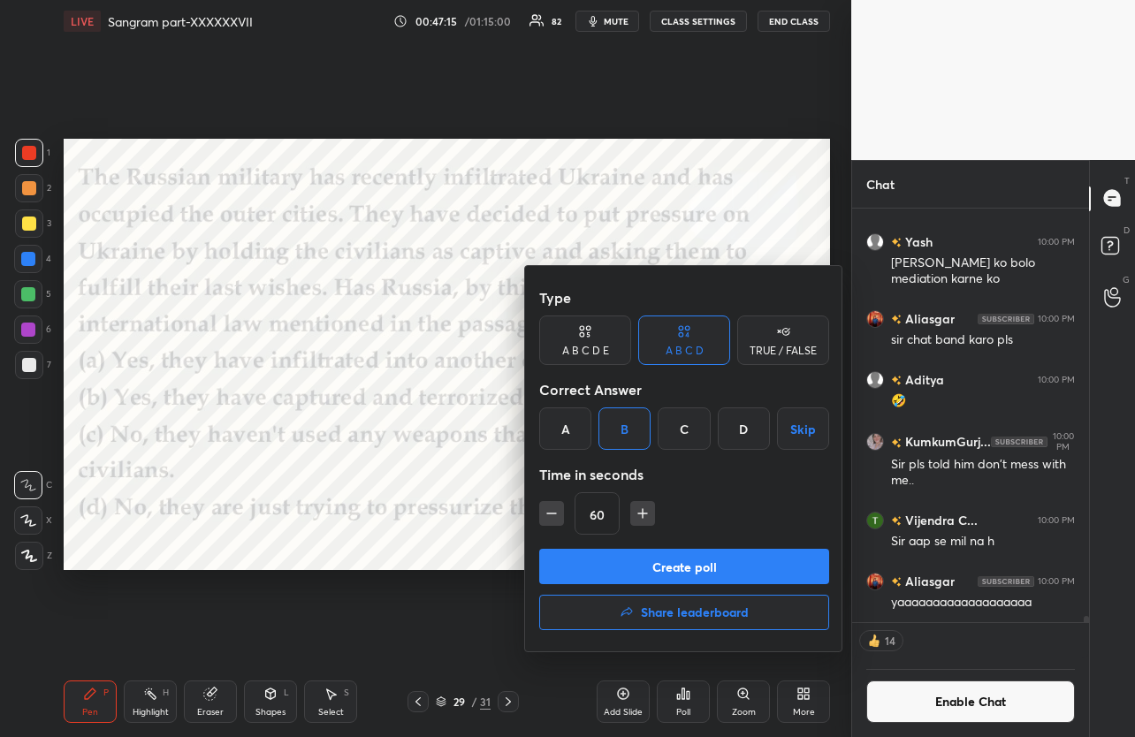
click at [633, 564] on button "Create poll" at bounding box center [684, 566] width 290 height 35
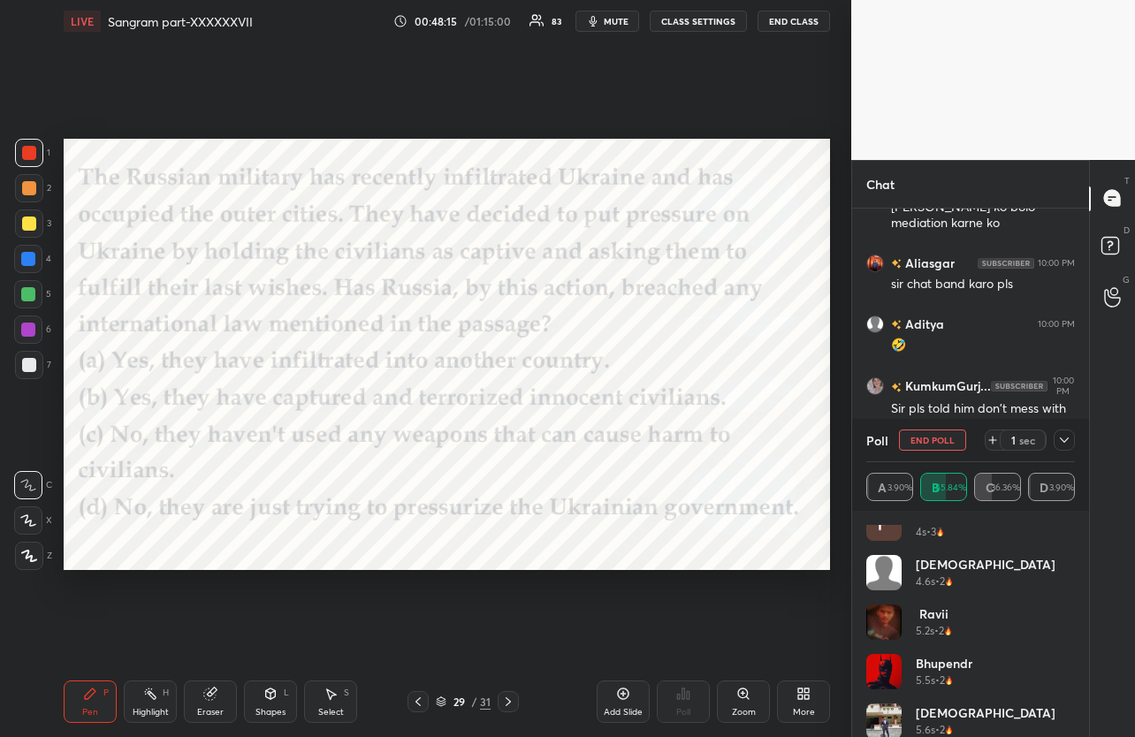
scroll to position [0, 0]
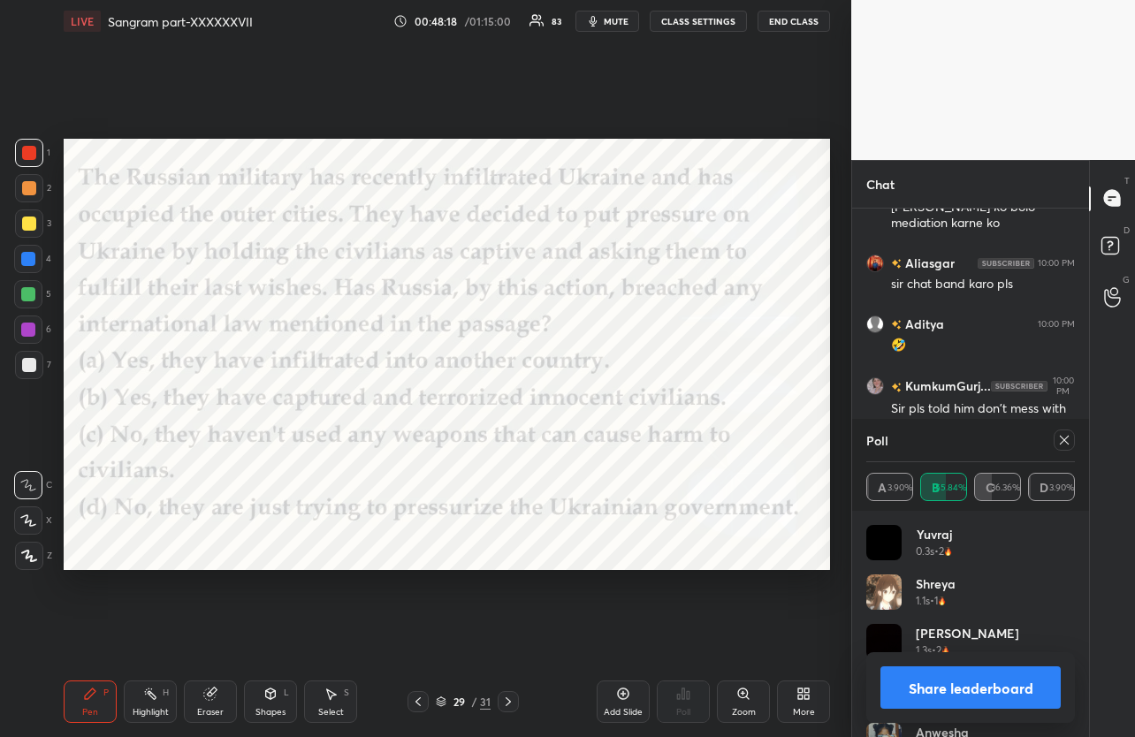
click at [966, 694] on button "Share leaderboard" at bounding box center [970, 687] width 180 height 42
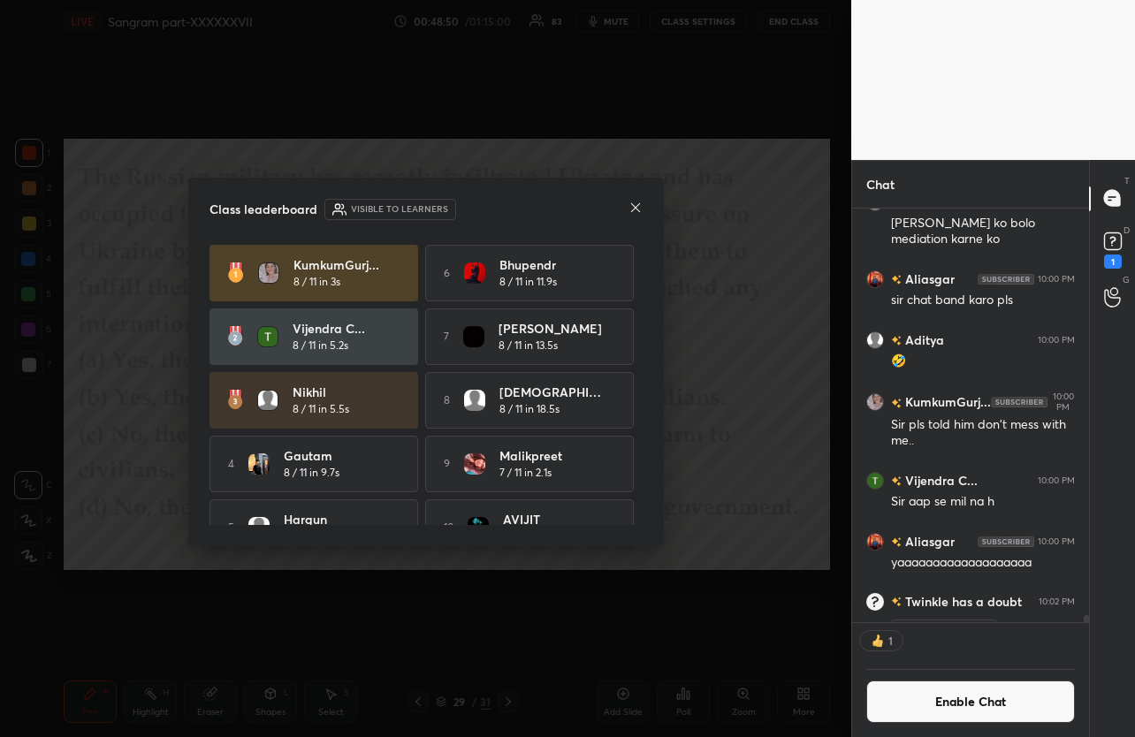
scroll to position [5, 6]
click at [974, 698] on button "Enable Chat" at bounding box center [970, 702] width 209 height 42
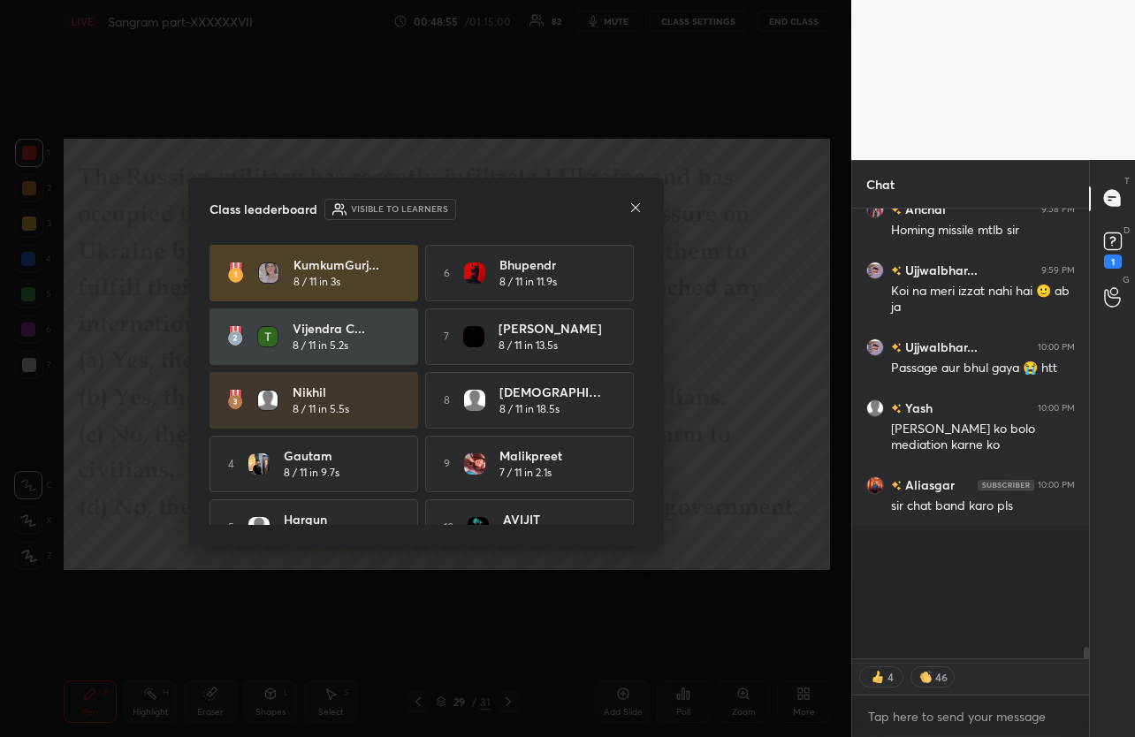
scroll to position [25309, 0]
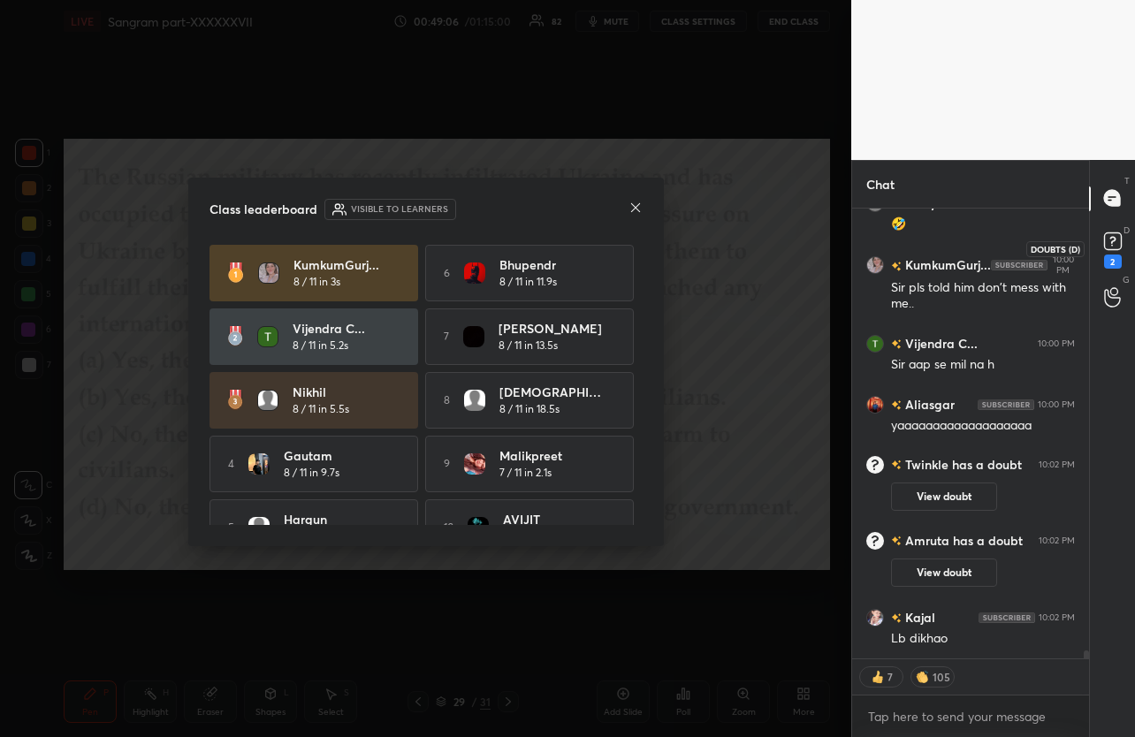
click at [1115, 244] on rect at bounding box center [1112, 240] width 17 height 17
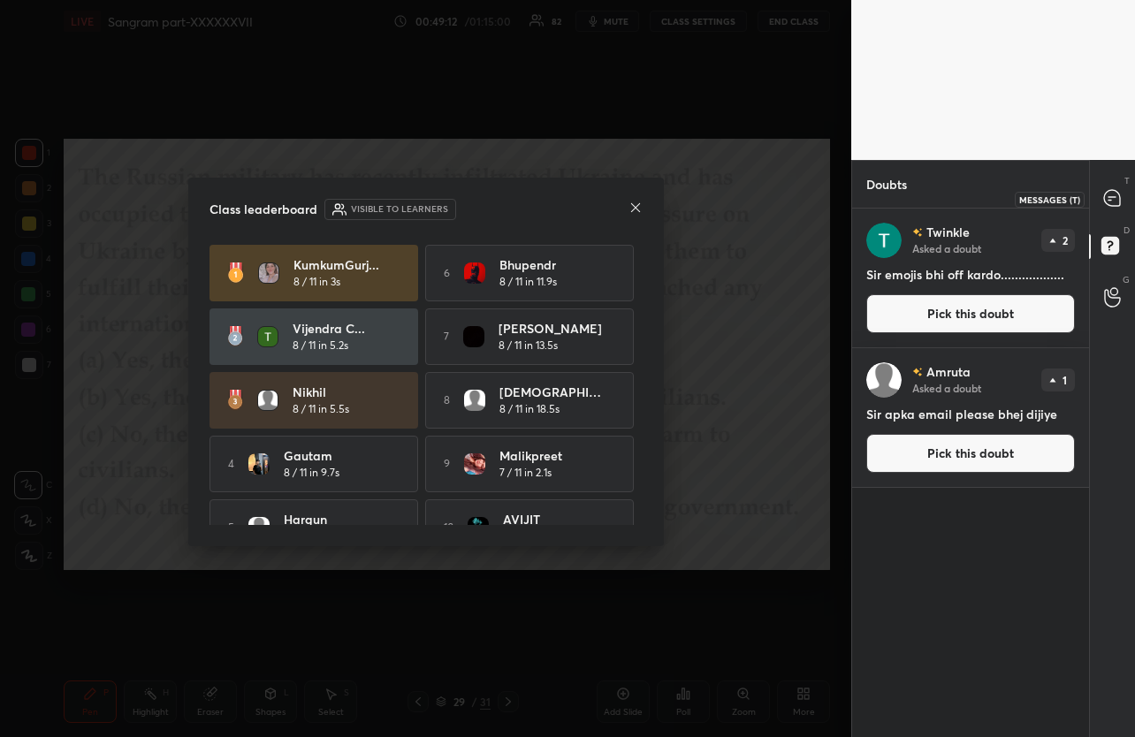
click at [1118, 198] on icon at bounding box center [1112, 198] width 16 height 16
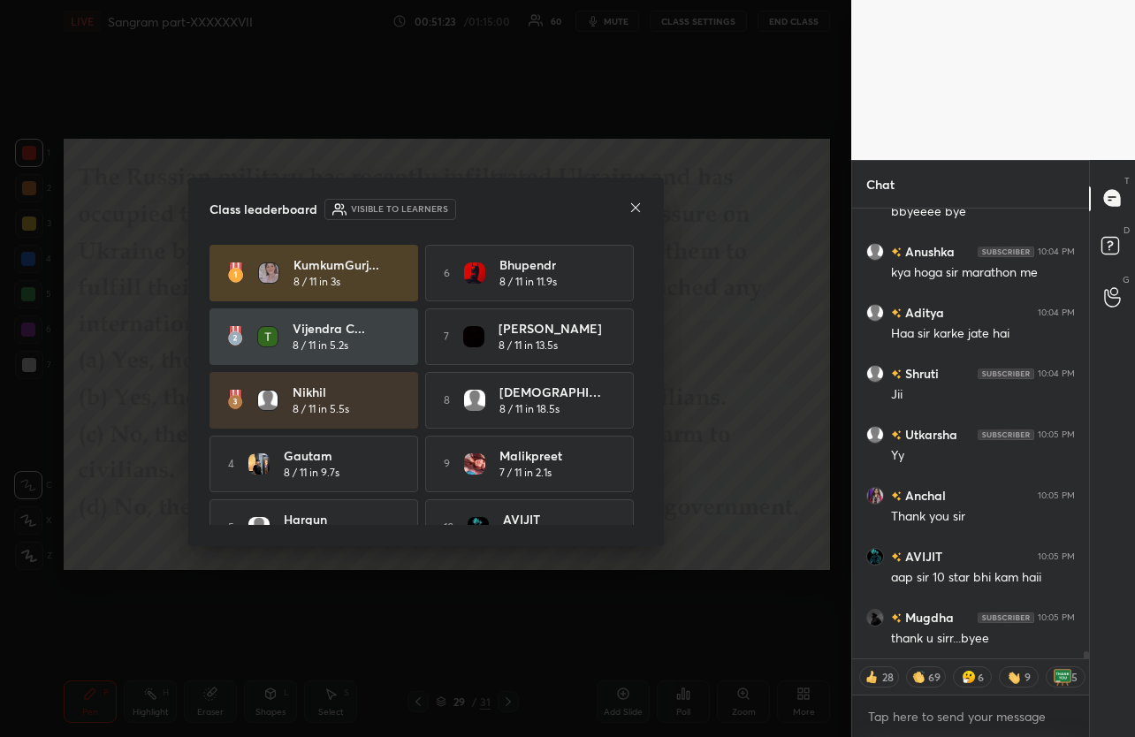
scroll to position [29505, 0]
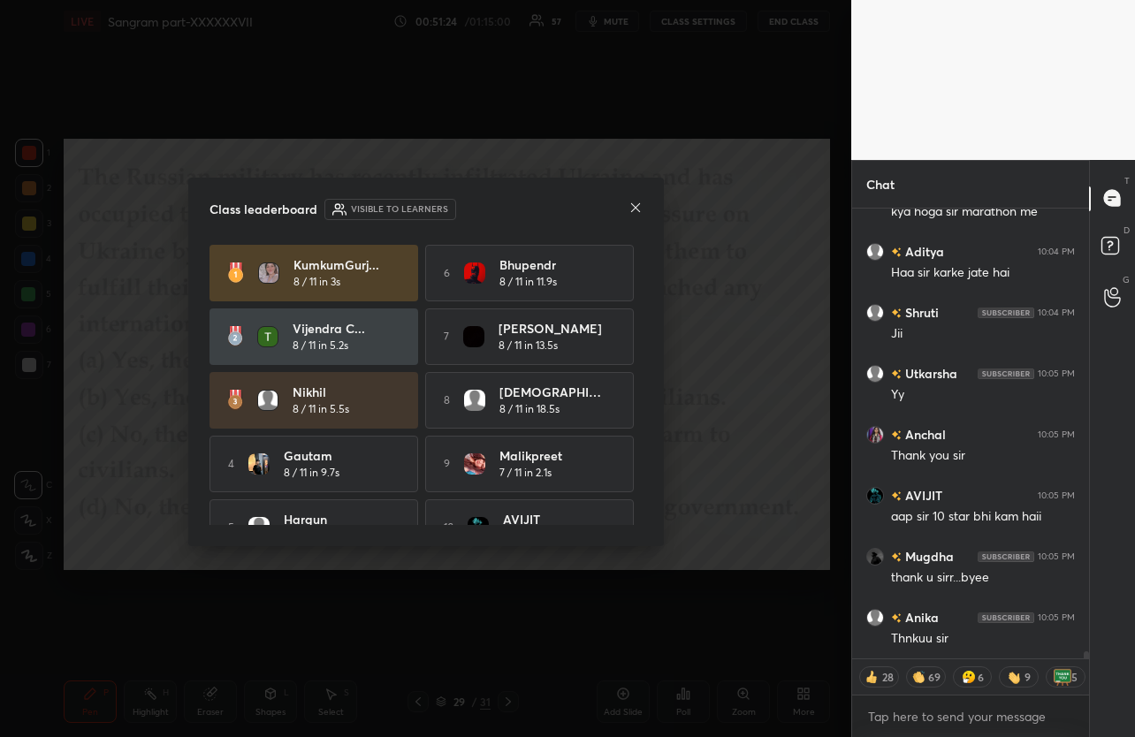
click at [636, 213] on icon at bounding box center [635, 208] width 14 height 14
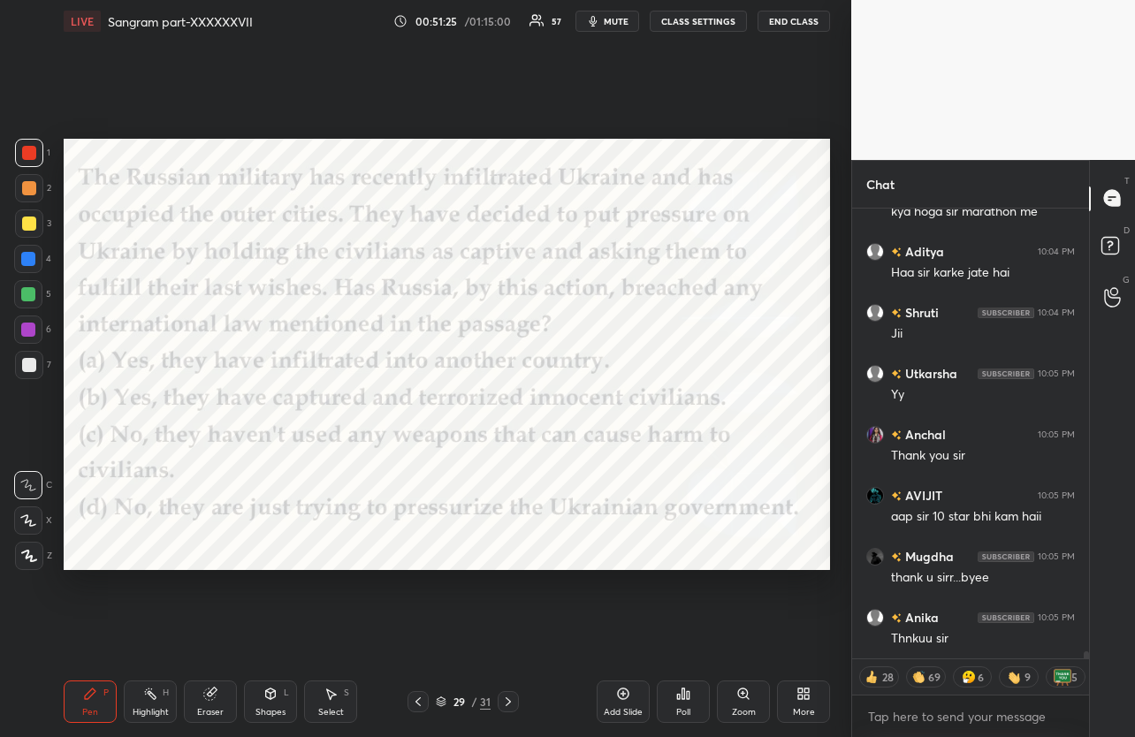
click at [795, 24] on button "End Class" at bounding box center [793, 21] width 72 height 21
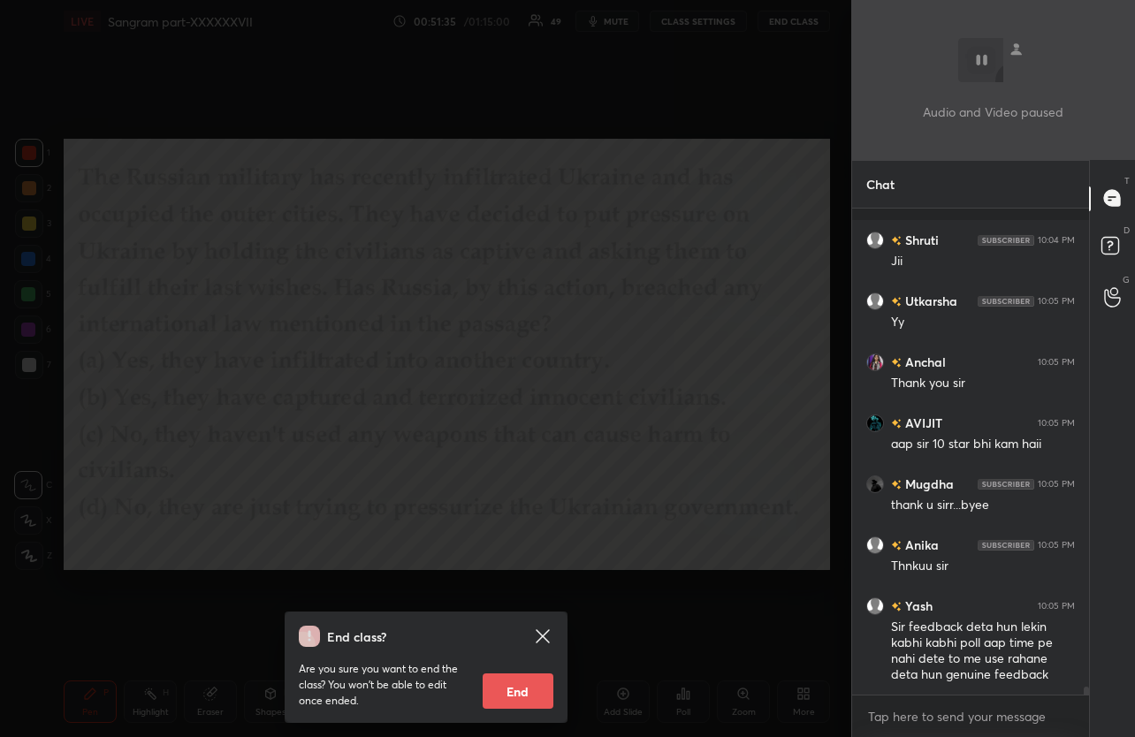
scroll to position [29654, 0]
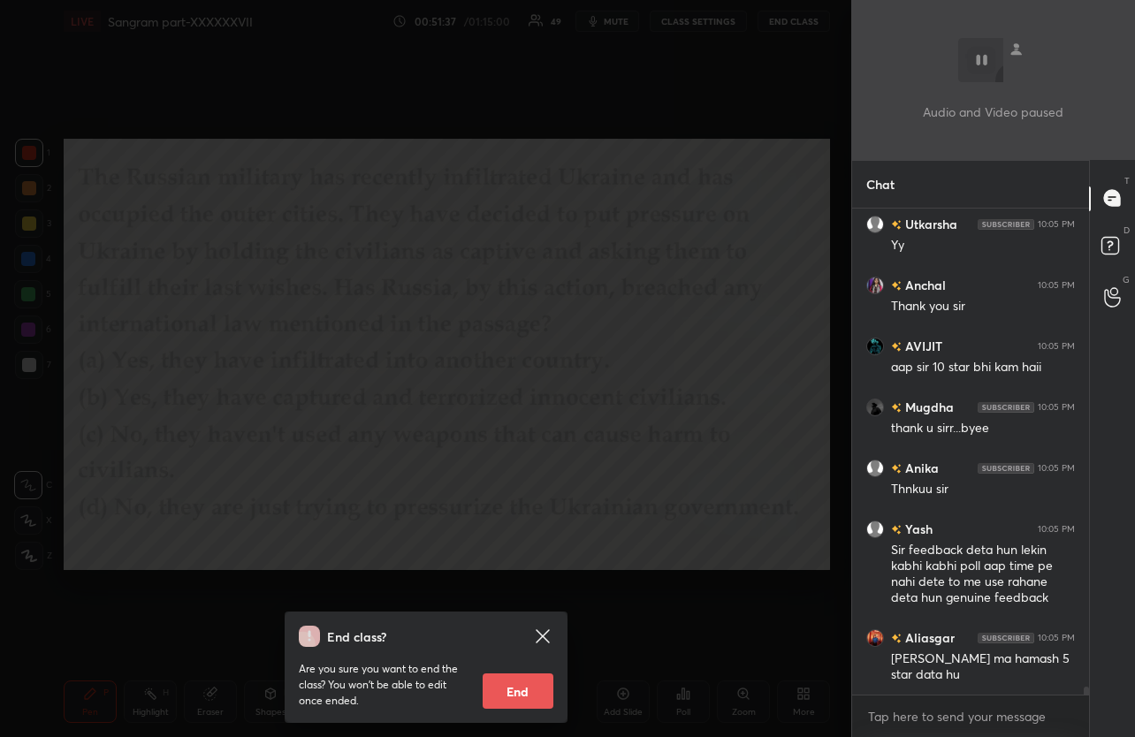
click at [544, 639] on icon at bounding box center [542, 635] width 13 height 13
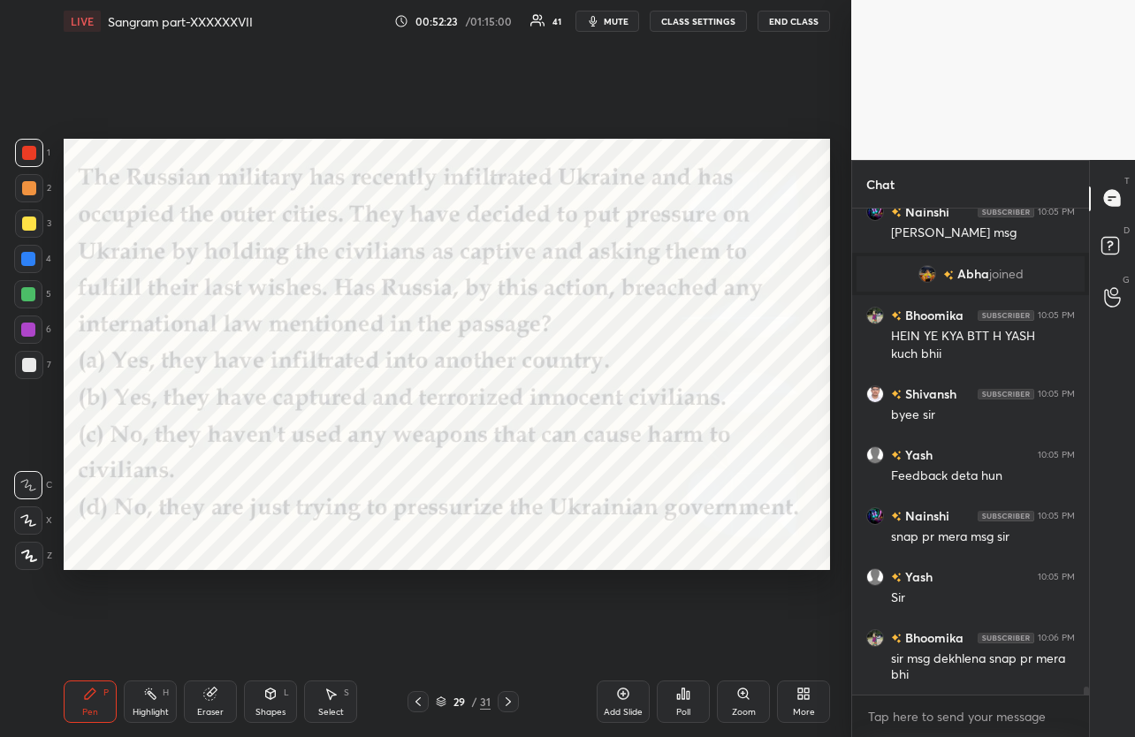
scroll to position [29917, 0]
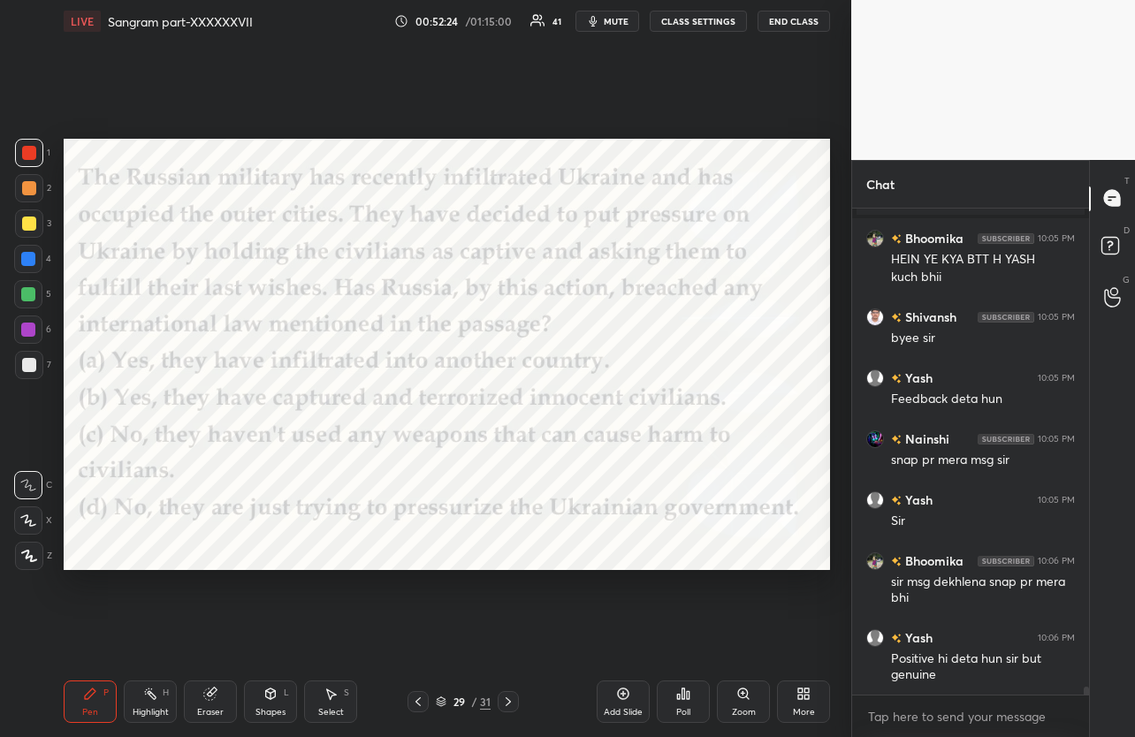
click at [787, 29] on button "End Class" at bounding box center [793, 21] width 72 height 21
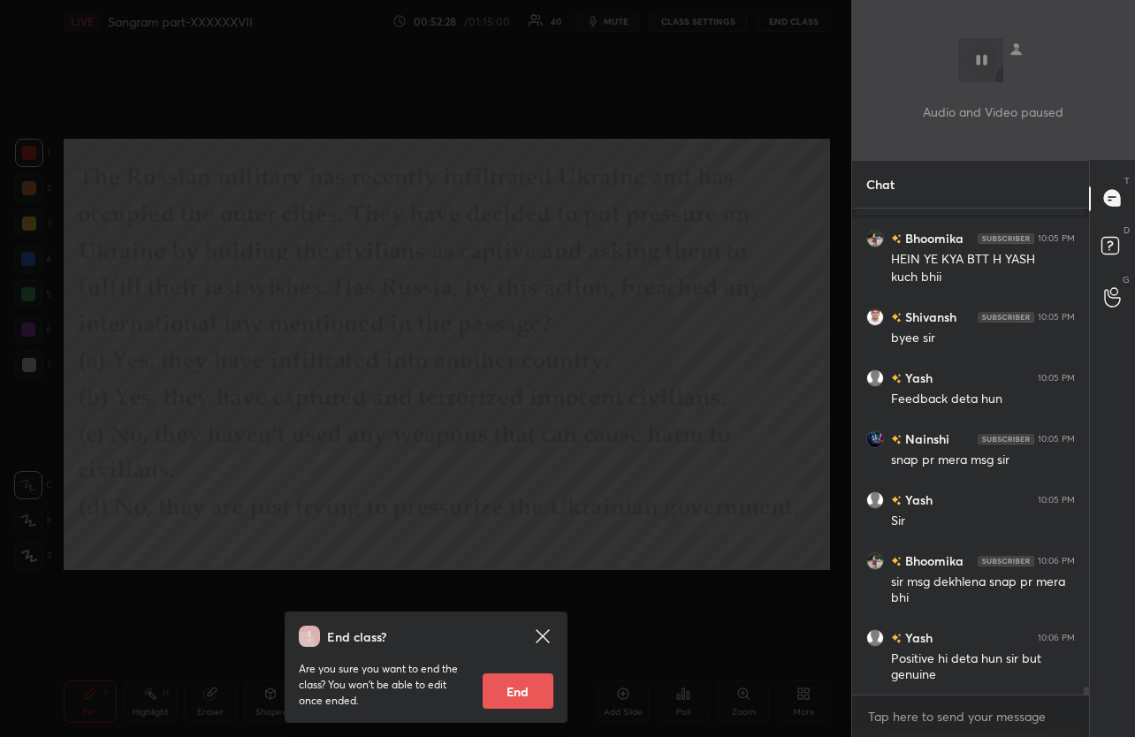
click at [528, 691] on button "End" at bounding box center [518, 690] width 71 height 35
type textarea "x"
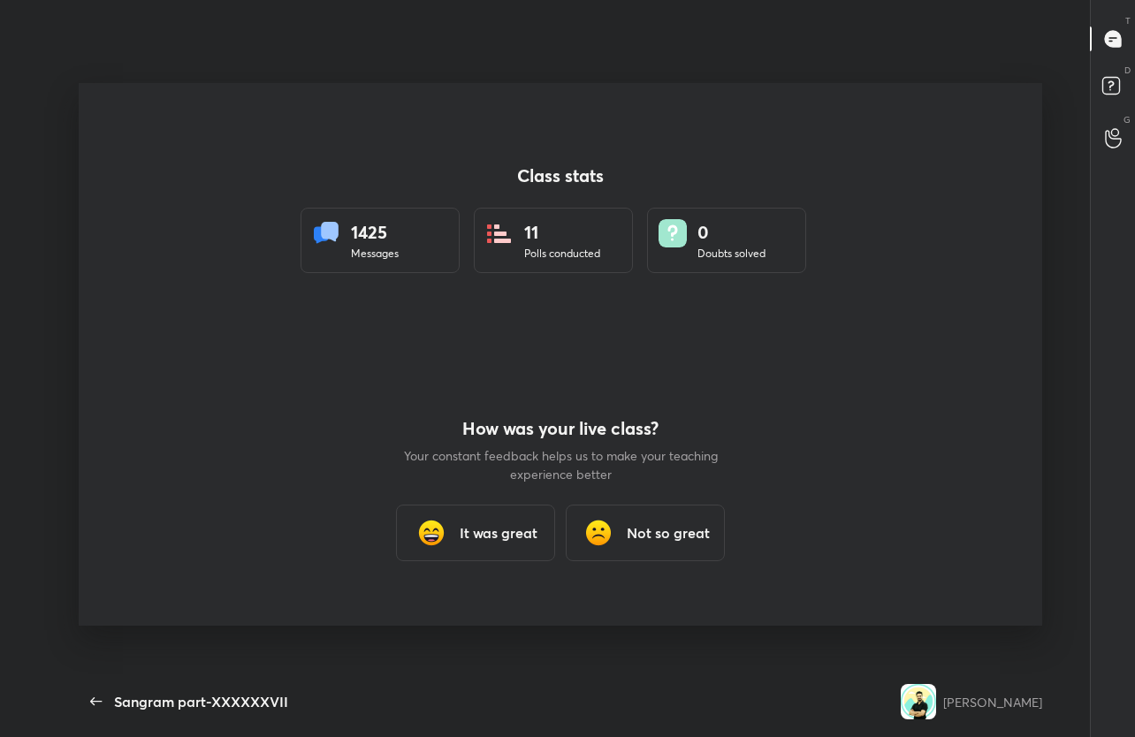
scroll to position [87754, 87257]
